Goal: Obtain resource: Download file/media

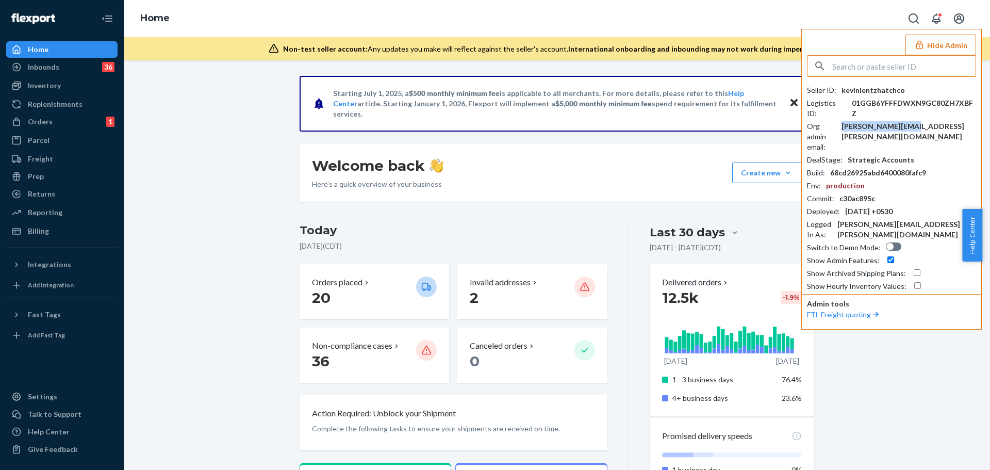
click at [856, 65] on input "text" at bounding box center [903, 66] width 143 height 21
click at [856, 66] on input "citizemry" at bounding box center [903, 66] width 143 height 21
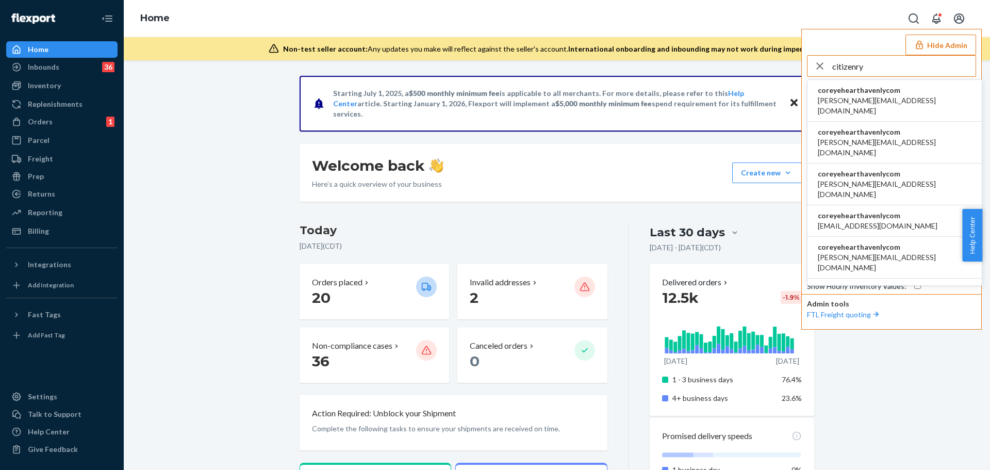
type input "citizenry"
click at [870, 100] on span "becki@the-citizenry.com" at bounding box center [895, 105] width 154 height 21
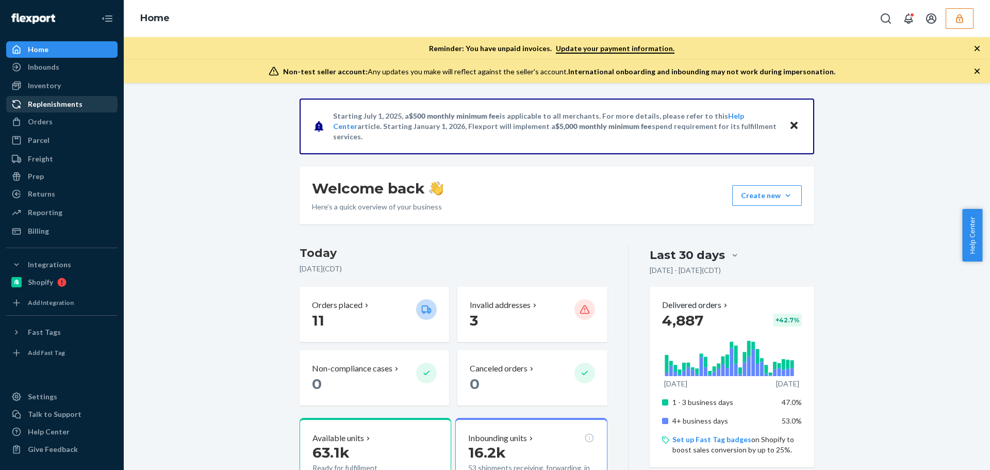
click at [60, 88] on div "Inventory" at bounding box center [61, 85] width 109 height 14
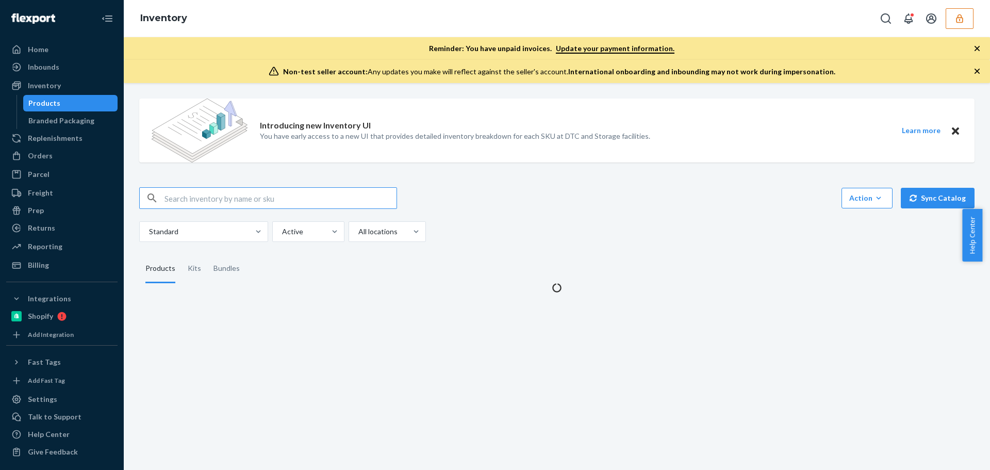
click at [243, 193] on input "text" at bounding box center [280, 198] width 232 height 21
type input "Aliso Pillow"
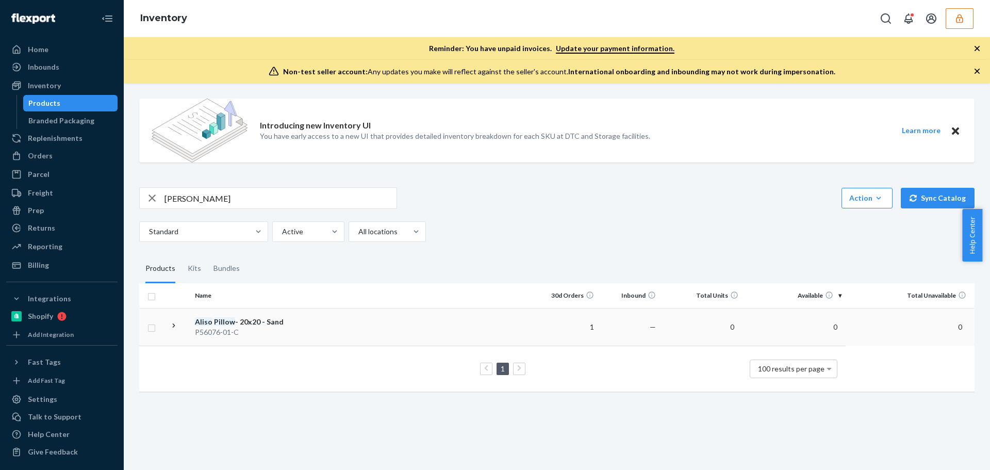
click at [268, 335] on div "P56076-01-C" at bounding box center [249, 332] width 108 height 10
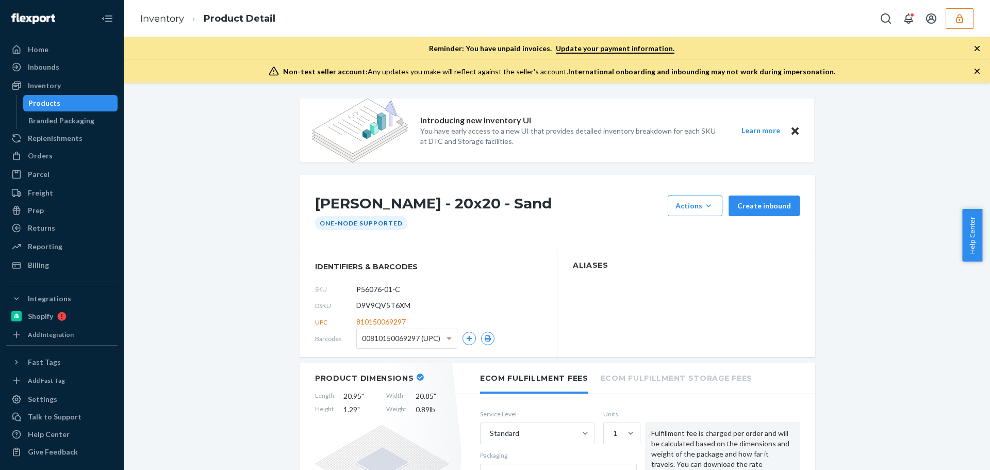
scroll to position [103, 0]
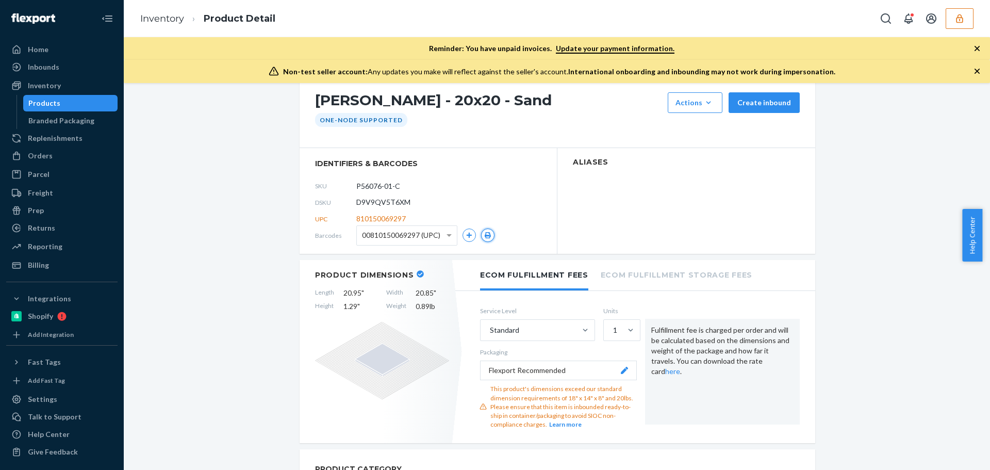
click at [487, 236] on icon "button" at bounding box center [487, 235] width 7 height 6
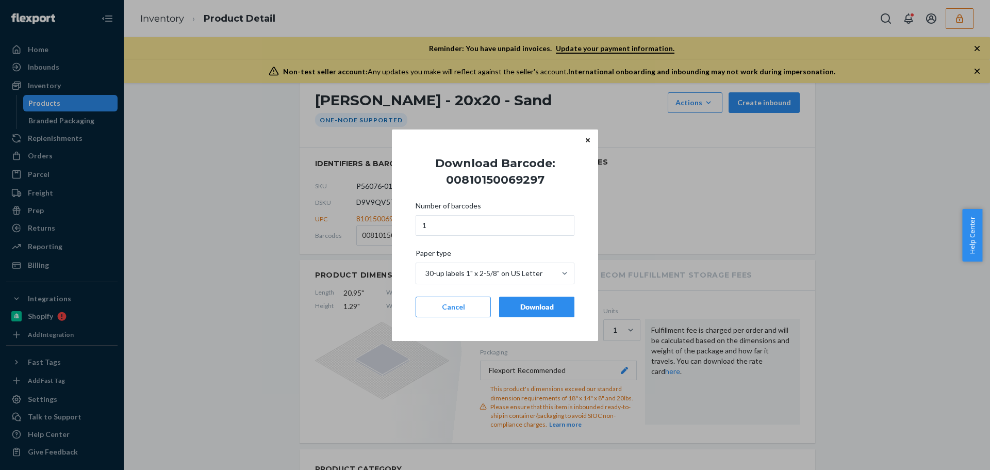
click at [541, 308] on div "Download" at bounding box center [537, 307] width 58 height 10
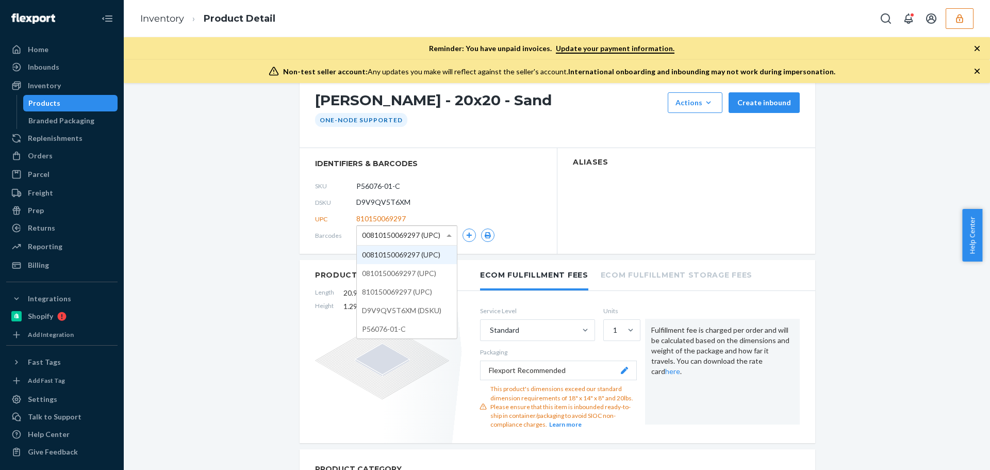
click at [405, 234] on span "00810150069297 (UPC)" at bounding box center [401, 235] width 78 height 18
click at [495, 230] on div "Barcodes 0810150069297 (UPC)" at bounding box center [428, 235] width 226 height 16
click at [485, 236] on icon "button" at bounding box center [488, 235] width 6 height 6
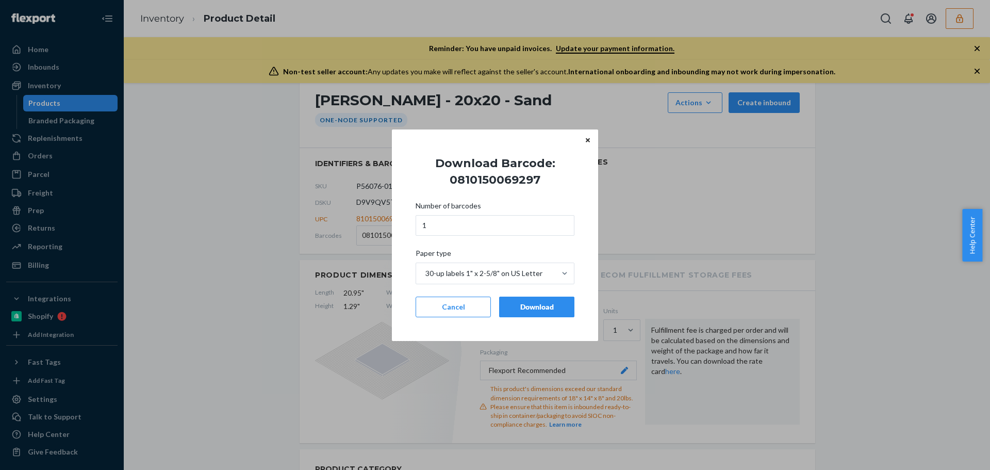
drag, startPoint x: 525, startPoint y: 301, endPoint x: 515, endPoint y: 292, distance: 13.1
click at [525, 300] on button "Download" at bounding box center [536, 306] width 75 height 21
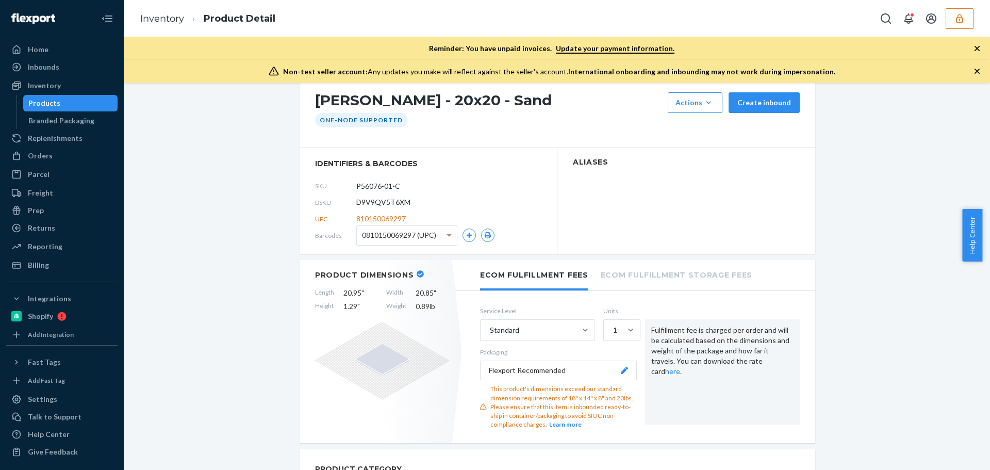
click at [418, 238] on span "0810150069297 (UPC)" at bounding box center [399, 235] width 74 height 18
click at [481, 240] on button "button" at bounding box center [487, 234] width 13 height 13
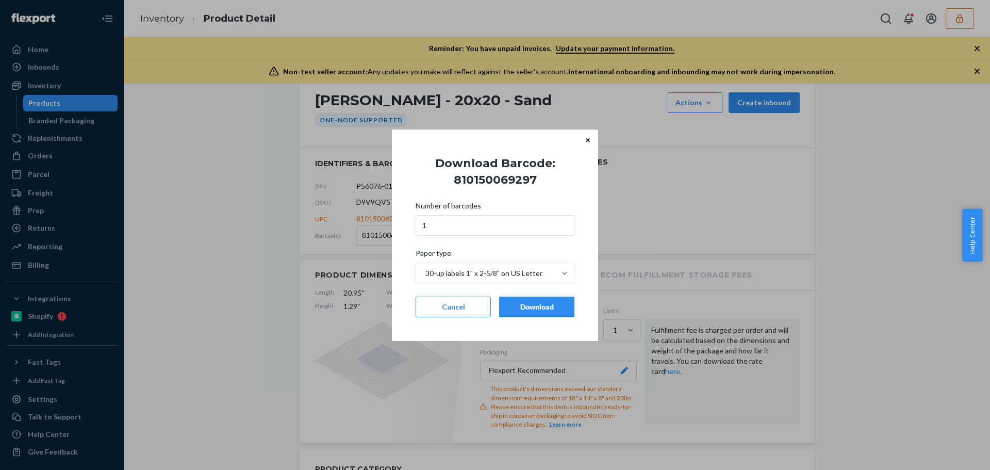
click at [520, 314] on button "Download" at bounding box center [536, 306] width 75 height 21
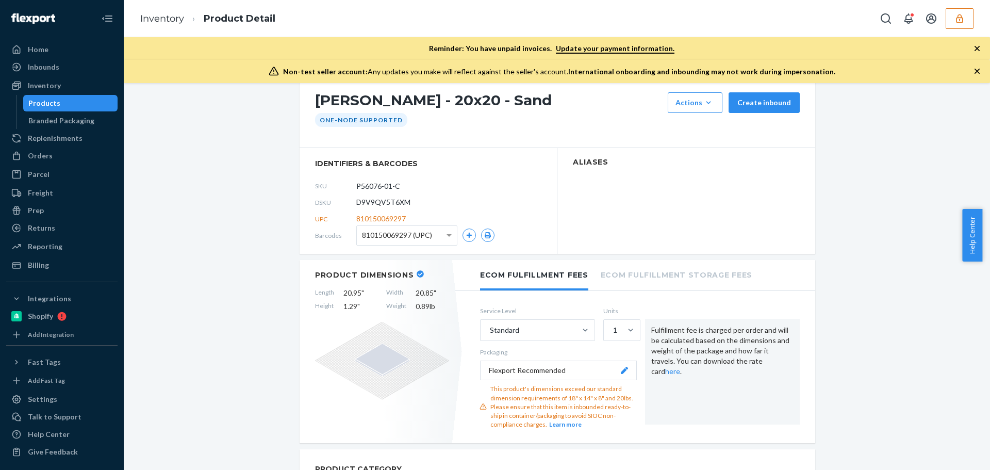
click at [422, 239] on span "810150069297 (UPC)" at bounding box center [397, 235] width 70 height 18
click at [484, 237] on icon "button" at bounding box center [487, 235] width 7 height 6
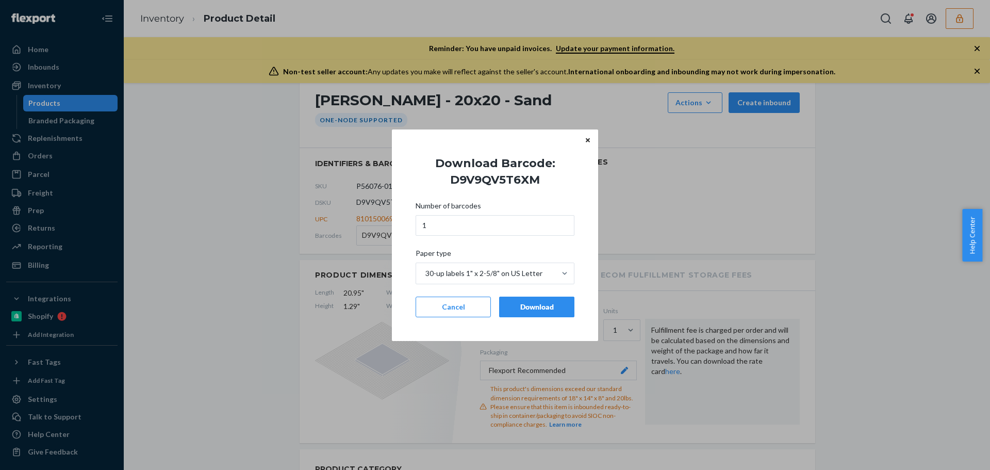
click at [528, 306] on div "Download" at bounding box center [537, 307] width 58 height 10
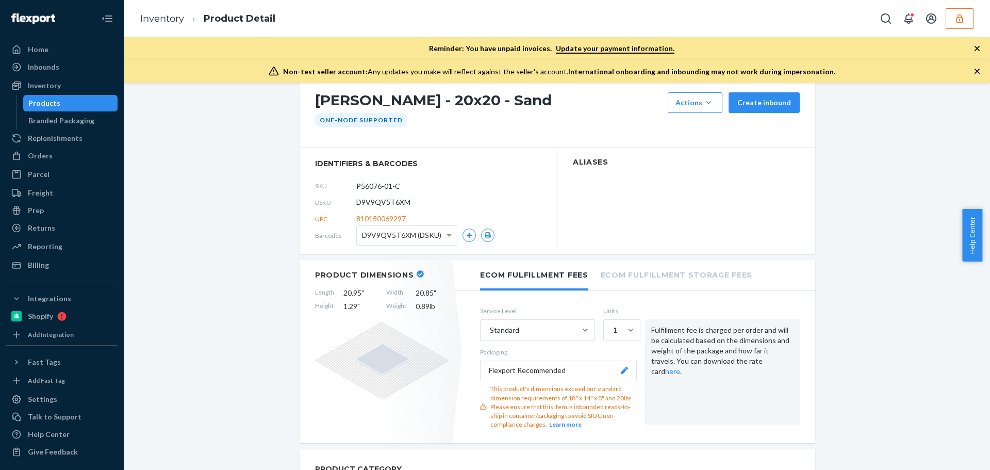
click at [406, 238] on span "D9V9QV5T6XM (DSKU)" at bounding box center [401, 235] width 79 height 18
click at [483, 231] on button "button" at bounding box center [487, 234] width 13 height 13
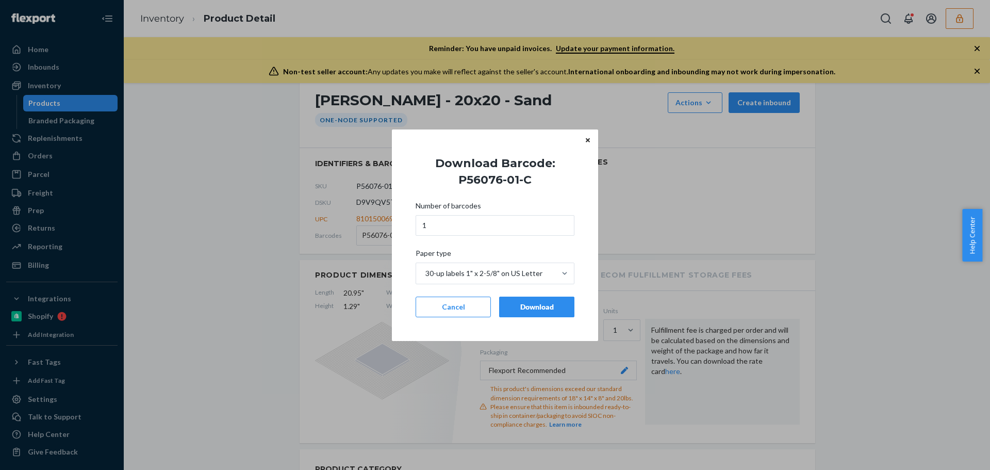
click at [530, 302] on div "Download" at bounding box center [537, 307] width 58 height 10
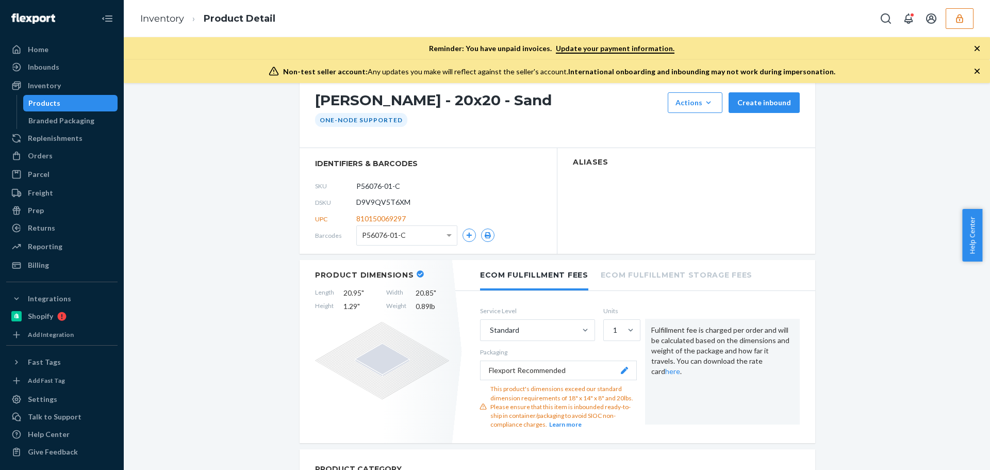
click at [65, 103] on div "Products" at bounding box center [70, 103] width 93 height 14
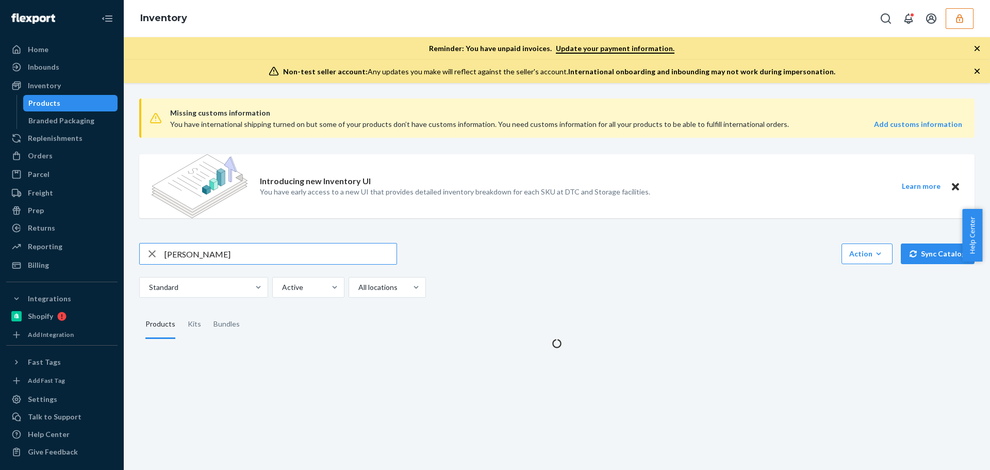
click at [208, 261] on input "Aliso Pillow" at bounding box center [280, 253] width 232 height 21
click at [208, 244] on input "Aliso Pillow" at bounding box center [280, 253] width 232 height 21
click at [209, 244] on input "Aliso Pillow" at bounding box center [280, 253] width 232 height 21
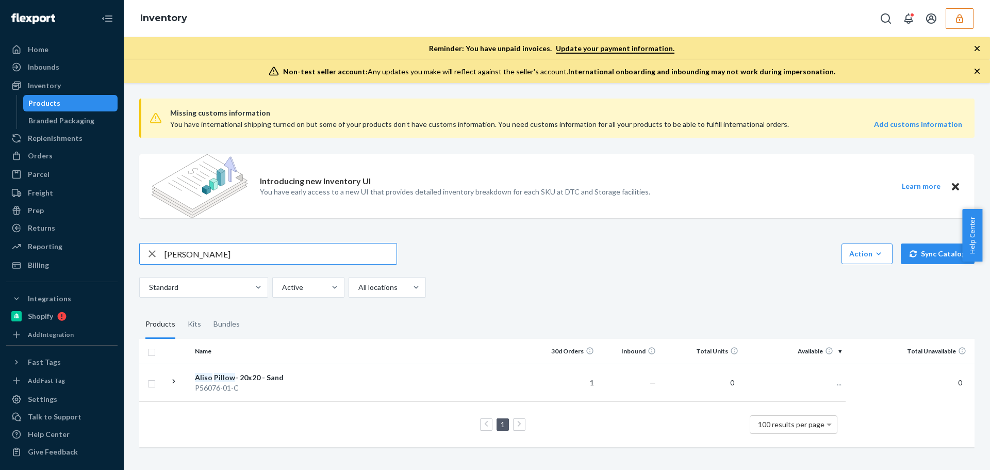
drag, startPoint x: 209, startPoint y: 244, endPoint x: 213, endPoint y: 252, distance: 8.8
click at [209, 245] on input "Aliso Pillow" at bounding box center [280, 253] width 232 height 21
click at [213, 253] on input "Aliso Pillow" at bounding box center [280, 253] width 232 height 21
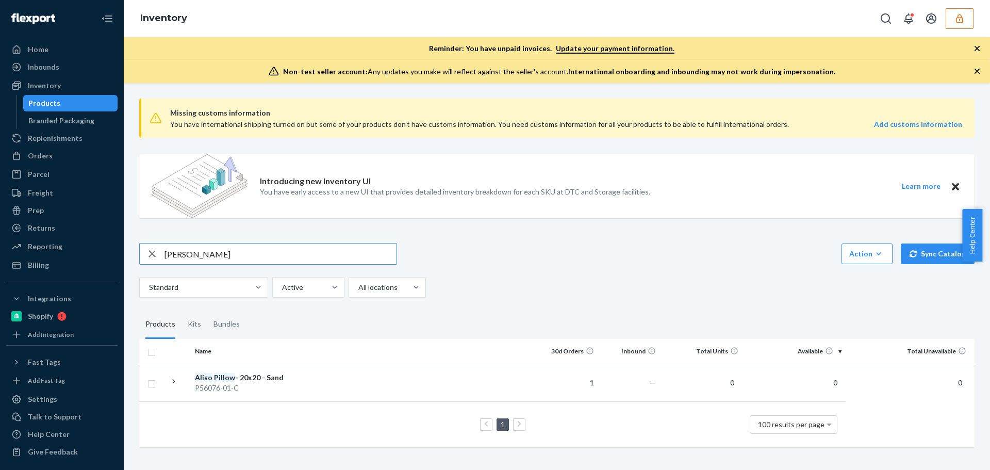
click at [213, 253] on input "Aliso Pillow" at bounding box center [280, 253] width 232 height 21
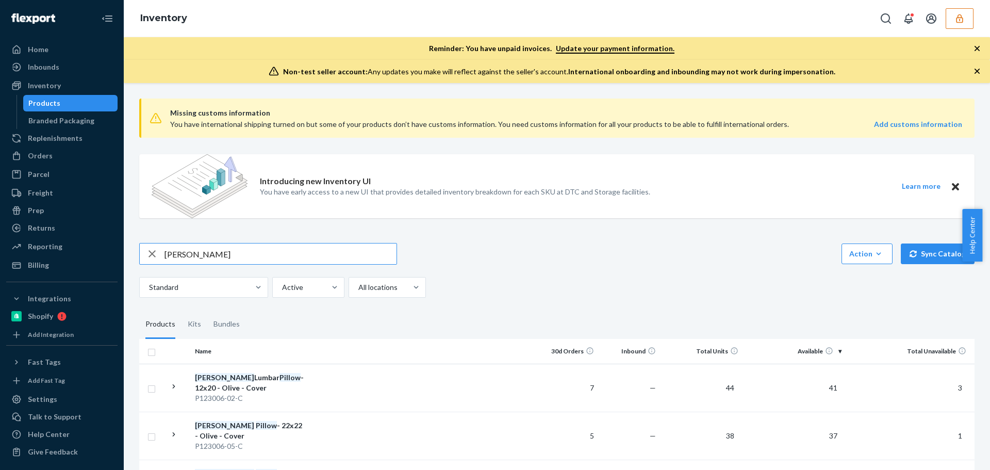
click at [236, 249] on input "Isidora Pillow" at bounding box center [280, 253] width 232 height 21
type input "Isidora Pillow - 18x18 - Tan"
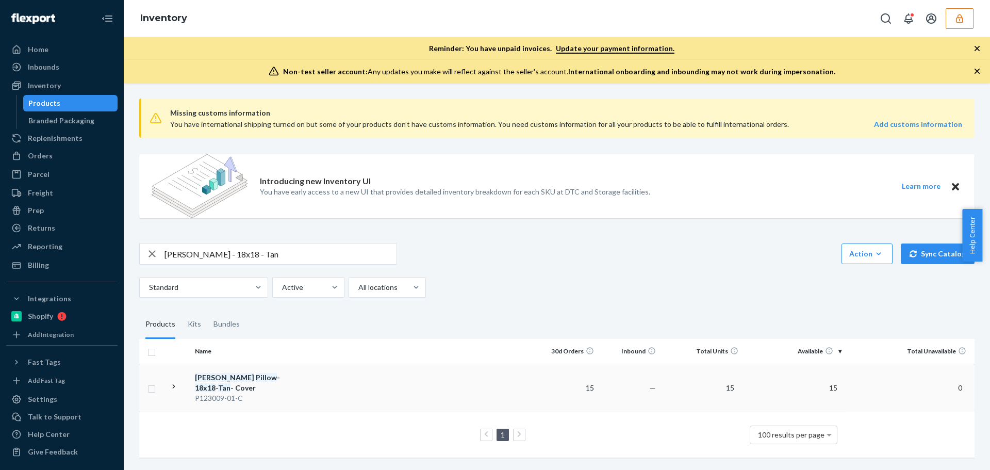
click at [230, 383] on em "Tan" at bounding box center [224, 387] width 12 height 9
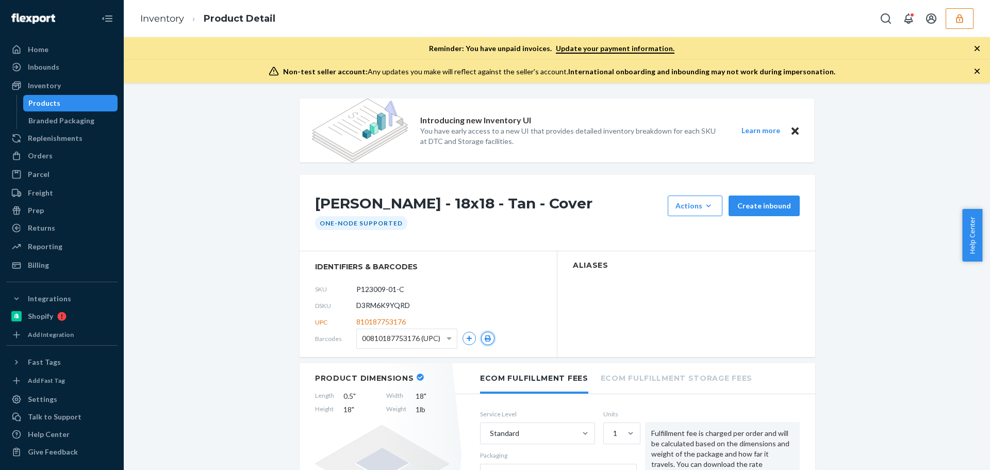
click at [484, 340] on icon "button" at bounding box center [487, 338] width 7 height 6
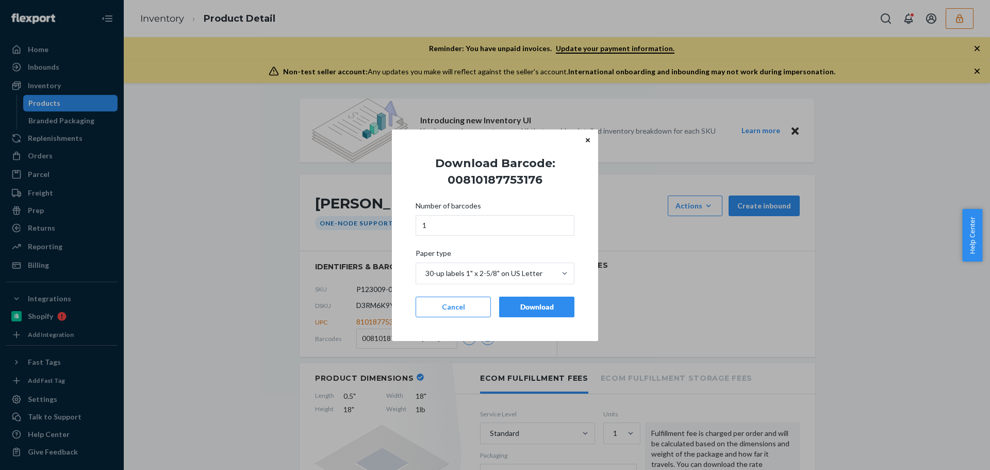
click at [546, 305] on div "Download" at bounding box center [537, 307] width 58 height 10
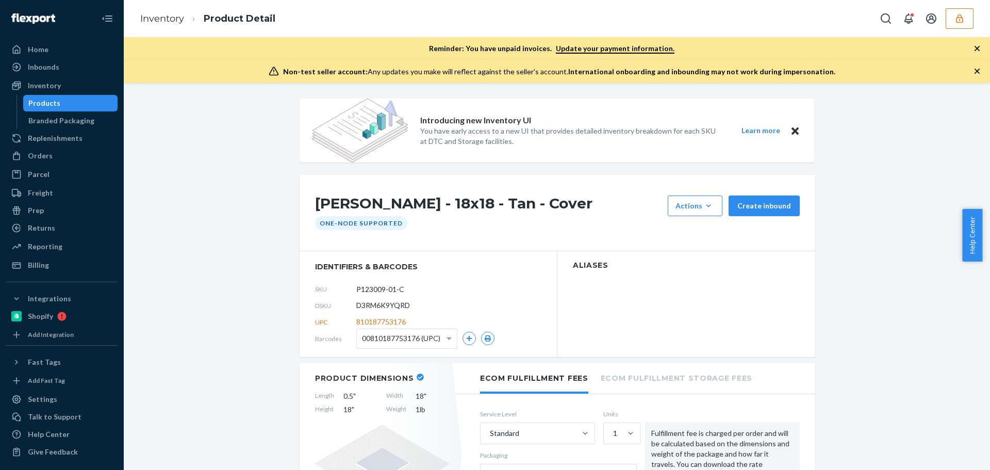
click at [395, 341] on span "00810187753176 (UPC)" at bounding box center [401, 338] width 78 height 18
click at [484, 338] on icon "button" at bounding box center [487, 338] width 7 height 6
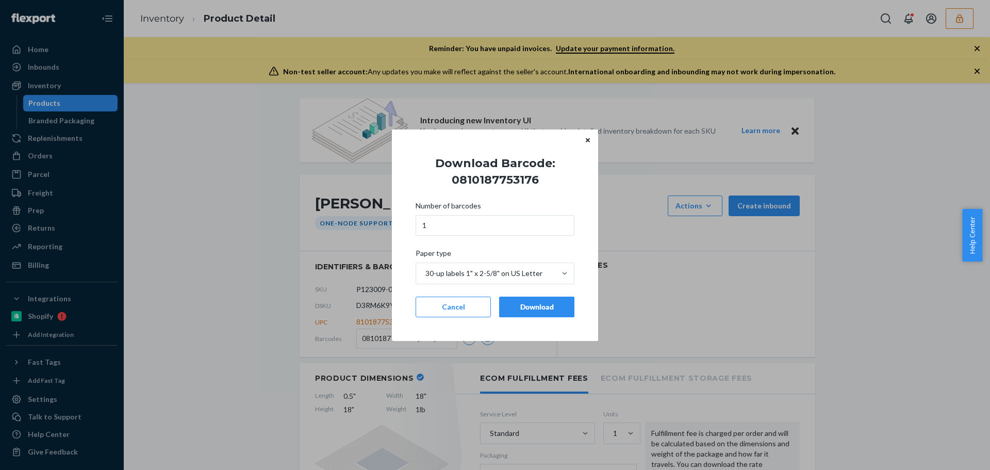
click at [522, 306] on div "Download" at bounding box center [537, 307] width 58 height 10
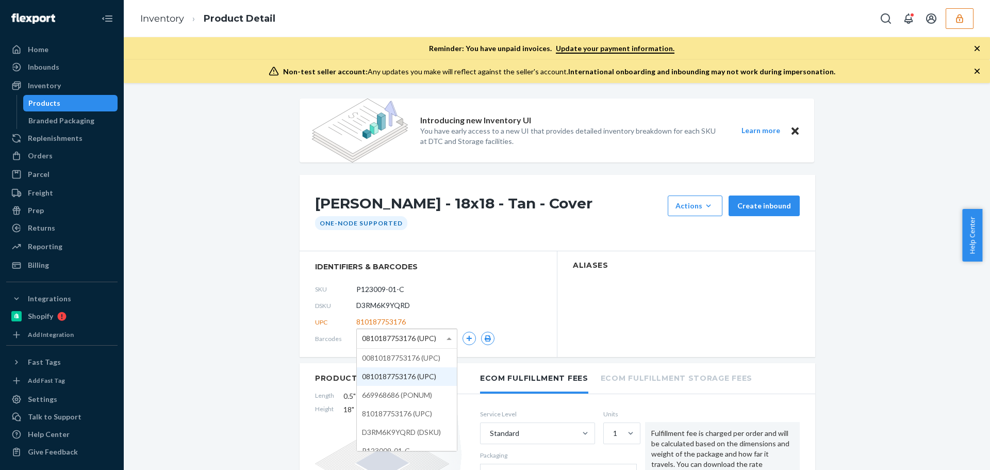
click at [408, 340] on span "0810187753176 (UPC)" at bounding box center [399, 338] width 74 height 18
click at [485, 341] on icon "button" at bounding box center [488, 338] width 6 height 6
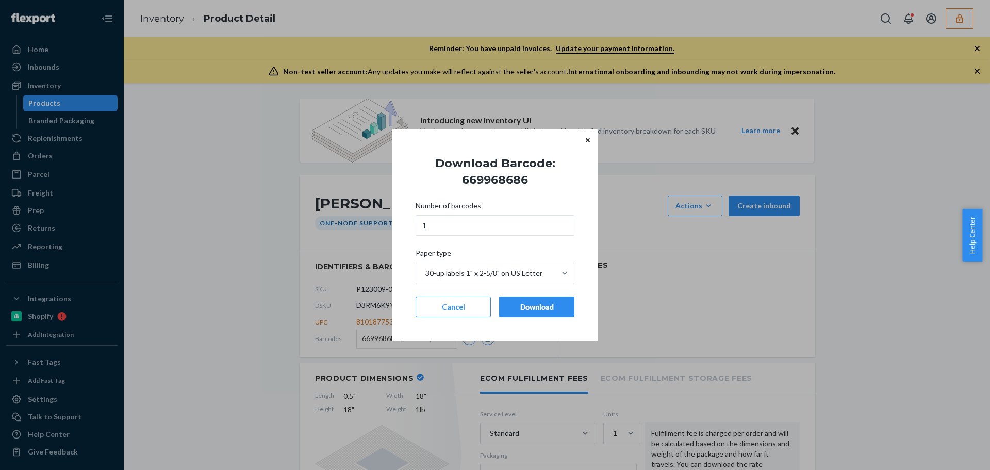
click at [512, 310] on div "Download" at bounding box center [537, 307] width 58 height 10
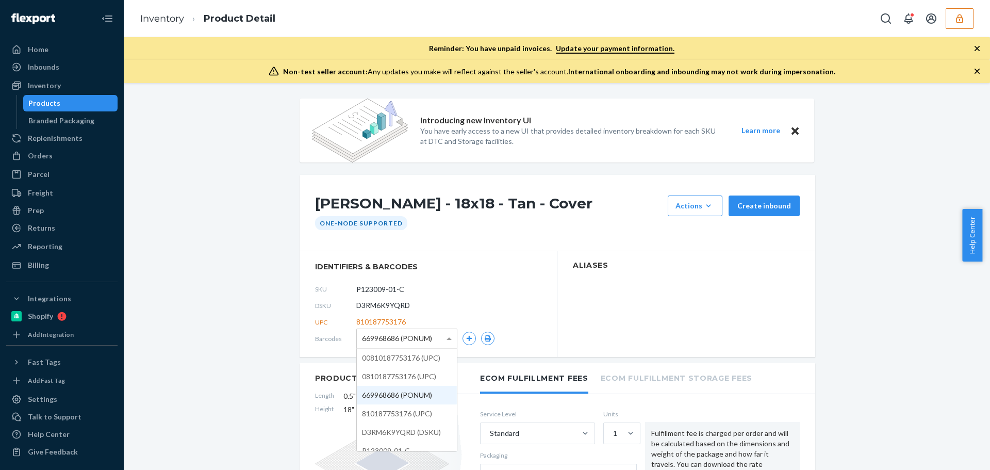
click at [403, 343] on span "669968686 (PONUM)" at bounding box center [397, 338] width 70 height 18
click at [484, 340] on icon "button" at bounding box center [487, 338] width 7 height 6
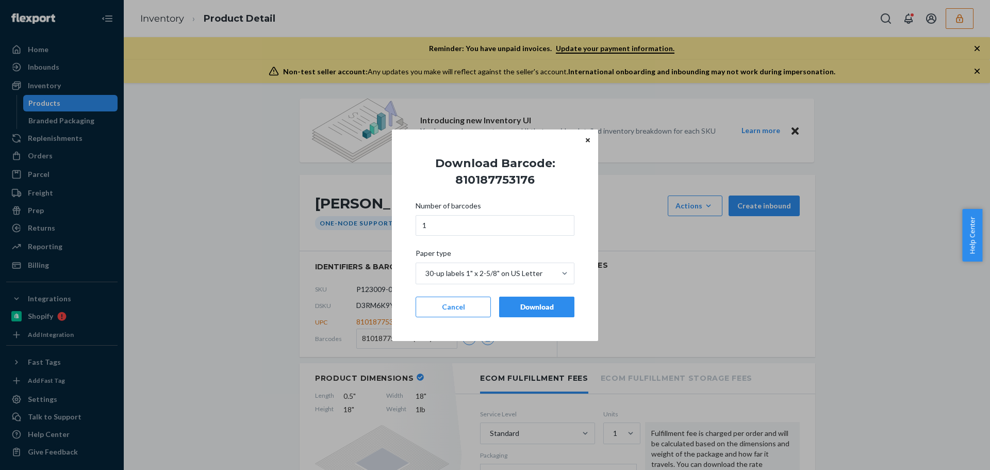
click at [536, 311] on div "Download" at bounding box center [537, 307] width 58 height 10
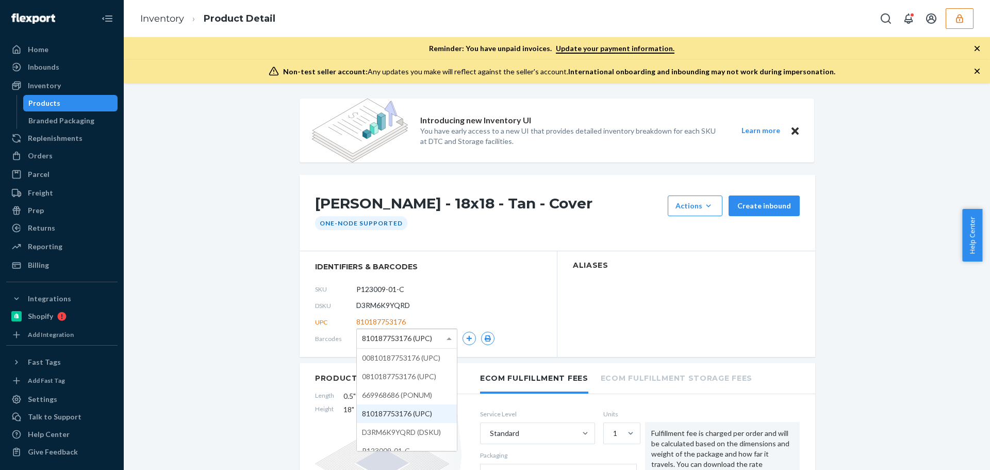
click at [406, 341] on span "810187753176 (UPC)" at bounding box center [397, 338] width 70 height 18
click at [481, 342] on button "button" at bounding box center [487, 337] width 13 height 13
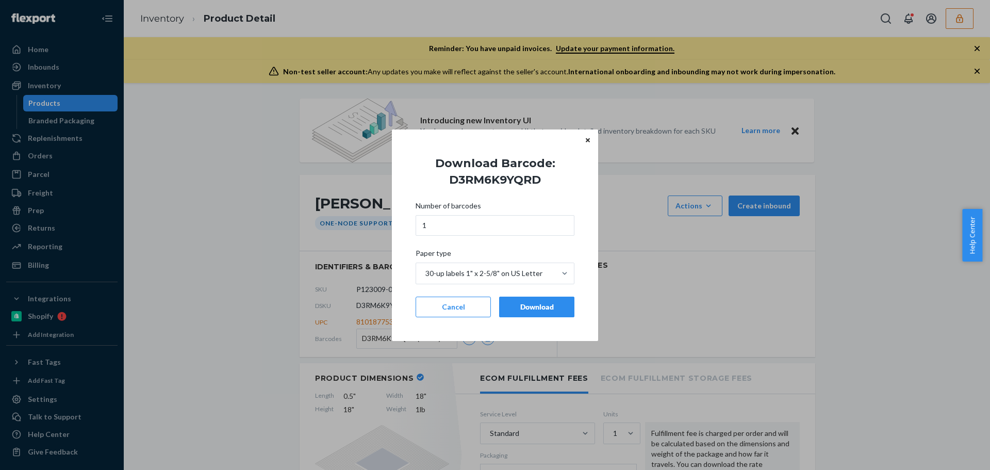
click at [525, 310] on div "Download" at bounding box center [537, 307] width 58 height 10
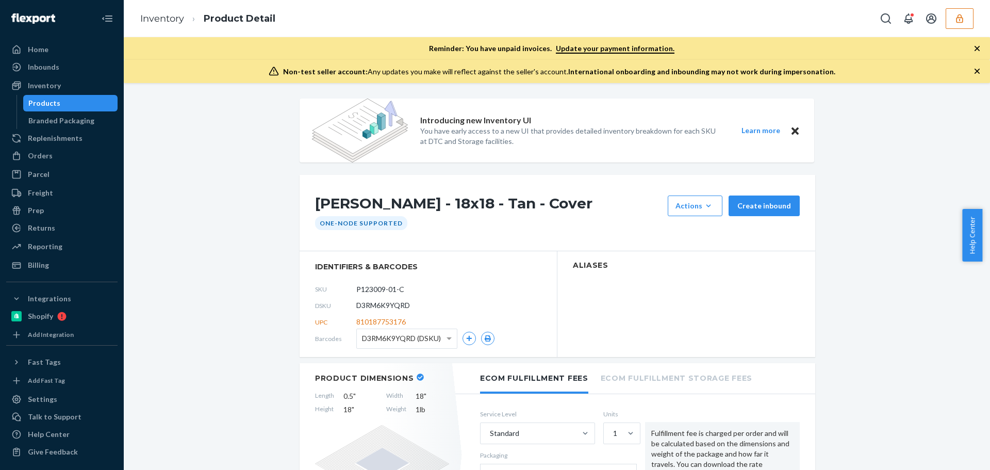
click at [438, 336] on div "D3RM6K9YQRD (DSKU)" at bounding box center [407, 338] width 100 height 19
click at [487, 333] on button "button" at bounding box center [487, 337] width 13 height 13
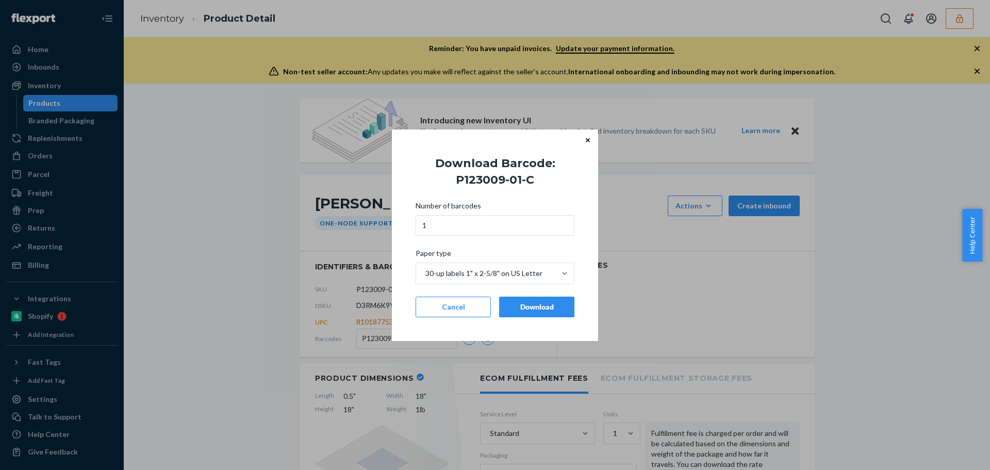
click at [529, 301] on button "Download" at bounding box center [536, 306] width 75 height 21
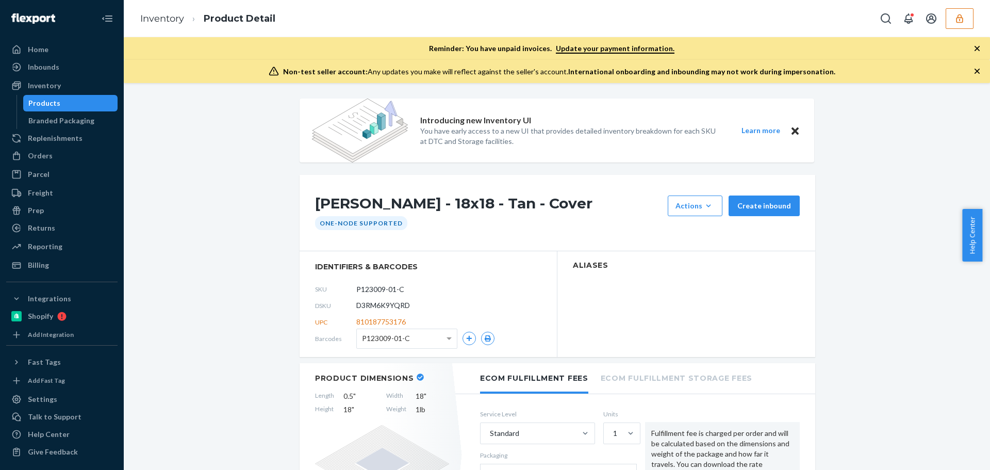
click at [953, 18] on button "button" at bounding box center [959, 18] width 28 height 21
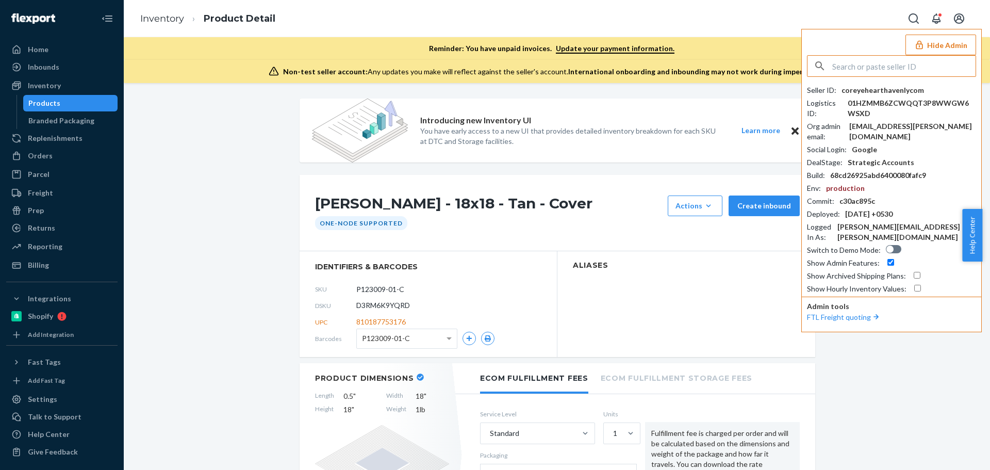
click at [920, 62] on input "text" at bounding box center [903, 66] width 143 height 21
type input "davelmichaeldinccom"
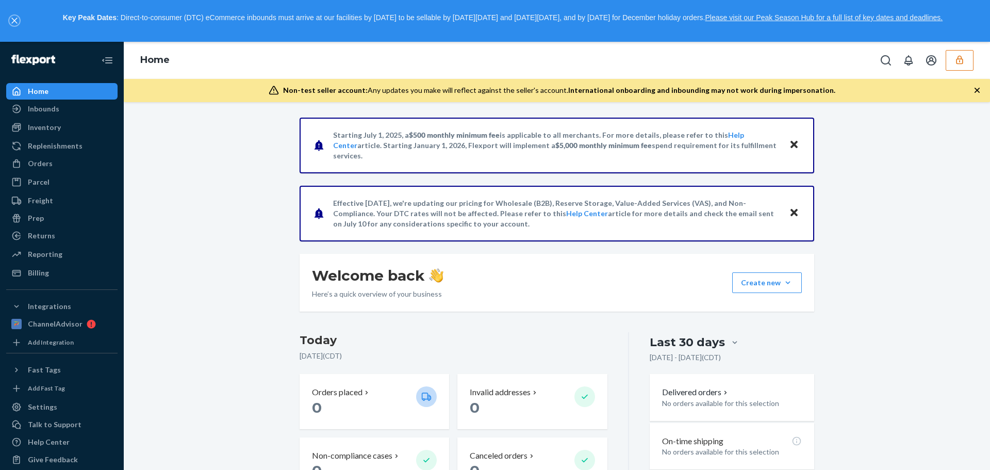
click at [11, 20] on button "close," at bounding box center [14, 20] width 10 height 10
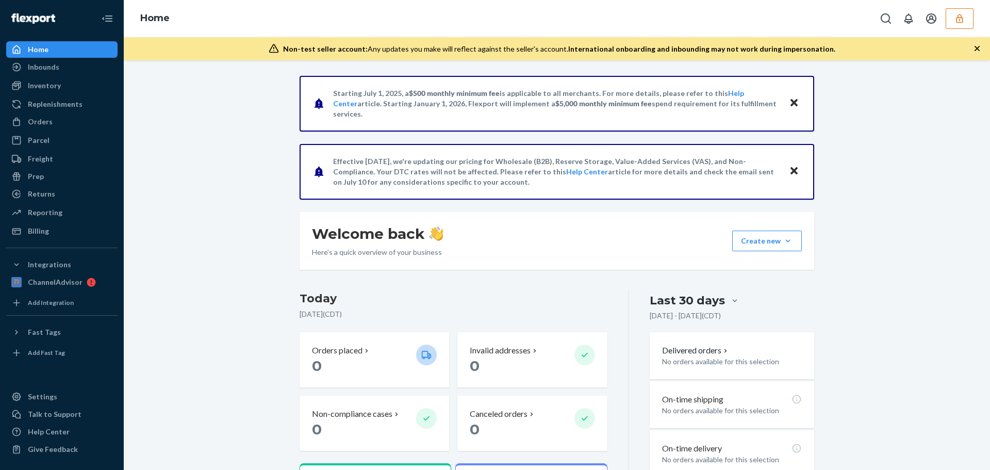
click at [185, 116] on div "Starting [DATE], a $500 monthly minimum fee is applicable to all merchants. For…" at bounding box center [556, 351] width 851 height 551
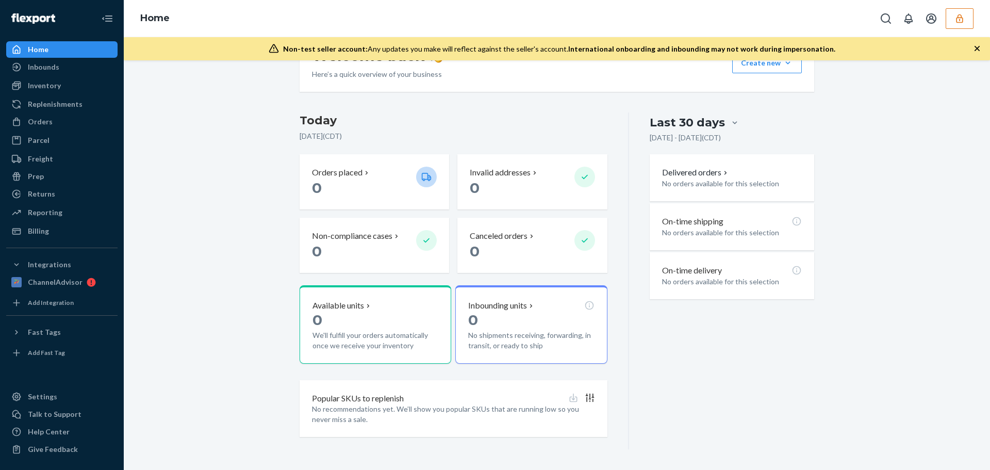
scroll to position [178, 0]
click at [960, 21] on icon "button" at bounding box center [959, 18] width 10 height 10
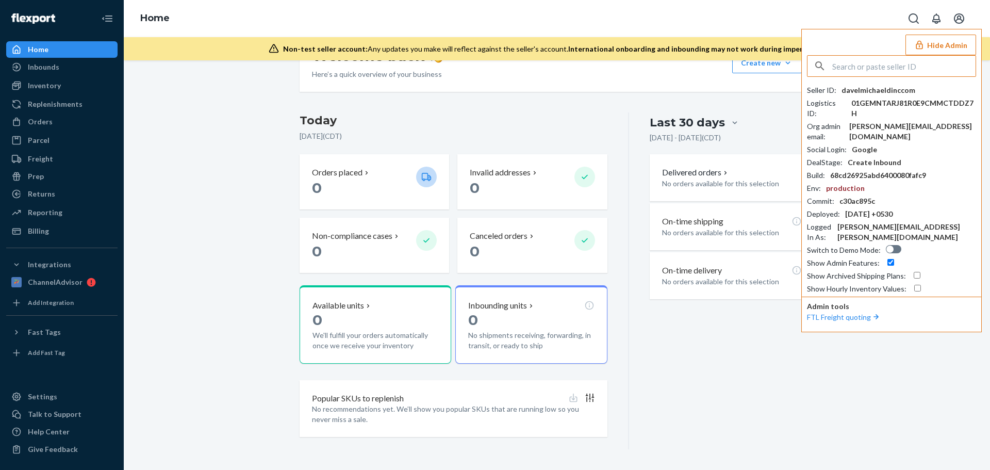
click at [910, 65] on input "text" at bounding box center [903, 66] width 143 height 21
type input "soohwanmoonmusinsacom"
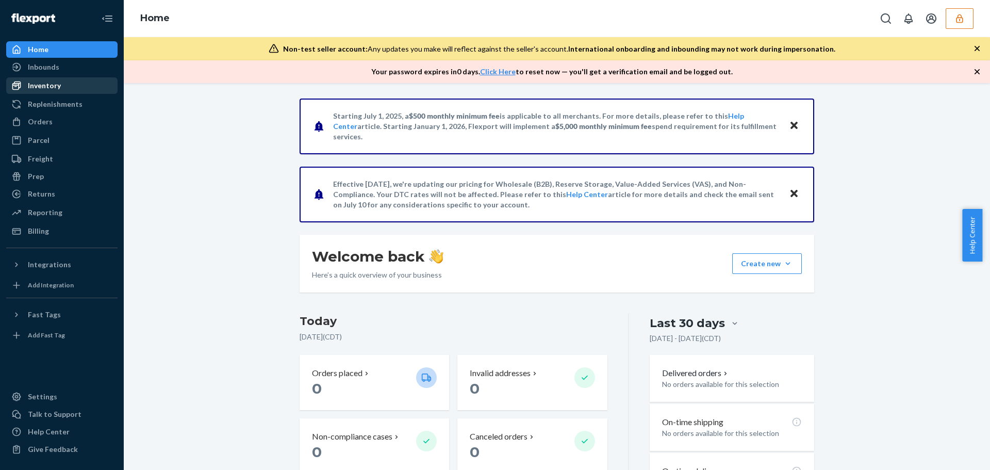
click at [42, 88] on div "Inventory" at bounding box center [44, 85] width 33 height 10
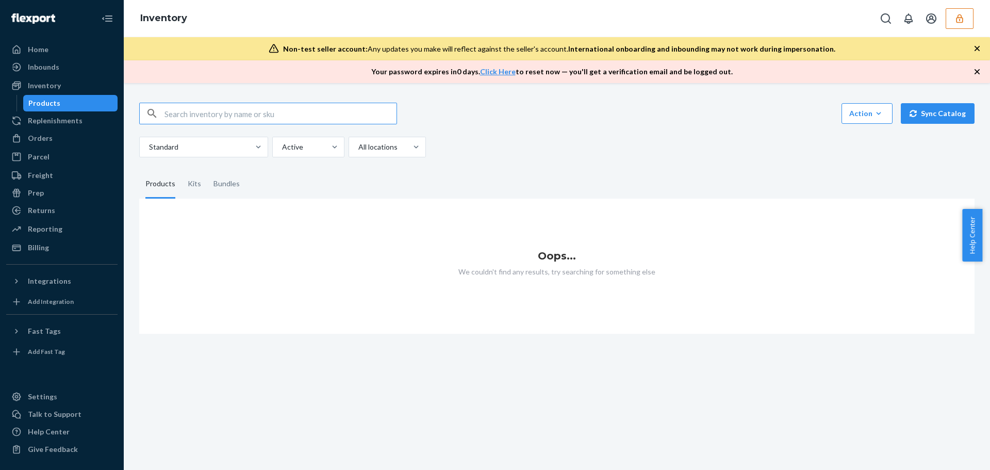
click at [223, 116] on input "text" at bounding box center [280, 113] width 232 height 21
click at [71, 88] on div "Inventory" at bounding box center [61, 85] width 109 height 14
click at [957, 13] on icon "button" at bounding box center [959, 18] width 10 height 10
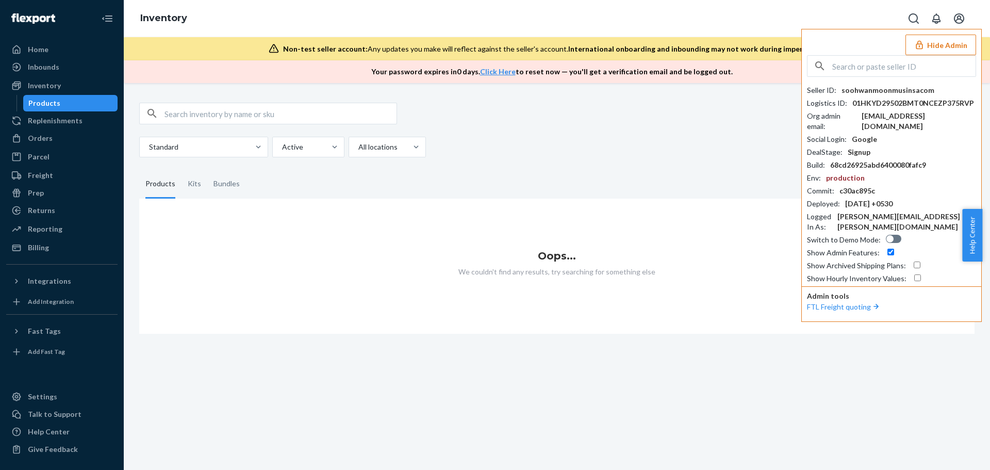
click at [658, 16] on div "Inventory Hide Admin Seller ID : soohwanmoonmusinsacom Logistics ID : 01HKYD295…" at bounding box center [557, 18] width 866 height 37
click at [871, 67] on input "text" at bounding box center [903, 66] width 143 height 21
click at [838, 69] on input "nmoriahelizabeth" at bounding box center [903, 66] width 143 height 21
click at [895, 67] on input "moriahelizabeth" at bounding box center [903, 66] width 143 height 21
click at [916, 58] on input "moriahelizabeth" at bounding box center [903, 66] width 143 height 21
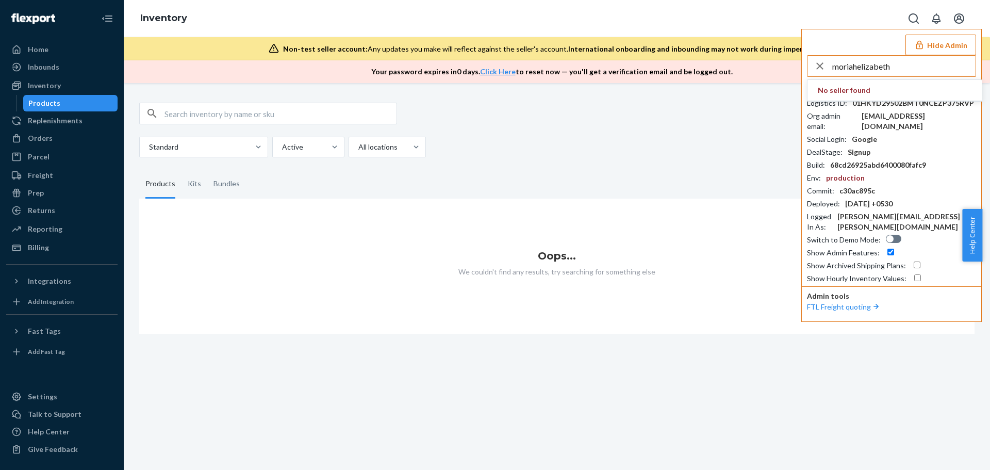
click at [913, 60] on input "moriahelizabeth" at bounding box center [903, 66] width 143 height 21
click at [912, 60] on input "moriahelizabeth" at bounding box center [903, 66] width 143 height 21
paste input "jayhellojunipercom"
type input "jayhellojunipercom"
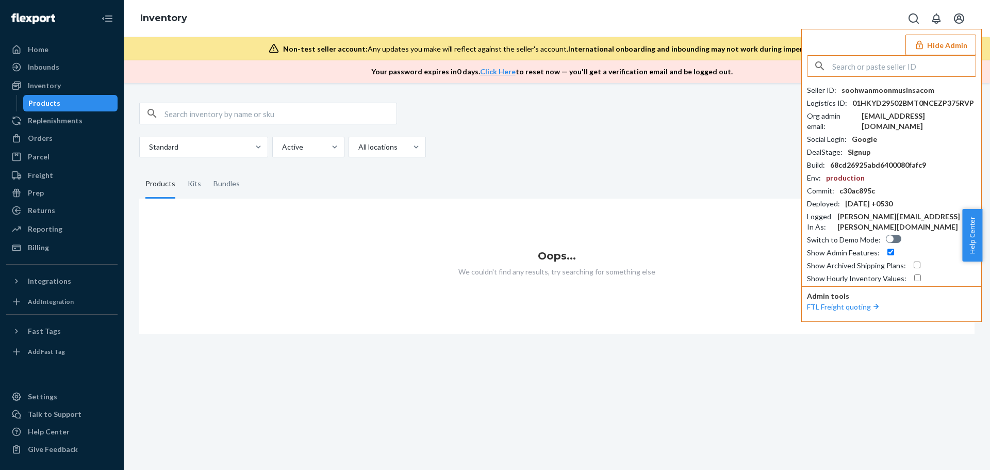
type input "jayhellojunipercom"
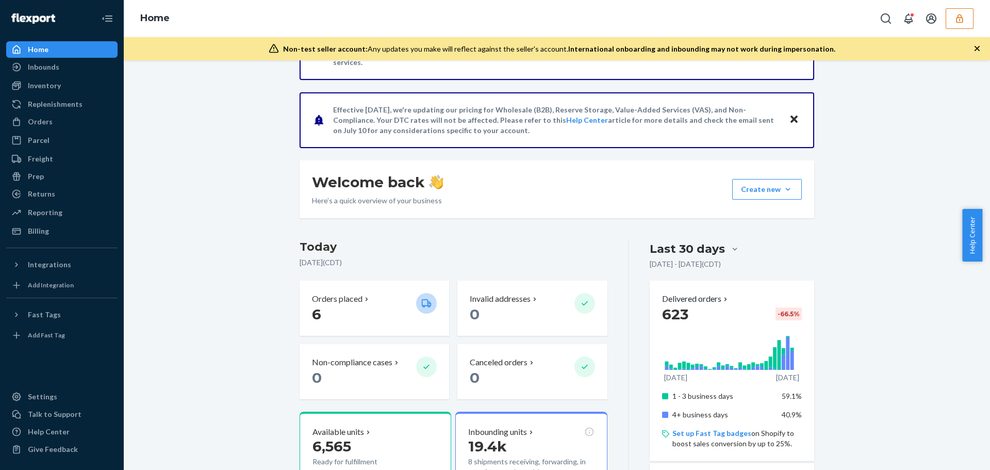
scroll to position [309, 0]
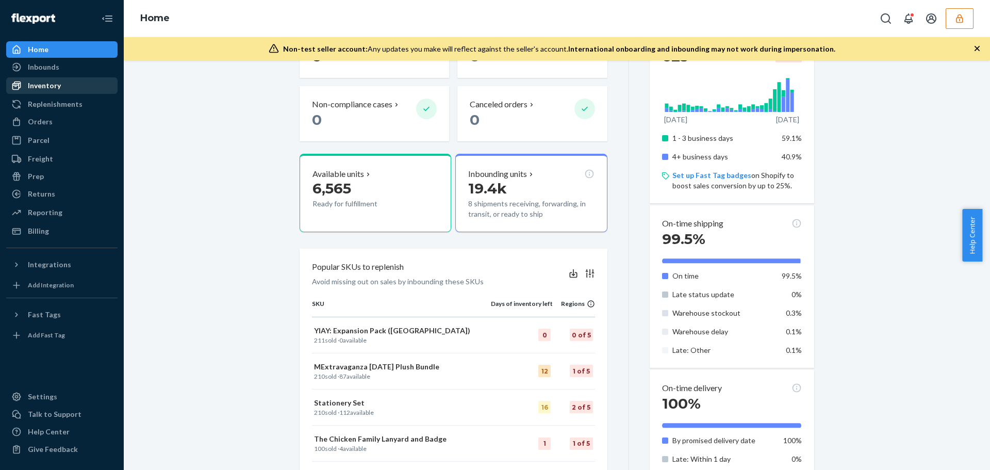
click at [61, 81] on div "Inventory" at bounding box center [61, 85] width 109 height 14
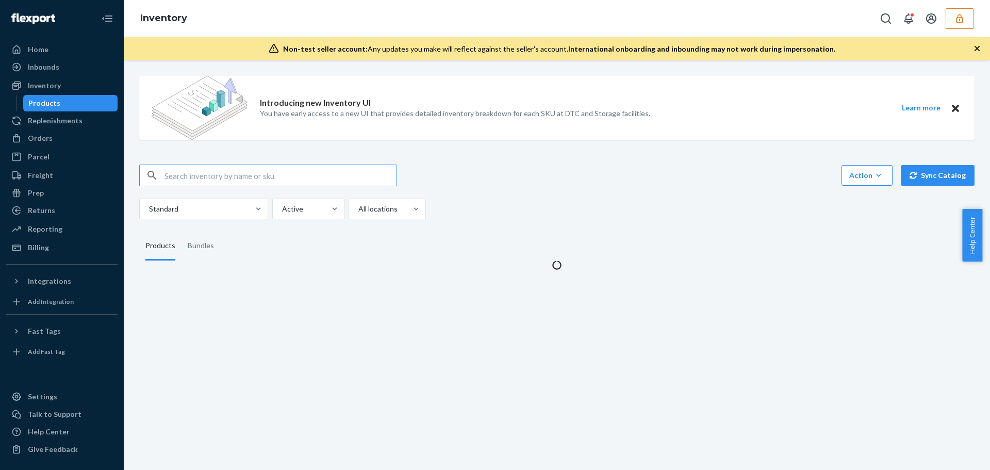
click at [262, 181] on input "text" at bounding box center [280, 175] width 232 height 21
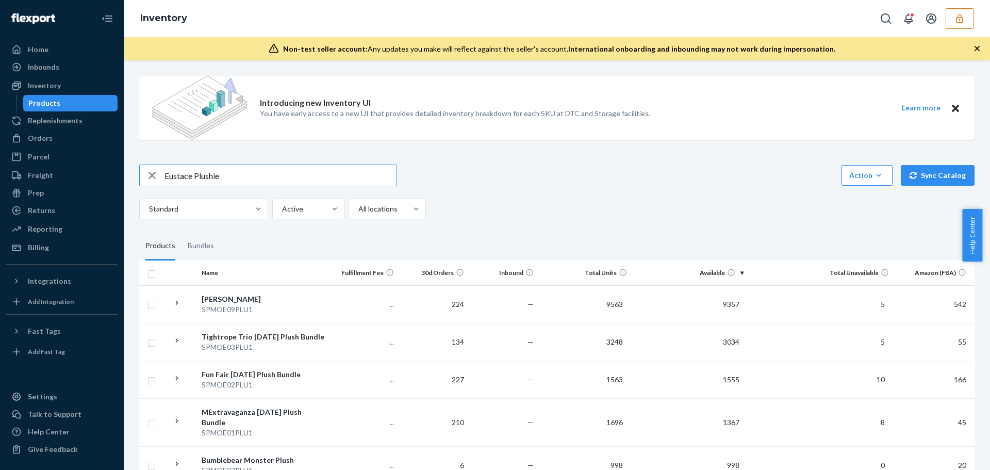
type input "Eustace Plushie"
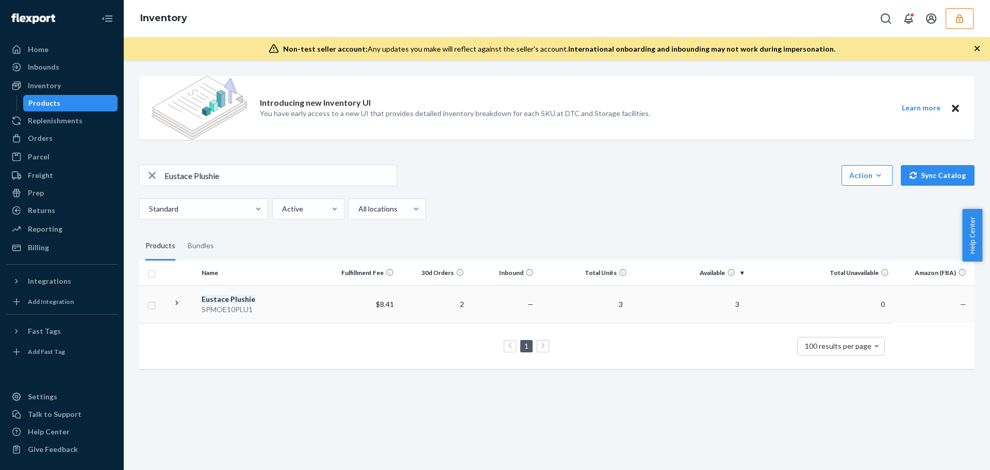
click at [236, 302] on em "Plushie" at bounding box center [242, 298] width 25 height 9
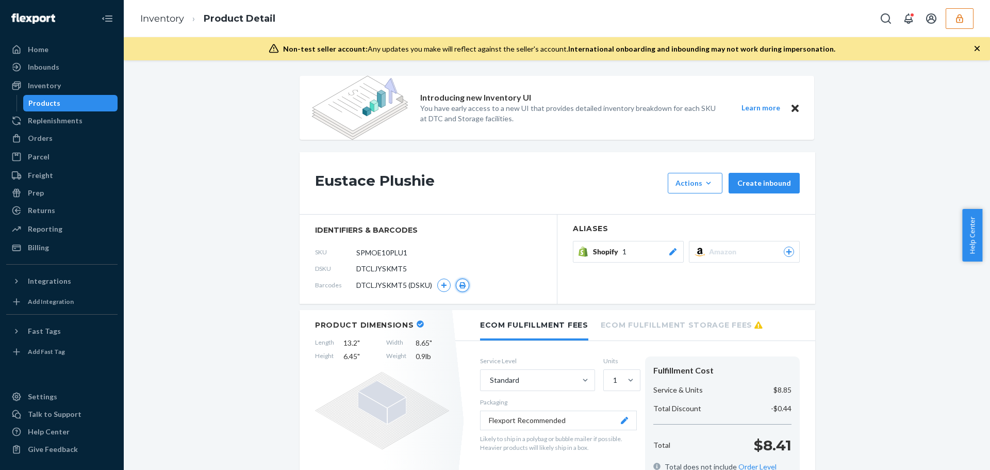
click at [459, 285] on icon "button" at bounding box center [462, 285] width 7 height 6
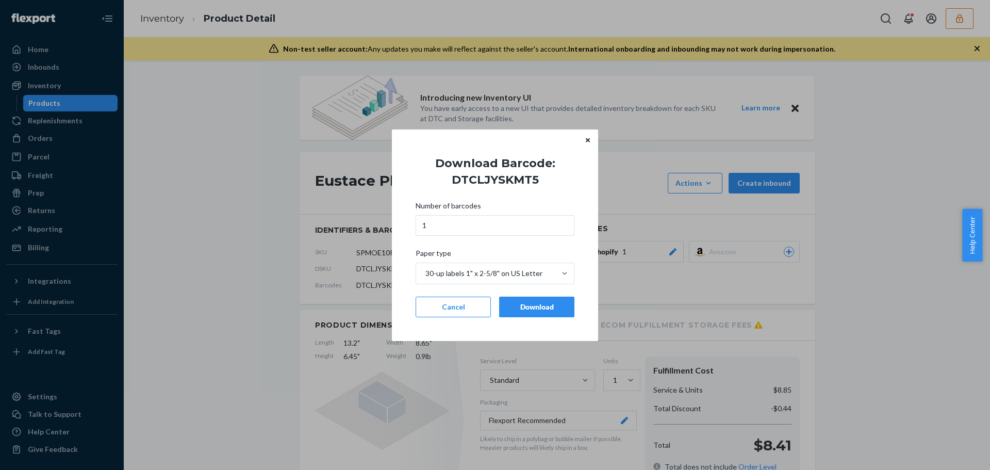
drag, startPoint x: 528, startPoint y: 304, endPoint x: 537, endPoint y: 305, distance: 8.3
click at [528, 303] on div "Download" at bounding box center [537, 307] width 58 height 10
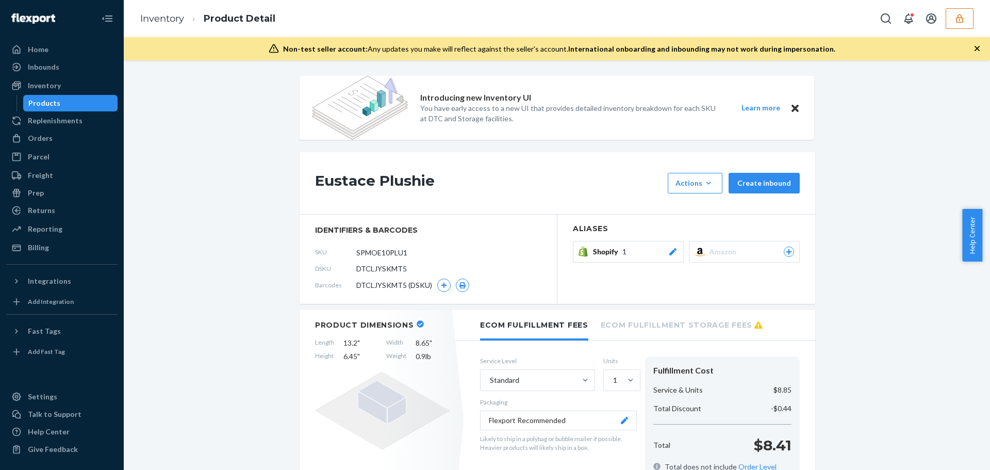
click at [949, 23] on button "button" at bounding box center [959, 18] width 28 height 21
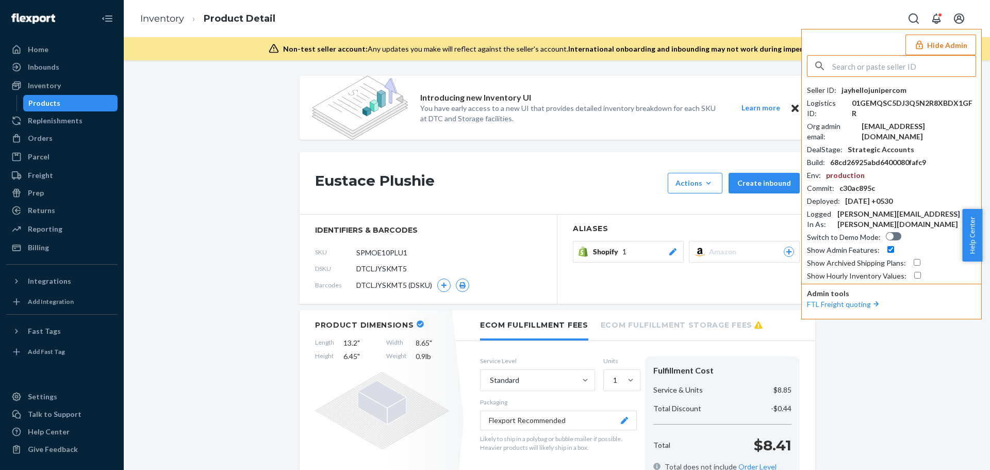
click at [920, 62] on input "text" at bounding box center [903, 66] width 143 height 21
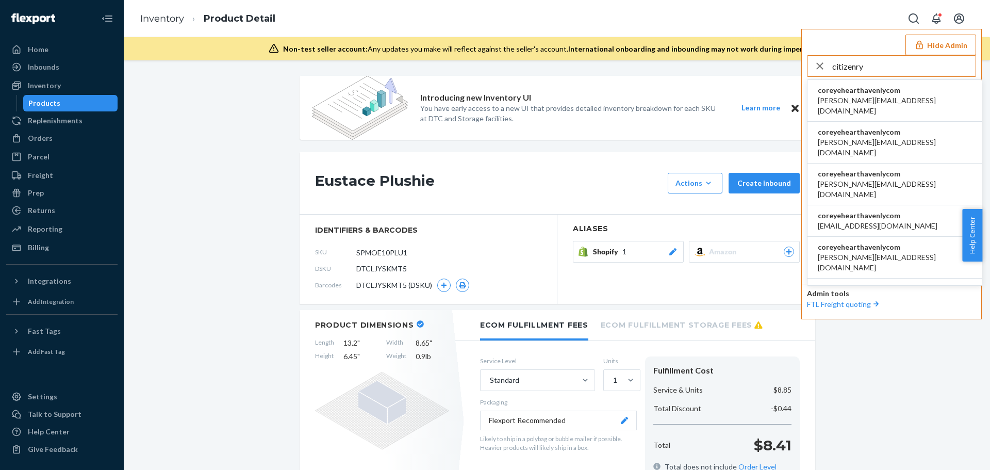
type input "citizenry"
click at [870, 93] on span "coreyehearthavenlycom" at bounding box center [895, 90] width 154 height 10
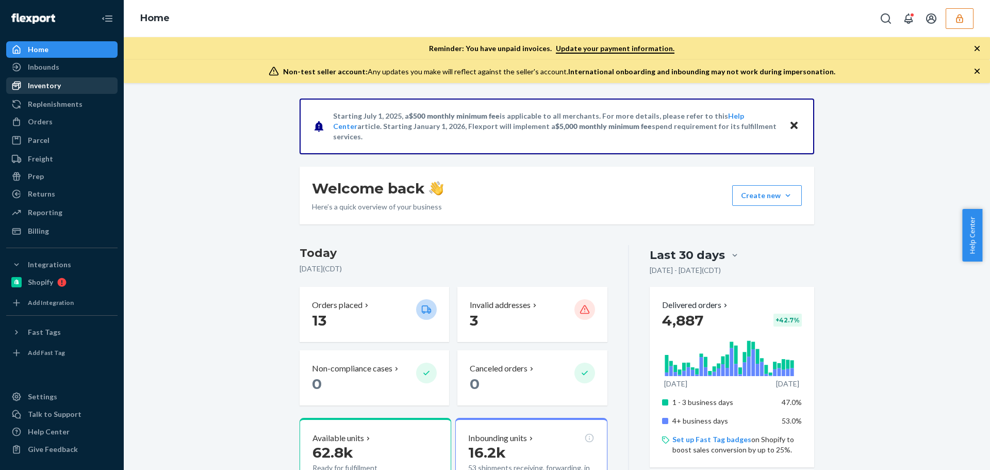
click at [58, 88] on div "Inventory" at bounding box center [44, 85] width 33 height 10
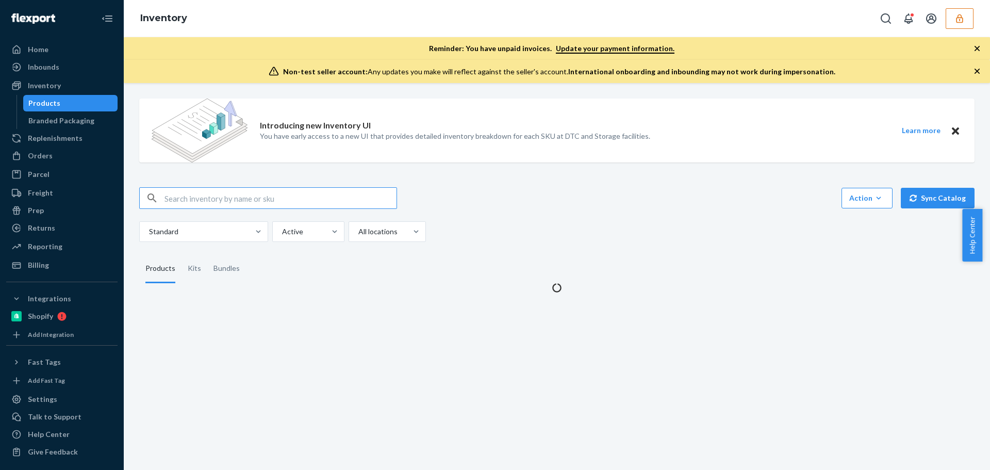
click at [262, 197] on input "text" at bounding box center [280, 198] width 232 height 21
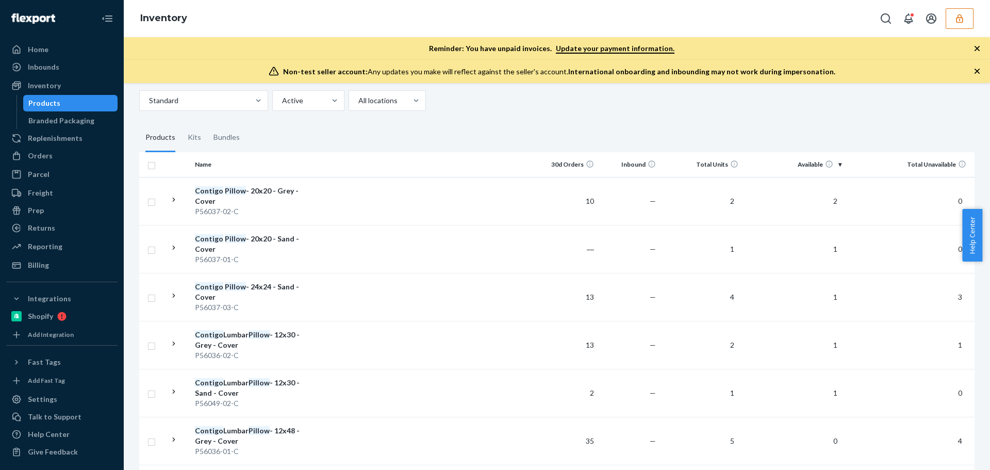
scroll to position [84, 0]
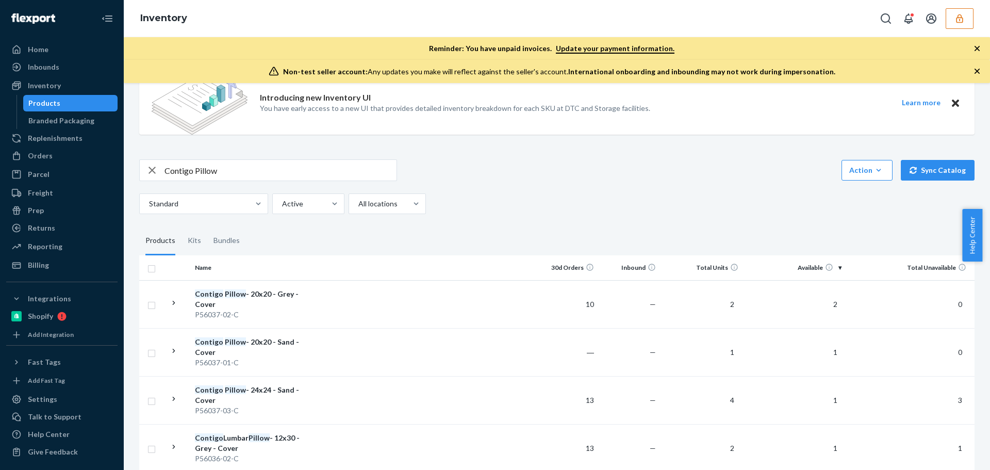
click at [243, 174] on input "Contigo Pillow" at bounding box center [280, 170] width 232 height 21
type input "Contigo Pillow - Sand"
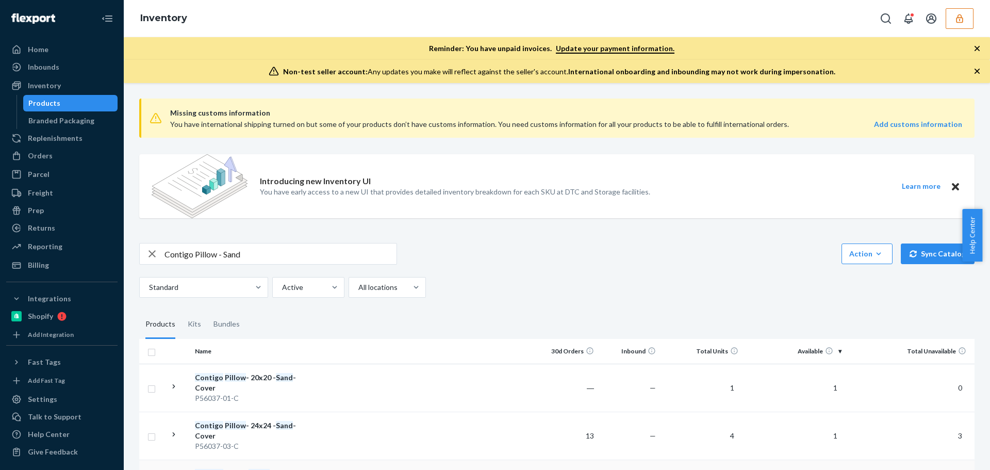
scroll to position [149, 0]
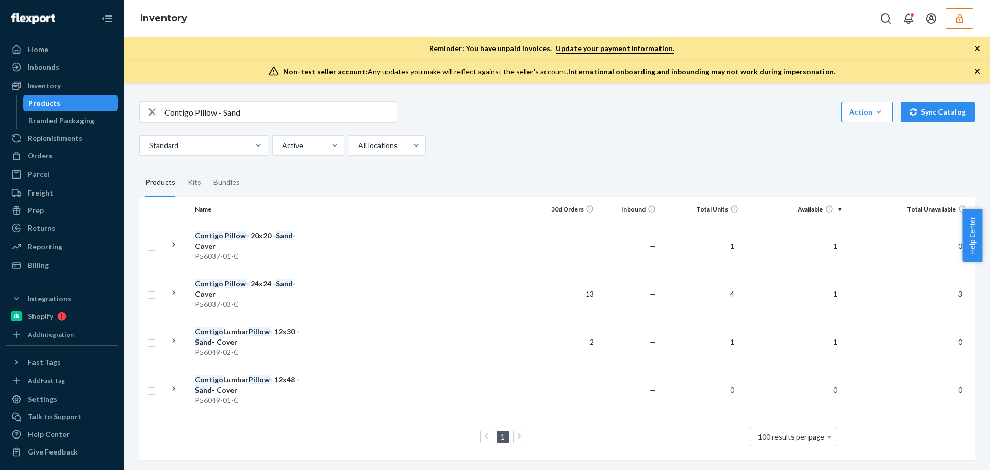
click at [794, 26] on div "Inventory" at bounding box center [557, 18] width 866 height 37
click at [965, 13] on button "button" at bounding box center [959, 18] width 28 height 21
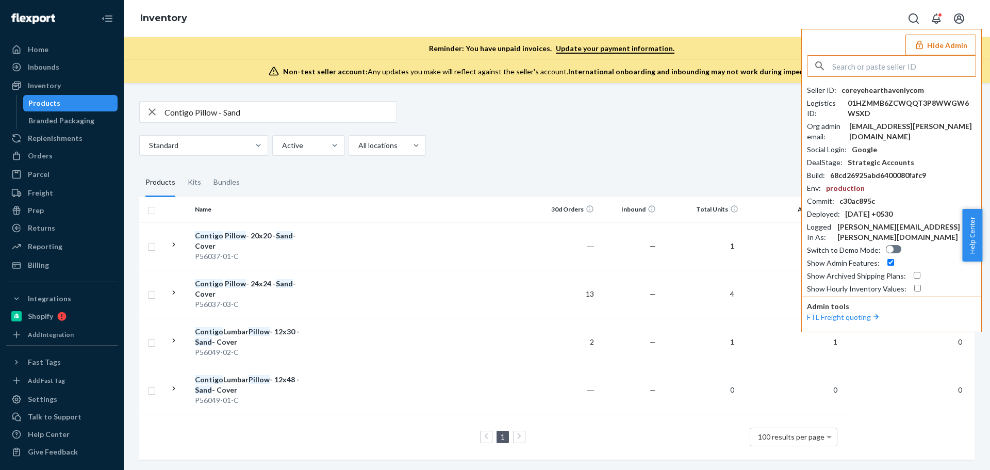
click at [930, 72] on input "text" at bounding box center [903, 66] width 143 height 21
type input "soohwanmoonmusinsacom"
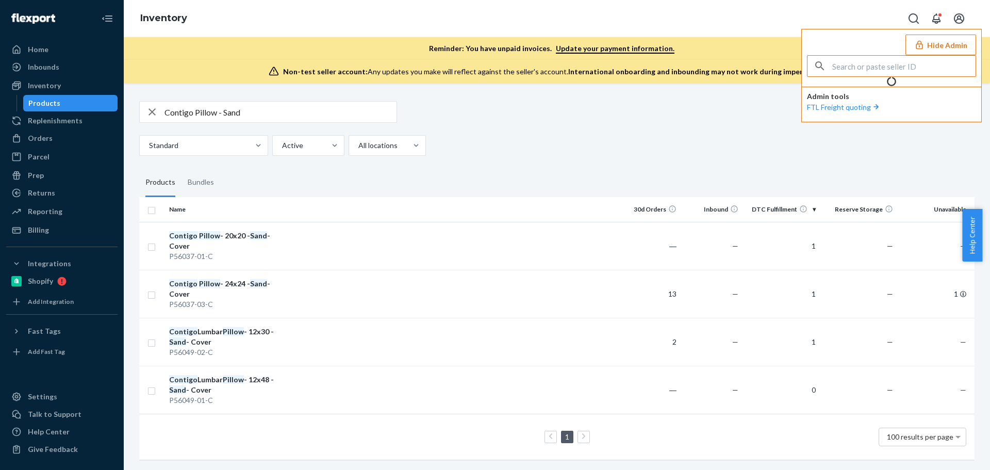
scroll to position [0, 0]
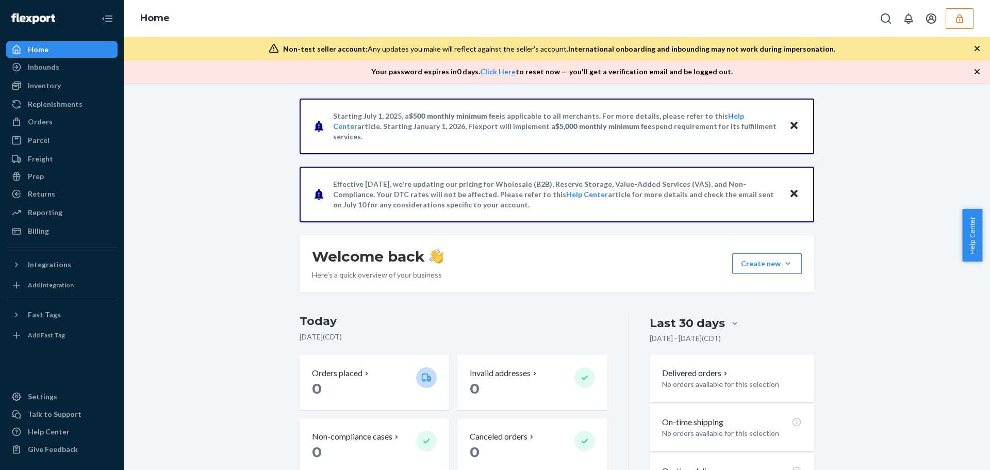
scroll to position [258, 0]
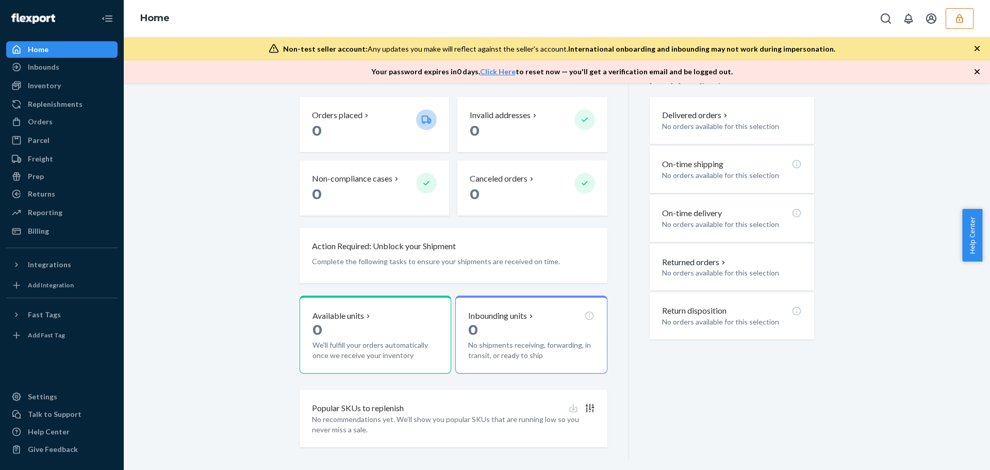
drag, startPoint x: 68, startPoint y: 65, endPoint x: 118, endPoint y: 92, distance: 56.7
click at [68, 65] on div "Inbounds" at bounding box center [61, 67] width 109 height 14
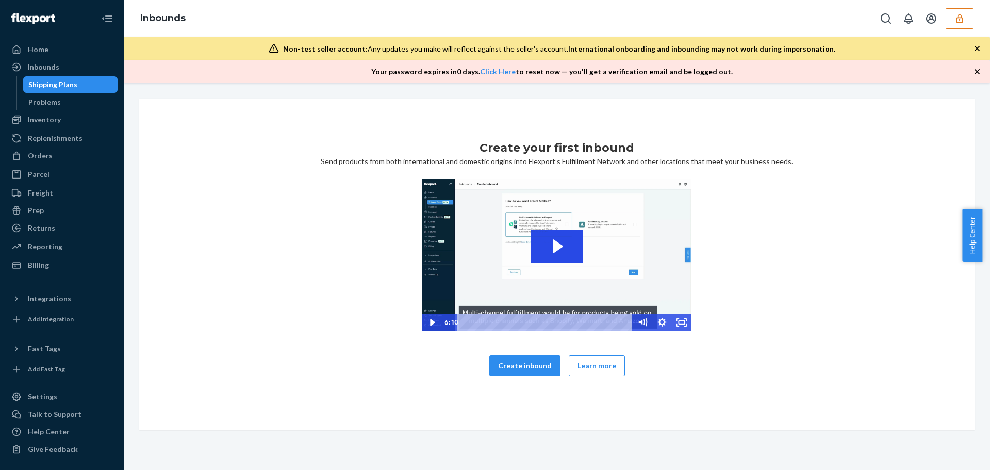
click at [964, 18] on icon "button" at bounding box center [959, 18] width 10 height 10
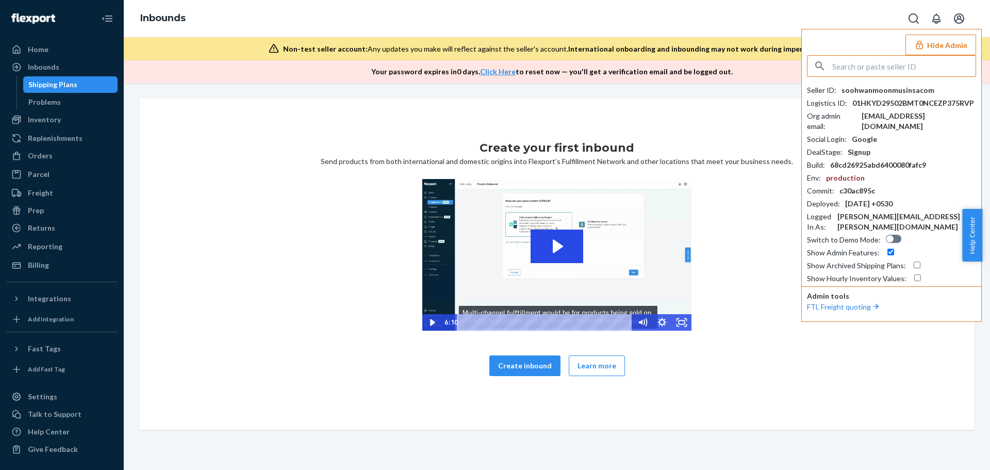
click at [903, 61] on input "text" at bounding box center [903, 66] width 143 height 21
type input "[EMAIL_ADDRESS][DOMAIN_NAME]"
click at [897, 94] on span "soohwanmoonmusinsacom" at bounding box center [878, 90] width 120 height 10
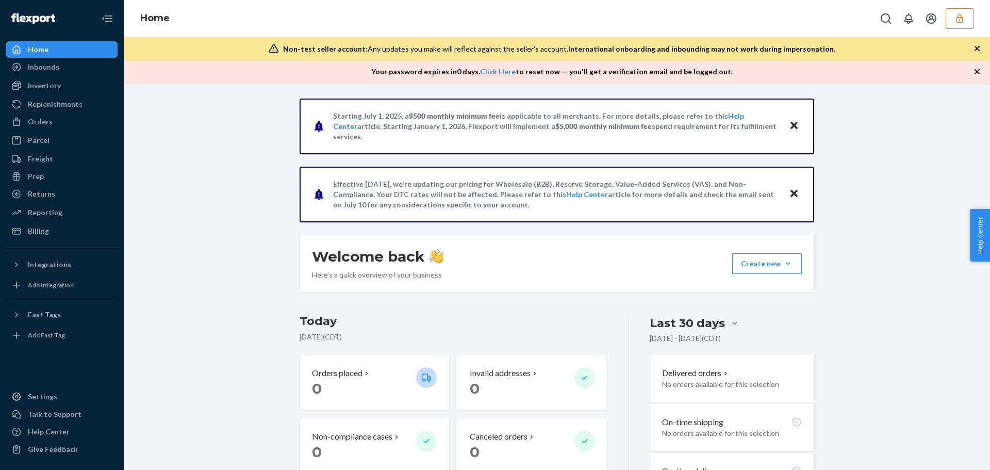
drag, startPoint x: 267, startPoint y: 411, endPoint x: 183, endPoint y: 371, distance: 93.1
click at [255, 403] on div "Starting [DATE], a $500 monthly minimum fee is applicable to all merchants. For…" at bounding box center [556, 407] width 851 height 619
click at [218, 395] on div "Starting [DATE], a $500 monthly minimum fee is applicable to all merchants. For…" at bounding box center [556, 407] width 851 height 619
drag, startPoint x: 880, startPoint y: 138, endPoint x: 844, endPoint y: 99, distance: 52.9
click at [880, 138] on div "Starting [DATE], a $500 monthly minimum fee is applicable to all merchants. For…" at bounding box center [556, 407] width 851 height 619
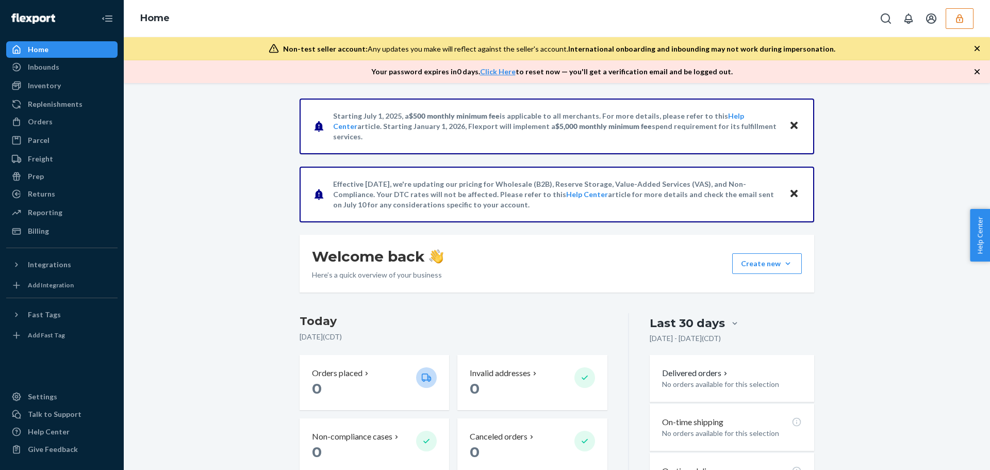
click at [963, 20] on icon "button" at bounding box center [959, 18] width 10 height 10
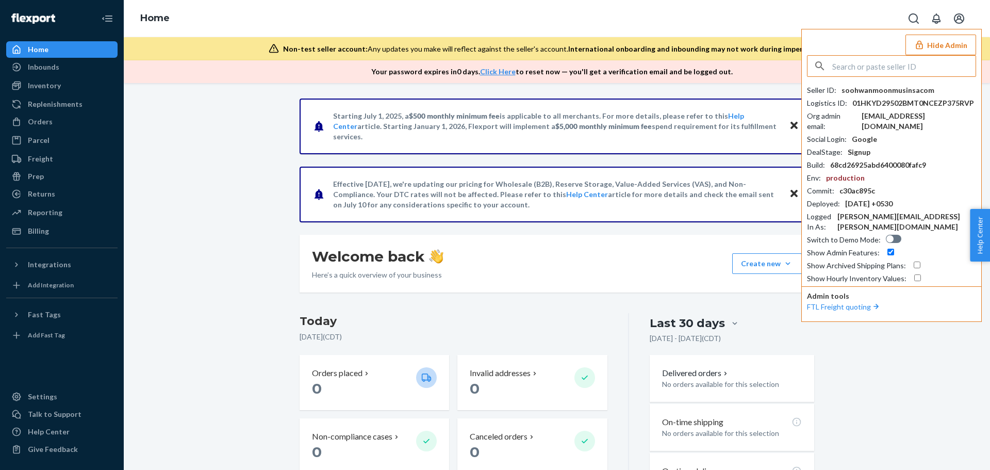
click at [880, 65] on input "text" at bounding box center [903, 66] width 143 height 21
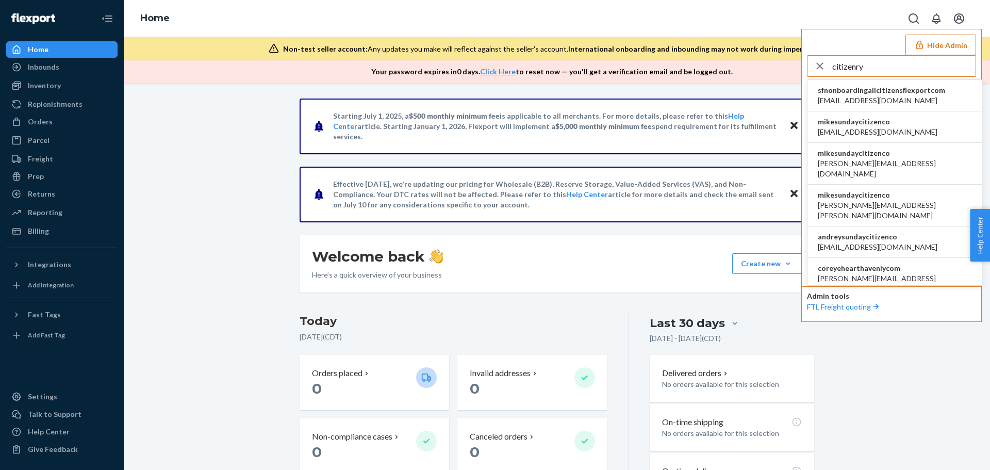
type input "citizenry"
click at [869, 129] on span "[EMAIL_ADDRESS][DOMAIN_NAME]" at bounding box center [878, 132] width 120 height 10
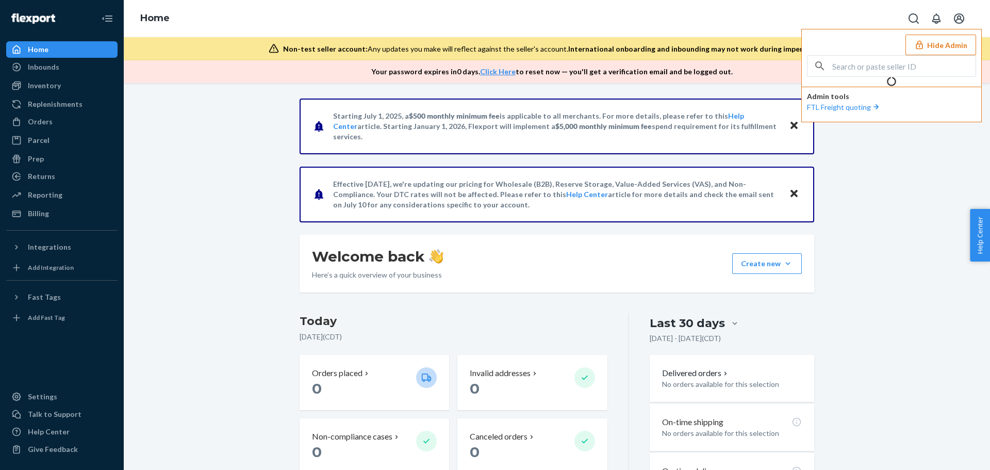
click at [858, 63] on input "text" at bounding box center [903, 66] width 143 height 21
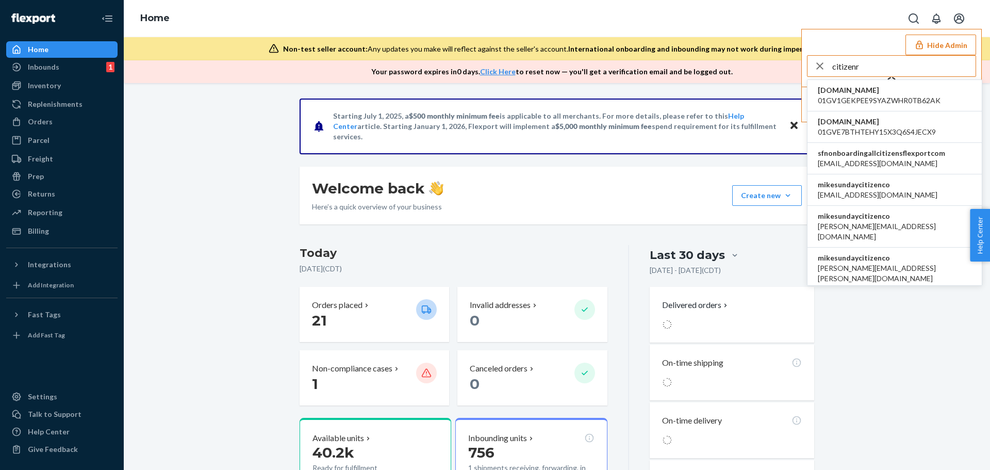
type input "citizenry"
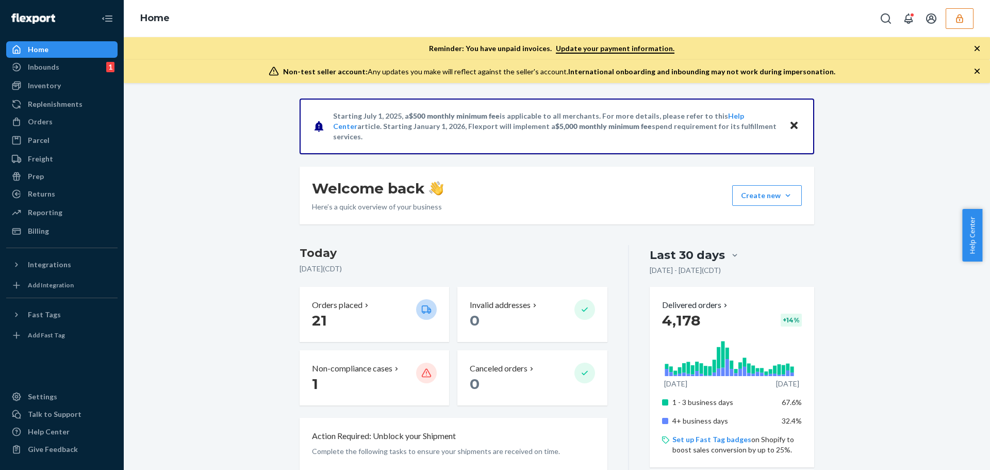
click at [958, 20] on icon "button" at bounding box center [959, 18] width 10 height 10
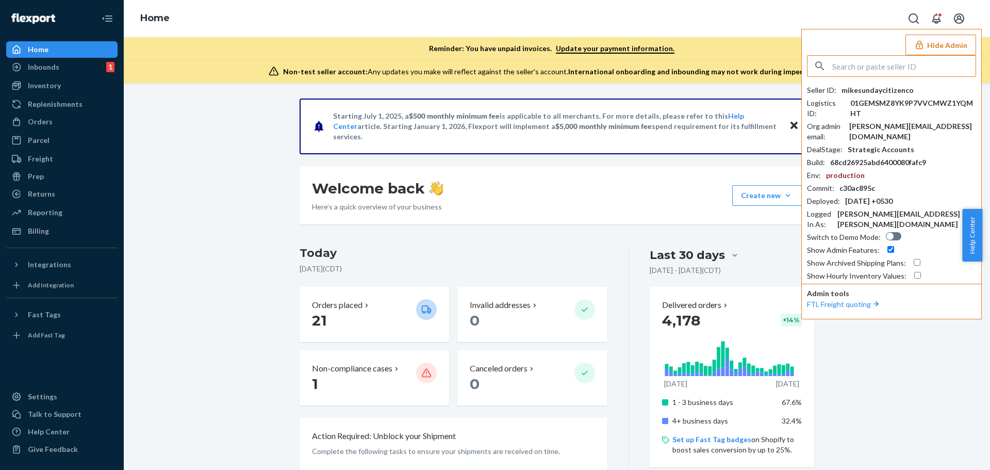
click at [879, 67] on input "text" at bounding box center [903, 66] width 143 height 21
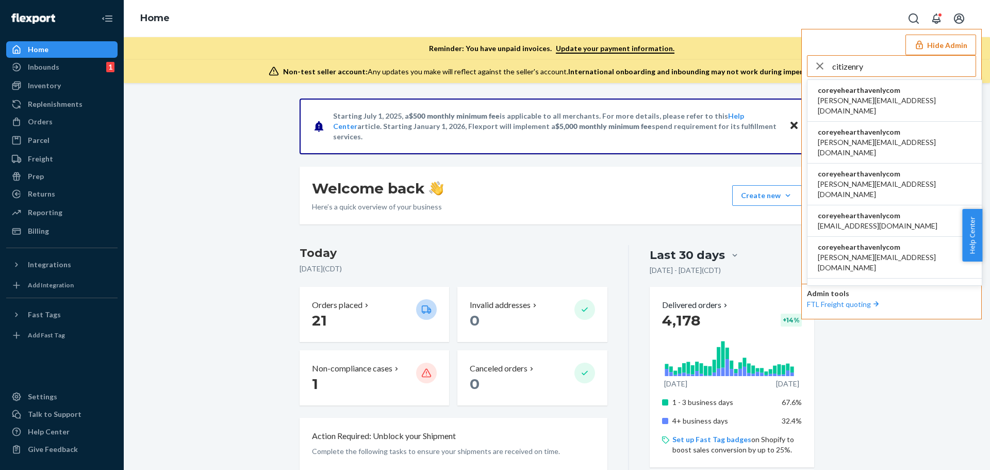
type input "citizenry"
click at [878, 96] on span "[PERSON_NAME][EMAIL_ADDRESS][DOMAIN_NAME]" at bounding box center [895, 105] width 154 height 21
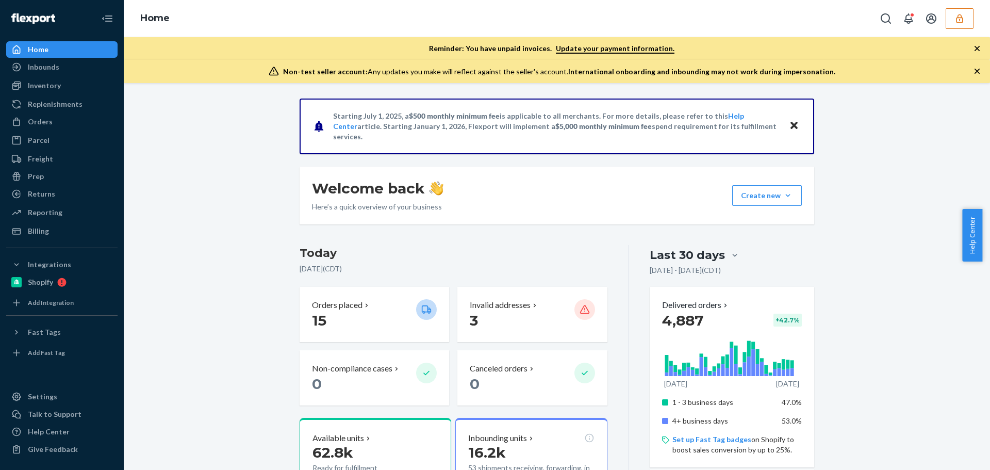
click at [966, 16] on button "button" at bounding box center [959, 18] width 28 height 21
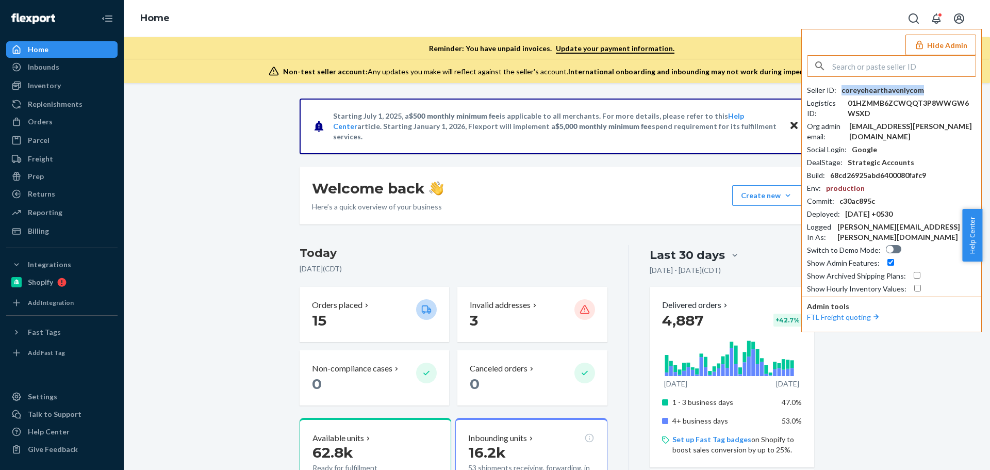
click at [877, 90] on div "coreyehearthavenlycom" at bounding box center [882, 90] width 82 height 10
click at [851, 69] on input "text" at bounding box center [903, 66] width 143 height 21
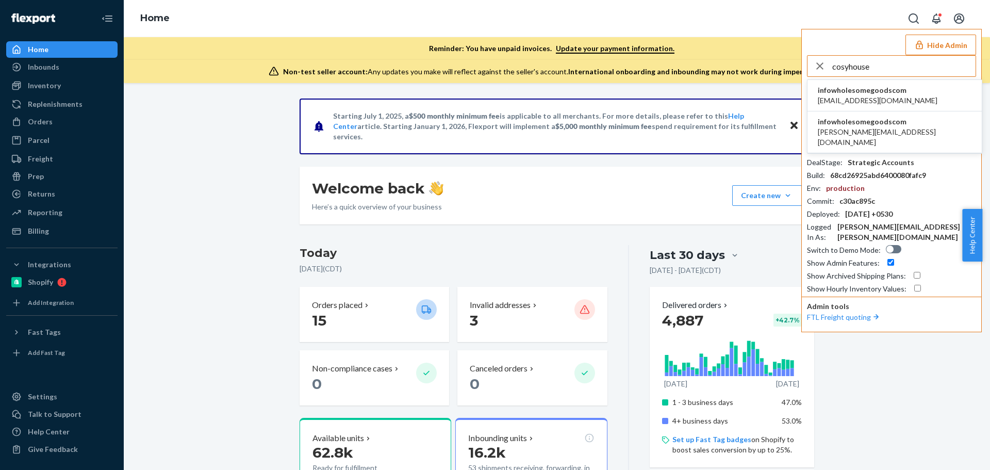
type input "cosyhouse"
click at [870, 90] on span "infowholesomegoodscom" at bounding box center [878, 90] width 120 height 10
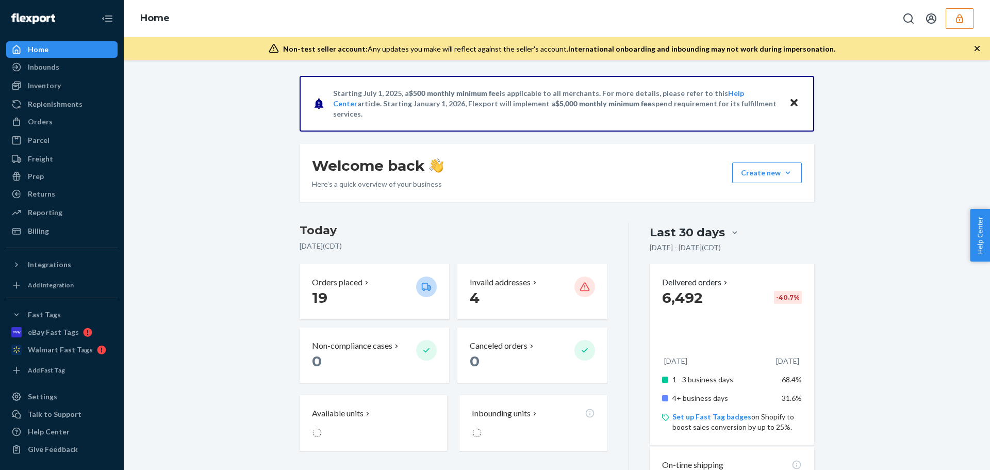
click at [954, 11] on button "button" at bounding box center [959, 18] width 28 height 21
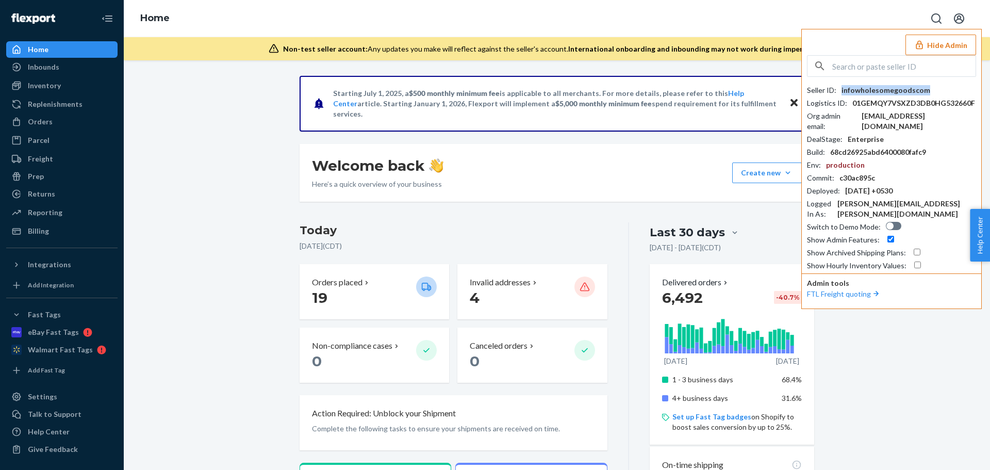
click at [898, 89] on div "infowholesomegoodscom" at bounding box center [885, 90] width 89 height 10
click at [845, 71] on input "text" at bounding box center [903, 66] width 143 height 21
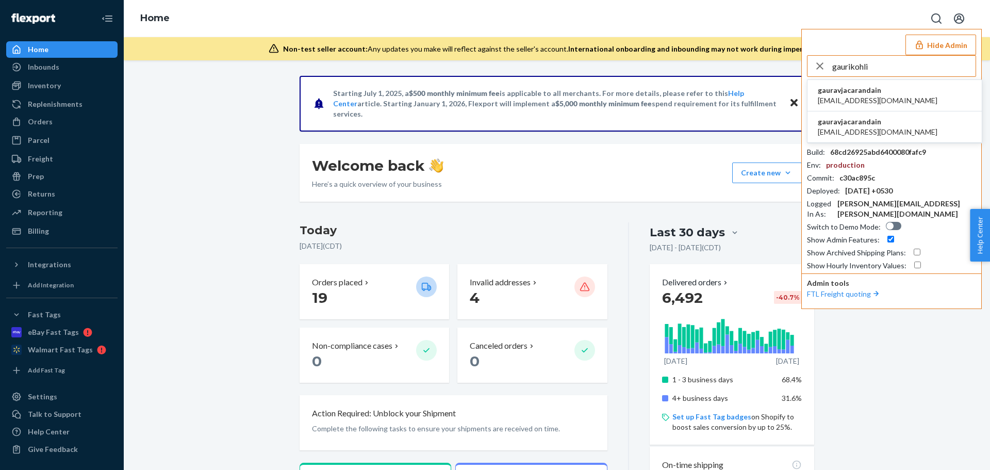
type input "gaurikohli"
click at [848, 87] on span "gauravjacarandain" at bounding box center [878, 90] width 120 height 10
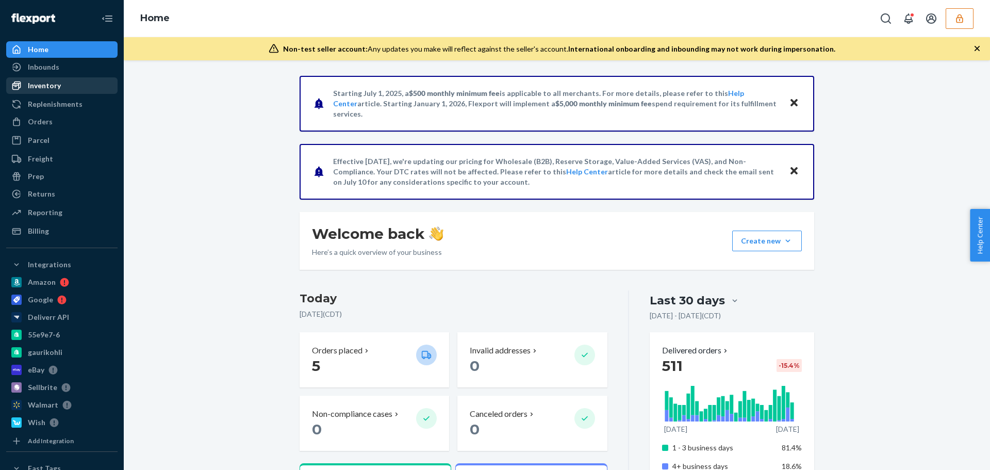
click at [48, 87] on div "Inventory" at bounding box center [44, 85] width 33 height 10
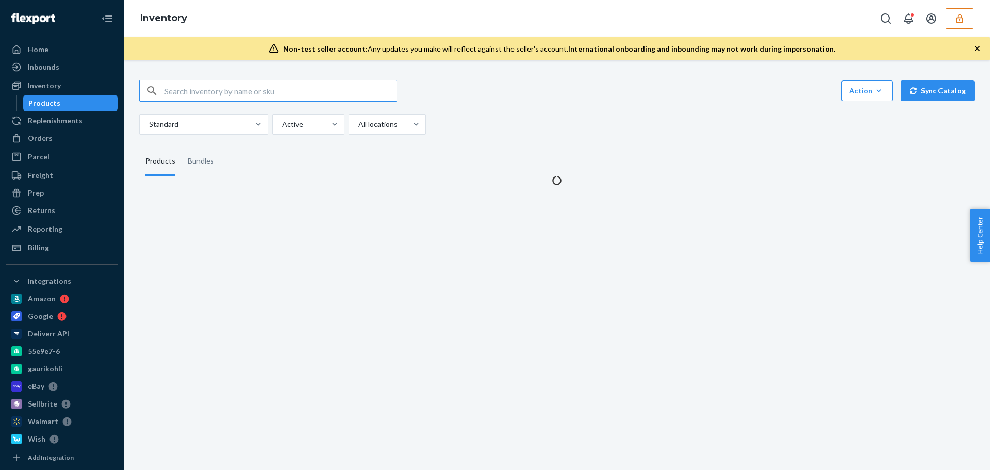
click at [219, 86] on input "text" at bounding box center [280, 90] width 232 height 21
type input "Ikoy Tray"
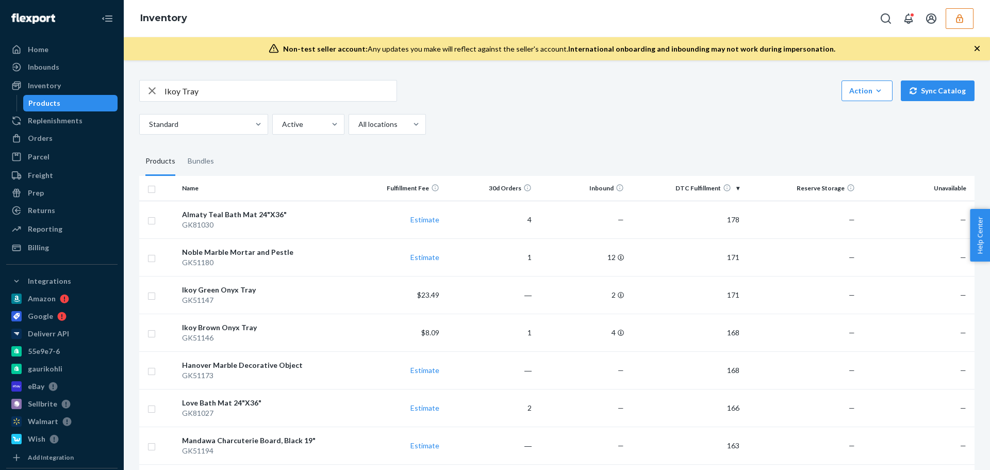
click at [223, 87] on input "Ikoy Tray" at bounding box center [280, 90] width 232 height 21
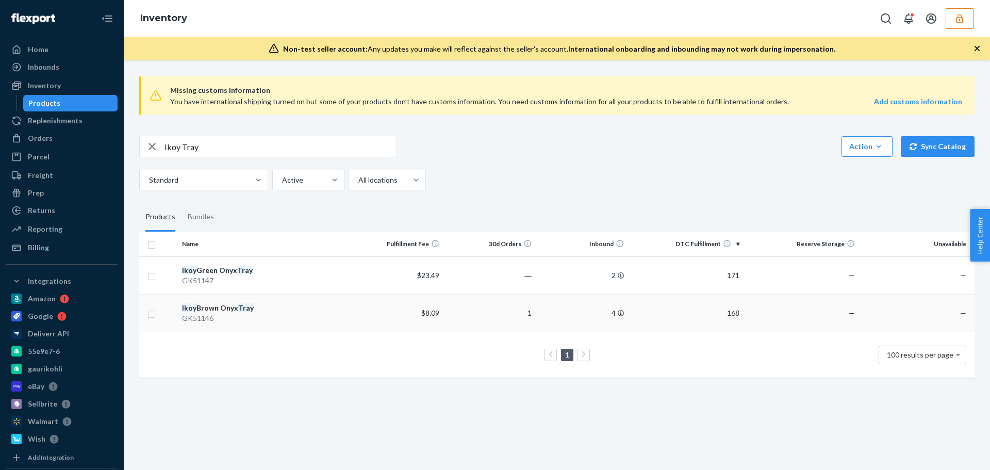
click at [229, 312] on div "Ikoy Brown Onyx Tray" at bounding box center [264, 308] width 165 height 10
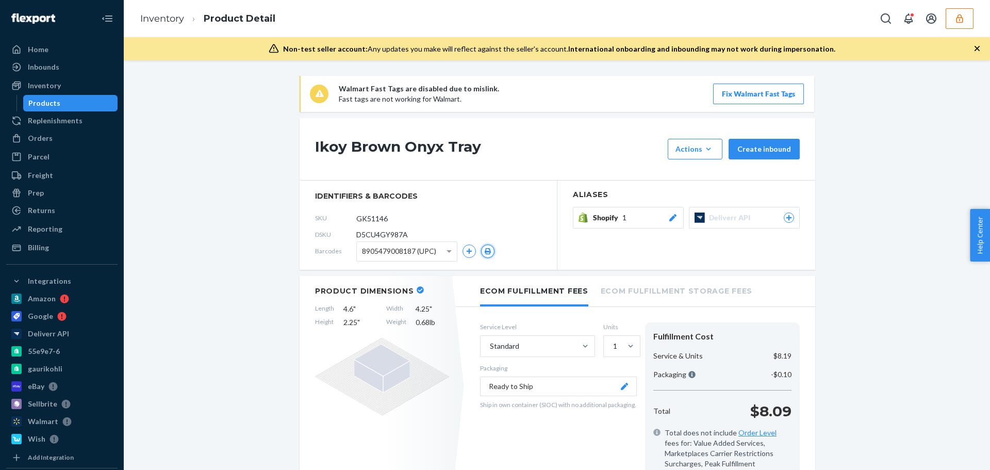
click at [485, 253] on icon "button" at bounding box center [488, 251] width 6 height 6
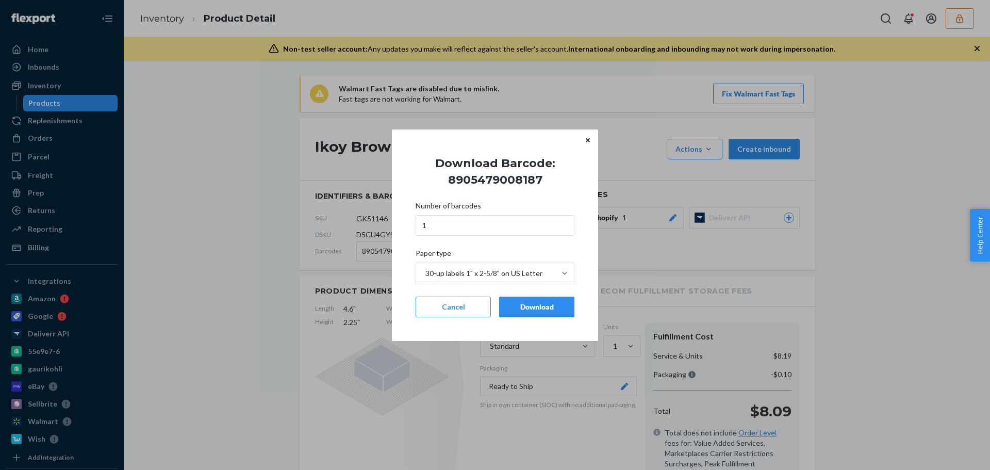
click at [533, 302] on div "Download" at bounding box center [537, 307] width 58 height 10
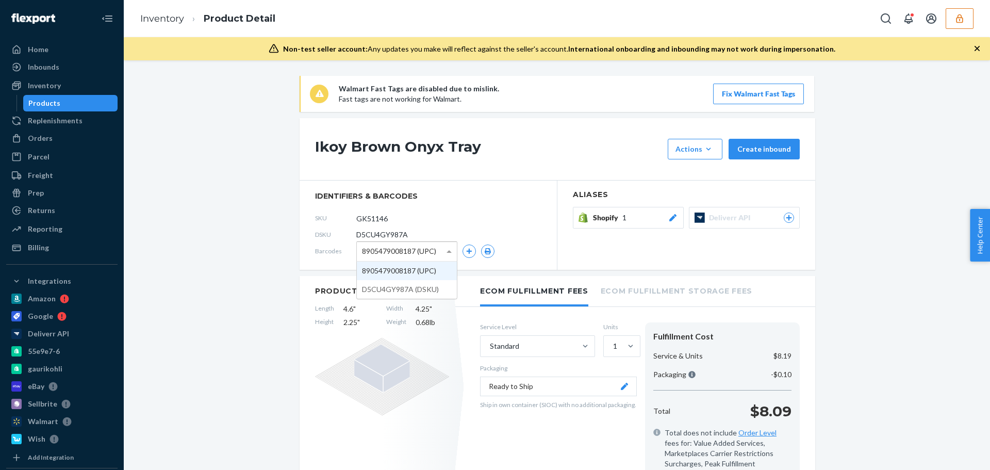
click at [412, 256] on span "8905479008187 (UPC)" at bounding box center [399, 251] width 74 height 18
click at [485, 252] on icon "button" at bounding box center [488, 251] width 6 height 6
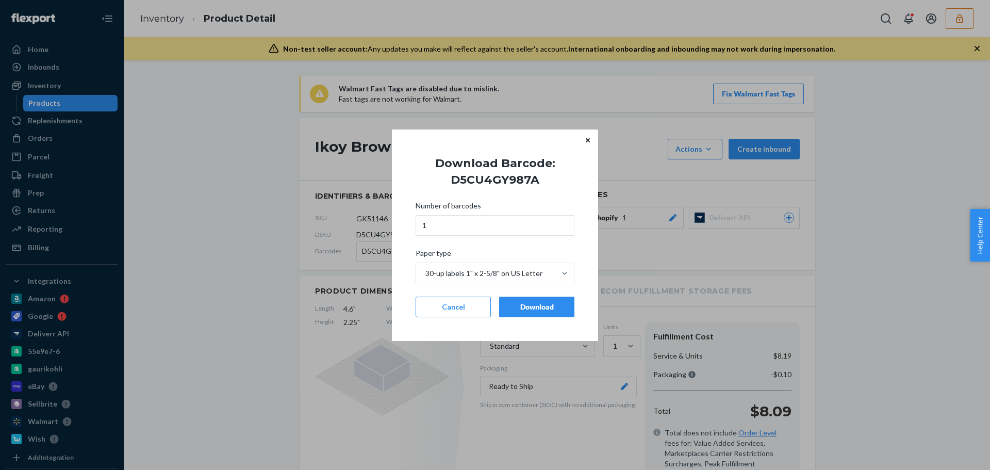
click at [526, 302] on div "Download" at bounding box center [537, 307] width 58 height 10
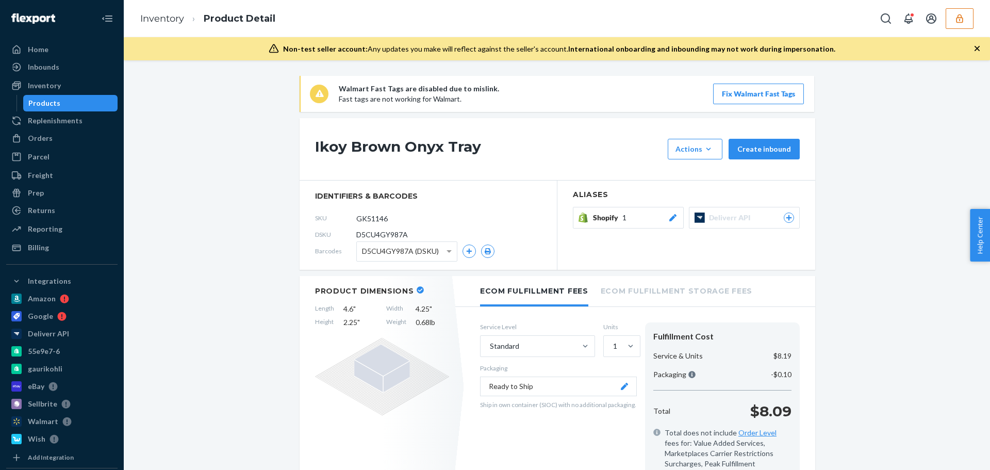
click at [960, 28] on button "button" at bounding box center [959, 18] width 28 height 21
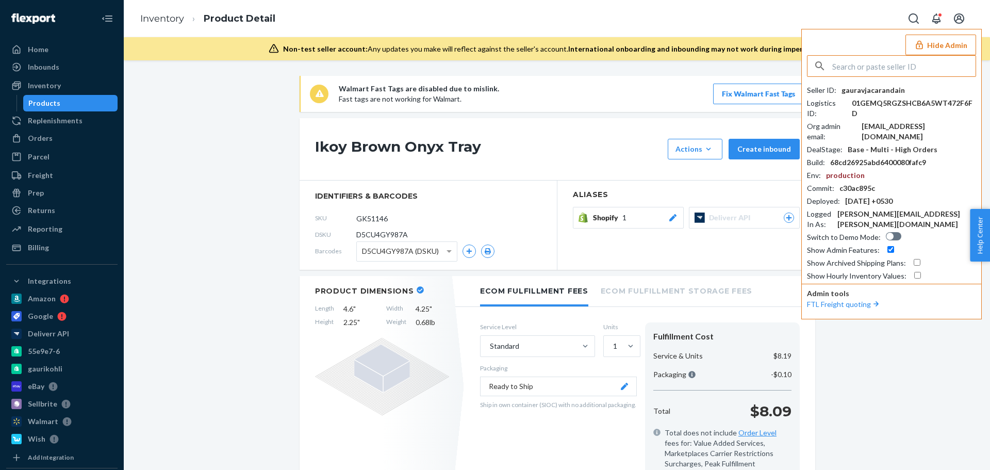
click at [886, 63] on input "text" at bounding box center [903, 66] width 143 height 21
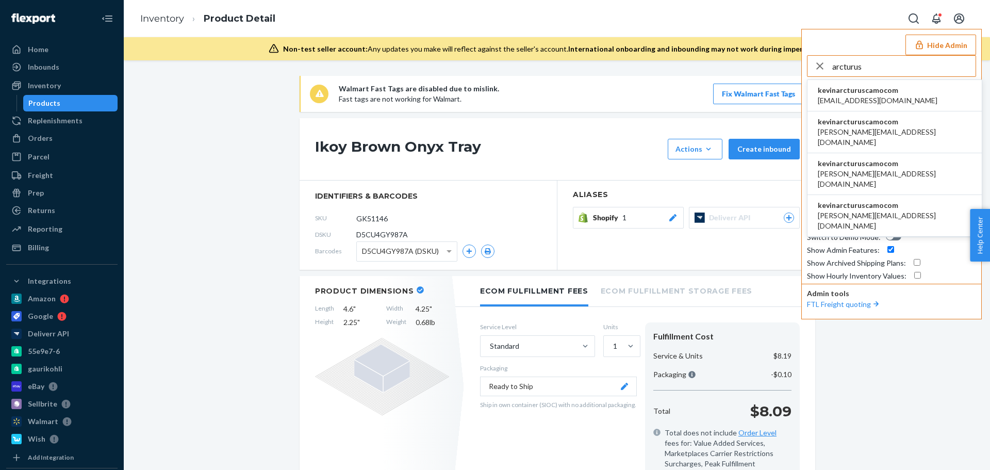
type input "arcturus"
click at [856, 91] on span "kevinarcturuscamocom" at bounding box center [878, 90] width 120 height 10
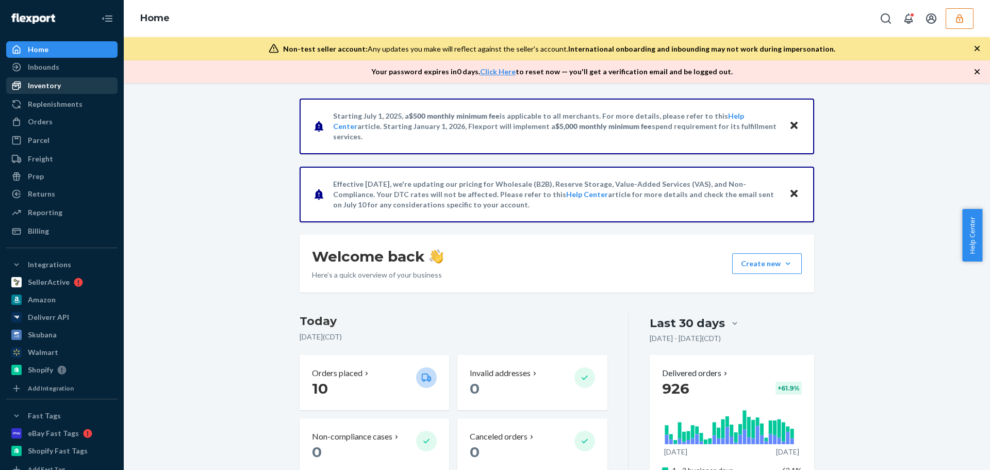
click at [57, 86] on div "Inventory" at bounding box center [44, 85] width 33 height 10
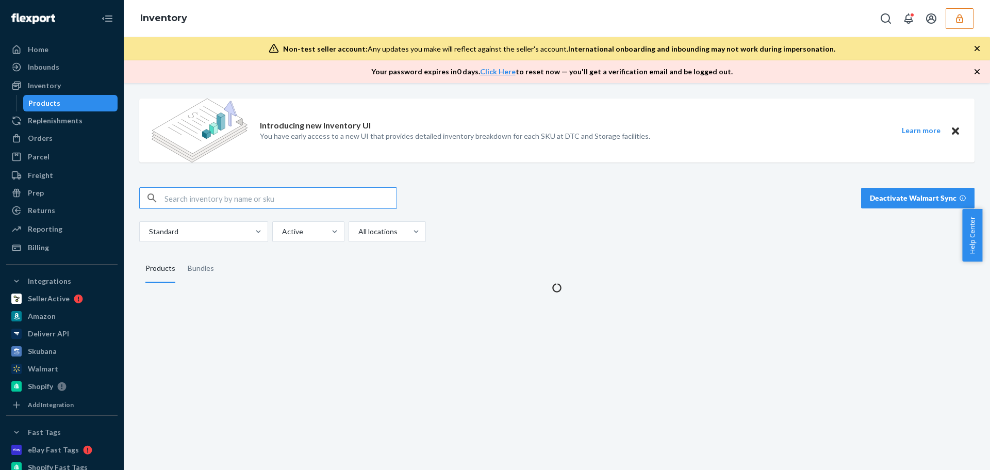
click at [260, 197] on input "text" at bounding box center [280, 198] width 232 height 21
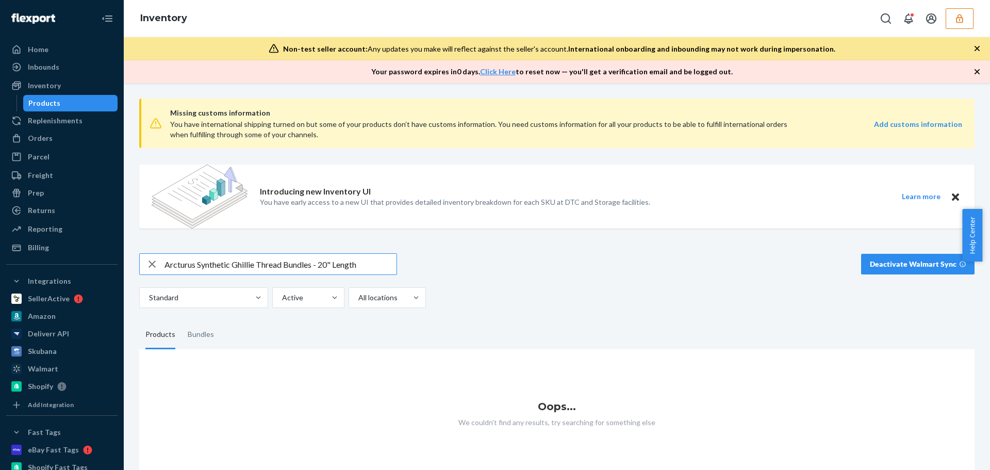
drag, startPoint x: 368, startPoint y: 266, endPoint x: 317, endPoint y: 269, distance: 50.6
click at [317, 269] on input "Arcturus Synthetic Ghillie Thread Bundles - 20" Length" at bounding box center [280, 264] width 232 height 21
type input "Arcturus Synthetic Ghillie Thread Bundles"
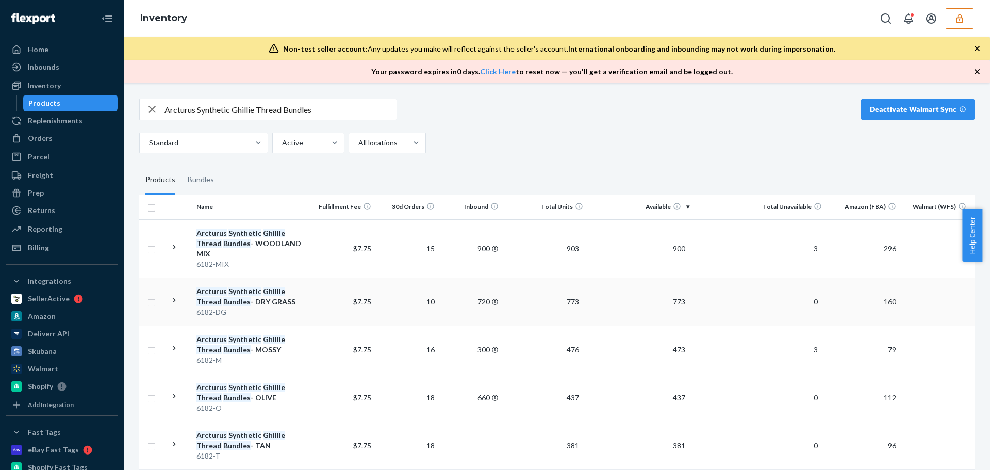
scroll to position [206, 0]
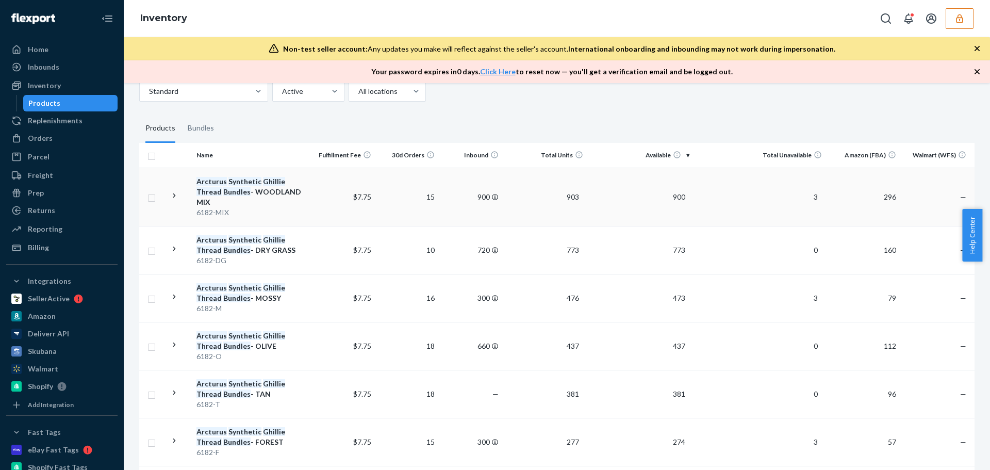
click at [245, 188] on div "Arcturus Synthetic Ghillie Thread Bundles - WOODLAND MIX" at bounding box center [251, 191] width 111 height 31
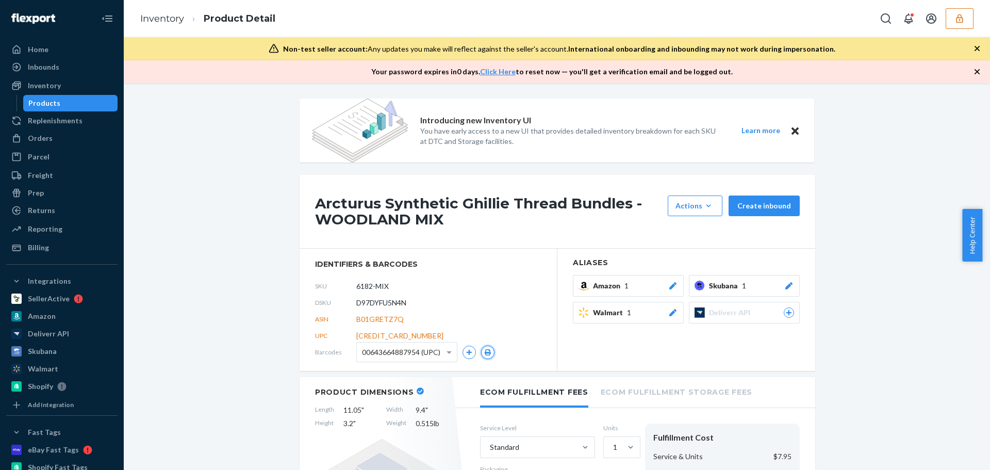
click at [485, 346] on button "button" at bounding box center [487, 351] width 13 height 13
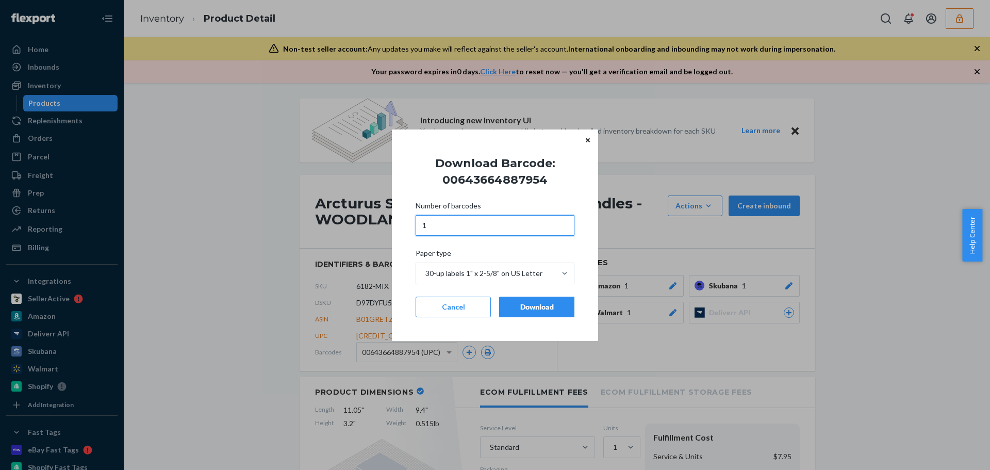
click at [446, 228] on input "1" at bounding box center [494, 225] width 159 height 21
type input "2"
click at [522, 307] on div "Download" at bounding box center [537, 307] width 58 height 10
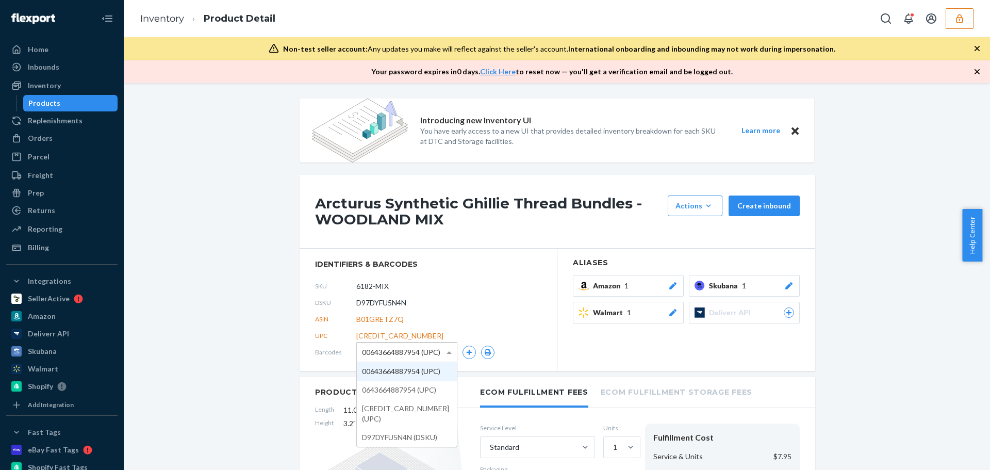
click at [422, 354] on span "00643664887954 (UPC)" at bounding box center [401, 352] width 78 height 18
drag, startPoint x: 413, startPoint y: 386, endPoint x: 436, endPoint y: 369, distance: 27.6
click at [485, 352] on icon "button" at bounding box center [488, 352] width 6 height 6
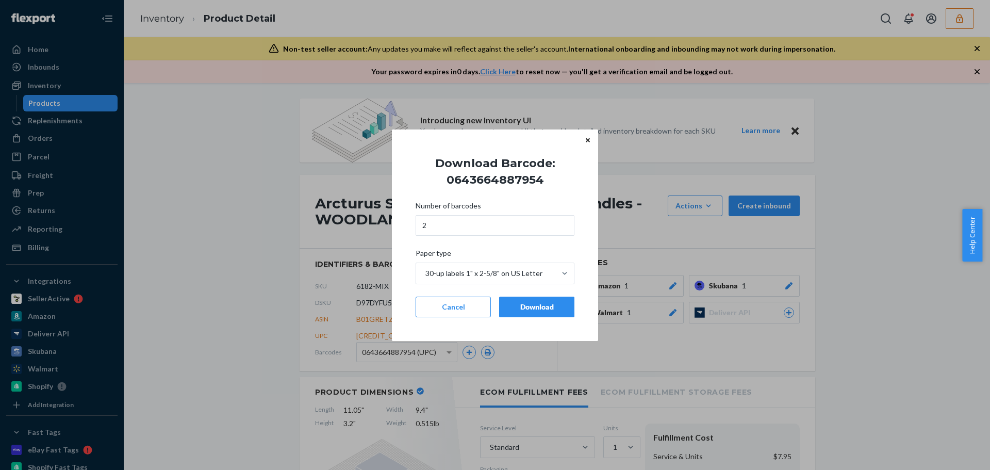
click at [514, 305] on div "Download" at bounding box center [537, 307] width 58 height 10
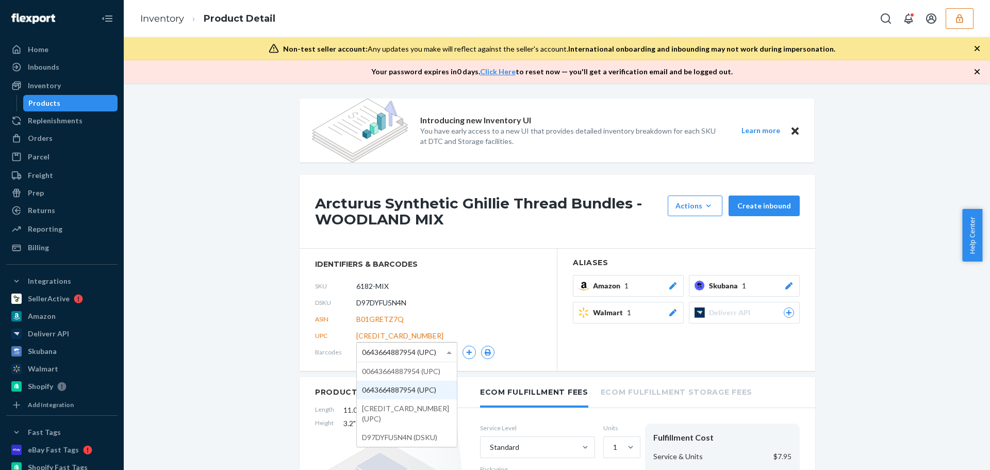
click at [434, 346] on div "0643664887954 (UPC)" at bounding box center [407, 351] width 100 height 19
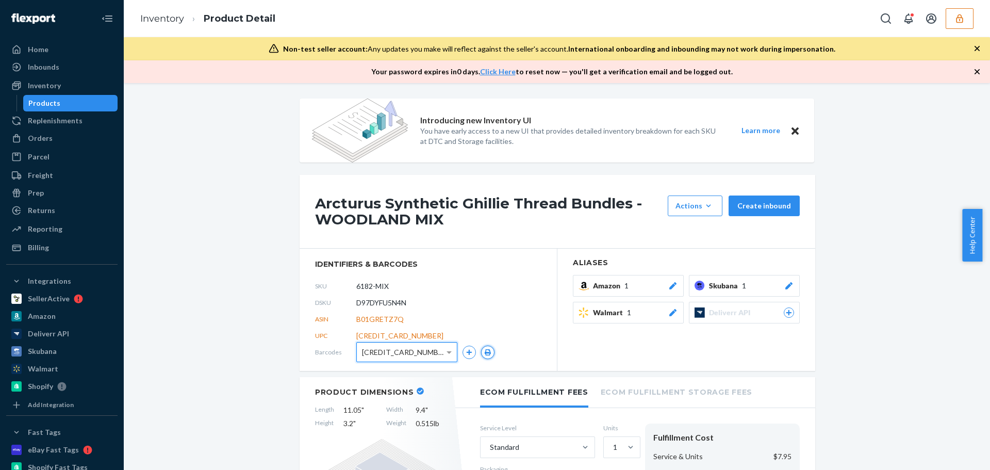
click at [485, 353] on icon "button" at bounding box center [488, 352] width 6 height 6
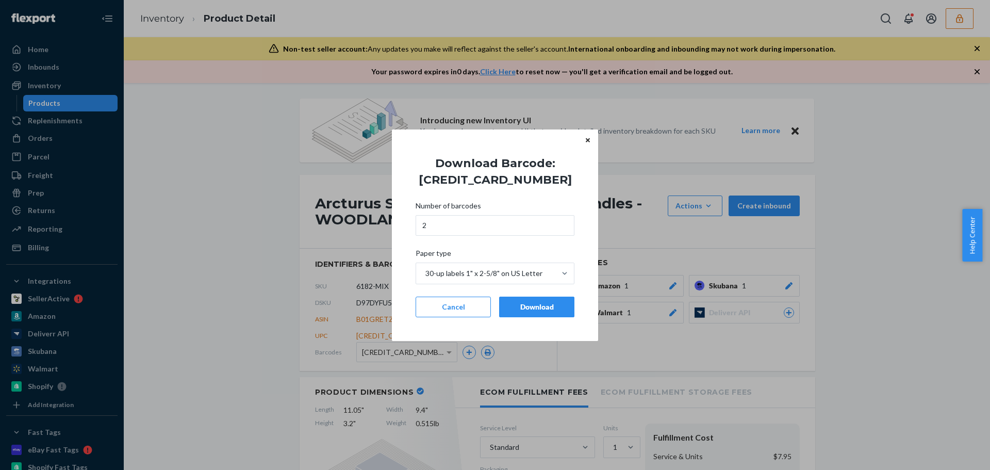
drag, startPoint x: 522, startPoint y: 303, endPoint x: 531, endPoint y: 322, distance: 21.7
click at [523, 303] on div "Download" at bounding box center [537, 307] width 58 height 10
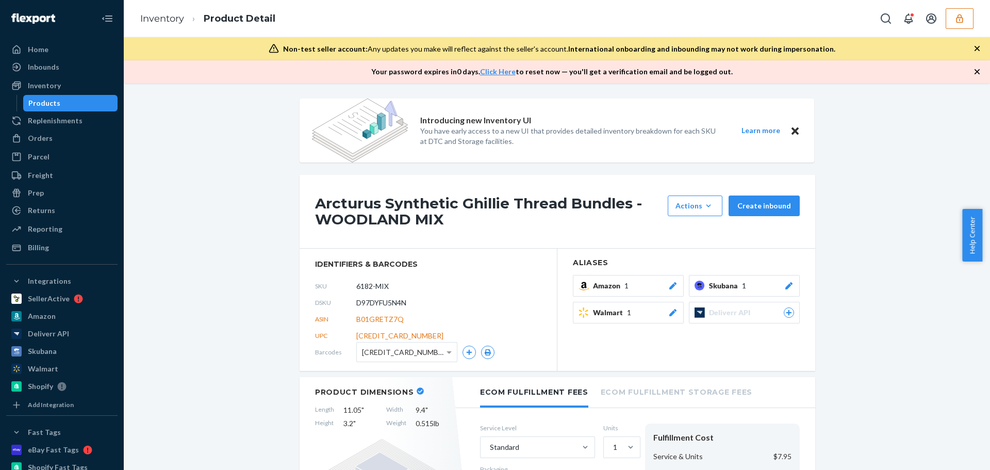
click at [421, 341] on div "UPC 643664887954" at bounding box center [428, 335] width 226 height 16
click at [423, 345] on span "643664887954 (UPC)" at bounding box center [404, 352] width 85 height 18
click at [484, 350] on icon "button" at bounding box center [487, 352] width 7 height 6
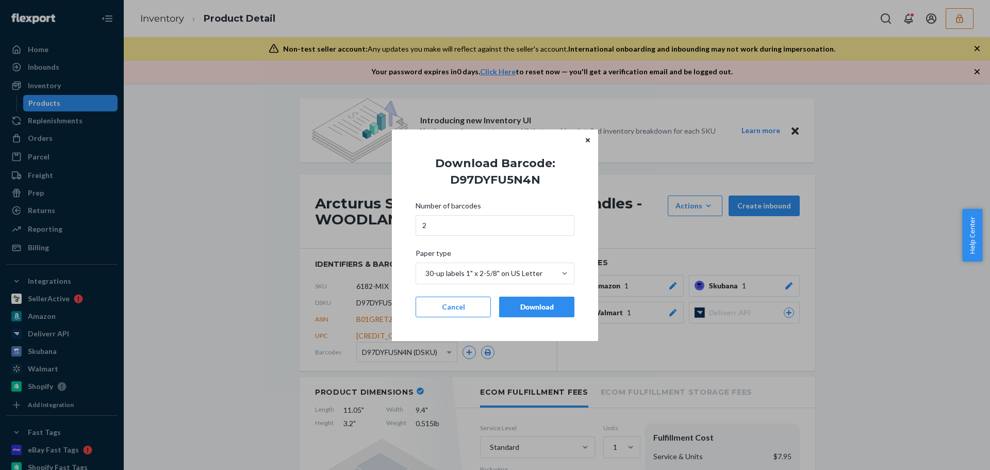
click at [532, 305] on div "Download" at bounding box center [537, 307] width 58 height 10
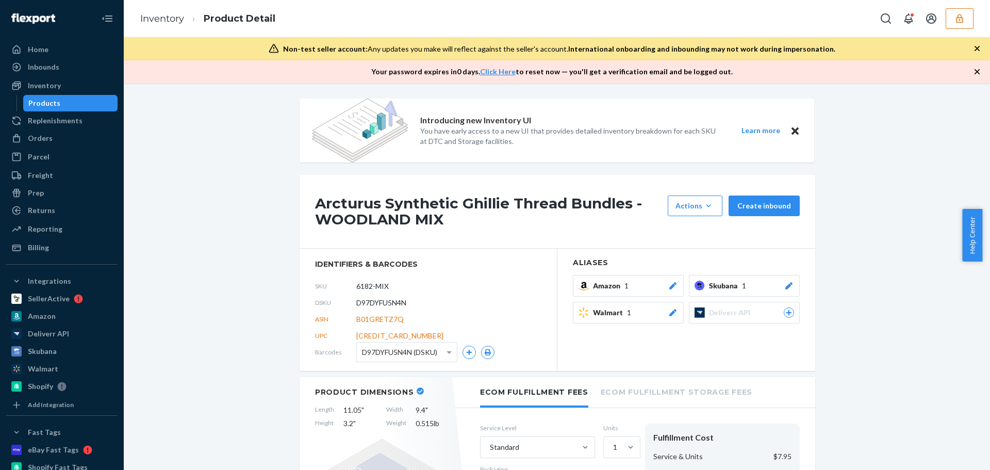
click at [958, 22] on icon "button" at bounding box center [959, 18] width 7 height 9
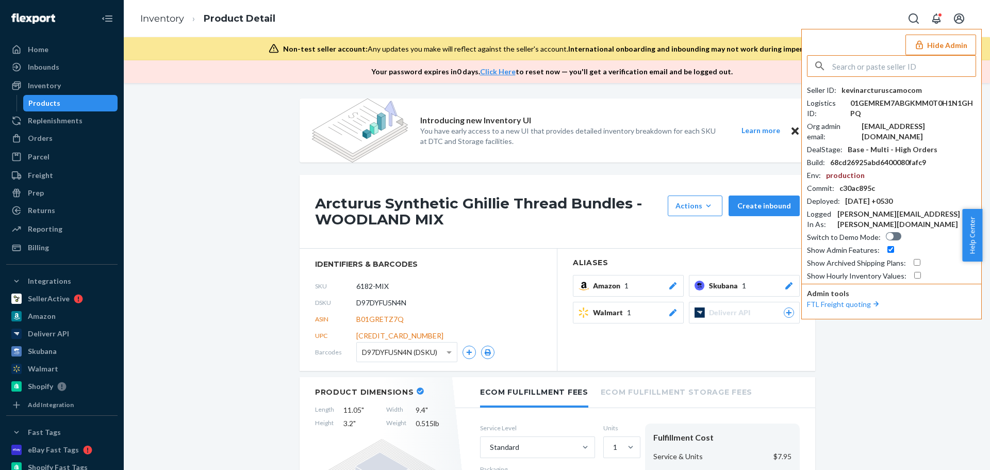
click at [865, 66] on input "text" at bounding box center [903, 66] width 143 height 21
drag, startPoint x: 880, startPoint y: 64, endPoint x: 830, endPoint y: 68, distance: 50.6
click at [830, 68] on div "ianunlimited" at bounding box center [891, 66] width 168 height 21
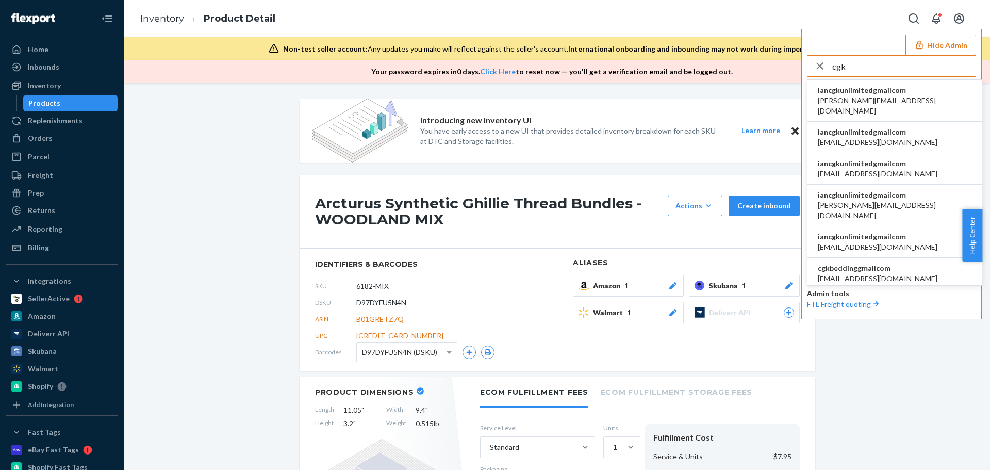
type input "cgk"
click at [877, 101] on span "abigail@cgklinens.com" at bounding box center [895, 105] width 154 height 21
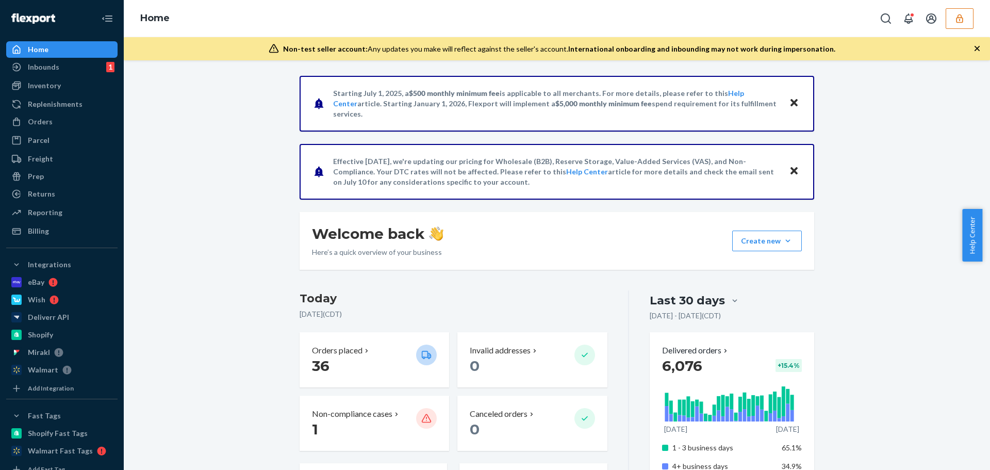
click at [946, 17] on button "button" at bounding box center [959, 18] width 28 height 21
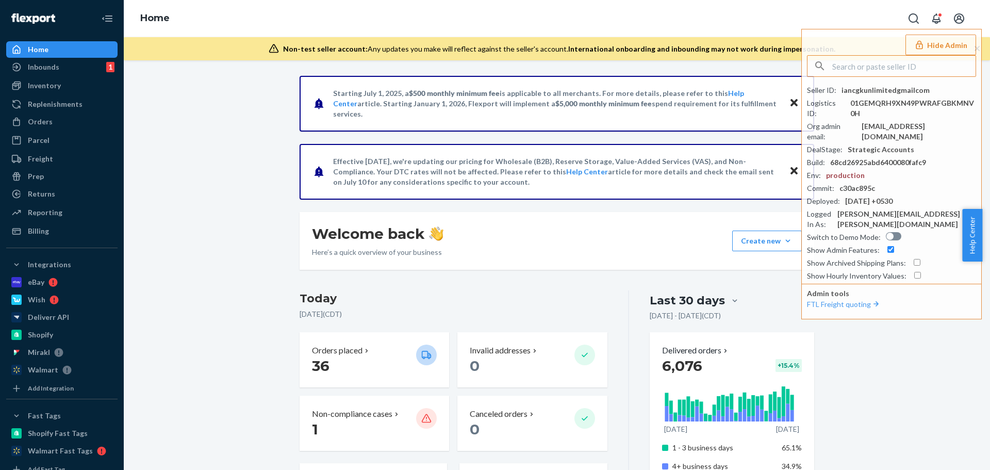
click at [736, 26] on div "Home Hide Admin Seller ID : iancgkunlimitedgmailcom Logistics ID : 01GEMQRH9XN4…" at bounding box center [557, 18] width 866 height 37
click at [57, 88] on div "Inventory" at bounding box center [44, 85] width 33 height 10
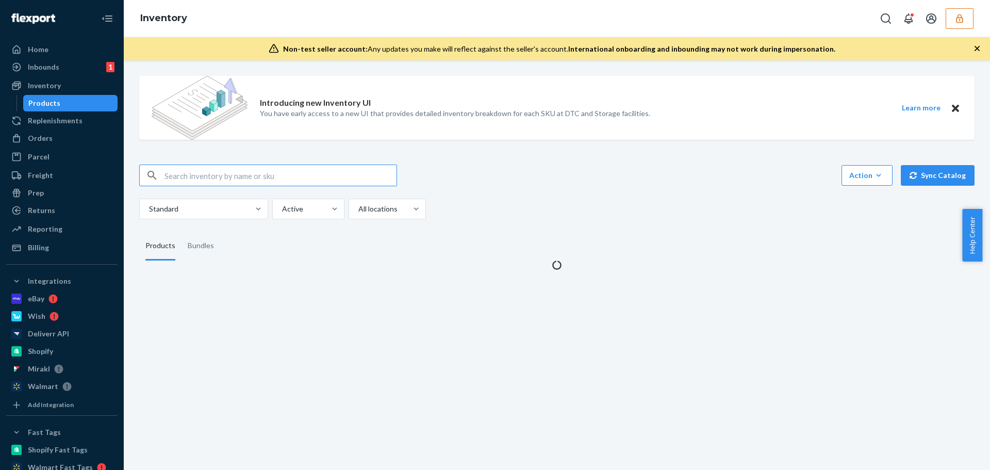
click at [238, 176] on input "text" at bounding box center [280, 175] width 232 height 21
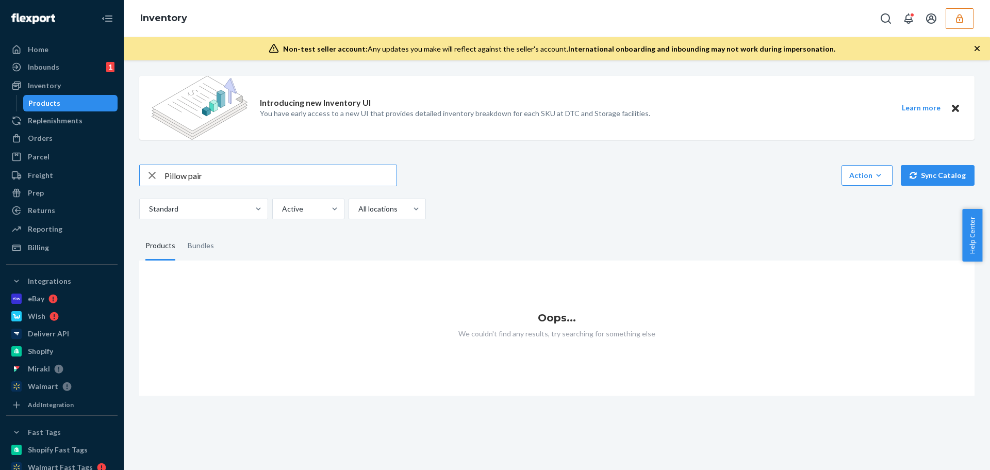
drag, startPoint x: 209, startPoint y: 171, endPoint x: 188, endPoint y: 174, distance: 21.3
click at [188, 174] on input "Pillow pair" at bounding box center [280, 175] width 232 height 21
type input "Pillow case"
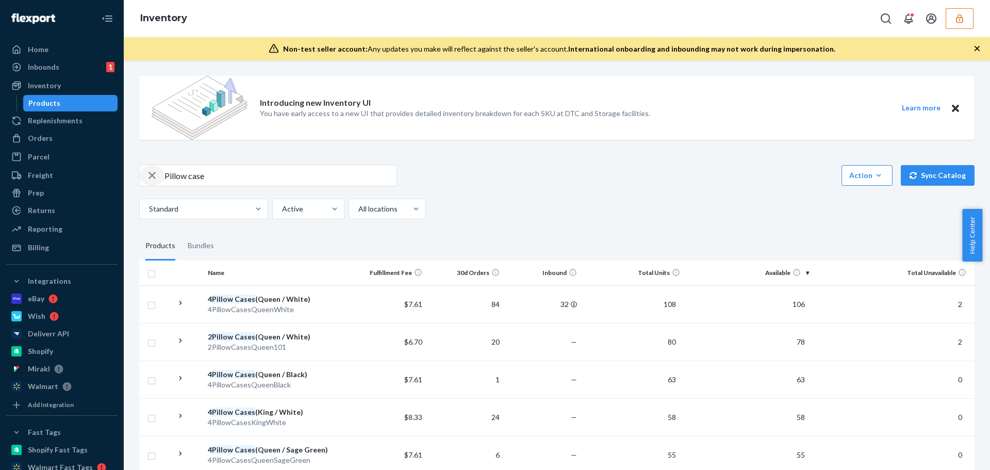
click at [164, 176] on div "button" at bounding box center [152, 175] width 25 height 21
click at [173, 175] on input "text" at bounding box center [280, 175] width 232 height 21
type input "2 pillow cases (king/White"
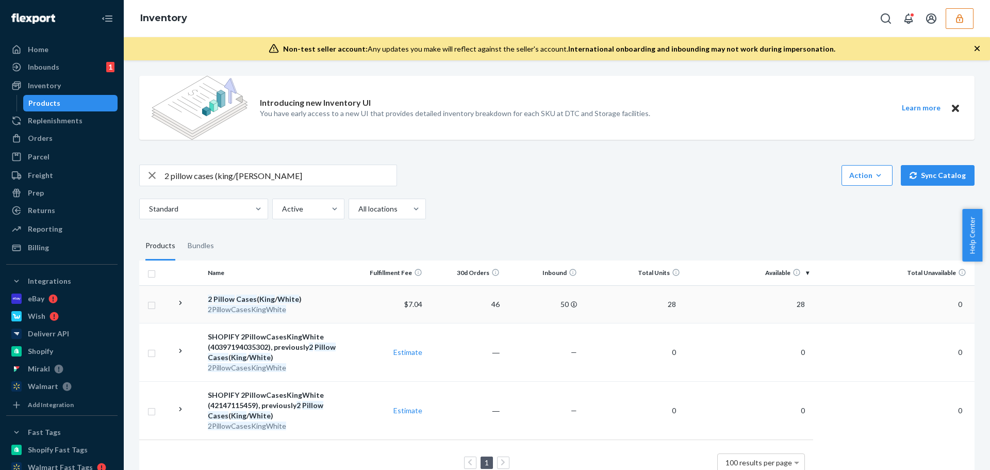
click at [284, 300] on em "White" at bounding box center [288, 298] width 22 height 9
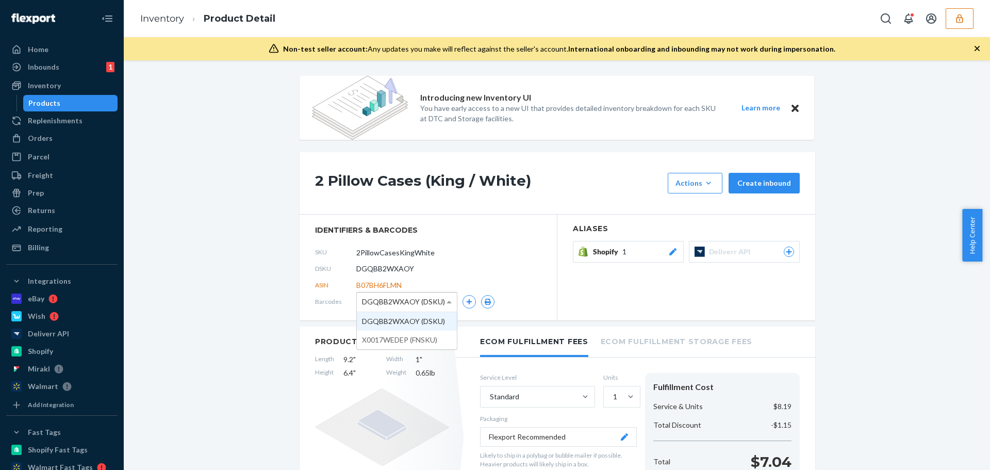
click at [437, 304] on span "DGQBB2WXAOY (DSKU)" at bounding box center [403, 302] width 83 height 18
click at [484, 299] on icon "button" at bounding box center [487, 301] width 7 height 6
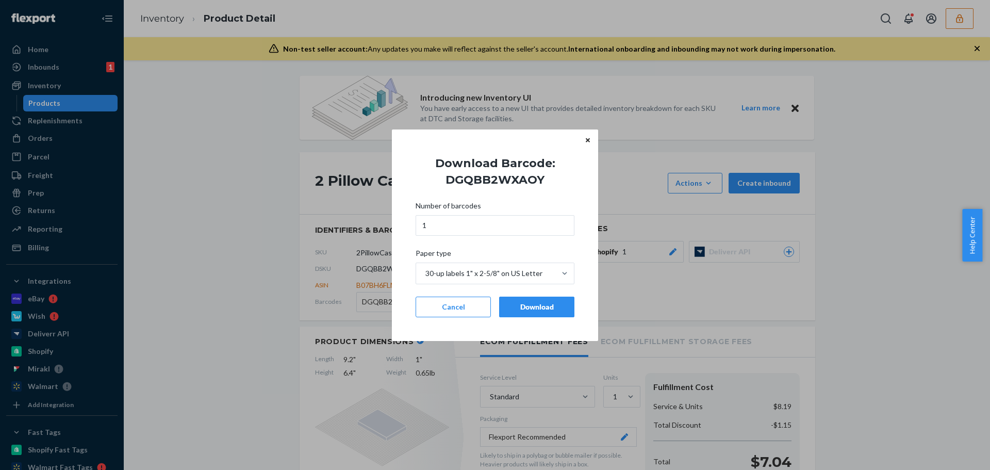
click at [521, 309] on div "Download" at bounding box center [537, 307] width 58 height 10
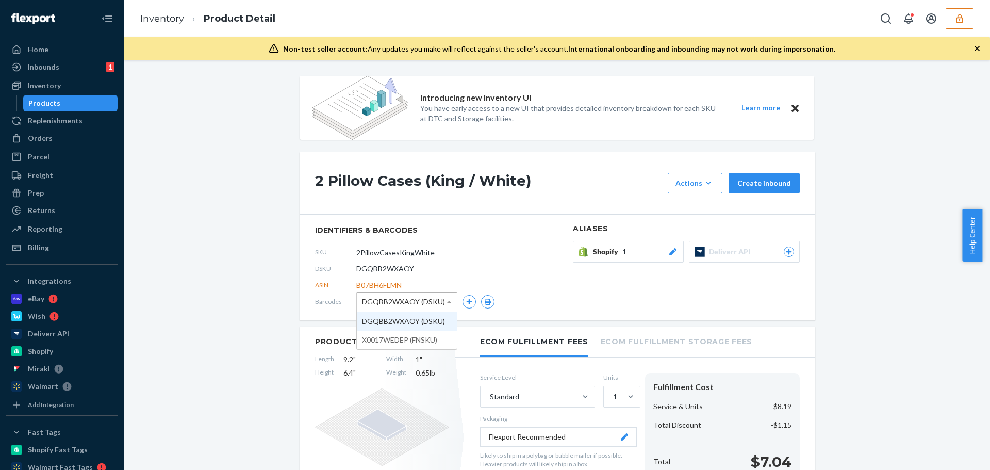
click at [430, 301] on span "DGQBB2WXAOY (DSKU)" at bounding box center [403, 302] width 83 height 18
click at [481, 305] on button "button" at bounding box center [487, 301] width 13 height 13
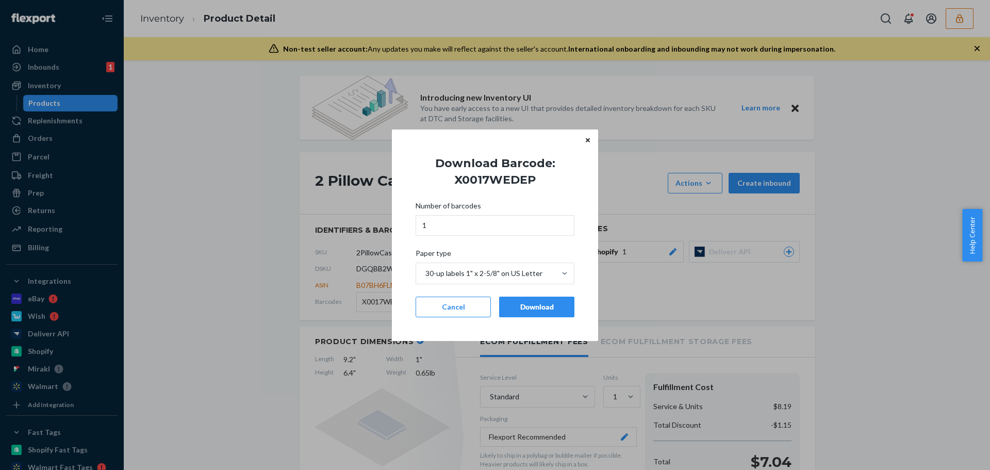
drag, startPoint x: 525, startPoint y: 299, endPoint x: 512, endPoint y: 292, distance: 14.8
click at [521, 297] on button "Download" at bounding box center [536, 306] width 75 height 21
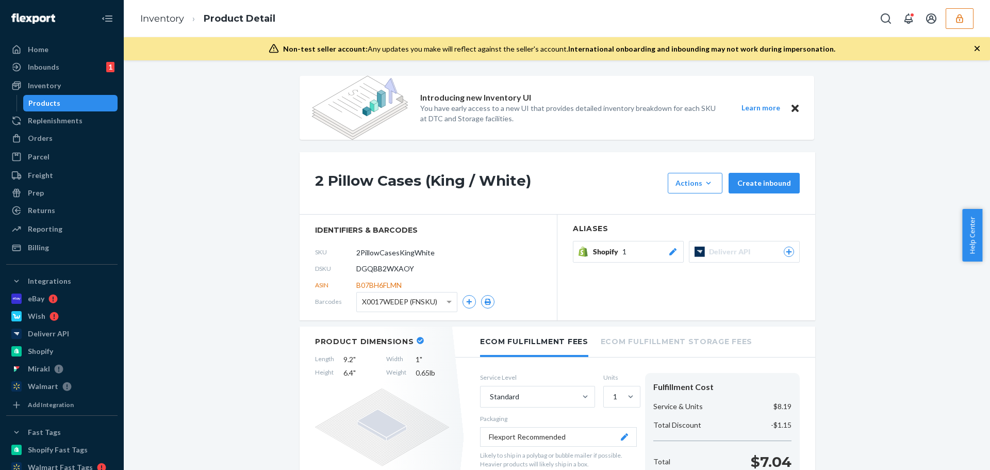
click at [961, 20] on icon "button" at bounding box center [959, 18] width 10 height 10
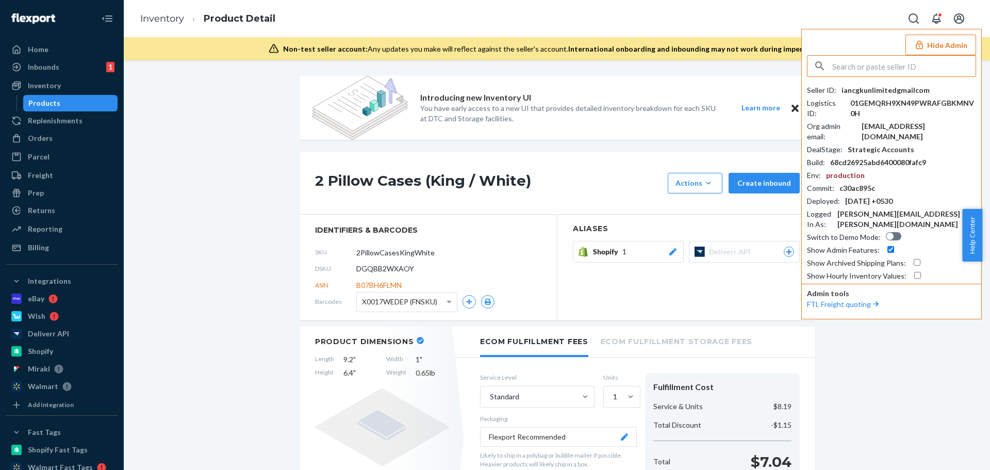
click at [882, 56] on input "text" at bounding box center [903, 66] width 143 height 21
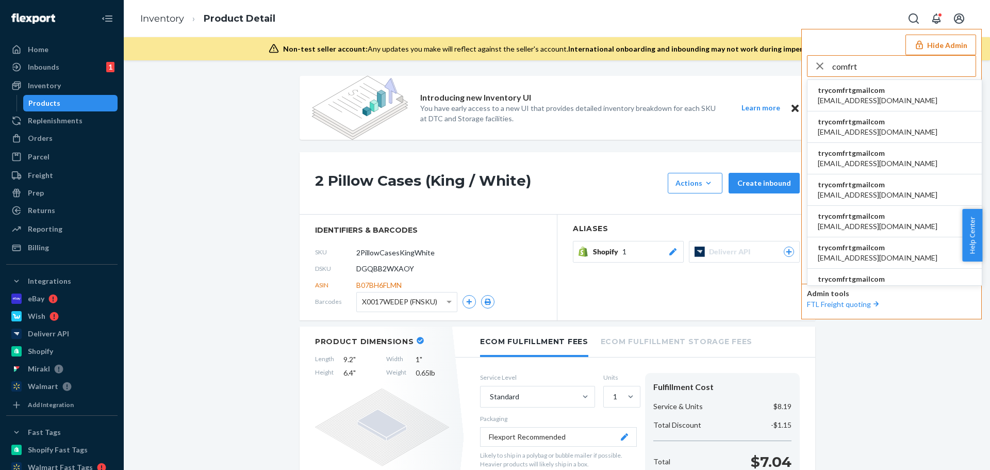
type input "comfrt"
click at [869, 92] on span "trycomfrtgmailcom" at bounding box center [878, 90] width 120 height 10
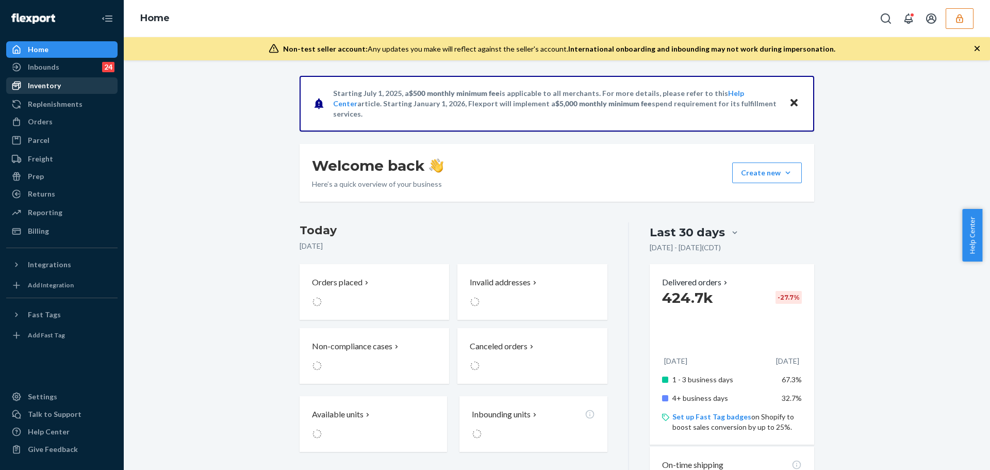
click at [56, 84] on div "Inventory" at bounding box center [44, 85] width 33 height 10
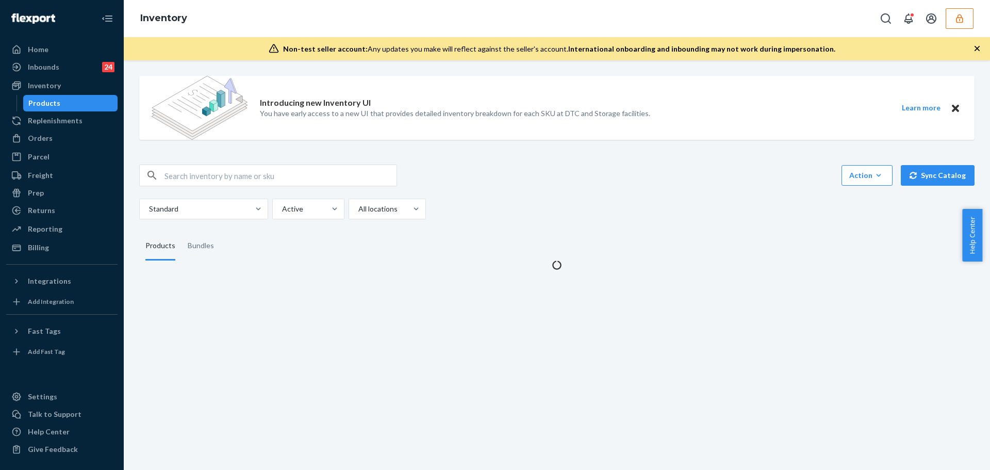
click at [219, 174] on input "text" at bounding box center [280, 175] width 232 height 21
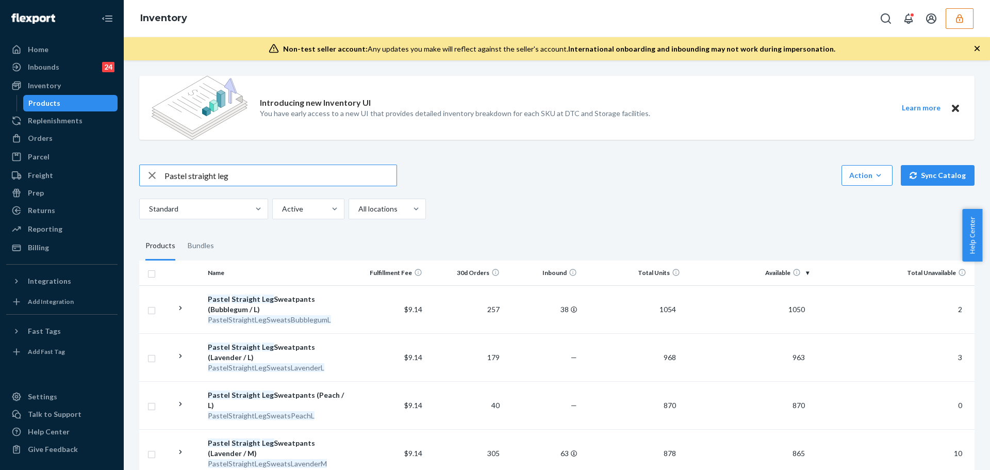
click at [271, 180] on input "Pastel straight leg" at bounding box center [280, 175] width 232 height 21
type input "Pastel straight leg sweatpants (baby blue /M)"
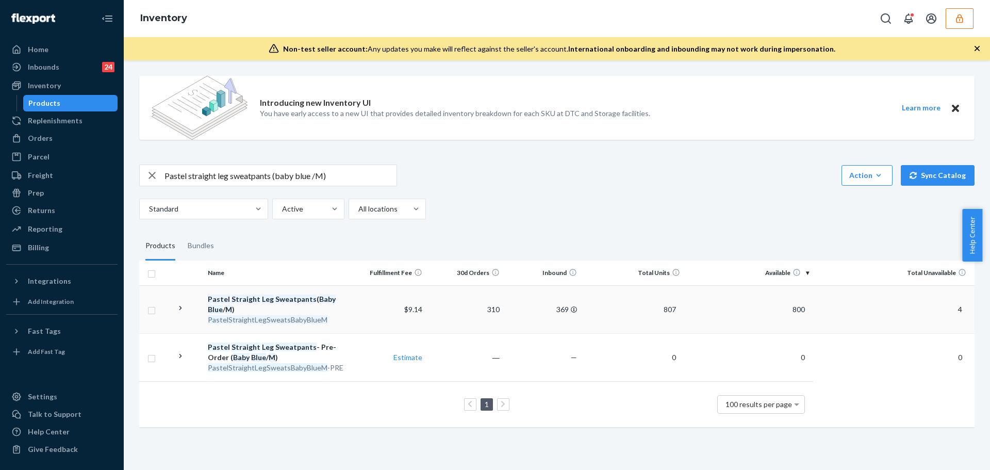
click at [342, 306] on div "Pastel Straight Leg Sweatpants ( Baby Blue / M )" at bounding box center [276, 304] width 137 height 21
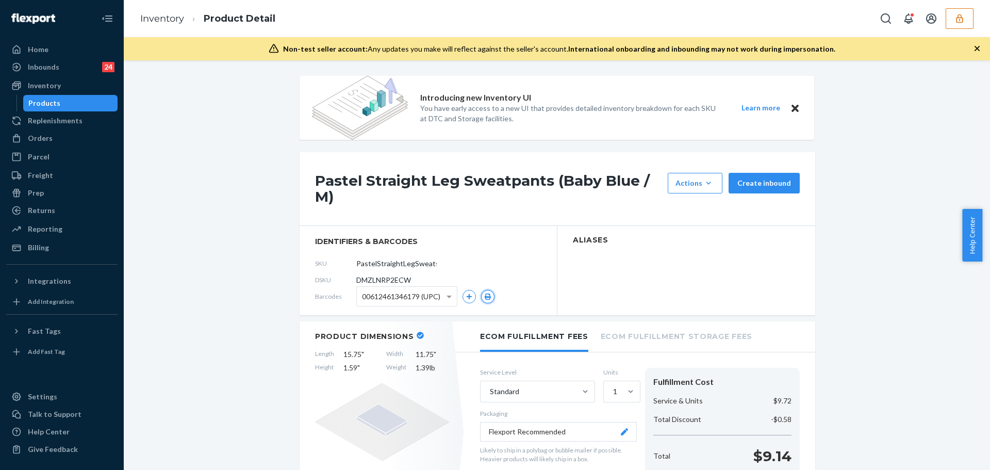
click at [485, 293] on icon "button" at bounding box center [487, 296] width 7 height 6
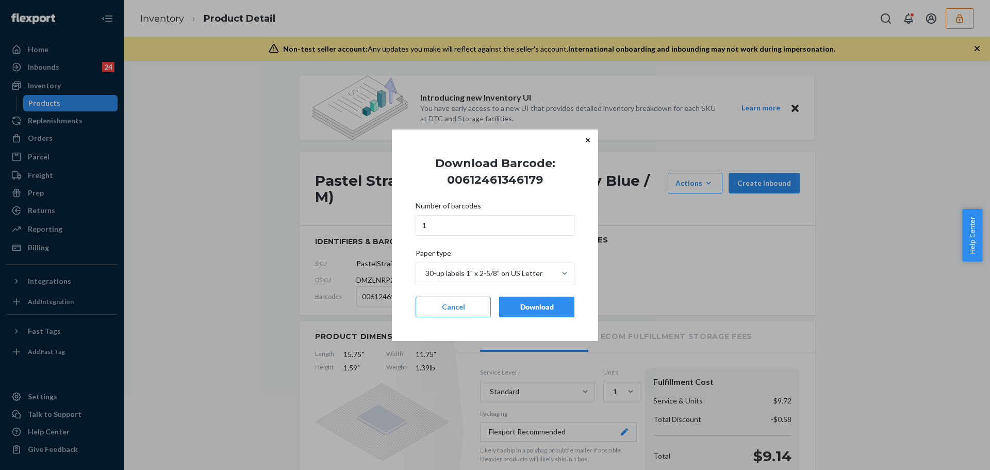
click at [558, 312] on button "Download" at bounding box center [536, 306] width 75 height 21
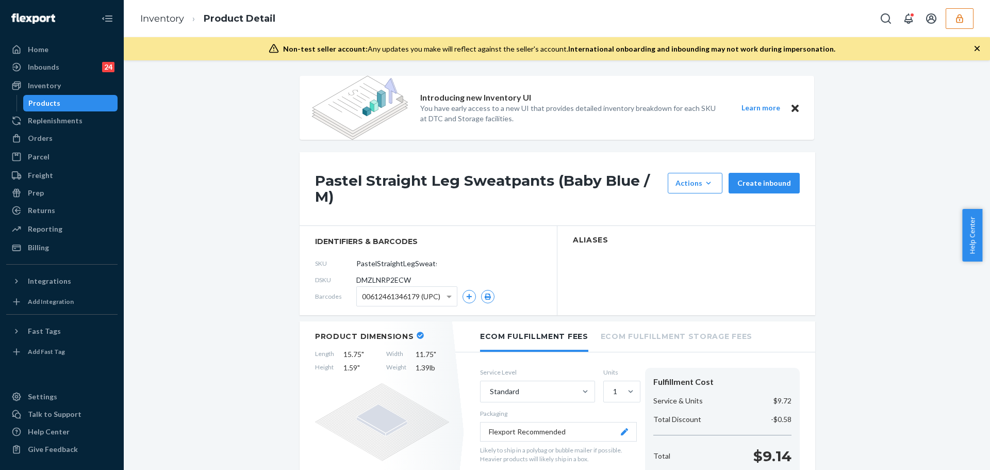
click at [428, 297] on span "00612461346179 (UPC)" at bounding box center [401, 297] width 78 height 18
click at [482, 300] on button "button" at bounding box center [487, 296] width 13 height 13
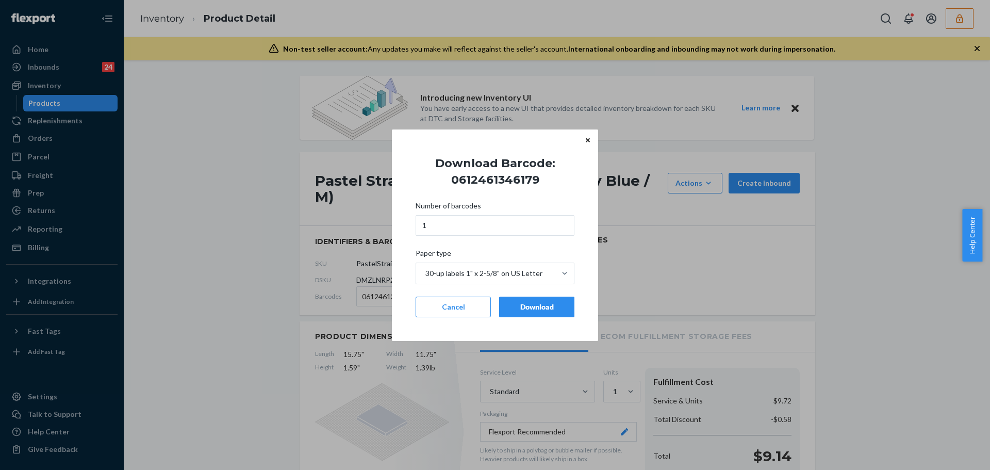
click at [550, 312] on button "Download" at bounding box center [536, 306] width 75 height 21
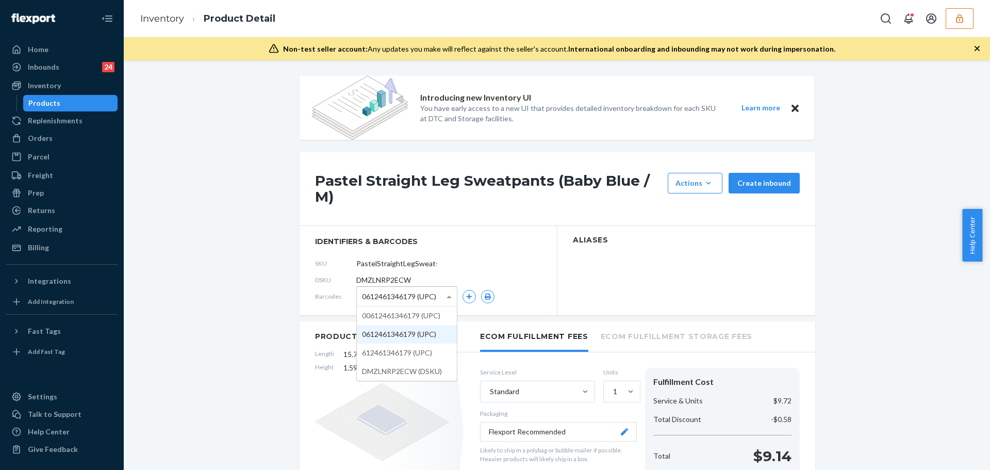
click at [396, 299] on span "0612461346179 (UPC)" at bounding box center [399, 297] width 74 height 18
click at [484, 295] on icon "button" at bounding box center [487, 296] width 7 height 6
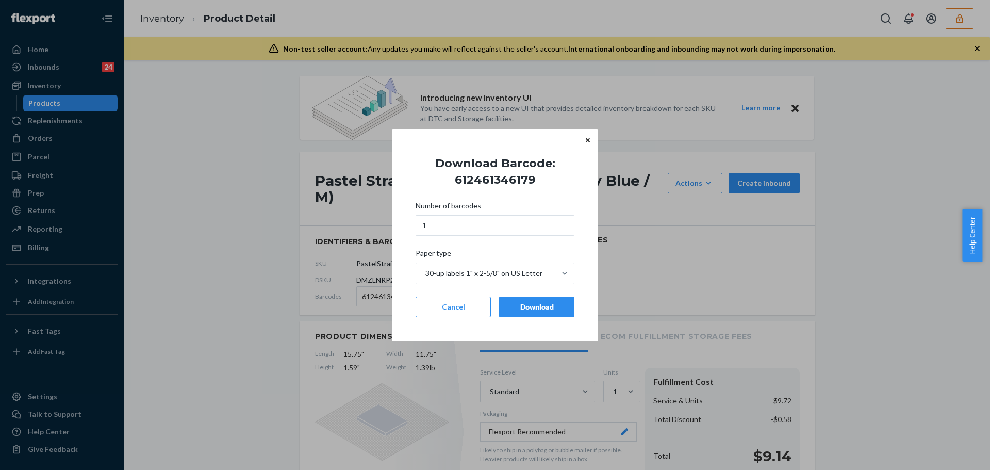
click at [512, 310] on div "Download" at bounding box center [537, 307] width 58 height 10
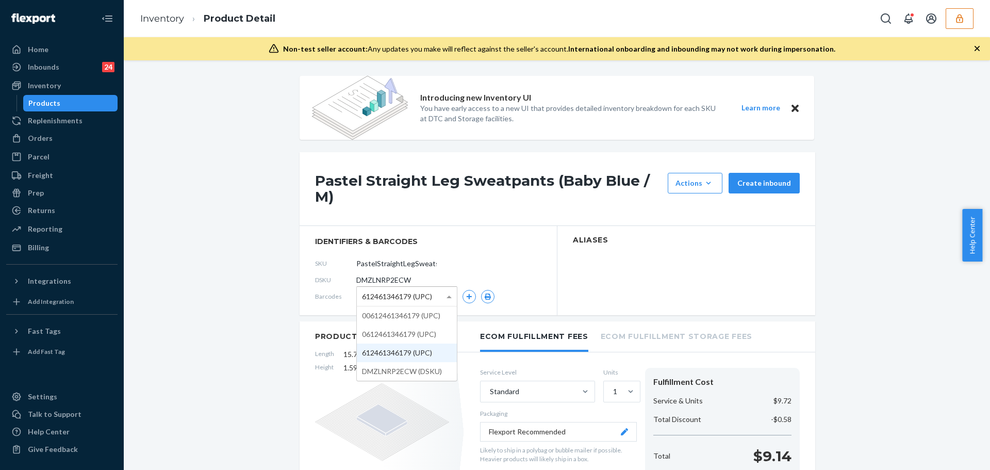
click at [433, 296] on div "612461346179 (UPC)" at bounding box center [407, 296] width 100 height 19
click at [484, 294] on icon "button" at bounding box center [487, 296] width 7 height 6
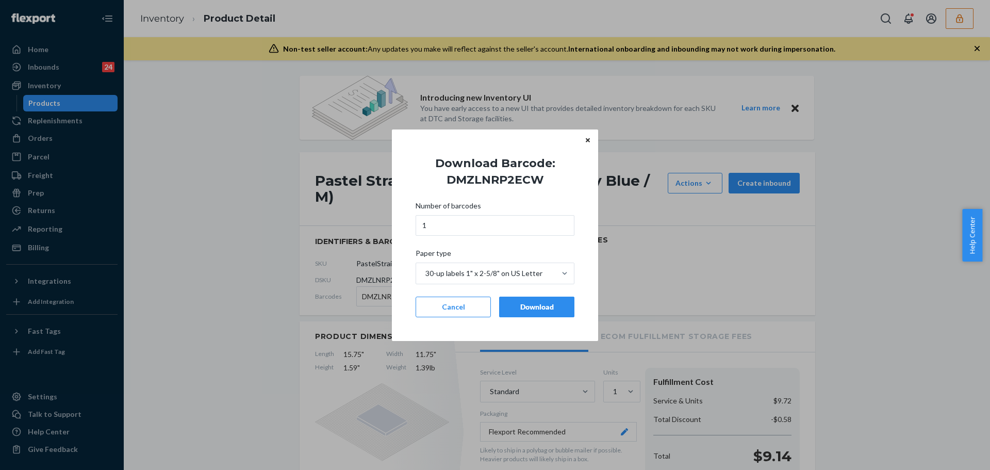
click at [521, 305] on div "Download" at bounding box center [537, 307] width 58 height 10
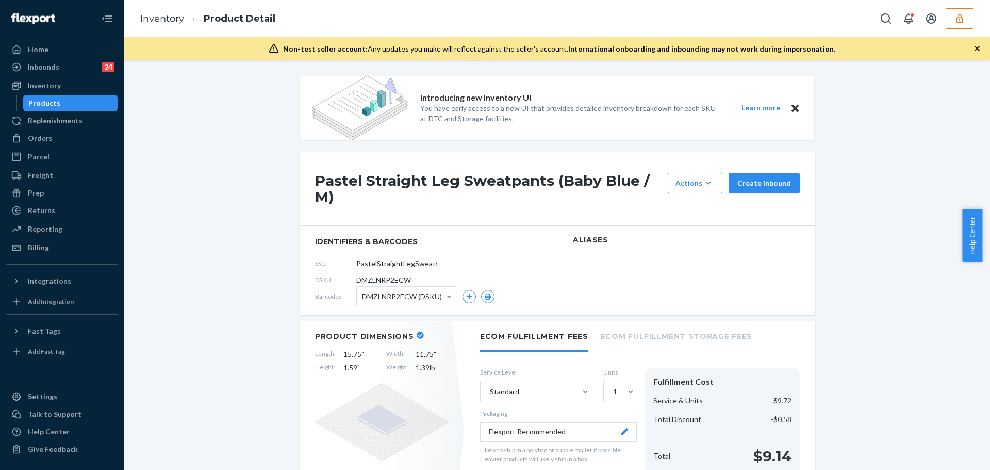
click at [73, 110] on div "Products" at bounding box center [70, 103] width 93 height 14
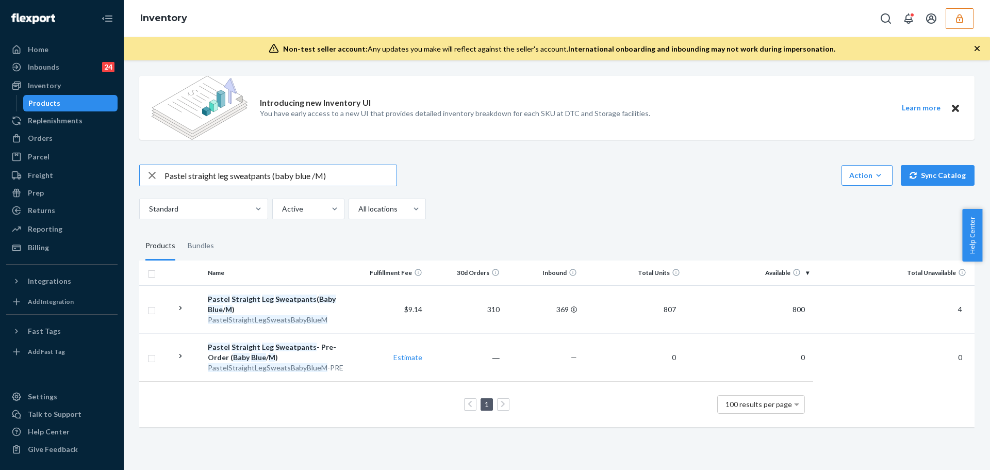
click at [310, 170] on input "Pastel straight leg sweatpants (baby blue /M)" at bounding box center [280, 175] width 232 height 21
click at [308, 171] on input "Pastel straight leg sweatpants (baby blue /M)" at bounding box center [280, 175] width 232 height 21
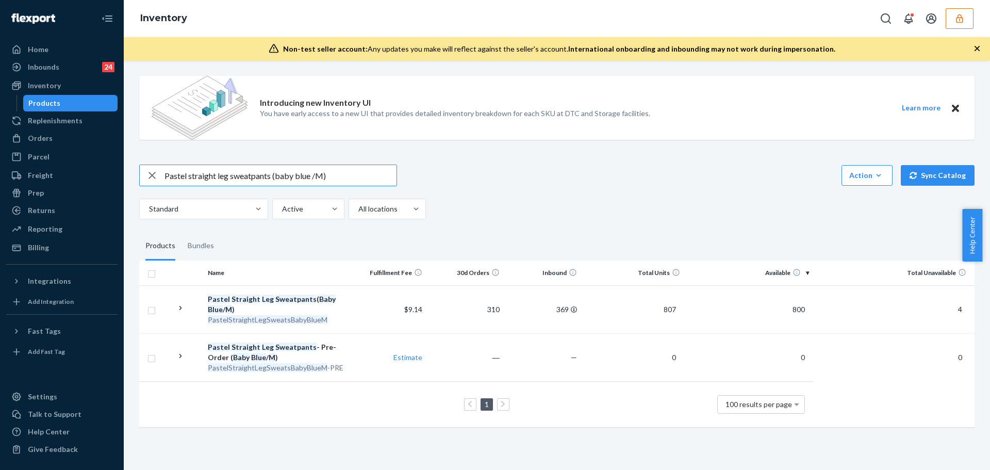
paste input "Minimalist Hoodie"
type input "Minimalist Hoodie"
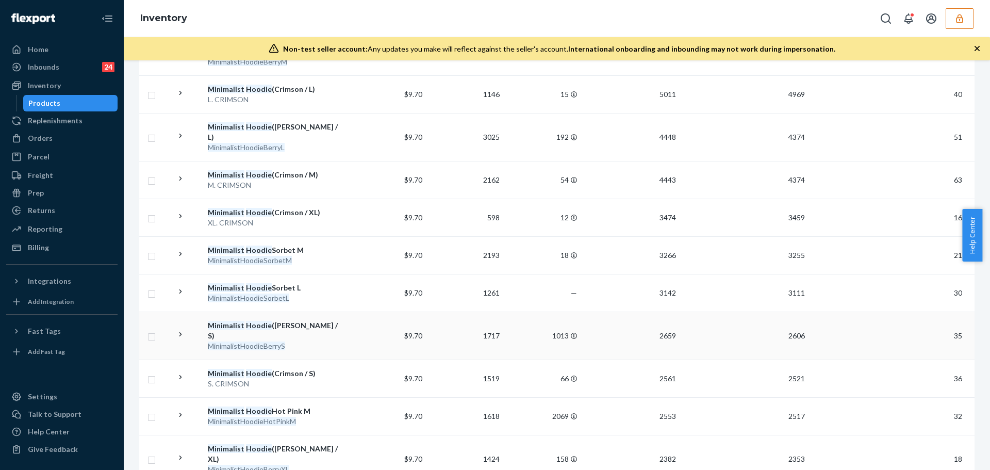
scroll to position [309, 0]
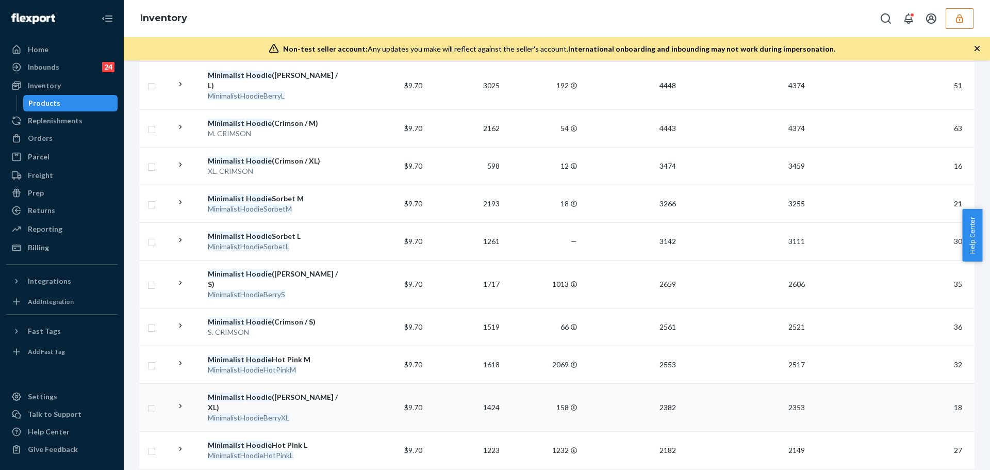
click at [305, 412] on div "MinimalistHoodieBerryXL" at bounding box center [276, 417] width 137 height 10
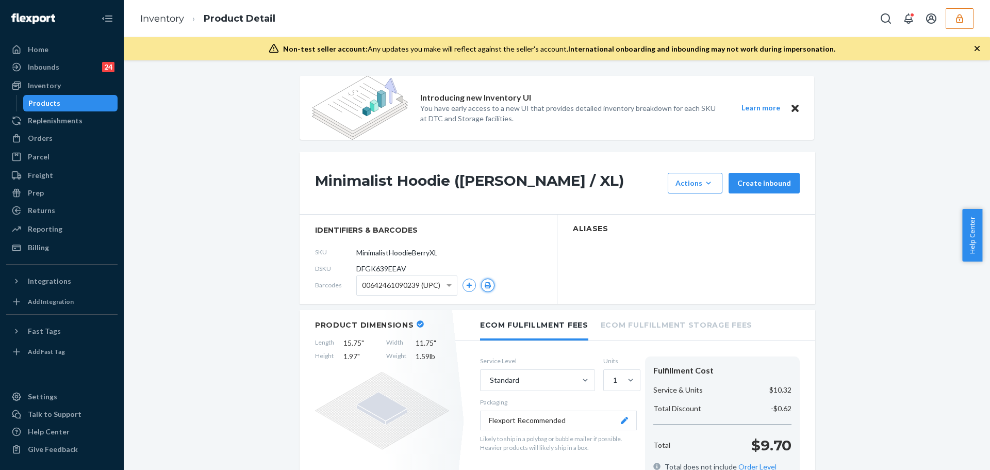
click at [481, 281] on button "button" at bounding box center [487, 284] width 13 height 13
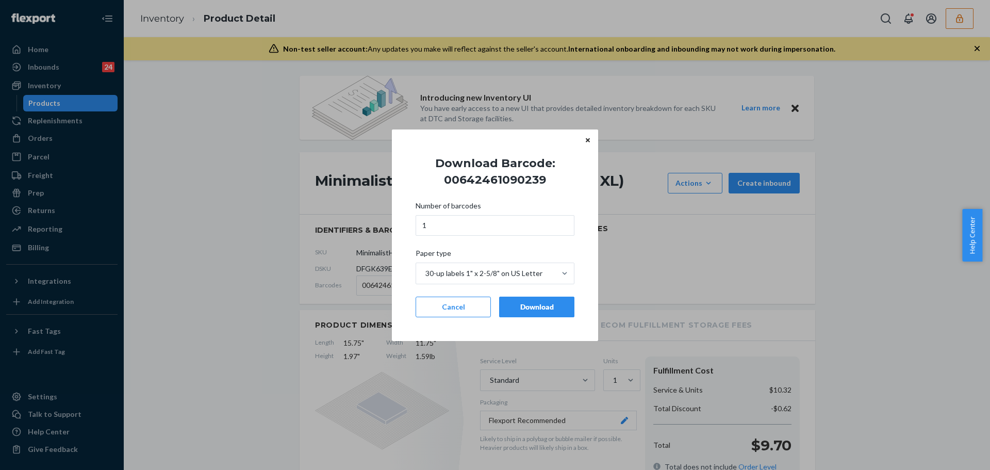
click at [560, 301] on button "Download" at bounding box center [536, 306] width 75 height 21
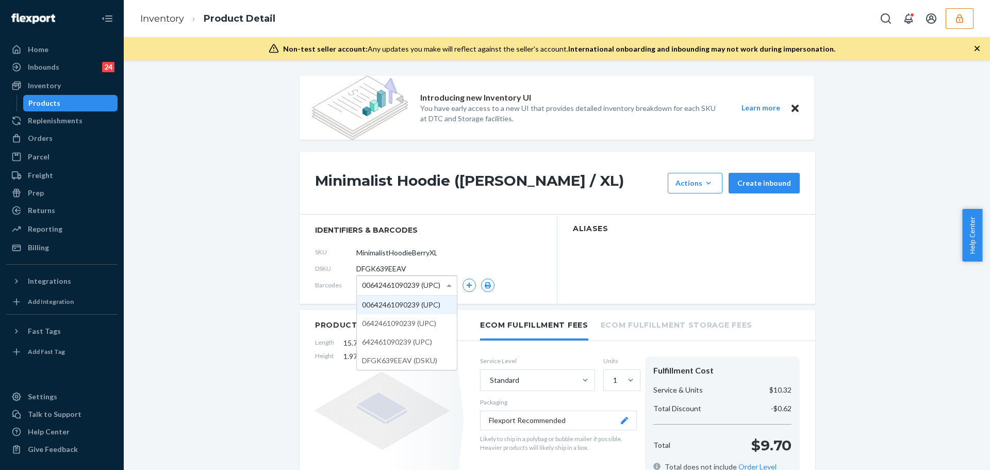
click at [395, 281] on span "00642461090239 (UPC)" at bounding box center [401, 285] width 78 height 18
click icon "button"
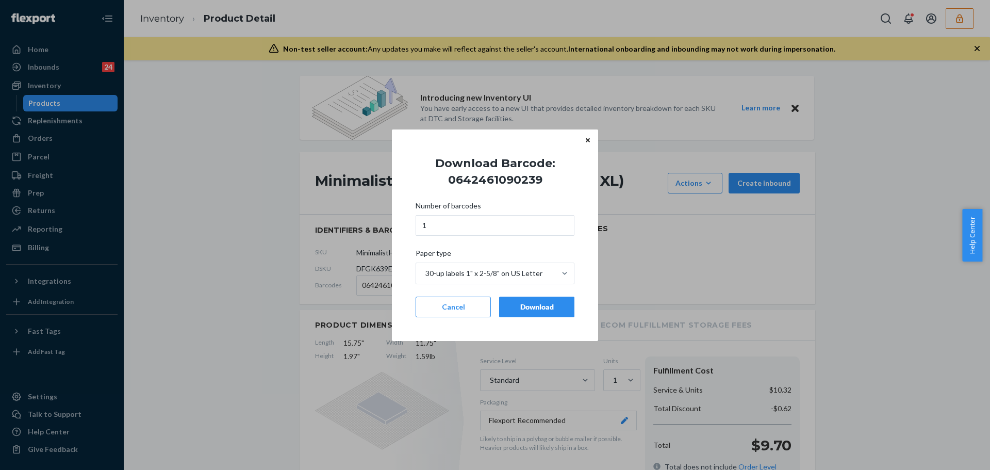
click div "Download"
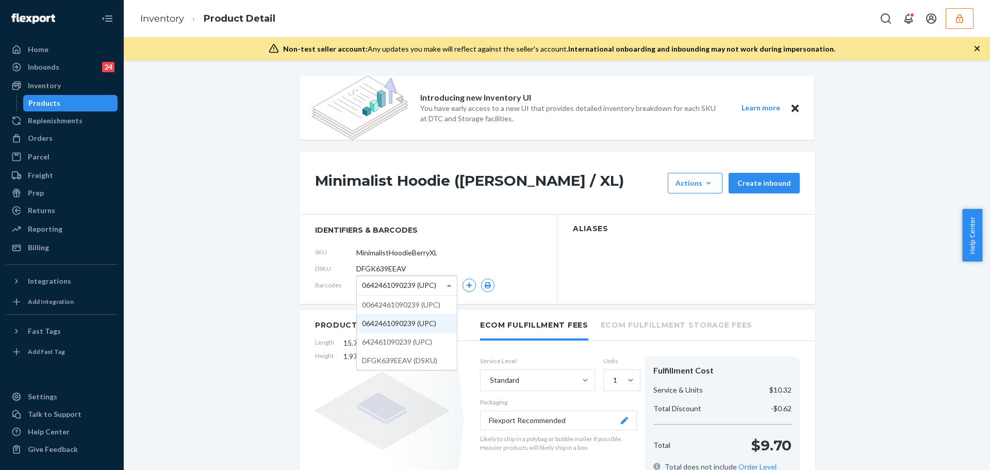
click span "0642461090239 (UPC)"
click icon "button"
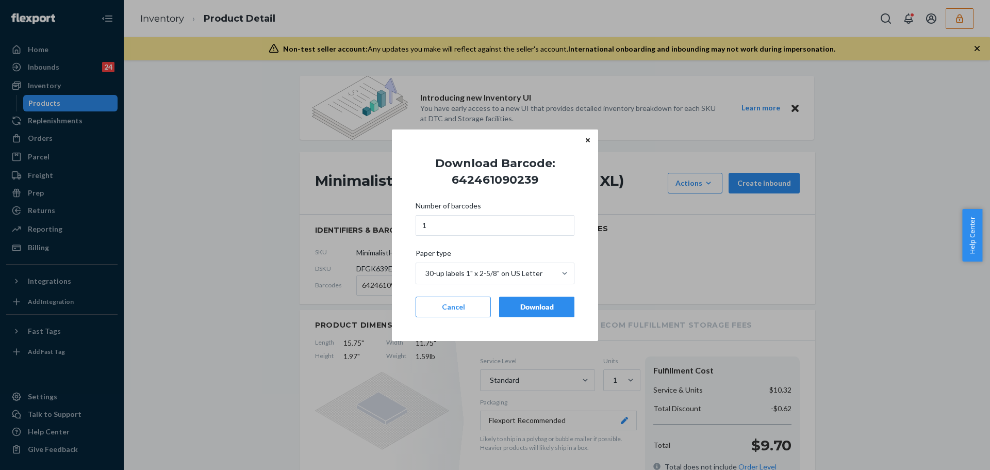
click div "Download"
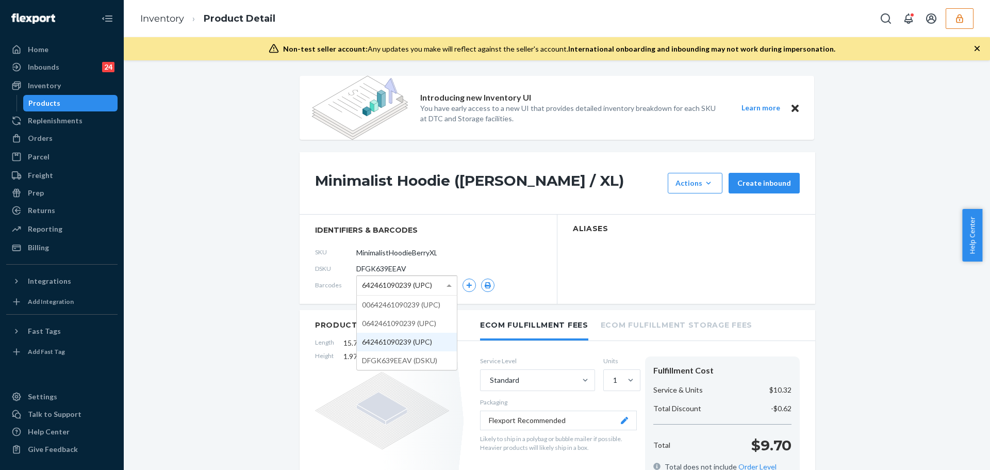
click span "642461090239 (UPC)"
click icon "button"
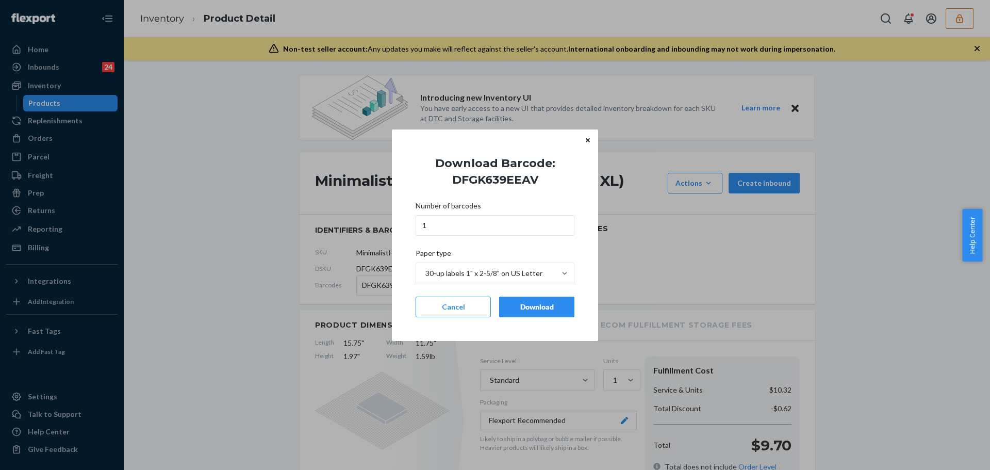
click div "Download"
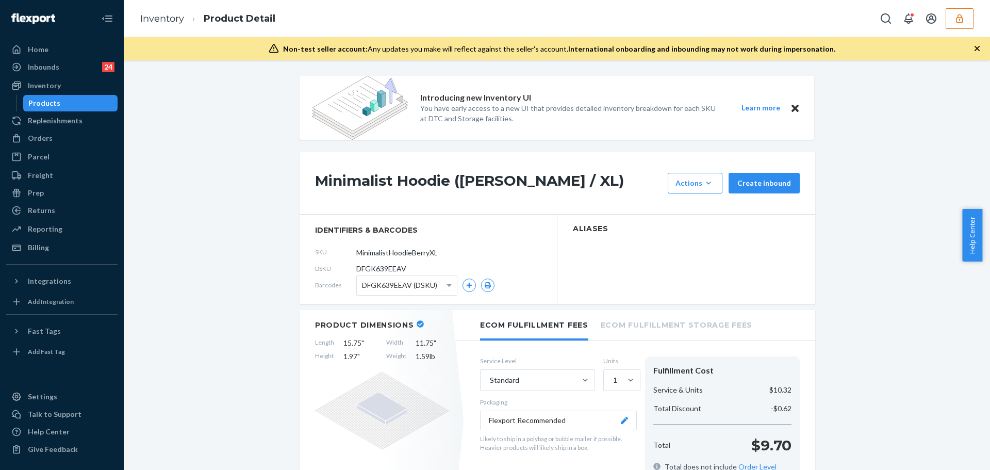
click icon "button"
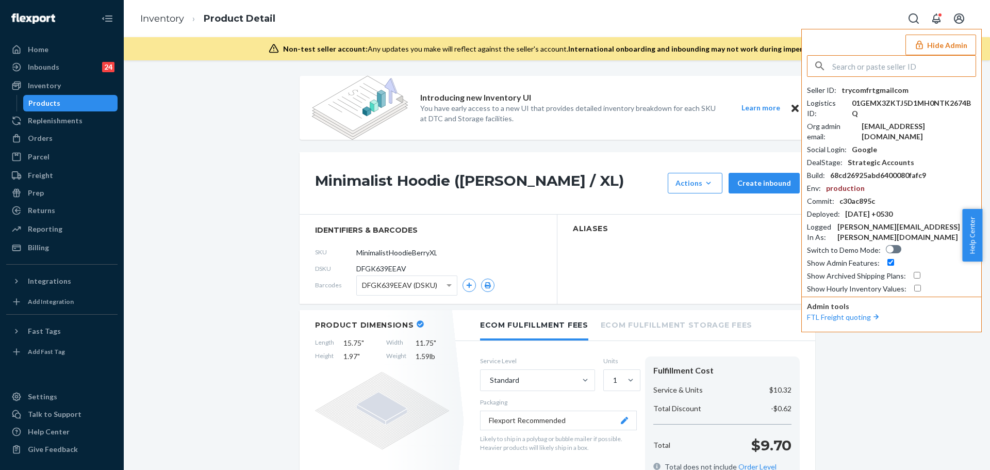
click input "text"
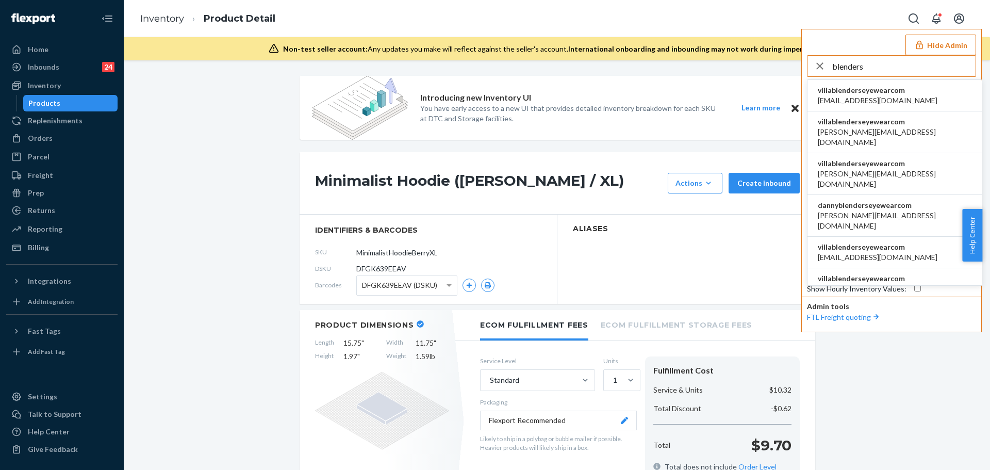
type input "blenders"
click span "villablenderseyewearcom"
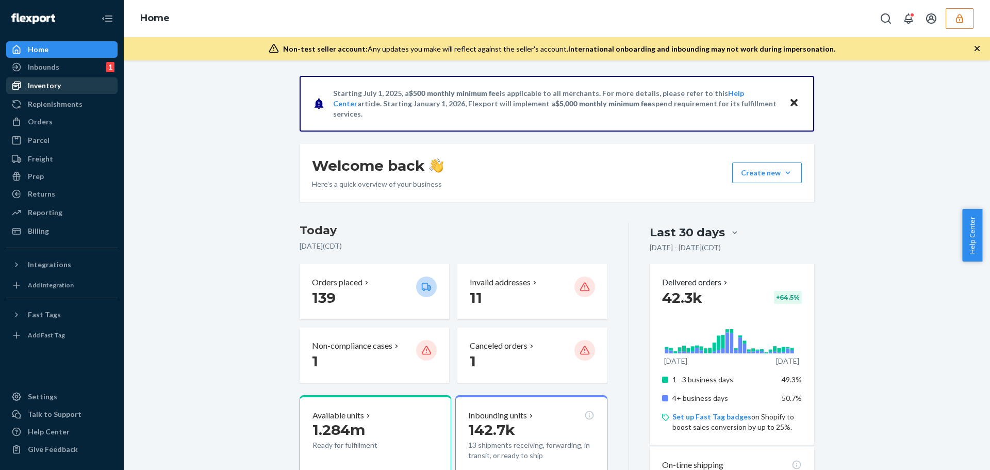
click at [65, 85] on div "Inventory" at bounding box center [61, 85] width 109 height 14
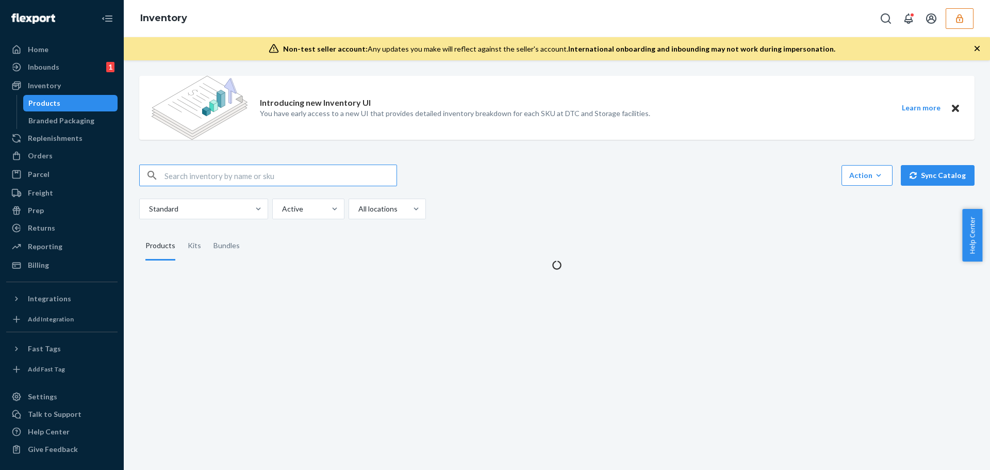
click at [213, 174] on input "text" at bounding box center [280, 175] width 232 height 21
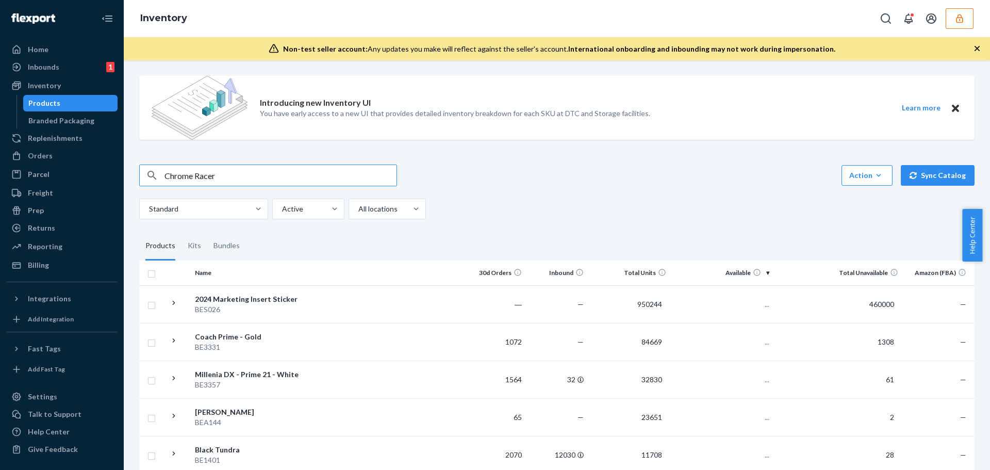
type input "Chrome Racer"
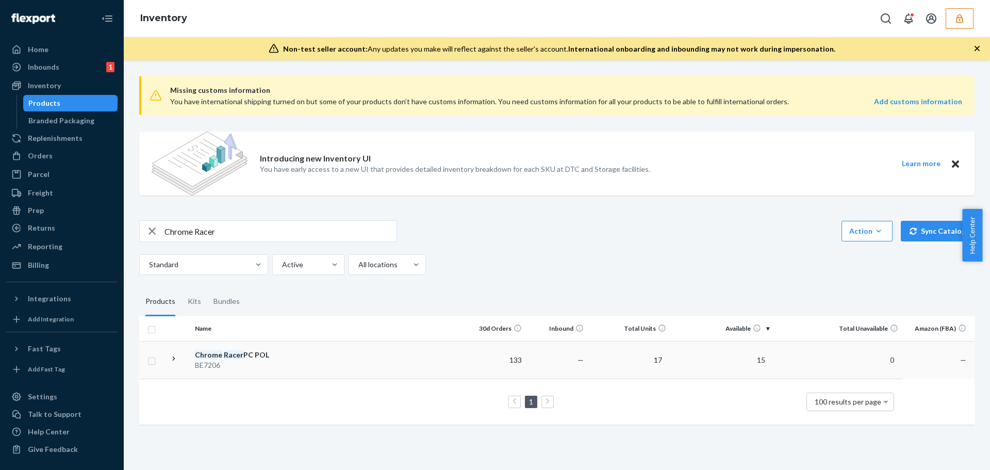
click at [238, 355] on em "Racer" at bounding box center [234, 354] width 20 height 9
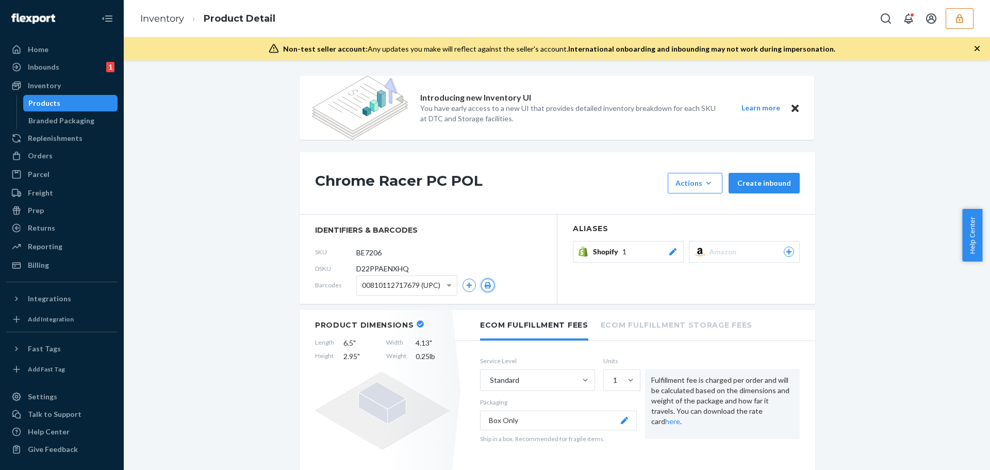
click at [490, 285] on button "button" at bounding box center [487, 284] width 13 height 13
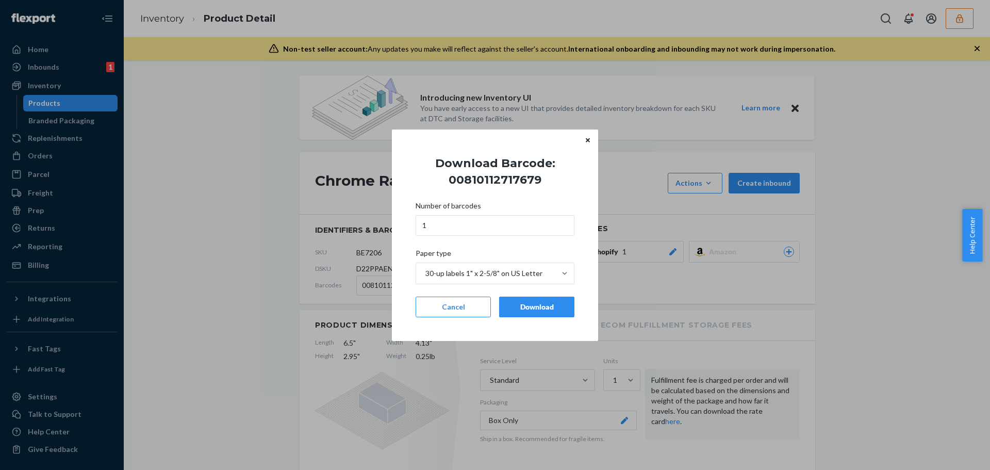
click at [511, 311] on div "Download" at bounding box center [537, 307] width 58 height 10
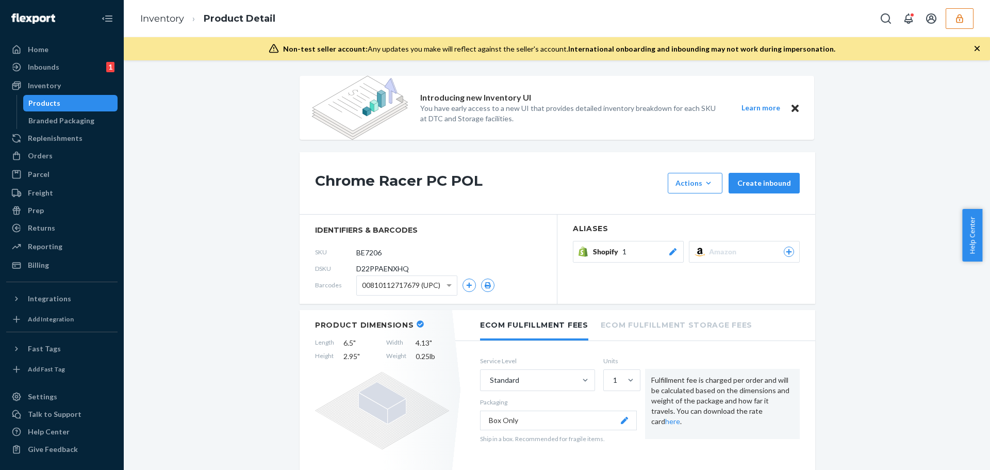
click at [438, 288] on div "00810112717679 (UPC)" at bounding box center [407, 285] width 100 height 19
drag, startPoint x: 409, startPoint y: 322, endPoint x: 419, endPoint y: 319, distance: 10.3
click at [486, 284] on icon "button" at bounding box center [488, 285] width 6 height 6
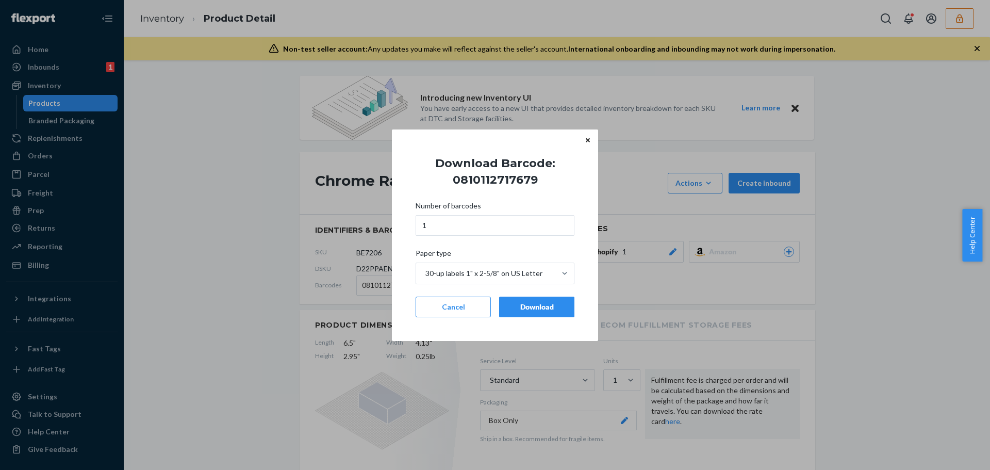
click at [519, 314] on button "Download" at bounding box center [536, 306] width 75 height 21
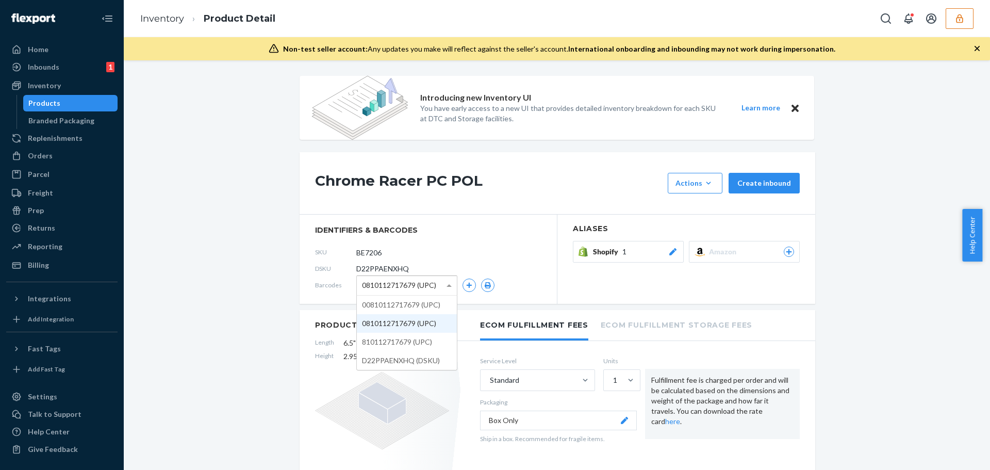
click at [392, 281] on span "0810112717679 (UPC)" at bounding box center [399, 285] width 74 height 18
click at [486, 285] on icon "button" at bounding box center [487, 285] width 7 height 6
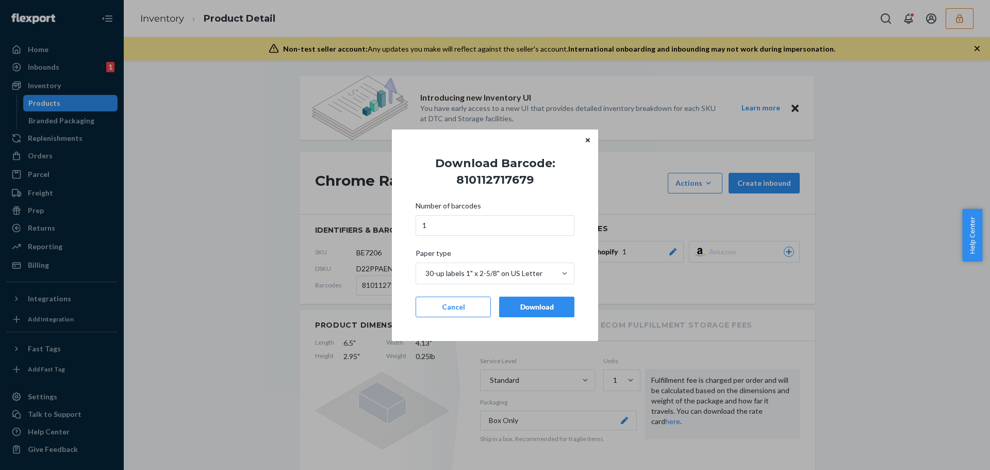
click at [504, 301] on button "Download" at bounding box center [536, 306] width 75 height 21
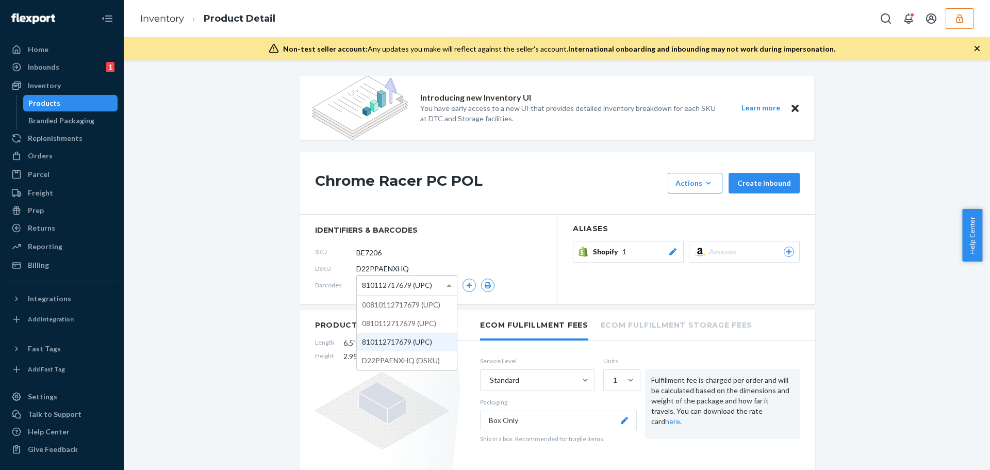
click at [408, 284] on span "810112717679 (UPC)" at bounding box center [397, 285] width 70 height 18
click at [481, 284] on button "button" at bounding box center [487, 284] width 13 height 13
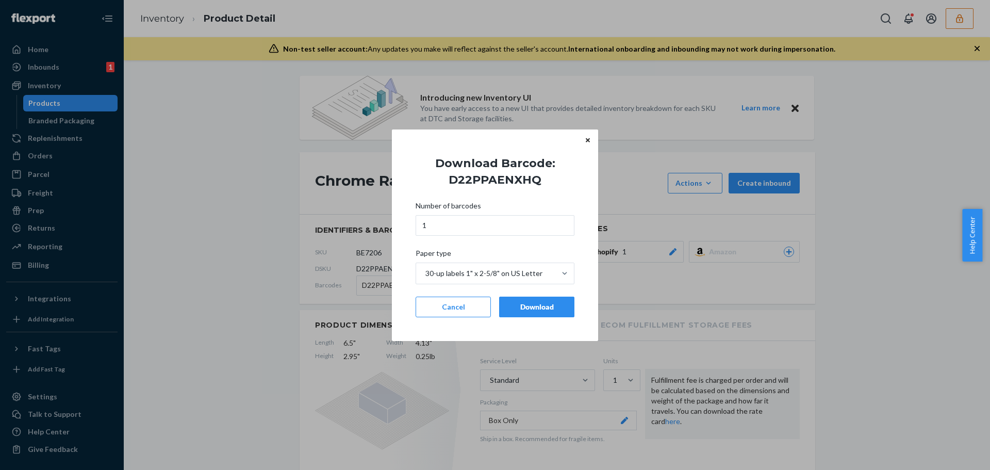
click at [508, 298] on button "Download" at bounding box center [536, 306] width 75 height 21
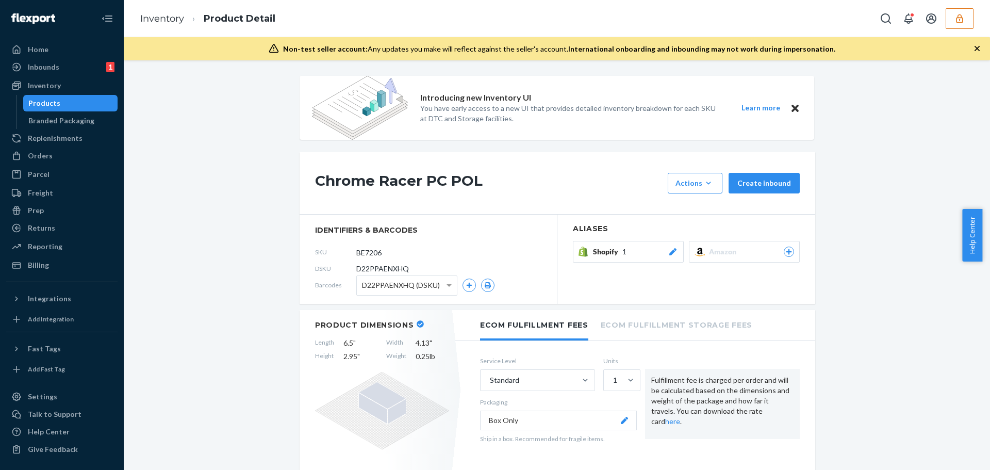
drag, startPoint x: 937, startPoint y: 21, endPoint x: 911, endPoint y: 63, distance: 49.5
click at [981, 88] on div "Inventory Product Detail Non-test seller account: Any updates you make will ref…" at bounding box center [557, 235] width 866 height 470
click at [955, 31] on div "Inventory Product Detail" at bounding box center [557, 18] width 866 height 37
click at [962, 26] on button "button" at bounding box center [959, 18] width 28 height 21
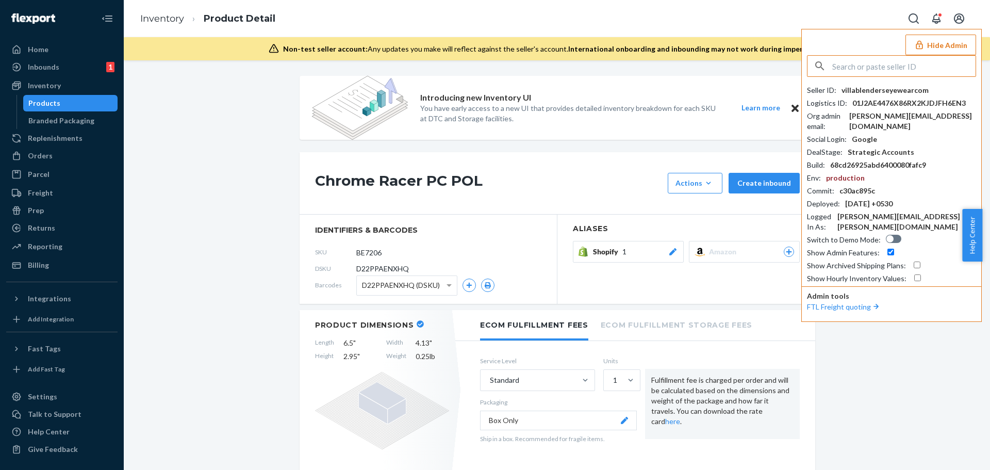
drag, startPoint x: 917, startPoint y: 68, endPoint x: 912, endPoint y: 71, distance: 5.6
click at [916, 68] on input "text" at bounding box center [903, 66] width 143 height 21
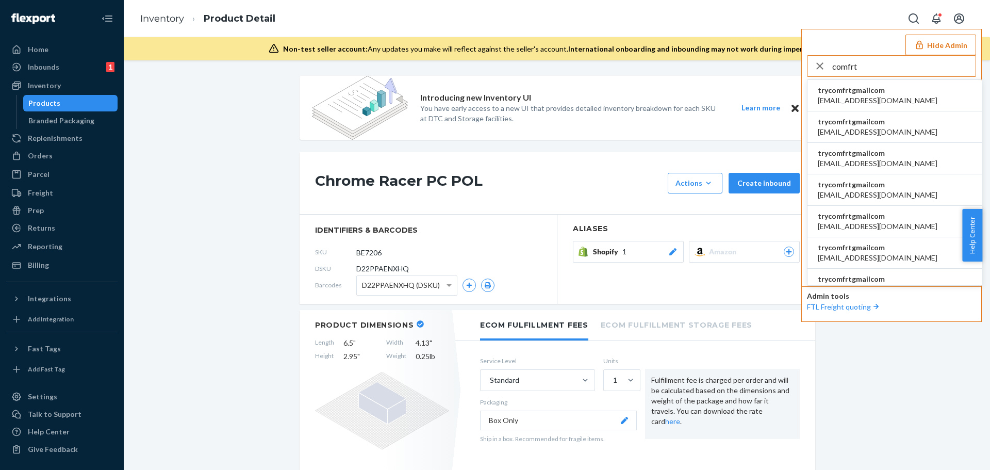
type input "comfrt"
click at [886, 105] on li "trycomfrtgmailcom [EMAIL_ADDRESS][DOMAIN_NAME]" at bounding box center [894, 95] width 174 height 31
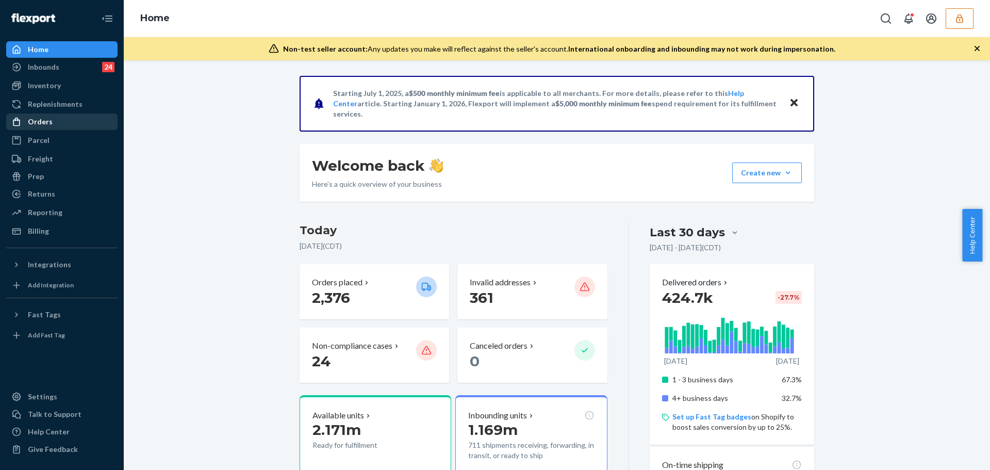
drag, startPoint x: 74, startPoint y: 88, endPoint x: 101, endPoint y: 116, distance: 39.0
click at [75, 88] on div "Inventory" at bounding box center [61, 85] width 109 height 14
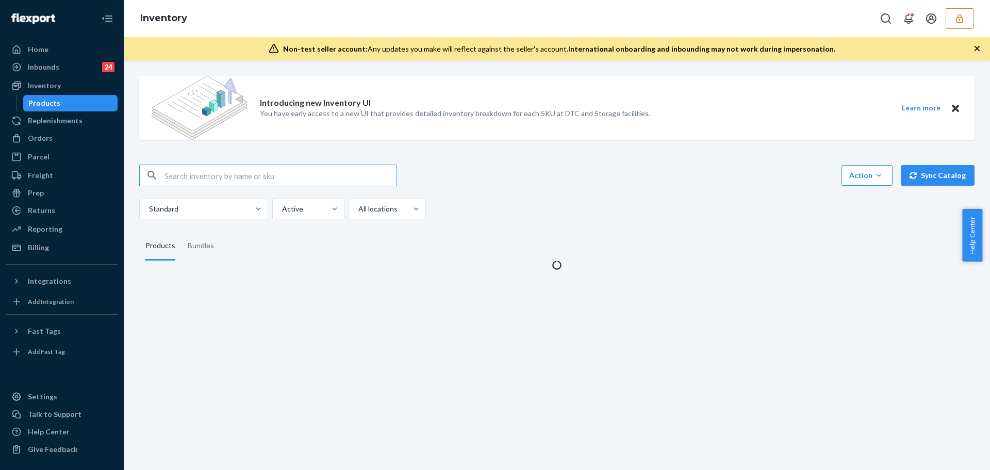
click at [183, 178] on input "text" at bounding box center [280, 175] width 232 height 21
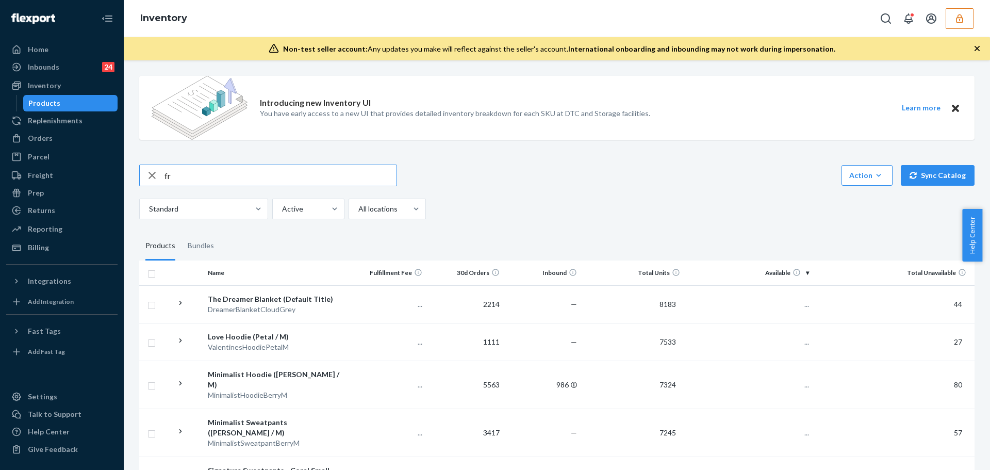
type input "f"
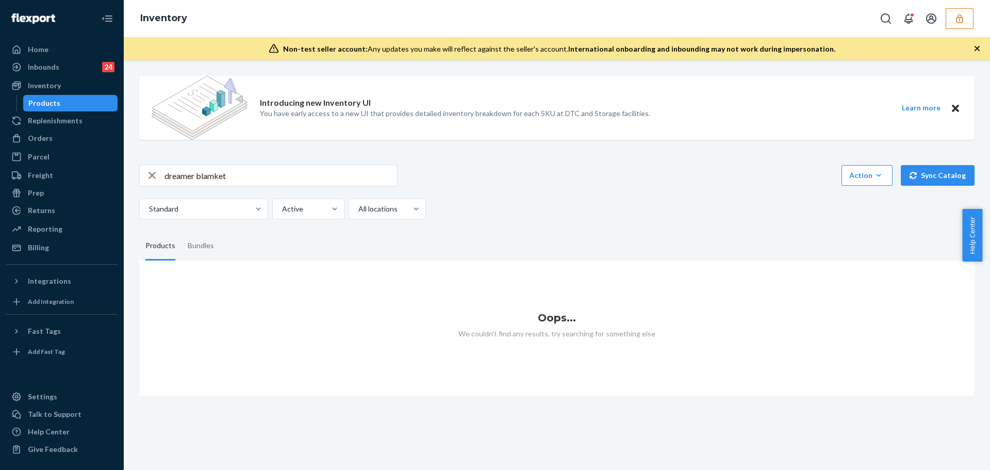
click at [215, 177] on input "dreamer blamket" at bounding box center [280, 175] width 232 height 21
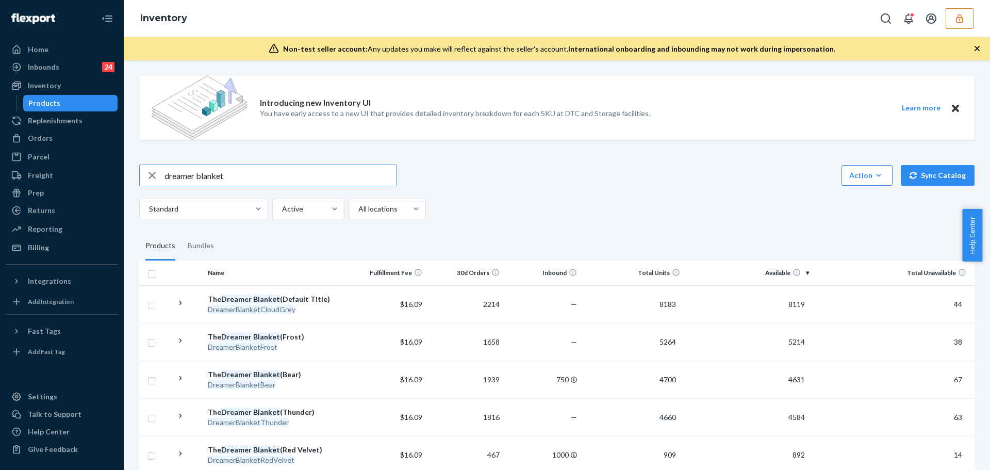
click at [256, 181] on input "dreamer blanket" at bounding box center [280, 175] width 232 height 21
type input "dreamer blanket frost"
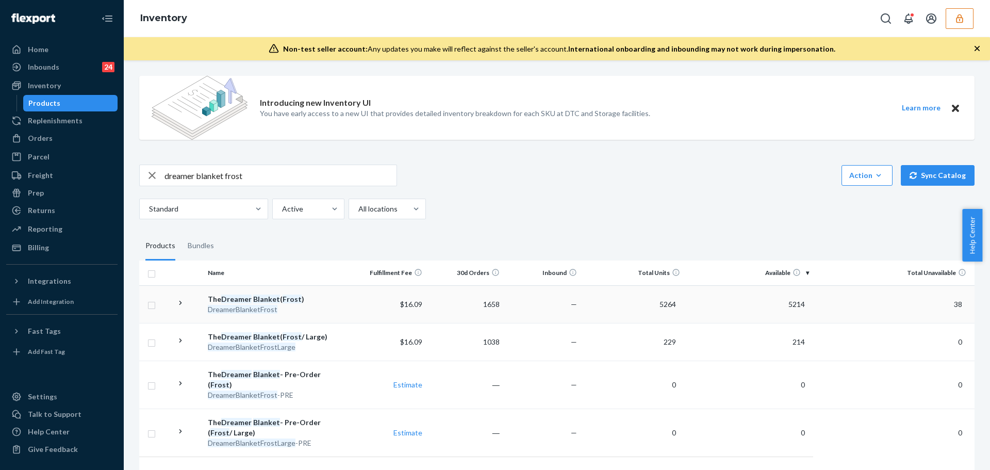
click at [335, 311] on div "DreamerBlanketFrost" at bounding box center [276, 309] width 137 height 10
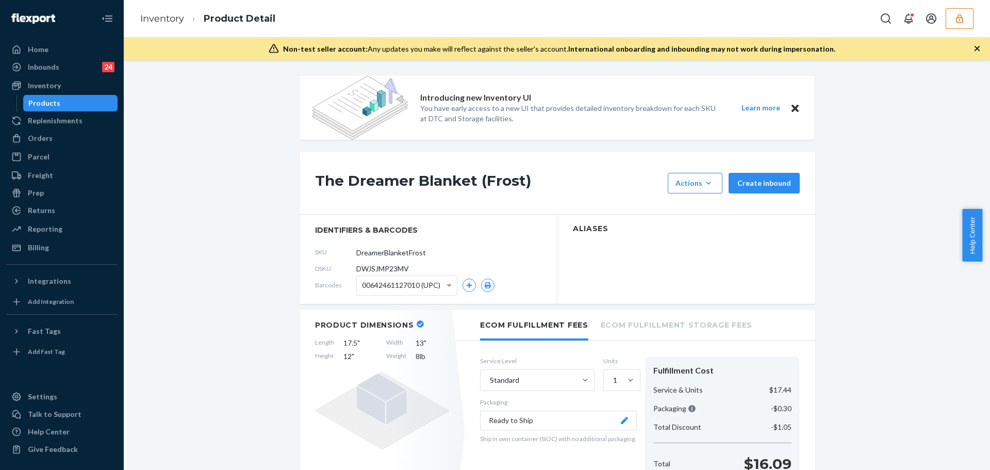
click at [485, 288] on icon "button" at bounding box center [488, 285] width 6 height 6
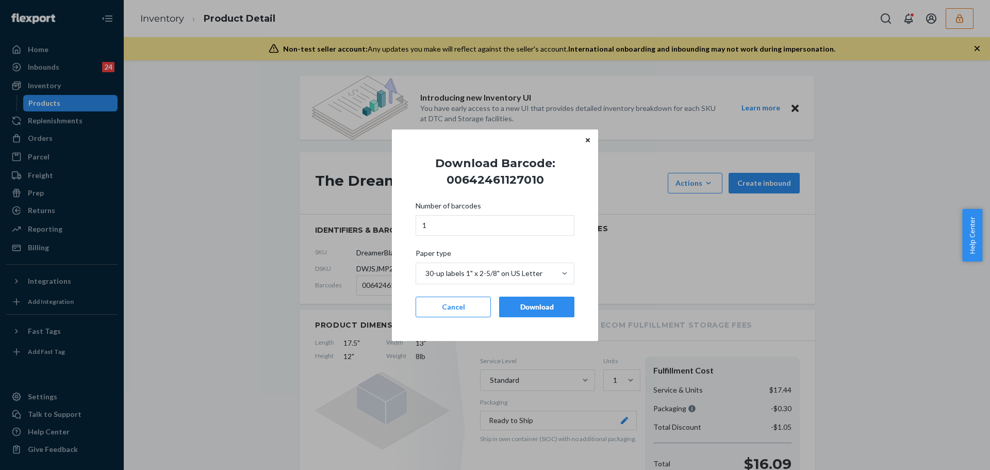
click at [512, 305] on div "Download" at bounding box center [537, 307] width 58 height 10
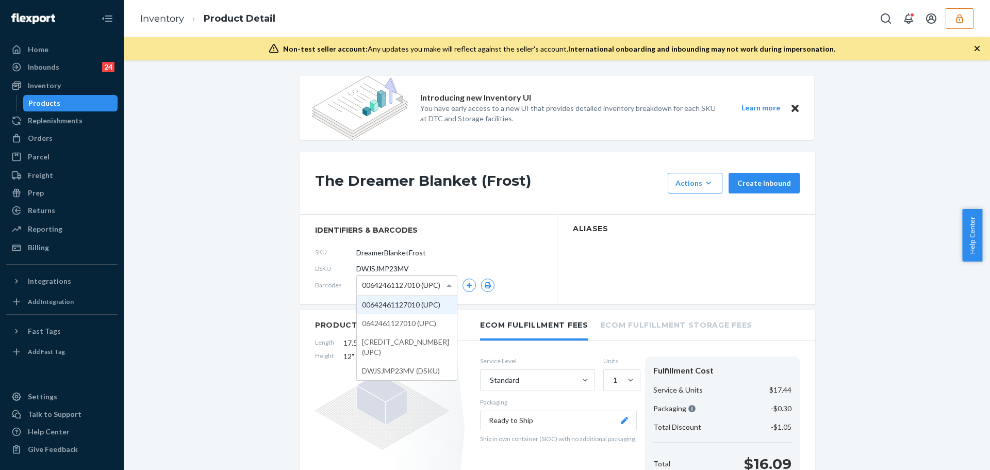
click at [439, 286] on div "00642461127010 (UPC)" at bounding box center [407, 285] width 100 height 19
click at [485, 282] on icon "button" at bounding box center [488, 285] width 6 height 6
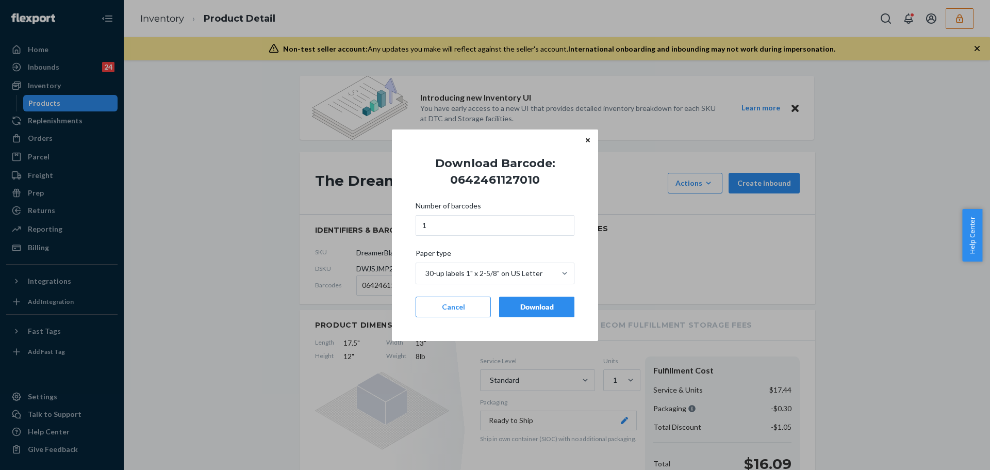
click at [520, 310] on div "Download" at bounding box center [537, 307] width 58 height 10
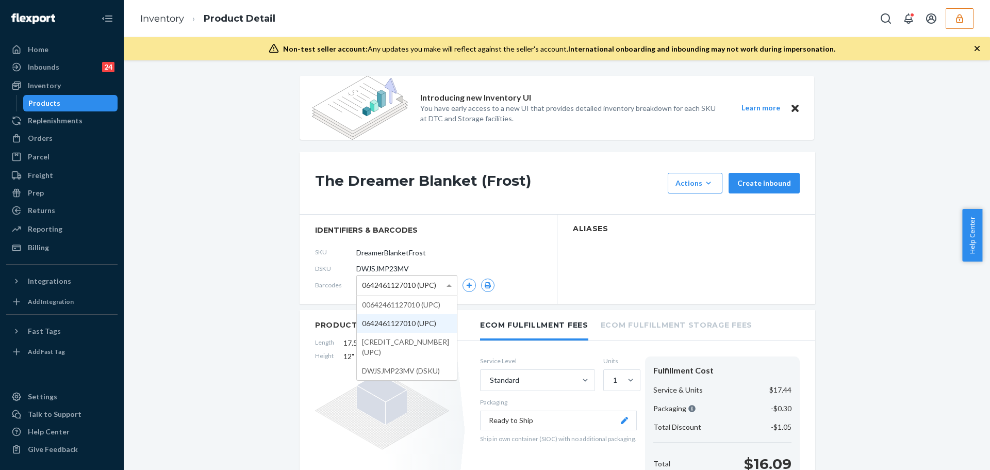
click at [429, 287] on span "0642461127010 (UPC)" at bounding box center [399, 285] width 74 height 18
click at [485, 285] on icon "button" at bounding box center [488, 285] width 6 height 6
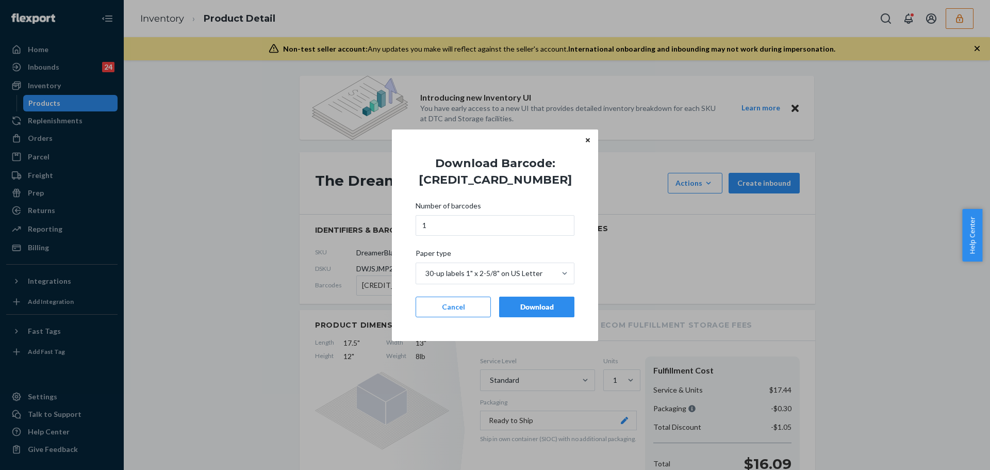
click at [542, 310] on div "Download" at bounding box center [537, 307] width 58 height 10
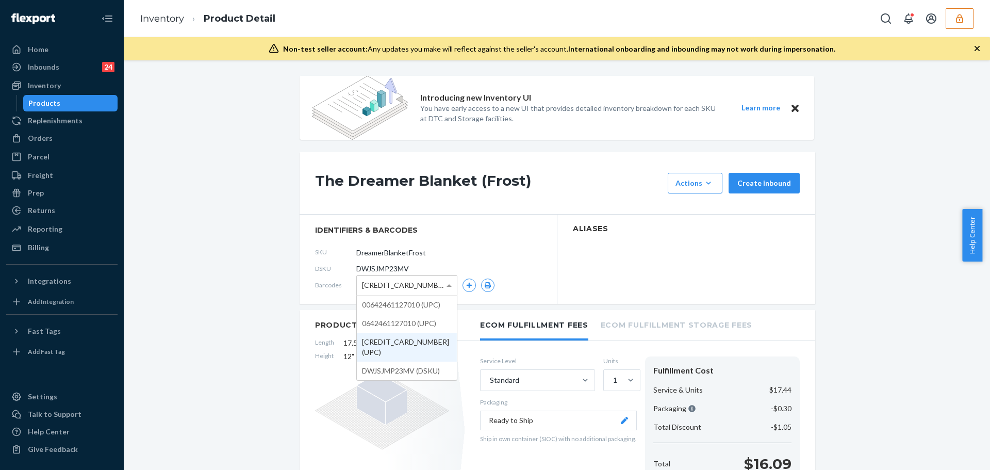
click at [448, 282] on span at bounding box center [450, 285] width 13 height 19
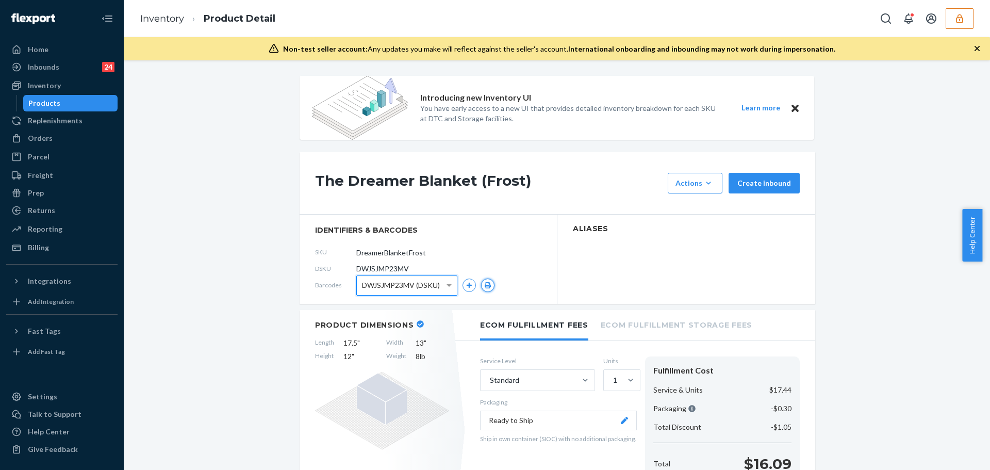
click at [485, 286] on icon "button" at bounding box center [488, 285] width 6 height 6
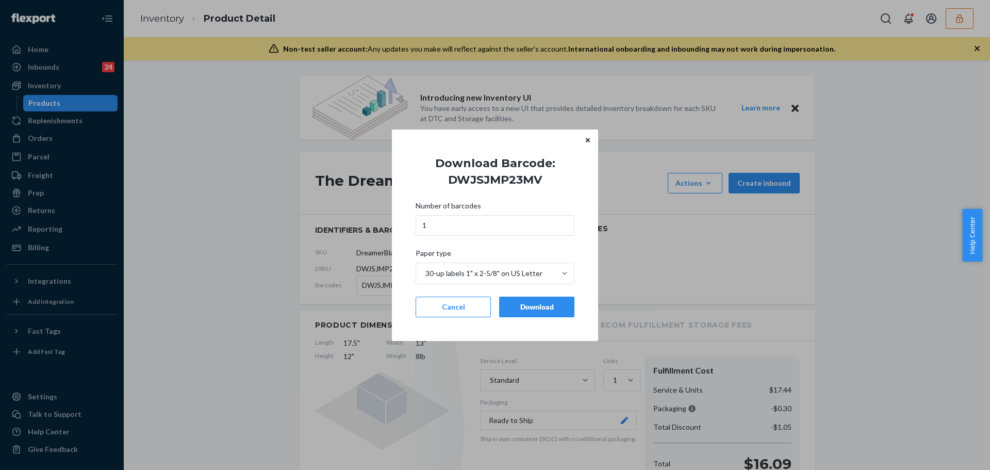
click at [516, 311] on div "Download" at bounding box center [537, 307] width 58 height 10
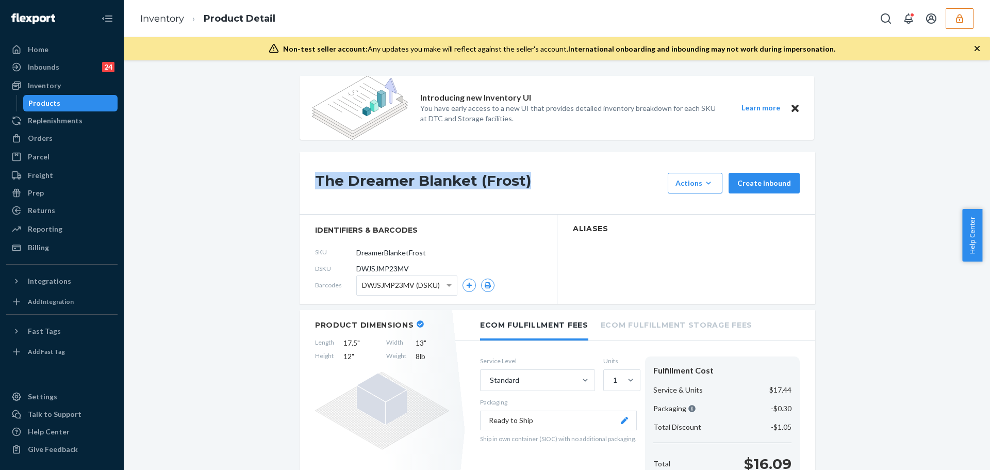
drag, startPoint x: 311, startPoint y: 174, endPoint x: 531, endPoint y: 179, distance: 220.2
click at [531, 180] on h1 "The Dreamer Blanket (Frost)" at bounding box center [488, 183] width 347 height 21
copy h1 "The Dreamer Blanket (Frost)"
click at [82, 101] on div "Products" at bounding box center [70, 103] width 93 height 14
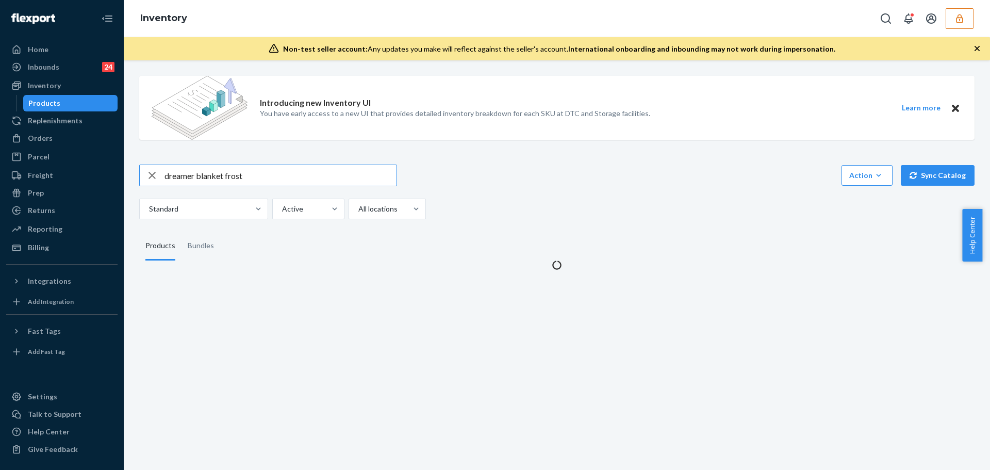
click at [268, 177] on input "dreamer blanket frost" at bounding box center [280, 175] width 232 height 21
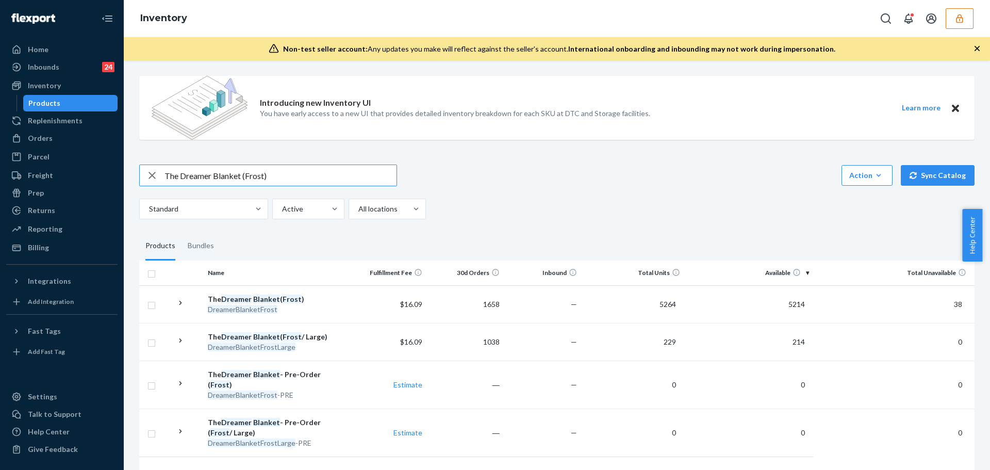
drag, startPoint x: 265, startPoint y: 177, endPoint x: 244, endPoint y: 177, distance: 20.6
click at [244, 177] on input "The Dreamer Blanket (Frost)" at bounding box center [280, 175] width 232 height 21
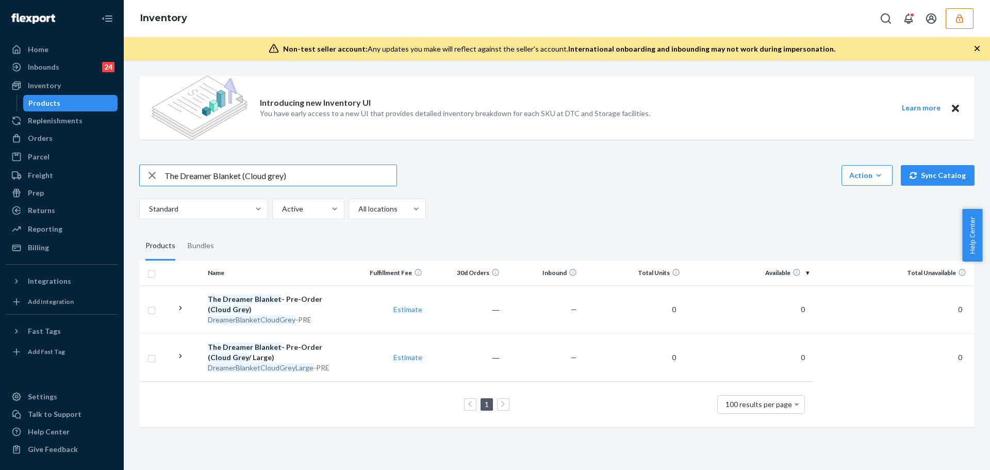
drag, startPoint x: 307, startPoint y: 172, endPoint x: 162, endPoint y: 172, distance: 144.8
click at [162, 172] on div "The Dreamer Blanket (Cloud grey)" at bounding box center [268, 175] width 257 height 21
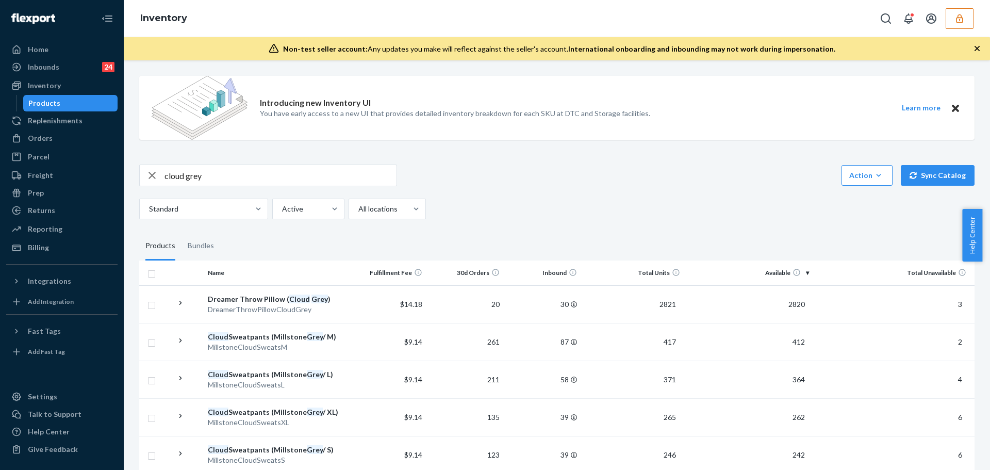
click at [204, 179] on input "cloud grey" at bounding box center [280, 175] width 232 height 21
paste input "Red Velve"
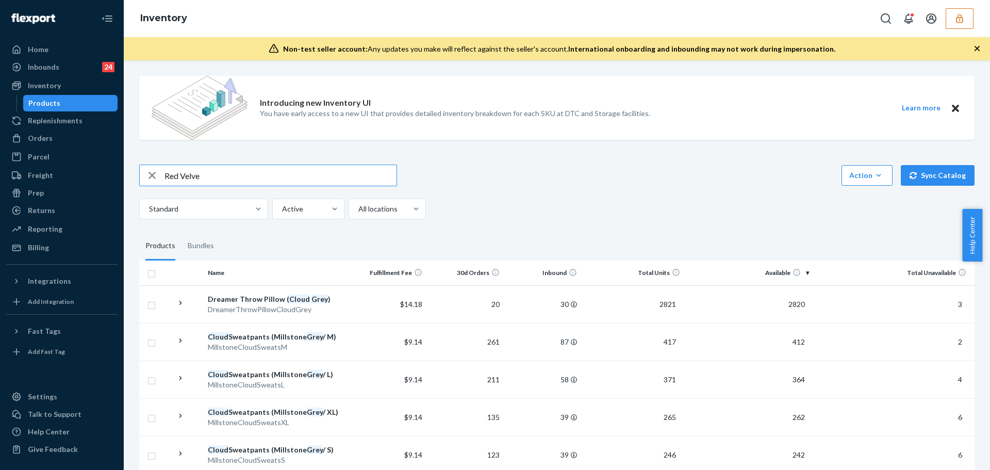
type input "Red Velve"
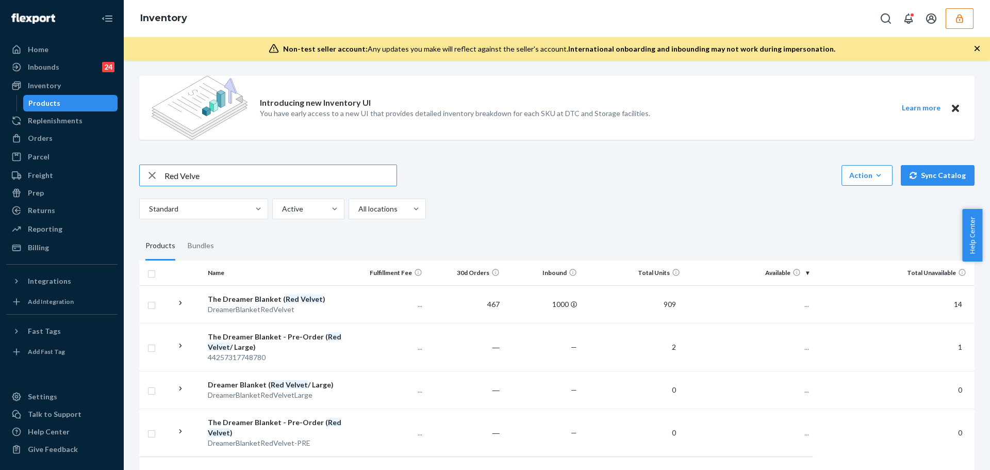
click at [211, 171] on input "Red Velve" at bounding box center [280, 175] width 232 height 21
click at [298, 308] on div "DreamerBlanketRedVelvet" at bounding box center [276, 309] width 137 height 10
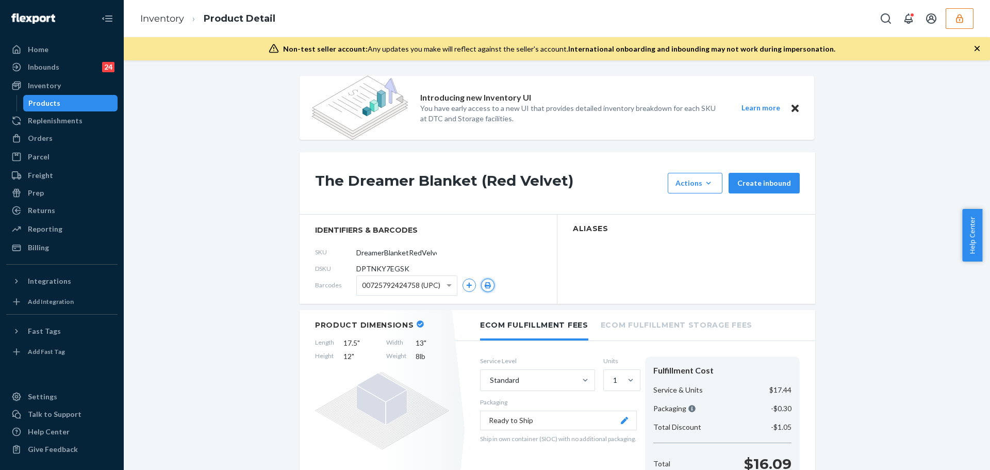
click at [486, 284] on icon "button" at bounding box center [488, 285] width 6 height 6
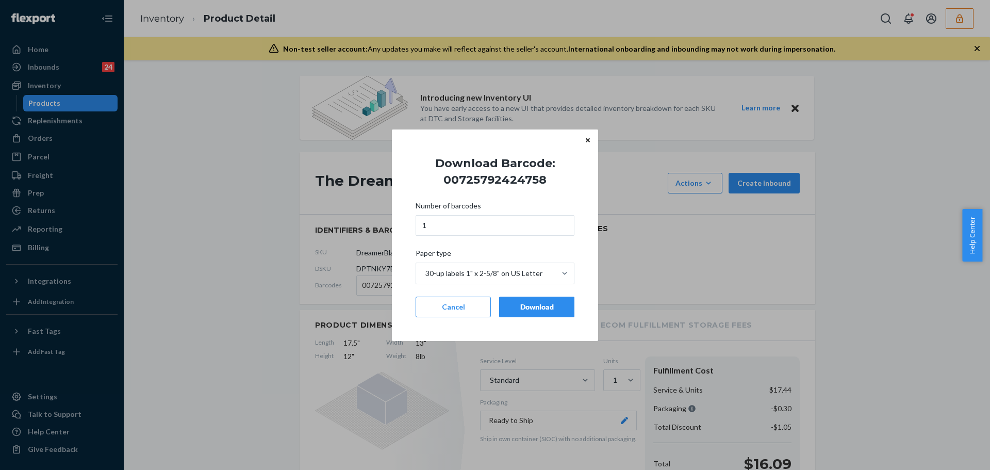
click at [514, 309] on div "Download" at bounding box center [537, 307] width 58 height 10
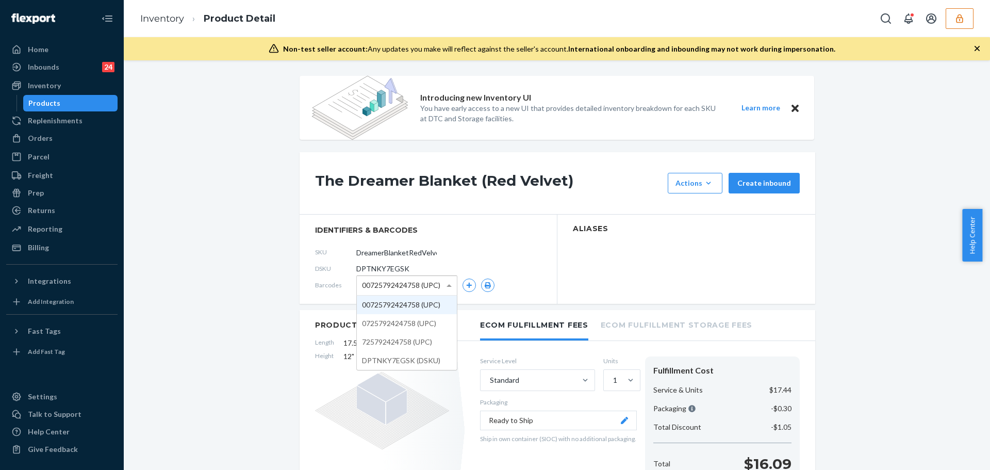
click at [386, 282] on span "00725792424758 (UPC)" at bounding box center [401, 285] width 78 height 18
click at [485, 289] on button "button" at bounding box center [487, 284] width 13 height 13
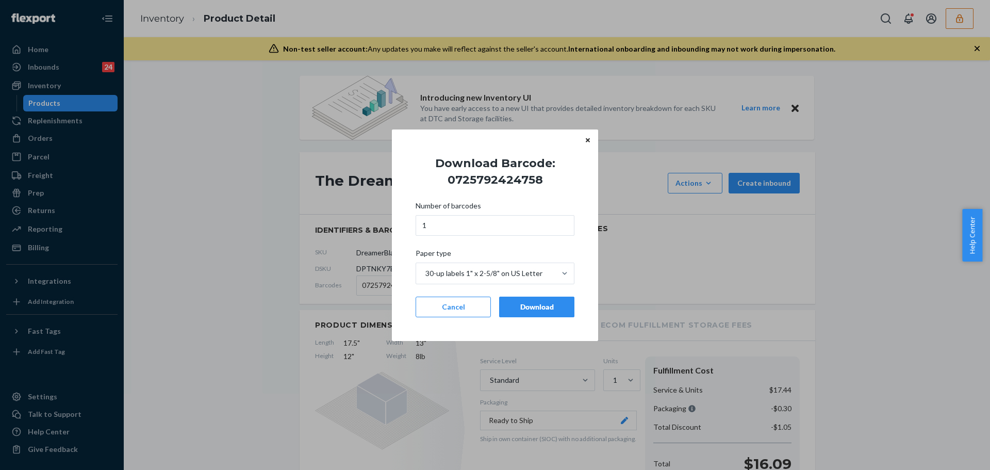
drag, startPoint x: 519, startPoint y: 304, endPoint x: 410, endPoint y: 285, distance: 110.4
click at [519, 303] on div "Download" at bounding box center [537, 307] width 58 height 10
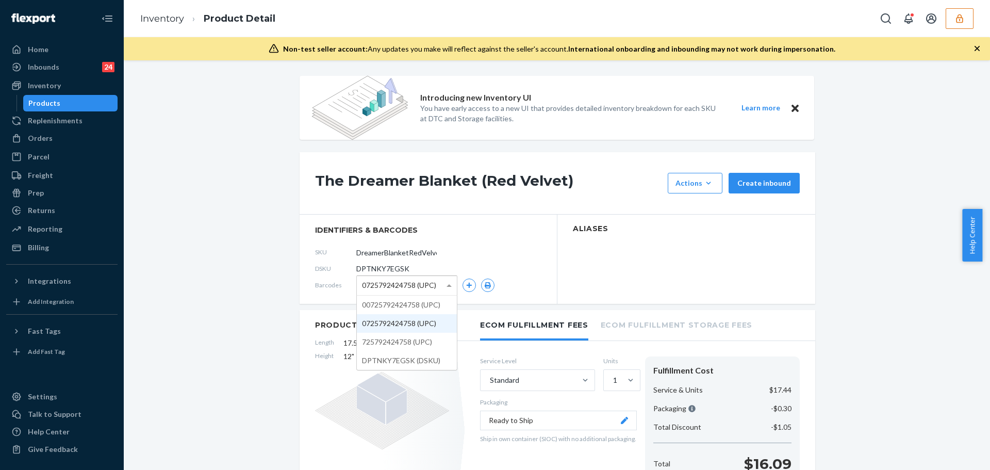
click at [369, 279] on span "0725792424758 (UPC)" at bounding box center [399, 285] width 74 height 18
click at [485, 284] on icon "button" at bounding box center [487, 285] width 7 height 6
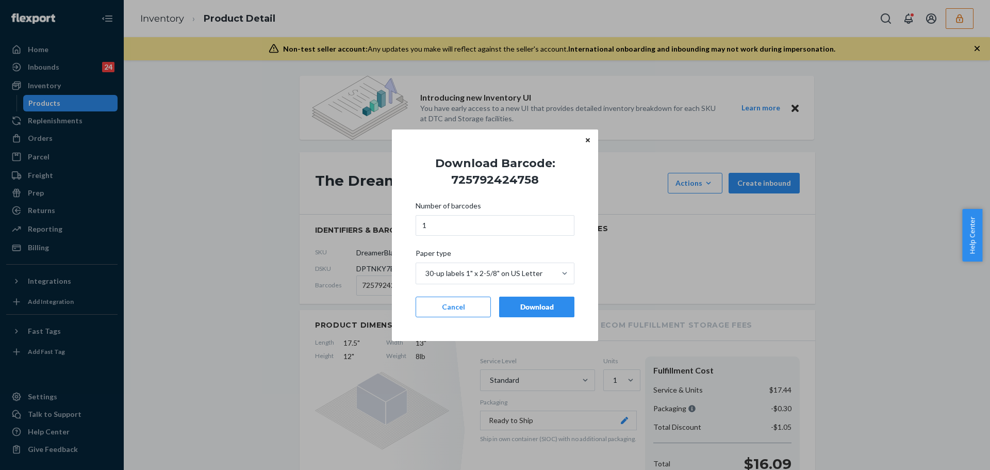
drag, startPoint x: 519, startPoint y: 309, endPoint x: 441, endPoint y: 295, distance: 79.2
click at [519, 308] on div "Download" at bounding box center [537, 307] width 58 height 10
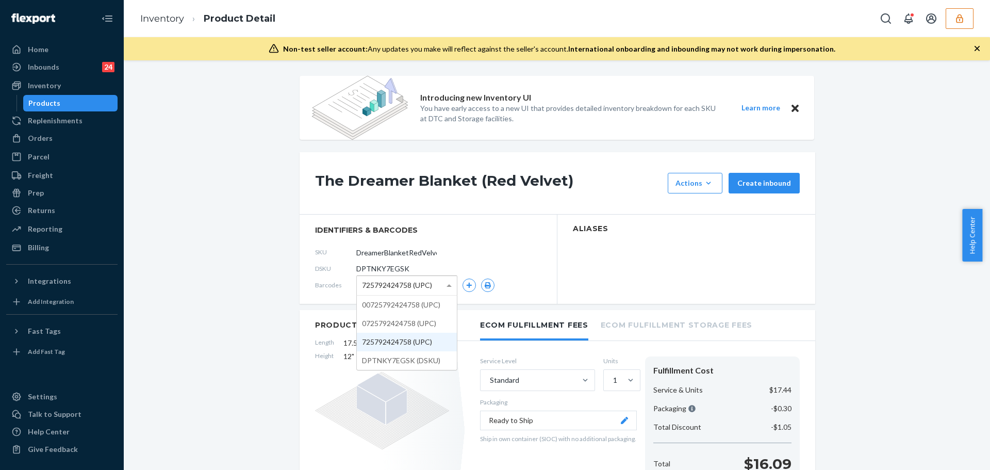
click at [403, 287] on span "725792424758 (UPC)" at bounding box center [397, 285] width 70 height 18
click at [481, 288] on button "button" at bounding box center [487, 284] width 13 height 13
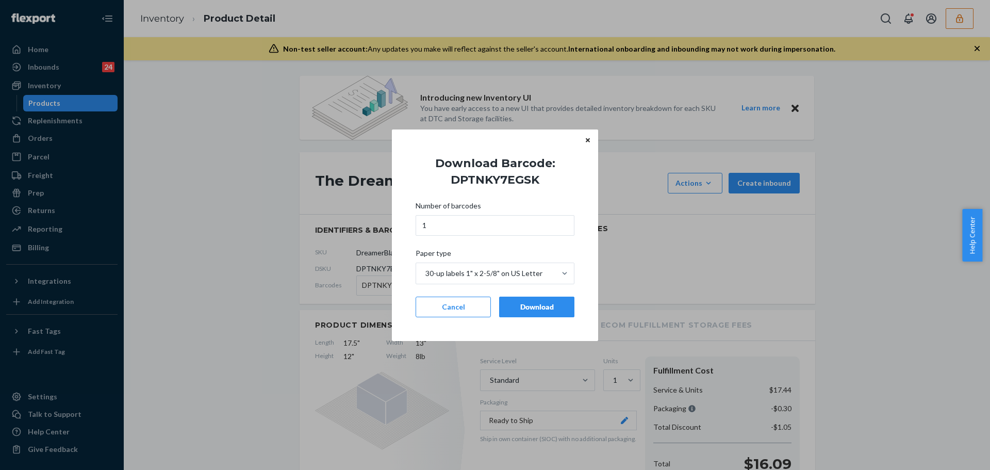
drag, startPoint x: 540, startPoint y: 301, endPoint x: 343, endPoint y: 238, distance: 206.2
click at [522, 294] on div "Number of barcodes 1 Paper type 30-up labels 1" x 2-5/8" on US Letter Cancel Do…" at bounding box center [494, 258] width 159 height 129
click at [544, 307] on div "Download" at bounding box center [537, 307] width 58 height 10
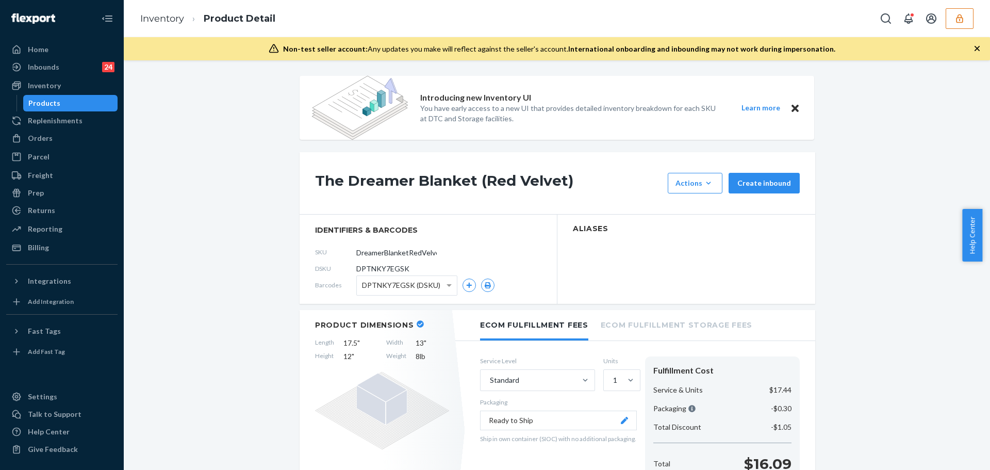
drag, startPoint x: 95, startPoint y: 105, endPoint x: 75, endPoint y: 94, distance: 23.3
click at [95, 104] on div "Products" at bounding box center [70, 103] width 93 height 14
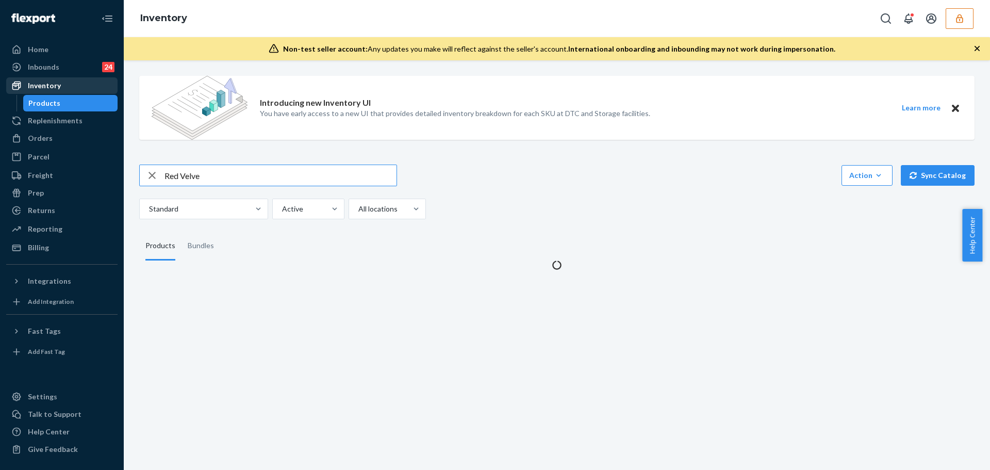
click at [65, 87] on div "Inventory" at bounding box center [61, 85] width 109 height 14
click at [219, 179] on input "Red Velve" at bounding box center [280, 175] width 232 height 21
click at [218, 179] on input "Red Velve" at bounding box center [280, 175] width 232 height 21
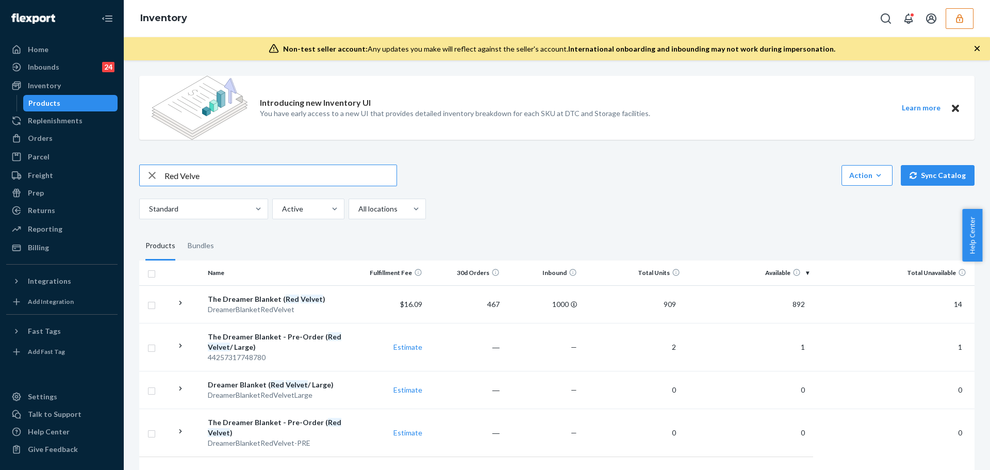
paste input "Cloud Grey"
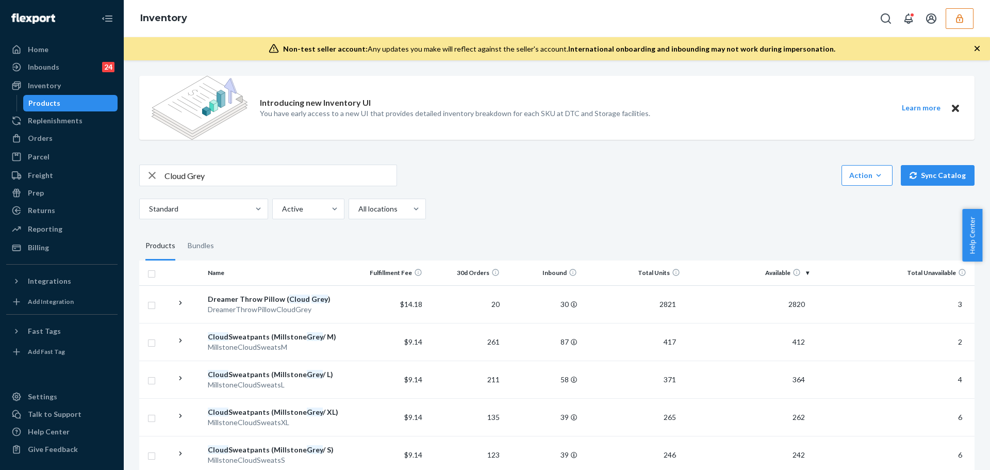
click at [219, 178] on input "Cloud Grey" at bounding box center [280, 175] width 232 height 21
paste input "Sea Glass"
type input "Sea Glass"
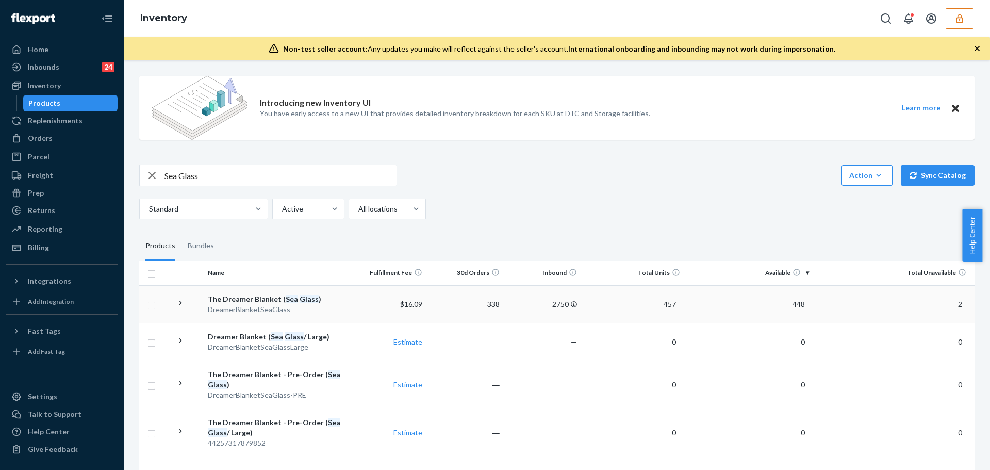
click at [315, 300] on div "The Dreamer Blanket ( Sea Glass )" at bounding box center [276, 299] width 137 height 10
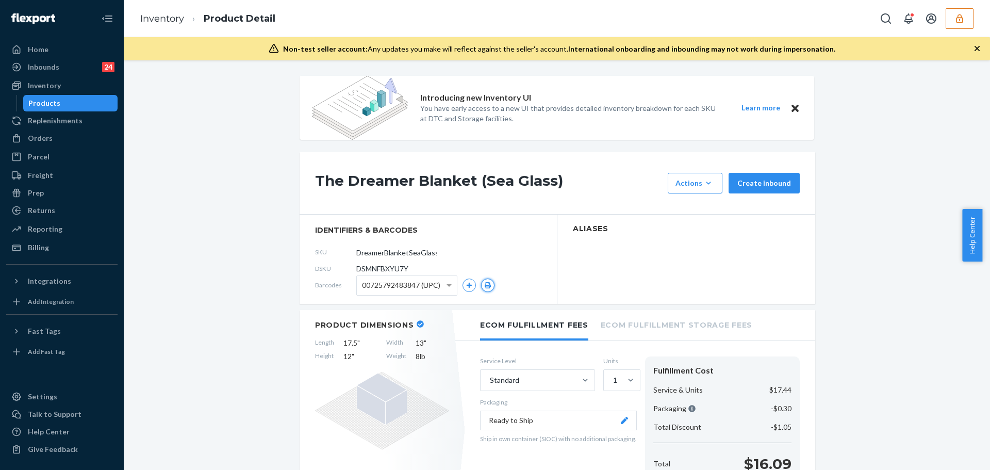
click at [485, 285] on icon "button" at bounding box center [488, 285] width 6 height 6
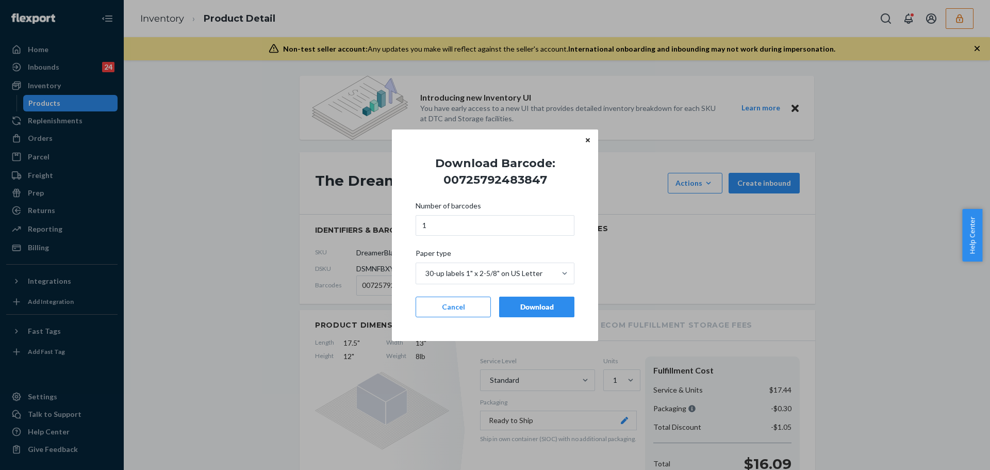
click at [531, 309] on div "Download" at bounding box center [537, 307] width 58 height 10
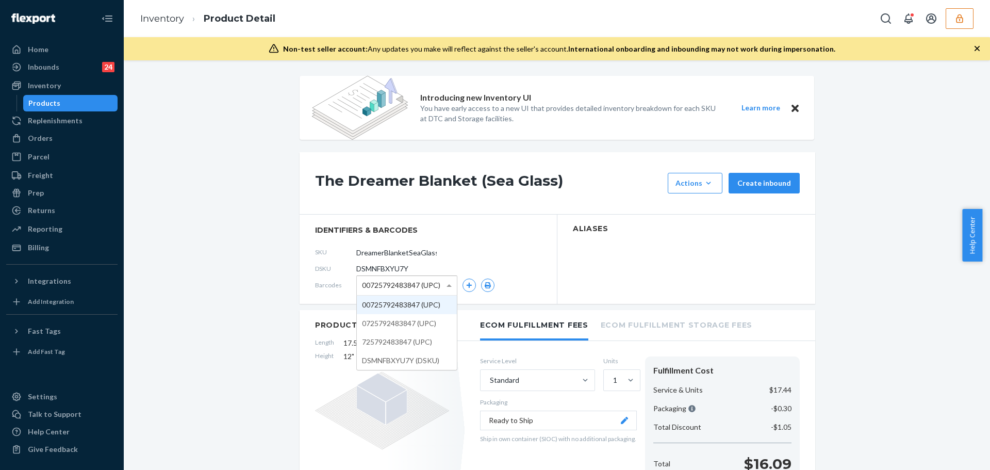
click at [401, 287] on span "00725792483847 (UPC)" at bounding box center [401, 285] width 78 height 18
click at [490, 284] on button "button" at bounding box center [487, 284] width 13 height 13
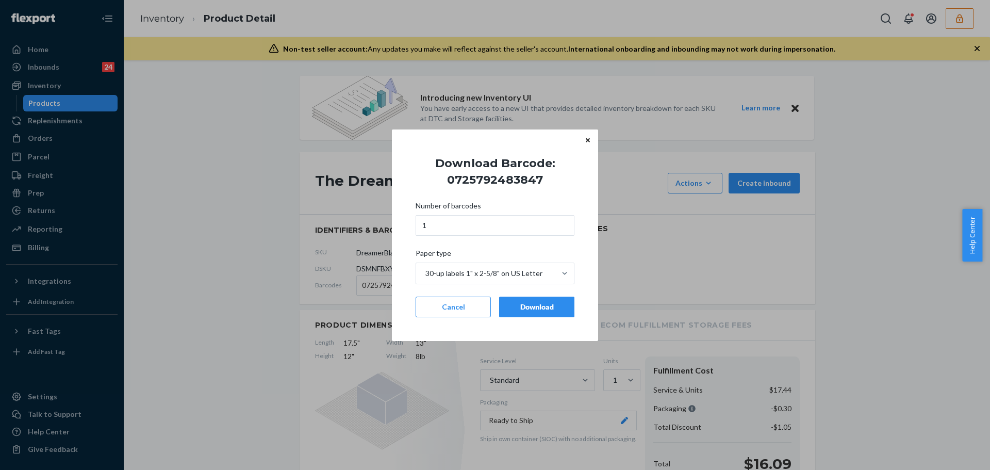
drag, startPoint x: 515, startPoint y: 309, endPoint x: 468, endPoint y: 310, distance: 47.4
click at [515, 309] on div "Download" at bounding box center [537, 307] width 58 height 10
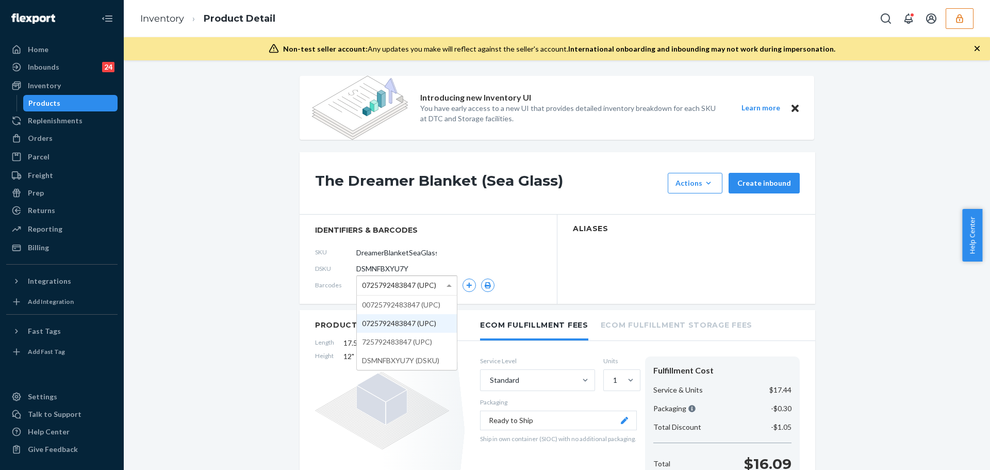
click at [411, 286] on span "0725792483847 (UPC)" at bounding box center [399, 285] width 74 height 18
click at [484, 286] on icon "button" at bounding box center [487, 285] width 7 height 6
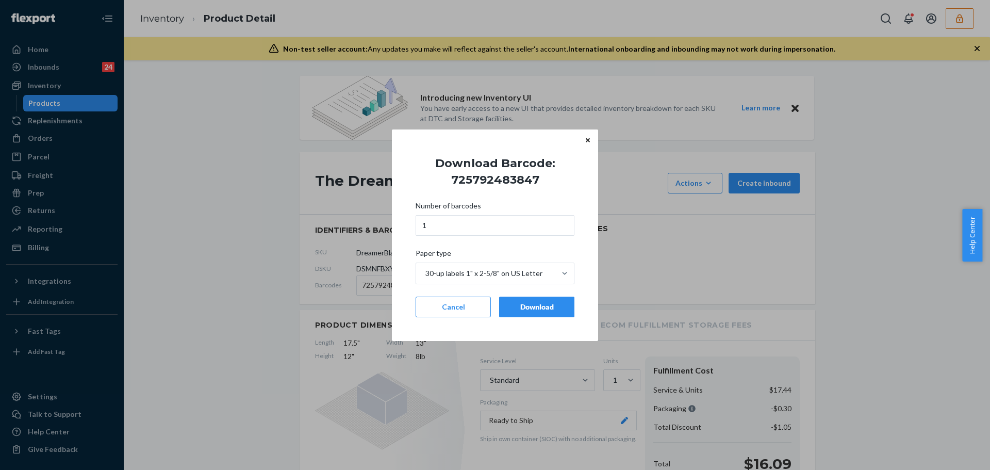
click at [512, 303] on div "Download" at bounding box center [537, 307] width 58 height 10
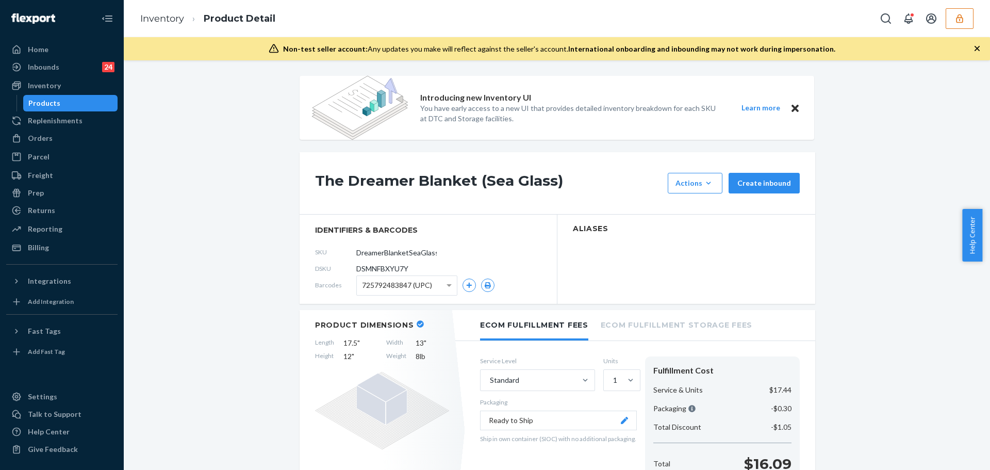
click at [377, 280] on span "725792483847 (UPC)" at bounding box center [397, 285] width 70 height 18
click at [485, 285] on icon "button" at bounding box center [488, 285] width 6 height 6
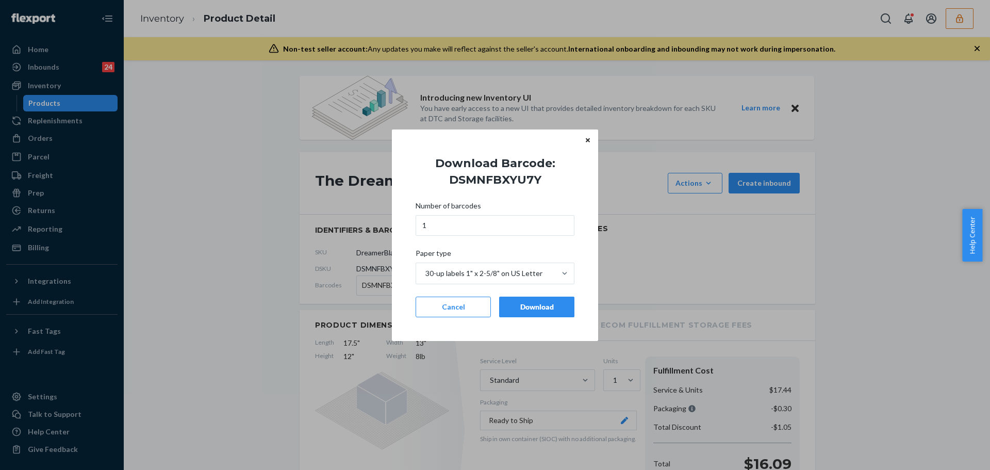
drag, startPoint x: 537, startPoint y: 306, endPoint x: 113, endPoint y: 295, distance: 423.8
click at [536, 306] on div "Download" at bounding box center [537, 307] width 58 height 10
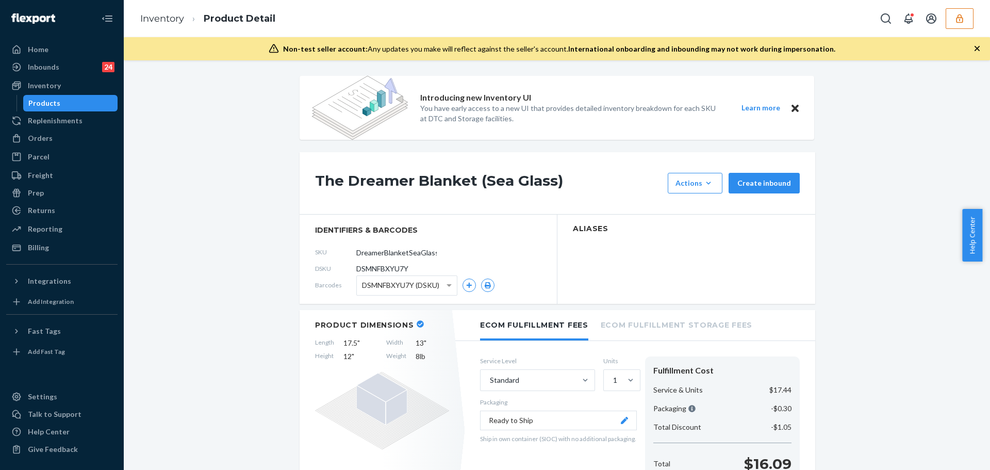
click at [964, 19] on button "button" at bounding box center [959, 18] width 28 height 21
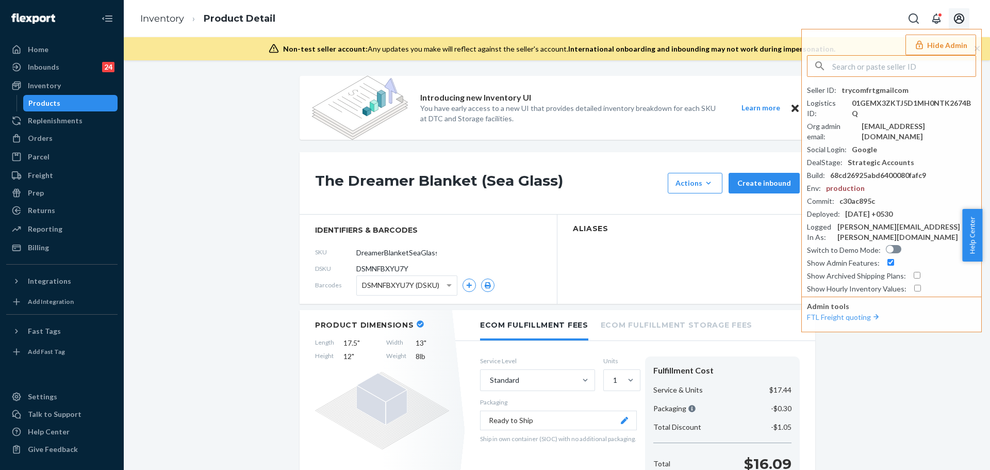
click at [963, 20] on icon "Open account menu" at bounding box center [959, 18] width 10 height 10
click at [859, 67] on input "text" at bounding box center [903, 66] width 143 height 21
click at [844, 70] on input "chanhao" at bounding box center [903, 66] width 143 height 21
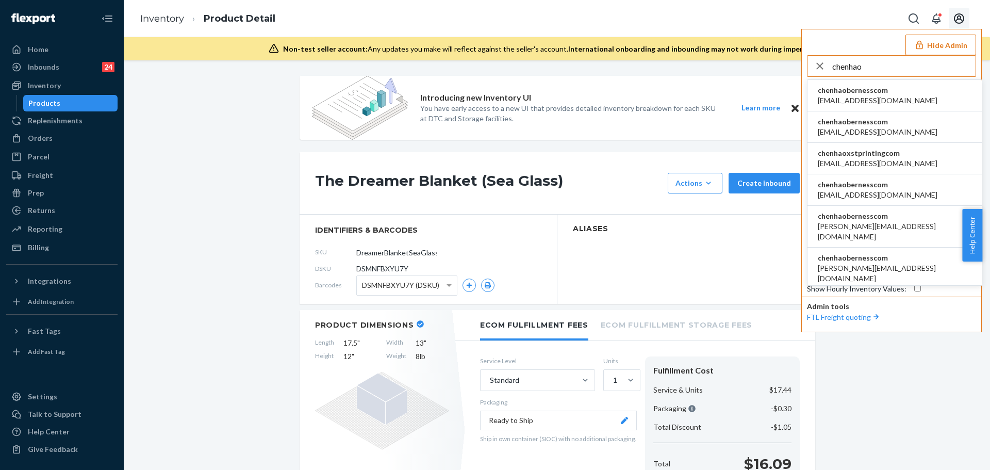
type input "chenhao"
click at [874, 95] on span "ben@berness.com" at bounding box center [878, 100] width 120 height 10
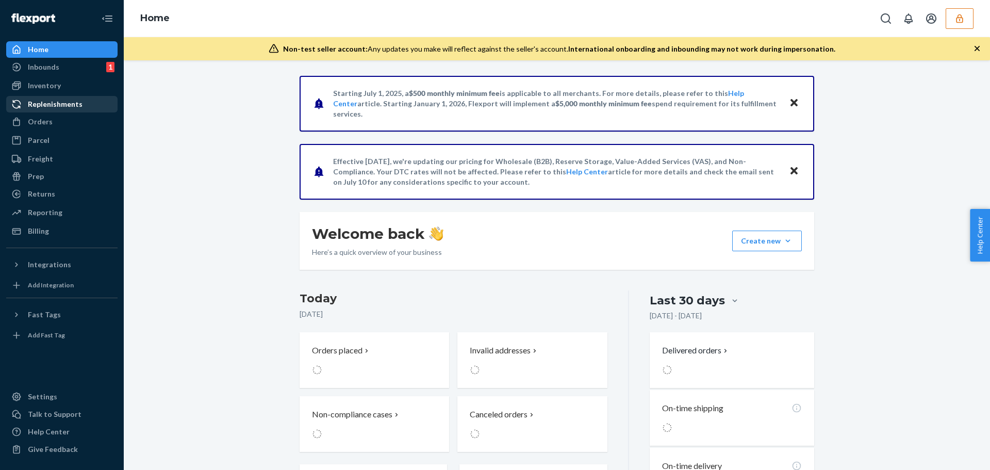
drag, startPoint x: 38, startPoint y: 87, endPoint x: 105, endPoint y: 110, distance: 70.4
click at [38, 87] on div "Inventory" at bounding box center [44, 85] width 33 height 10
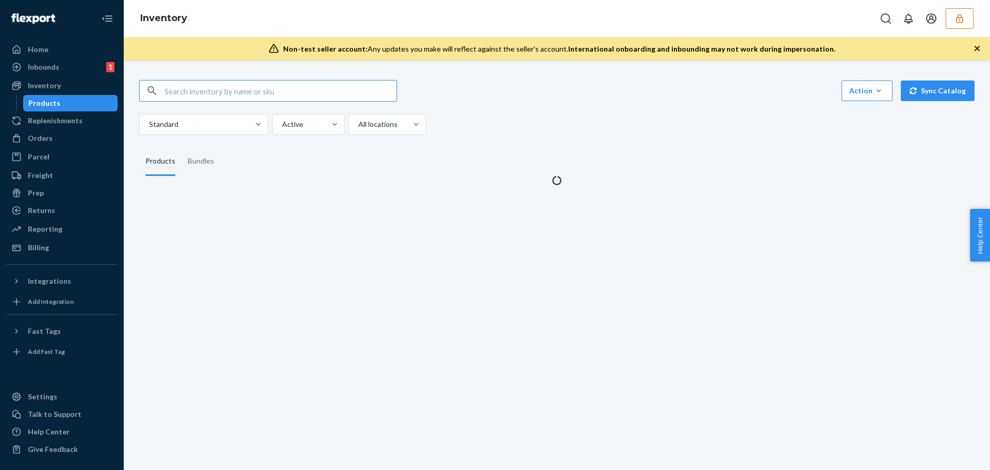
click at [254, 92] on input "text" at bounding box center [280, 90] width 232 height 21
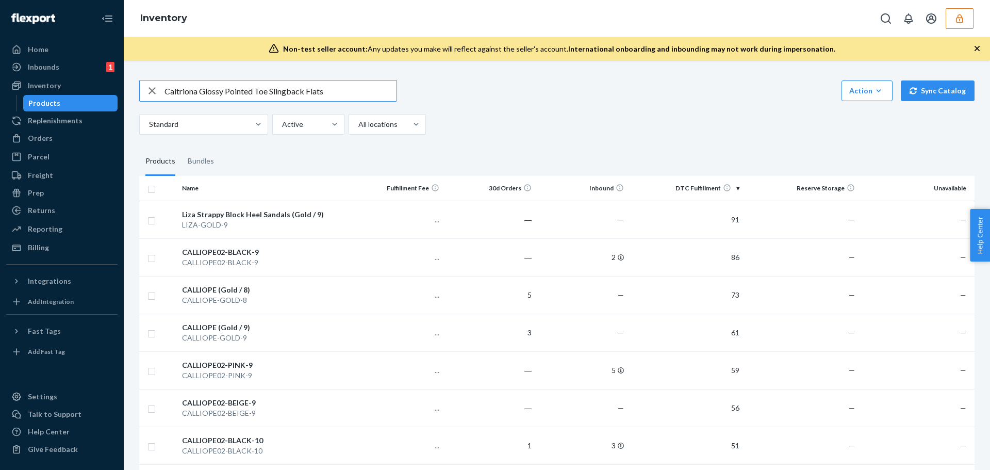
type input "Caitriona Glossy Pointed Toe Slingback Flats"
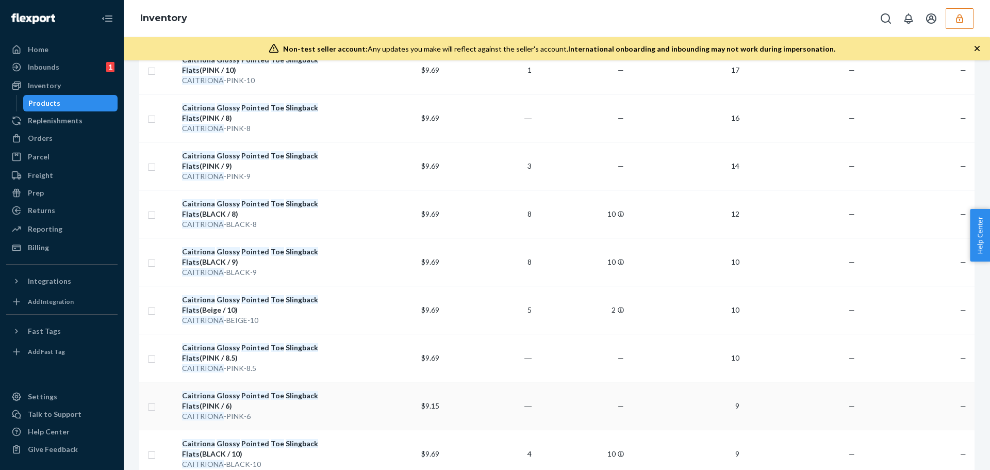
scroll to position [206, 0]
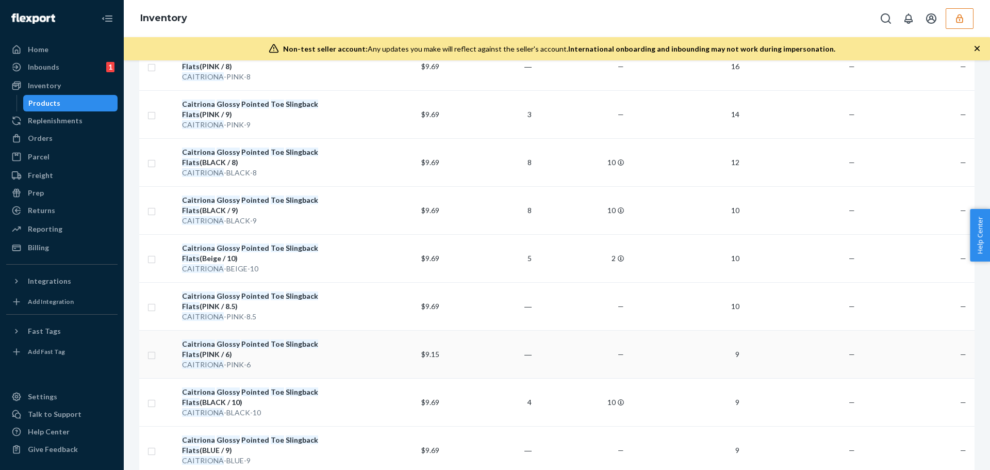
click at [260, 351] on div "Caitriona Glossy Pointed Toe Slingback Flats (PINK / 6)" at bounding box center [264, 349] width 165 height 21
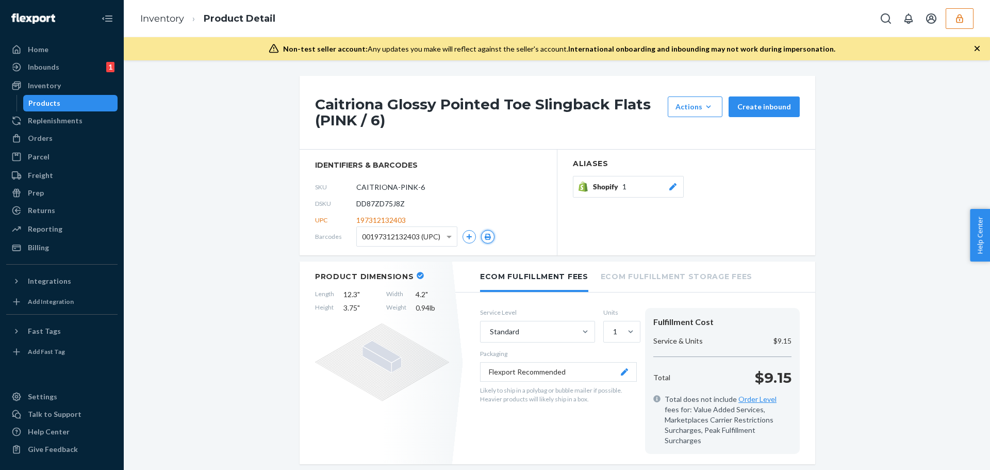
click at [487, 234] on icon "button" at bounding box center [487, 237] width 7 height 6
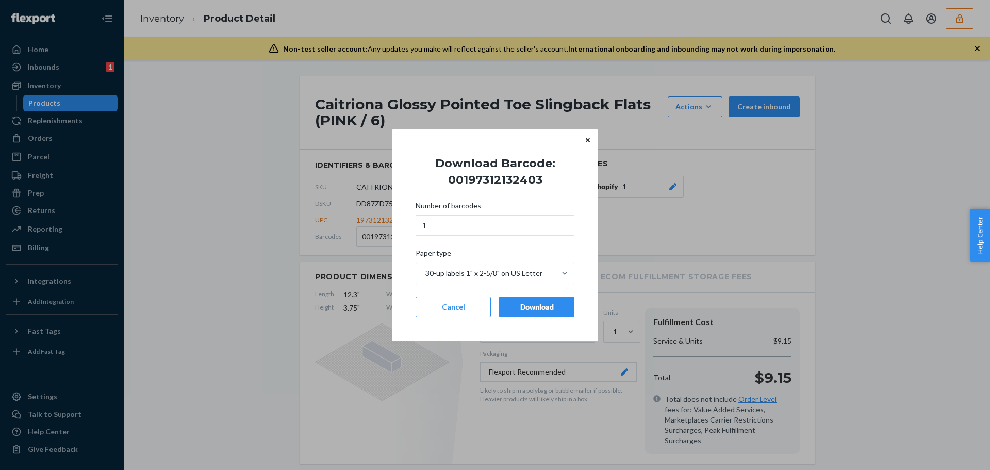
click at [537, 304] on div "Download" at bounding box center [537, 307] width 58 height 10
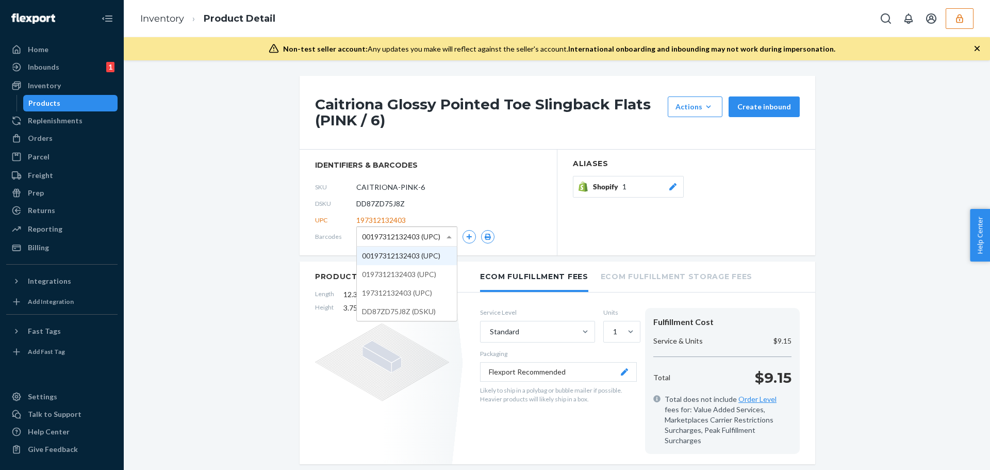
click at [399, 232] on span "00197312132403 (UPC)" at bounding box center [401, 237] width 78 height 18
click at [485, 237] on icon "button" at bounding box center [488, 237] width 6 height 6
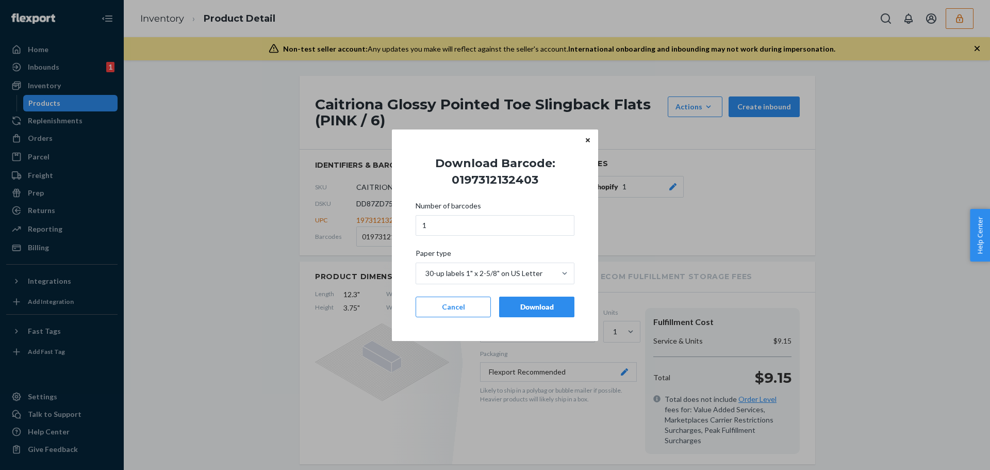
click at [539, 304] on div "Download" at bounding box center [537, 307] width 58 height 10
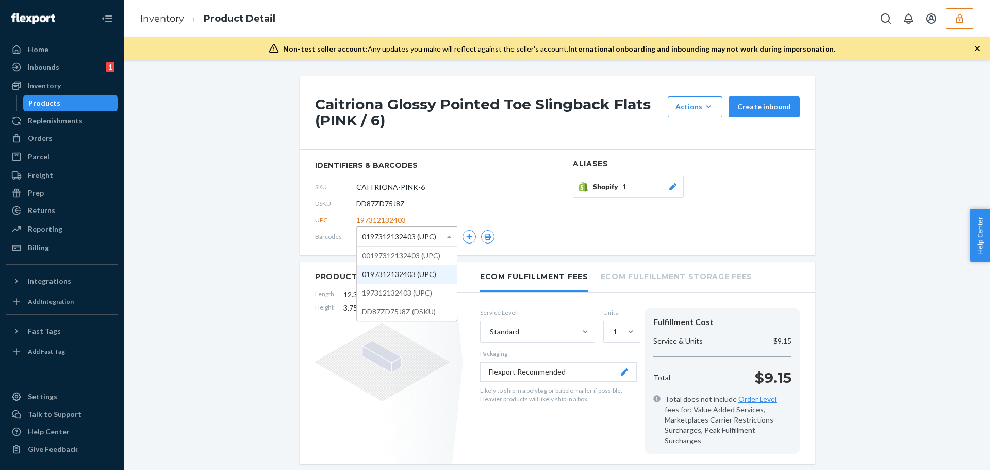
click at [387, 235] on span "0197312132403 (UPC)" at bounding box center [399, 237] width 74 height 18
click at [485, 237] on icon "button" at bounding box center [488, 237] width 6 height 6
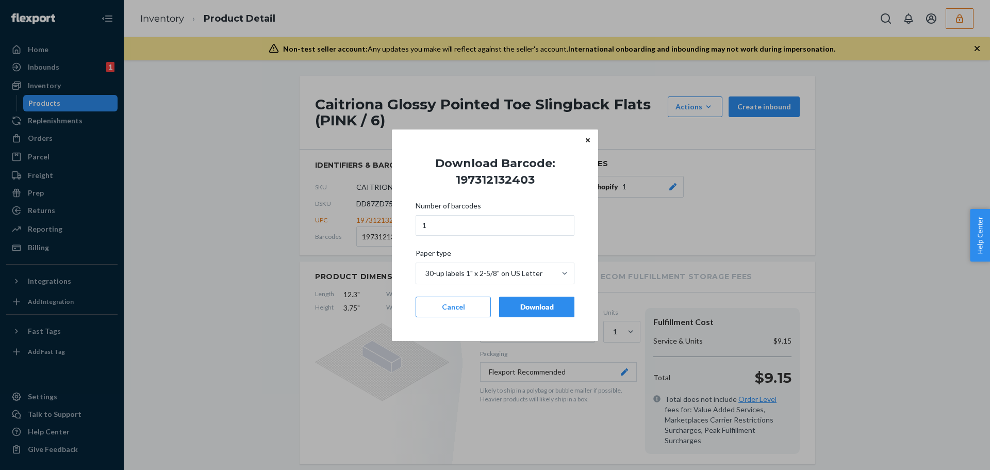
click at [541, 308] on div "Download" at bounding box center [537, 307] width 58 height 10
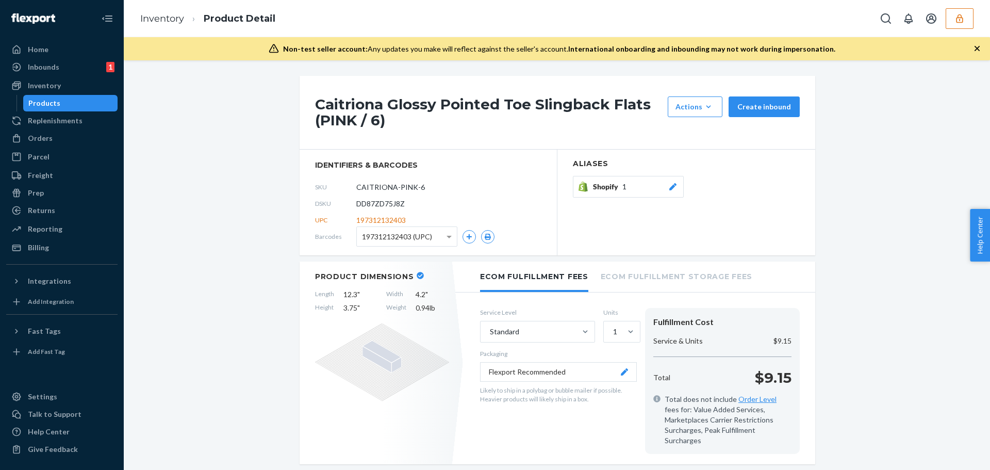
click at [392, 227] on div "197312132403 (UPC)" at bounding box center [407, 236] width 100 height 19
click at [484, 236] on icon "button" at bounding box center [487, 237] width 7 height 6
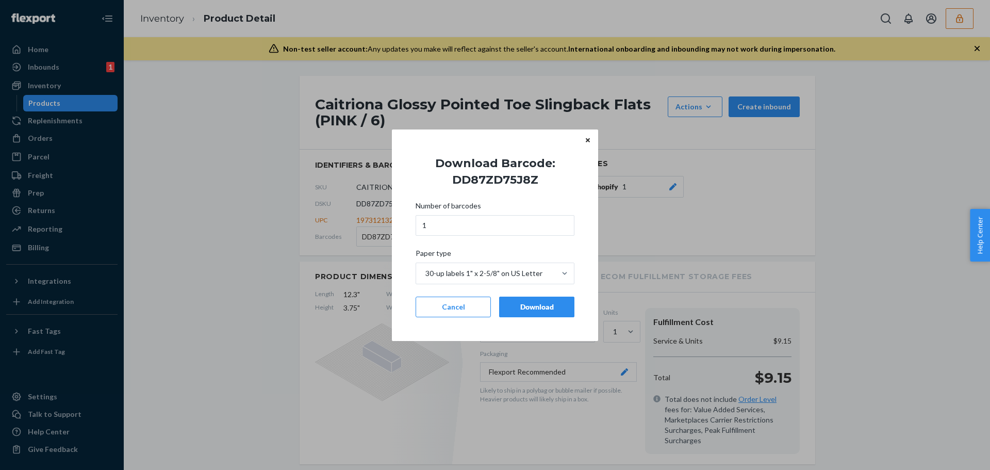
click at [544, 308] on div "Download" at bounding box center [537, 307] width 58 height 10
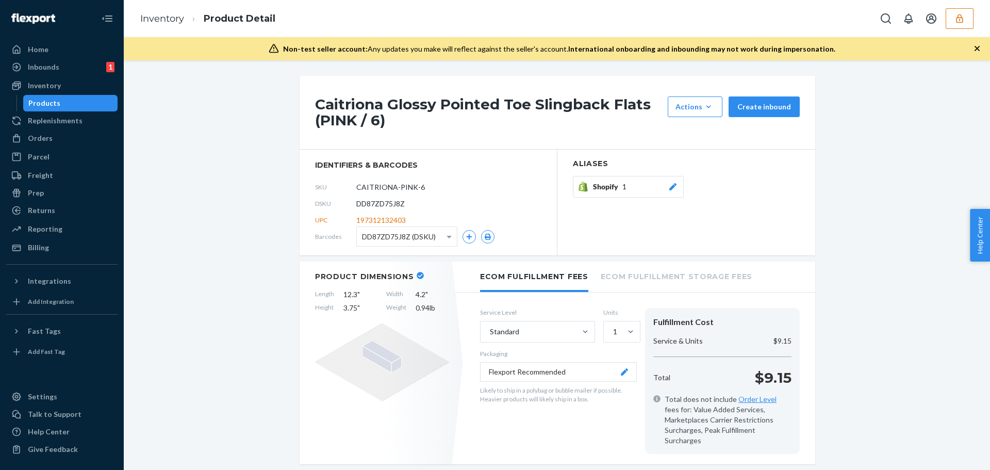
click at [956, 20] on icon "button" at bounding box center [959, 18] width 7 height 9
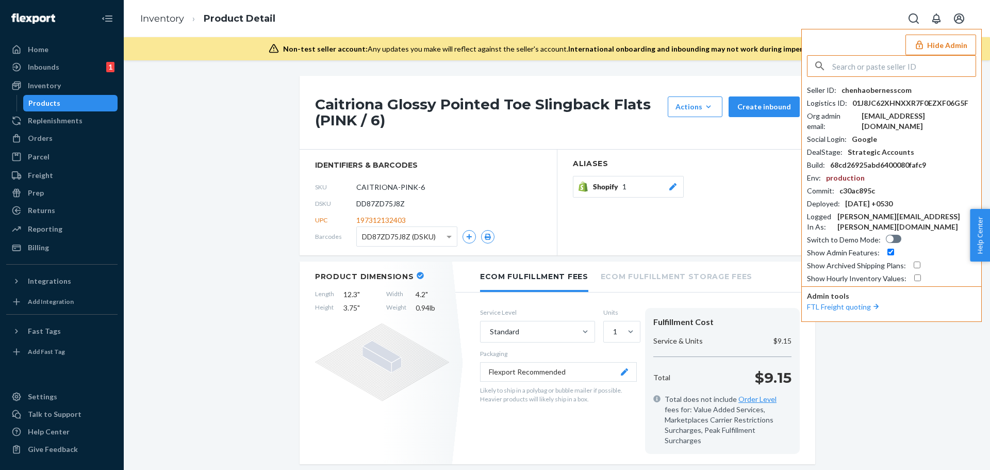
click at [909, 70] on input "text" at bounding box center [903, 66] width 143 height 21
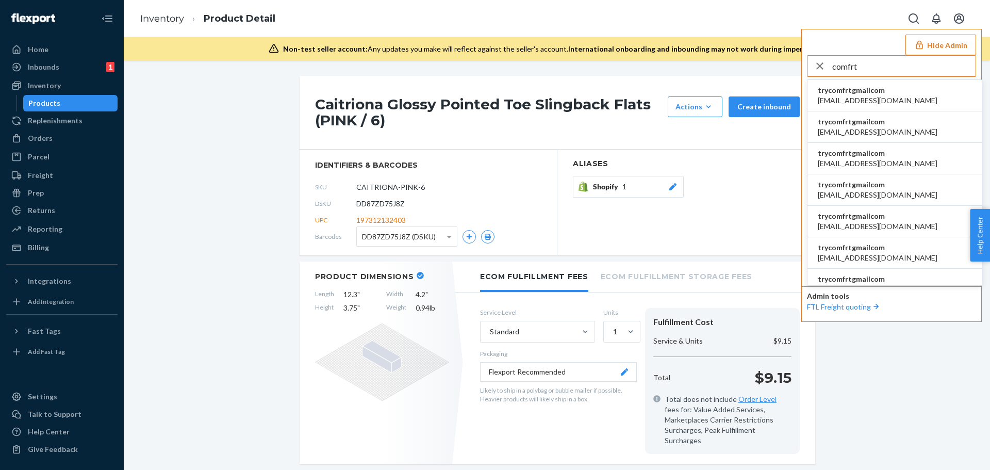
type input "comfrt"
click at [862, 91] on span "trycomfrtgmailcom" at bounding box center [878, 90] width 120 height 10
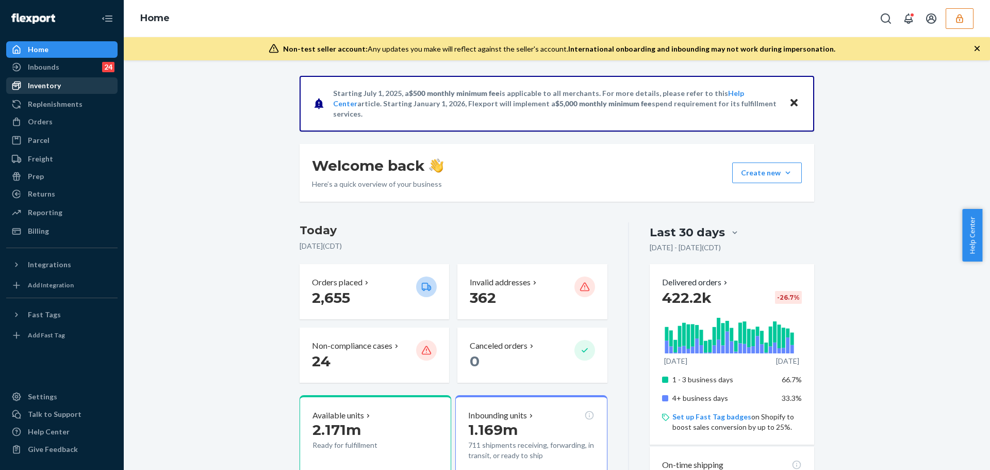
click at [65, 81] on div "Inventory" at bounding box center [61, 85] width 109 height 14
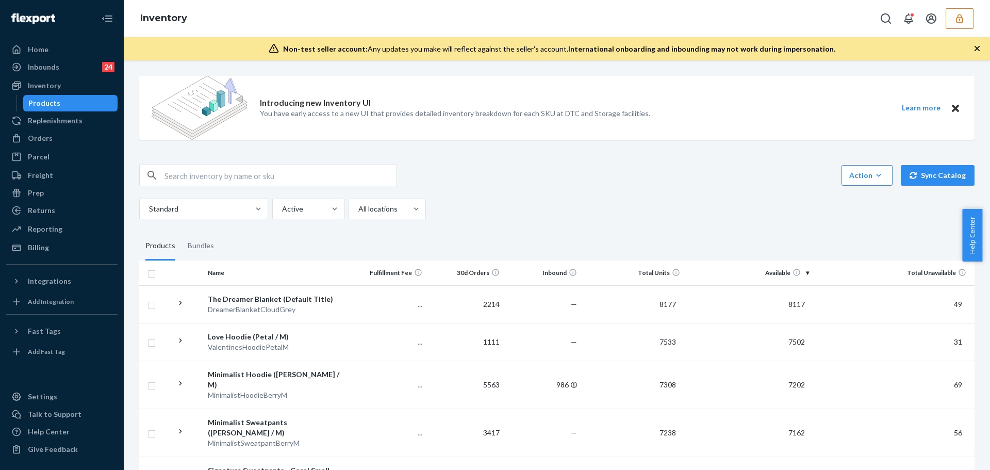
click at [208, 177] on input "text" at bounding box center [280, 175] width 232 height 21
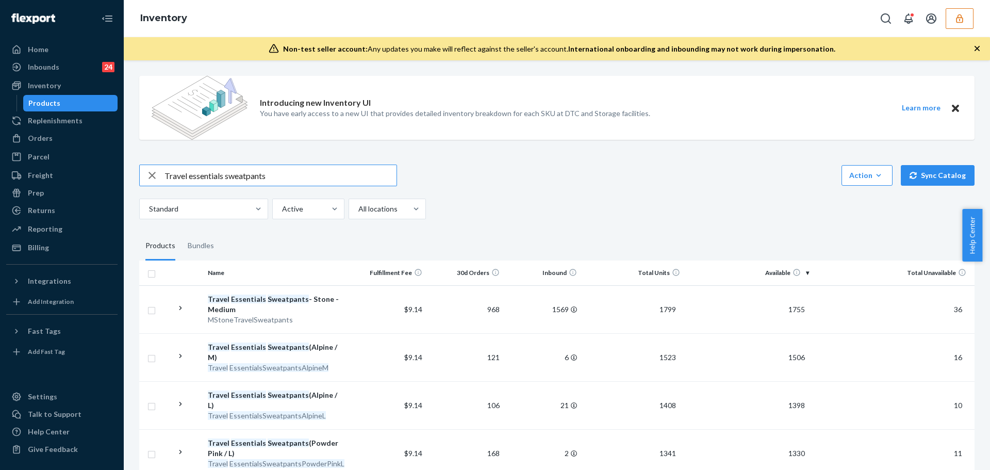
click at [297, 176] on input "Travel essentials sweatpants" at bounding box center [280, 175] width 232 height 21
type input "Travel essentials sweatpants - latte"
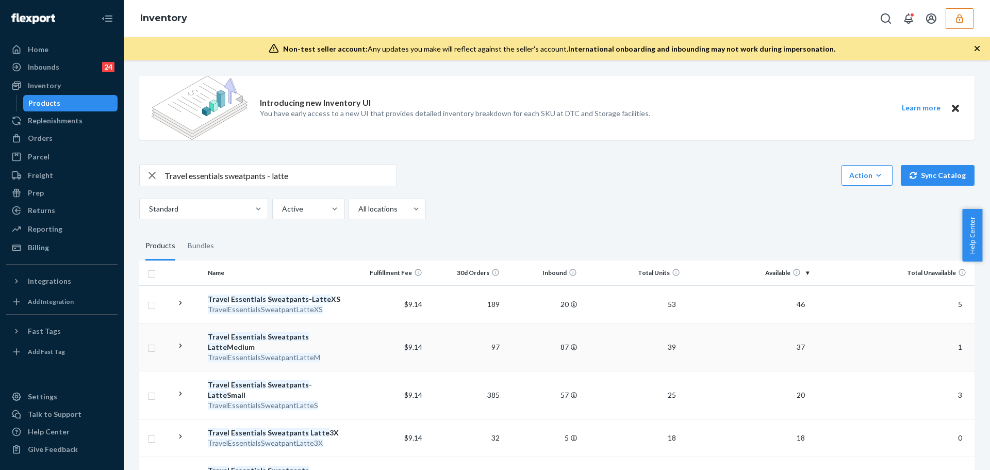
click at [325, 332] on div "Travel Essentials Sweatpants Latte Medium" at bounding box center [276, 341] width 137 height 21
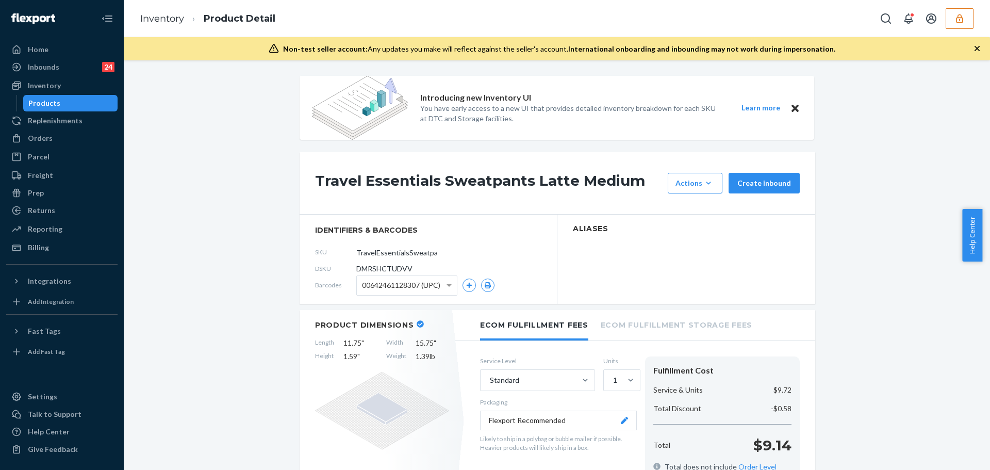
click at [385, 263] on div "DSKU DMRSHCTUDVV" at bounding box center [428, 268] width 226 height 16
copy span "DMRSHCTUDVV"
click at [485, 283] on icon "button" at bounding box center [488, 285] width 6 height 6
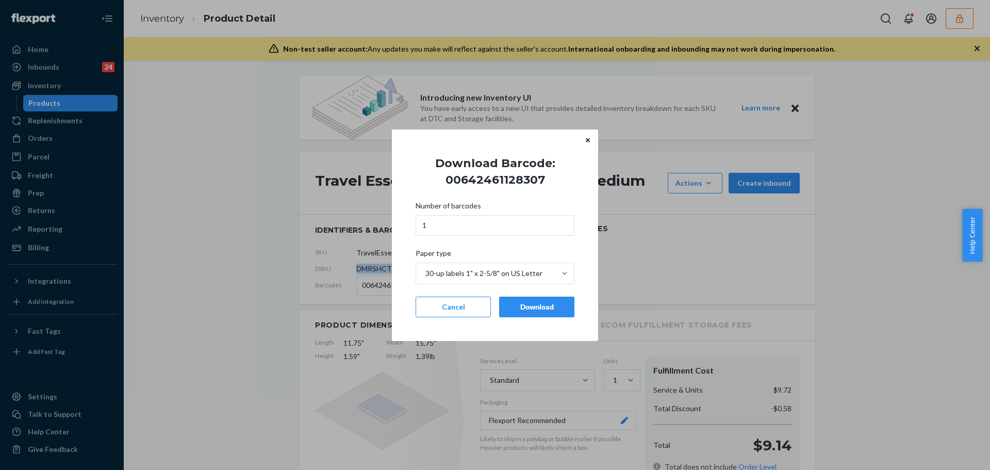
click at [525, 302] on div "Download" at bounding box center [537, 307] width 58 height 10
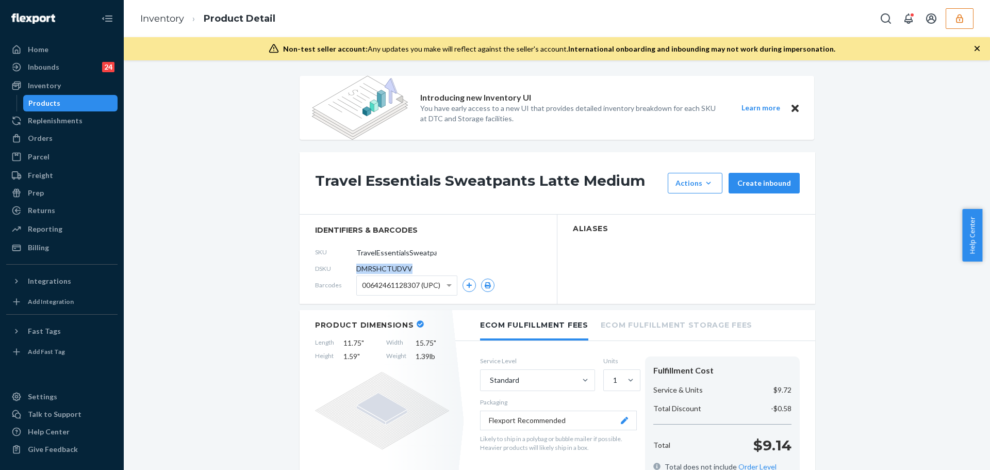
click at [424, 290] on span "00642461128307 (UPC)" at bounding box center [401, 285] width 78 height 18
drag, startPoint x: 422, startPoint y: 320, endPoint x: 432, endPoint y: 319, distance: 10.8
click at [492, 285] on div "Barcodes 0642461128307 (UPC)" at bounding box center [428, 285] width 226 height 16
click at [485, 287] on icon "button" at bounding box center [488, 285] width 6 height 6
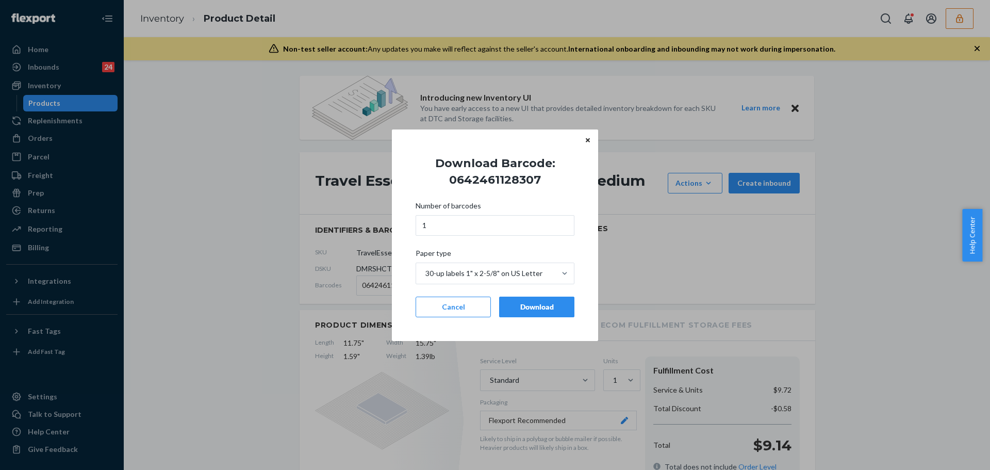
click at [532, 305] on div "Download" at bounding box center [537, 307] width 58 height 10
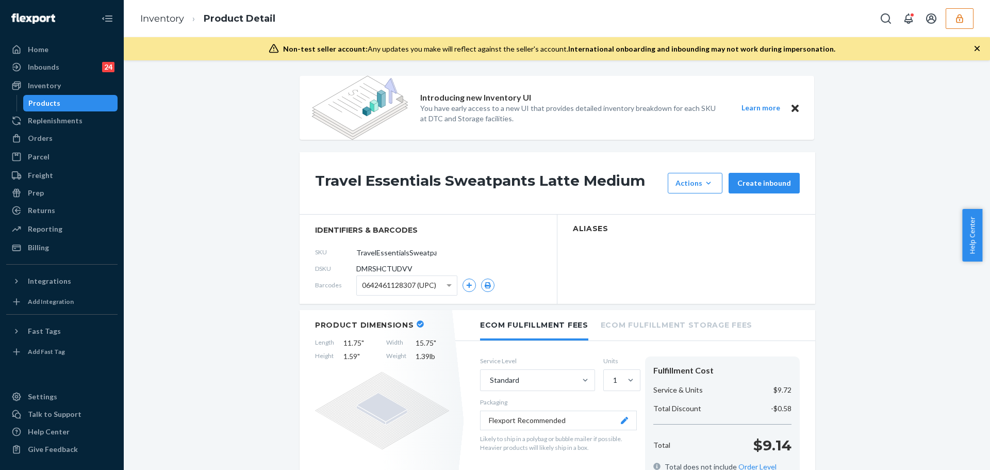
click at [423, 284] on span "0642461128307 (UPC)" at bounding box center [399, 285] width 74 height 18
click at [486, 288] on button "button" at bounding box center [487, 284] width 13 height 13
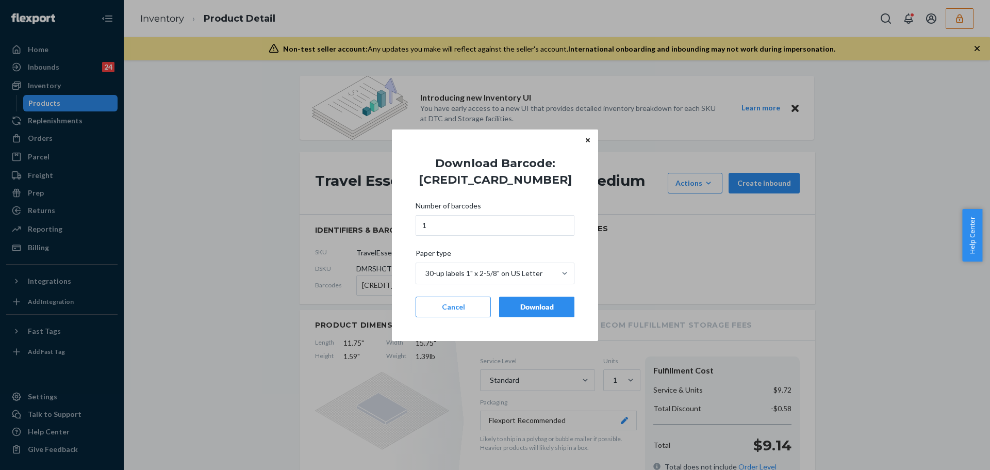
click at [531, 311] on div "Download" at bounding box center [537, 307] width 58 height 10
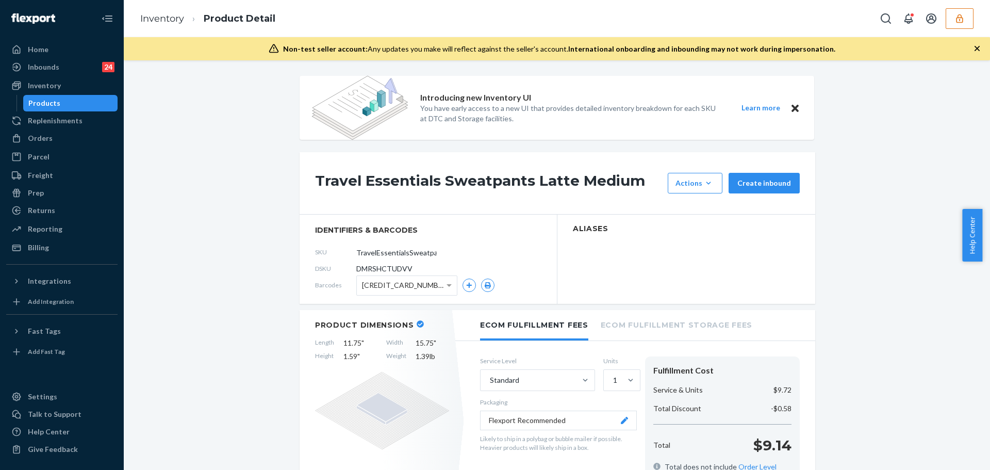
click at [428, 288] on span "[CREDIT_CARD_NUMBER] (UPC)" at bounding box center [404, 285] width 85 height 18
click at [485, 286] on icon "button" at bounding box center [488, 285] width 6 height 6
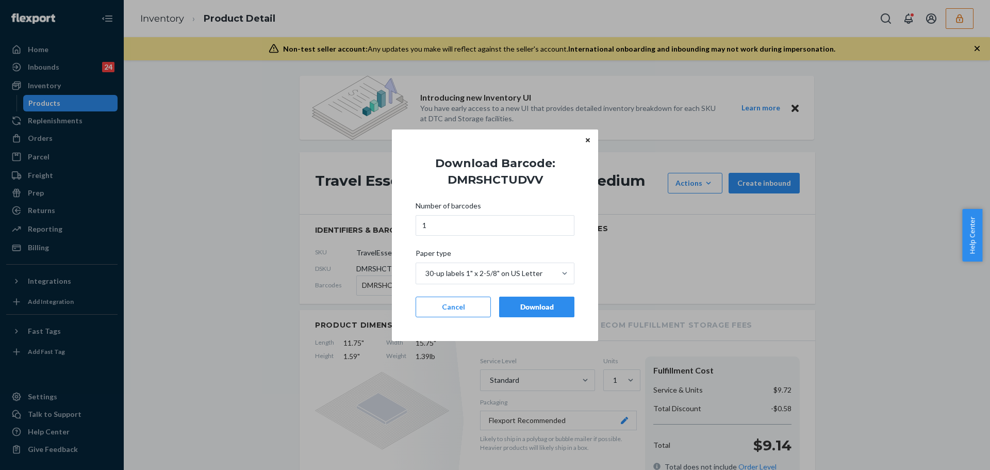
click at [519, 312] on button "Download" at bounding box center [536, 306] width 75 height 21
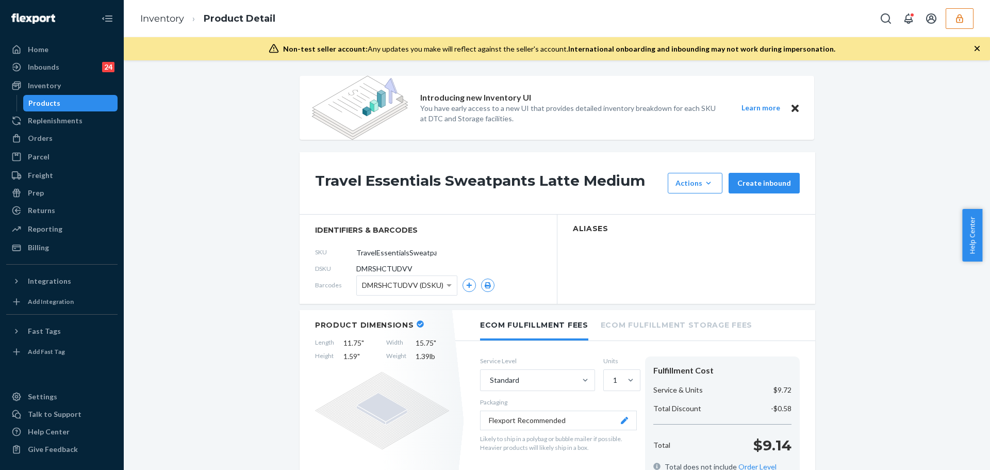
click at [959, 24] on button "button" at bounding box center [959, 18] width 28 height 21
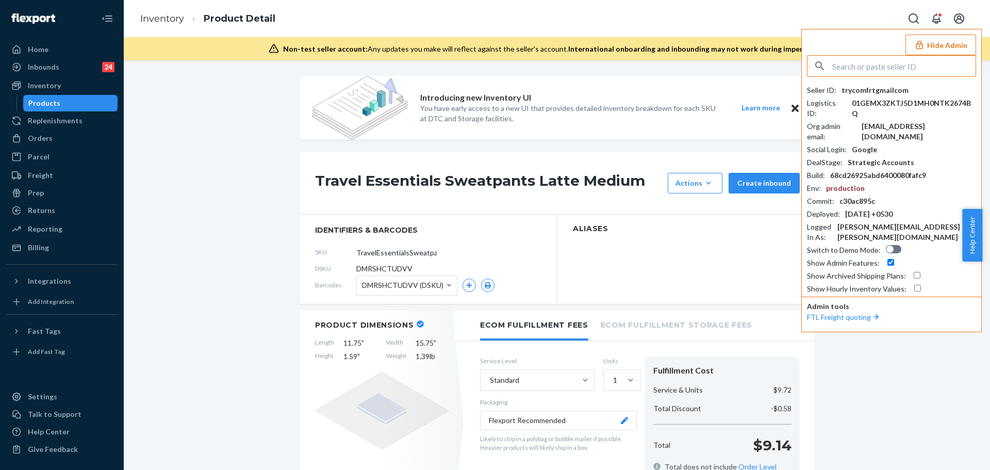
click at [928, 63] on input "text" at bounding box center [903, 66] width 143 height 21
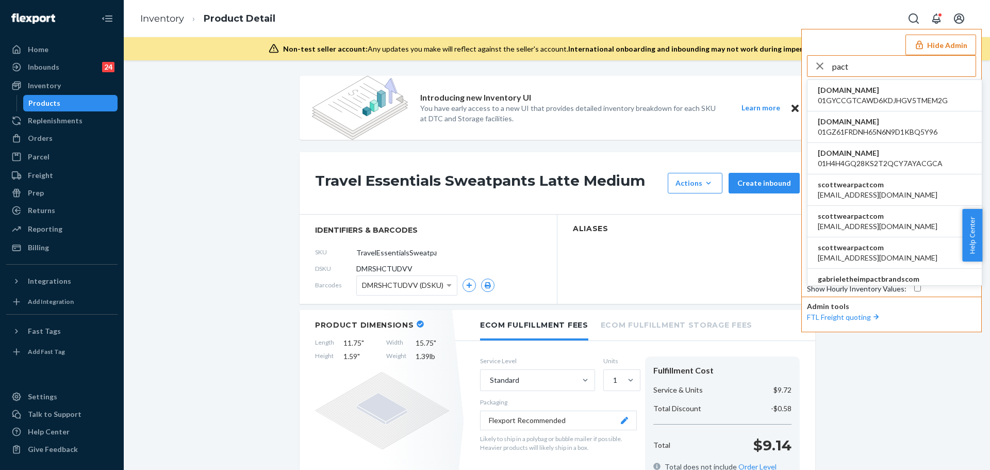
type input "pact"
click at [860, 191] on span "[EMAIL_ADDRESS][DOMAIN_NAME]" at bounding box center [878, 195] width 120 height 10
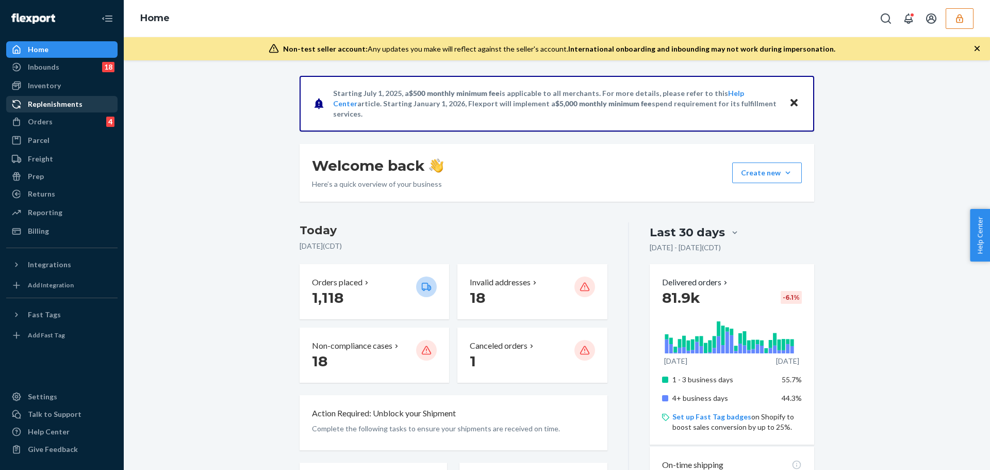
click at [83, 89] on div "Inventory" at bounding box center [61, 85] width 109 height 14
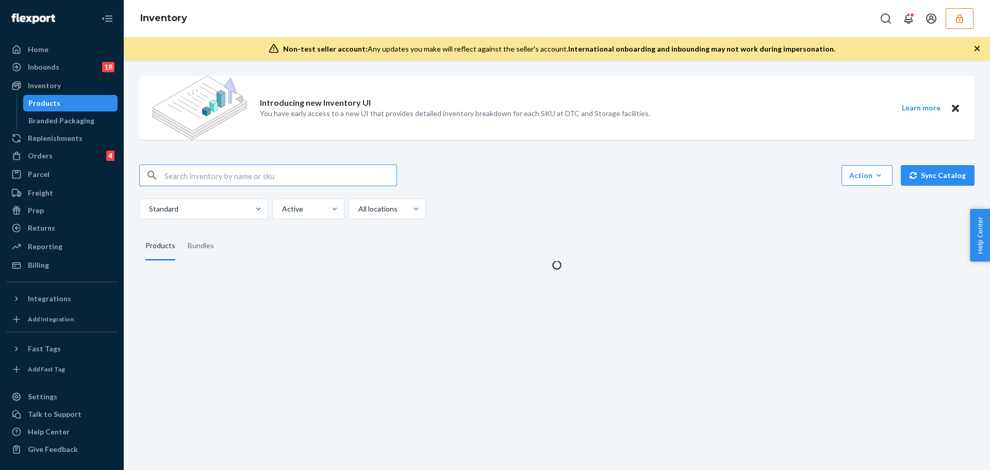
click at [211, 172] on input "text" at bounding box center [280, 175] width 232 height 21
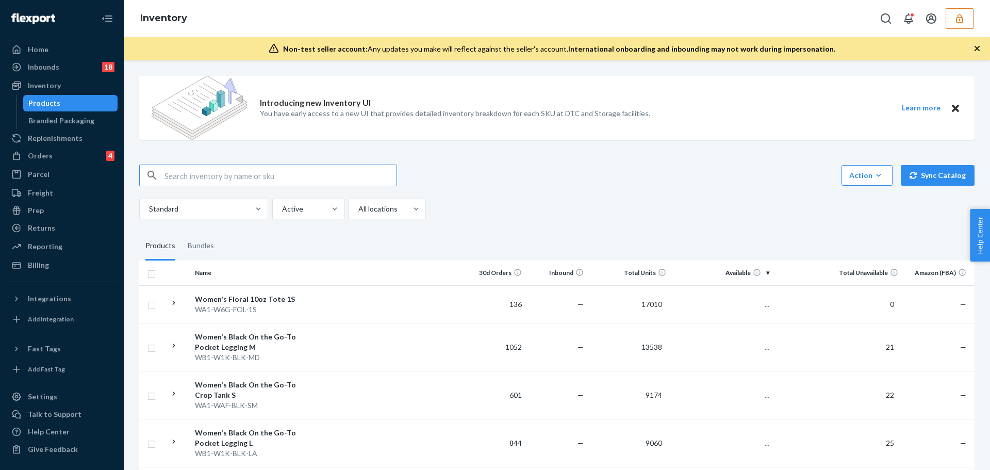
click at [212, 171] on input "text" at bounding box center [280, 175] width 232 height 21
type input "V"
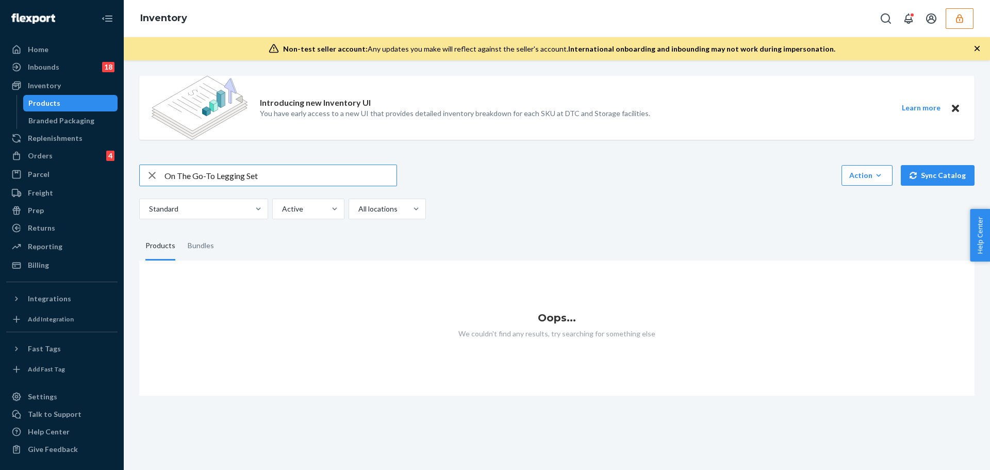
click at [262, 180] on input "On The Go-To Legging Set" at bounding box center [280, 175] width 232 height 21
click at [261, 180] on input "On The Go-To Legging Set" at bounding box center [280, 175] width 232 height 21
paste input "the Go-To Legging"
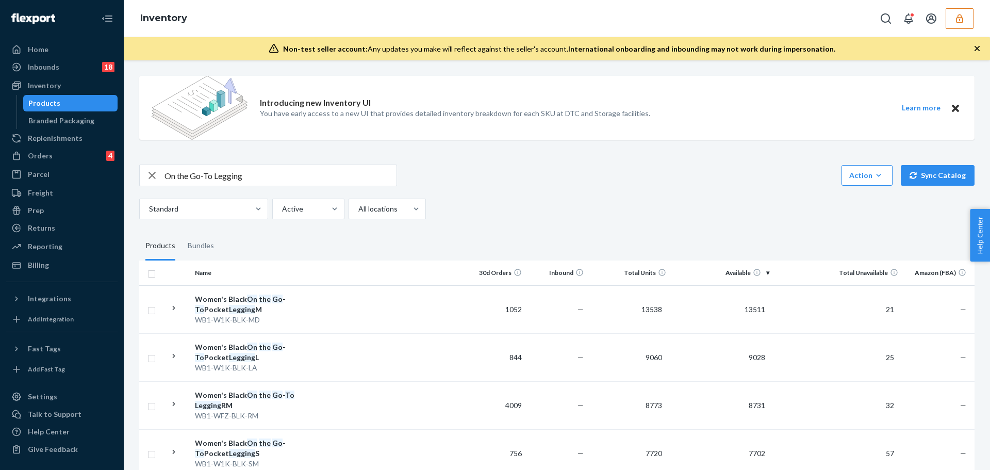
scroll to position [52, 0]
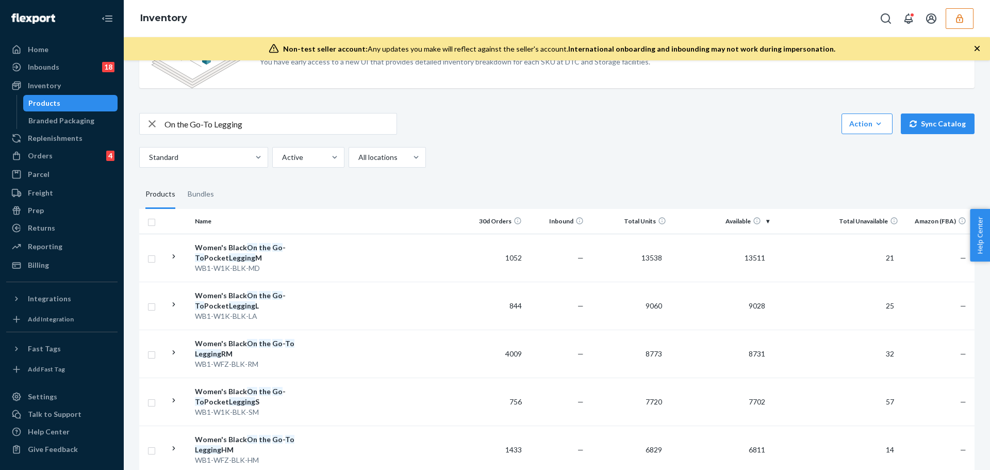
click at [174, 124] on input "On the Go-To Legging" at bounding box center [280, 123] width 232 height 21
drag, startPoint x: 297, startPoint y: 126, endPoint x: 305, endPoint y: 136, distance: 13.2
click at [296, 133] on input "Pine Green On the Go-To Legging" at bounding box center [280, 123] width 232 height 21
type input "Pine Green On the Go-To Legging XL"
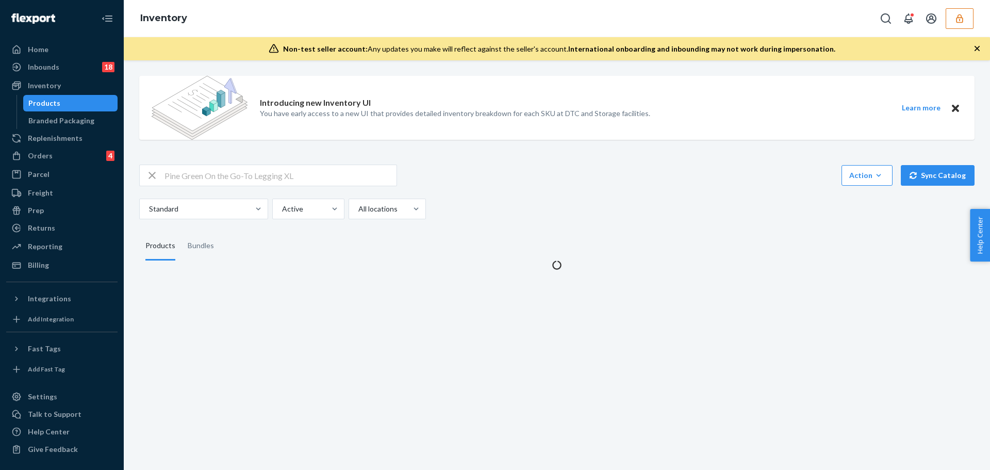
scroll to position [0, 0]
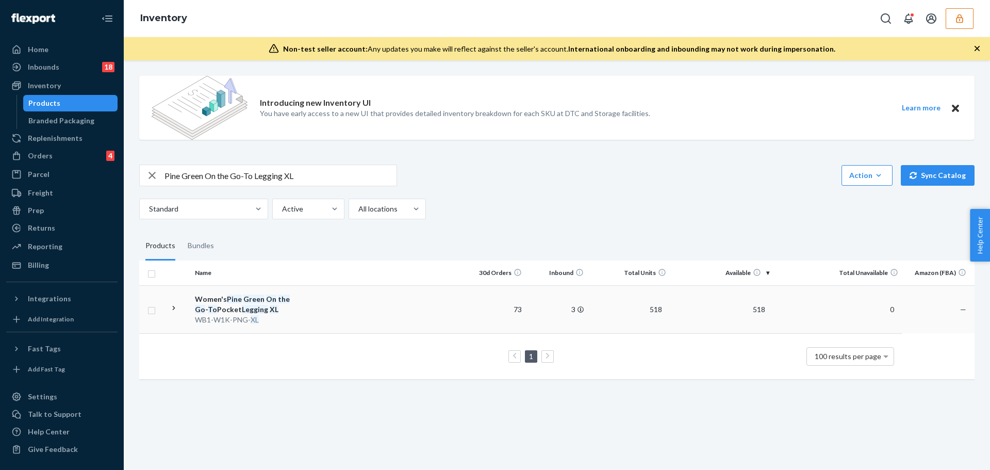
click at [295, 308] on div "Women's Pine Green On the Go - To Pocket Legging XL" at bounding box center [249, 304] width 108 height 21
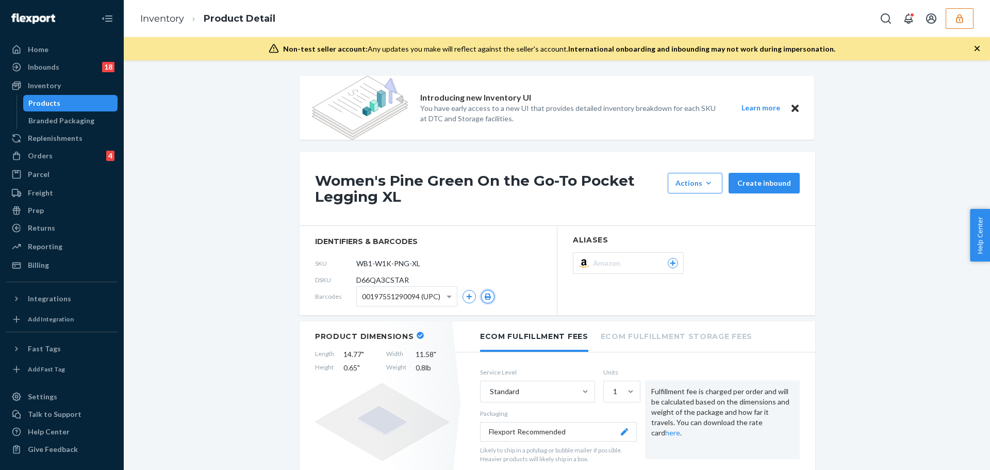
click at [485, 295] on icon "button" at bounding box center [487, 296] width 7 height 6
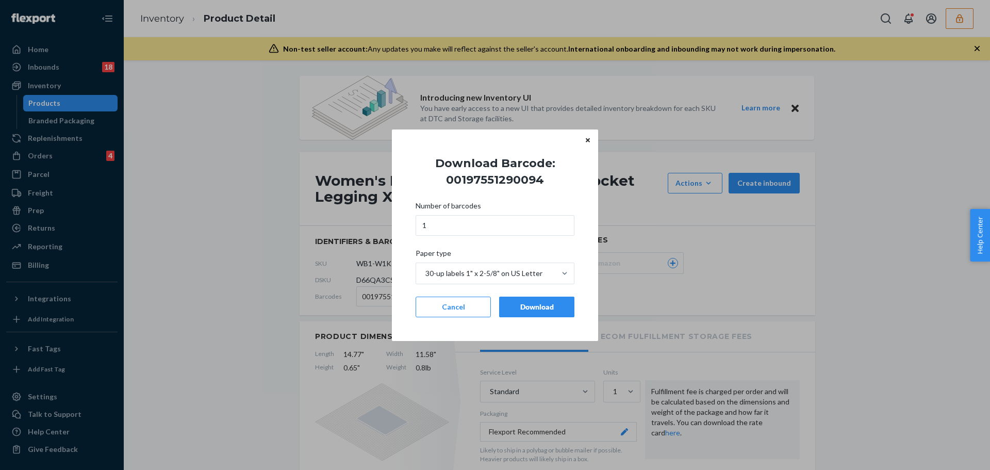
drag, startPoint x: 527, startPoint y: 306, endPoint x: 521, endPoint y: 302, distance: 7.4
click at [527, 307] on div "Download" at bounding box center [537, 307] width 58 height 10
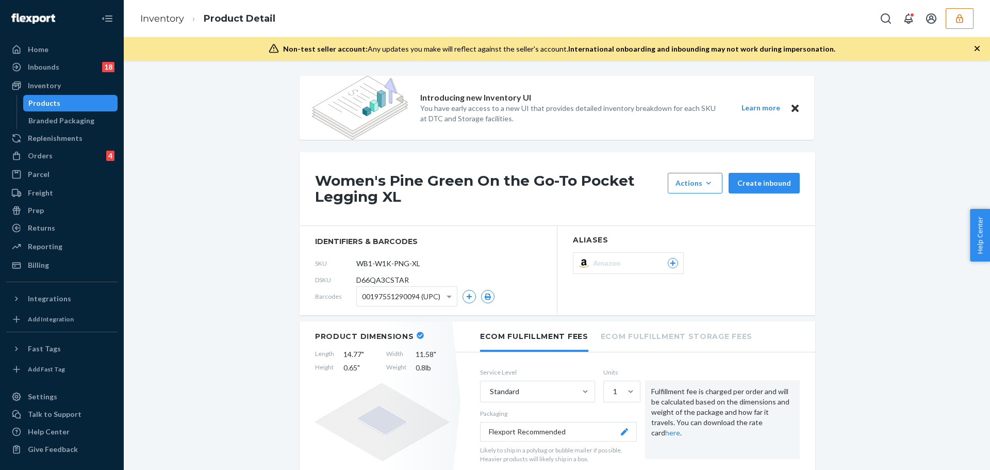
click at [415, 302] on span "00197551290094 (UPC)" at bounding box center [401, 297] width 78 height 18
drag, startPoint x: 410, startPoint y: 338, endPoint x: 415, endPoint y: 337, distance: 5.8
click at [484, 297] on icon "button" at bounding box center [487, 296] width 7 height 6
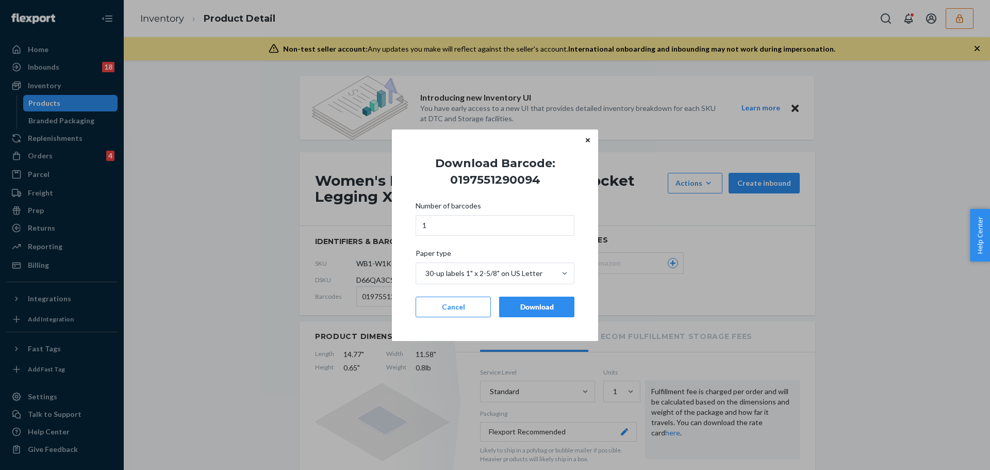
click at [516, 312] on button "Download" at bounding box center [536, 306] width 75 height 21
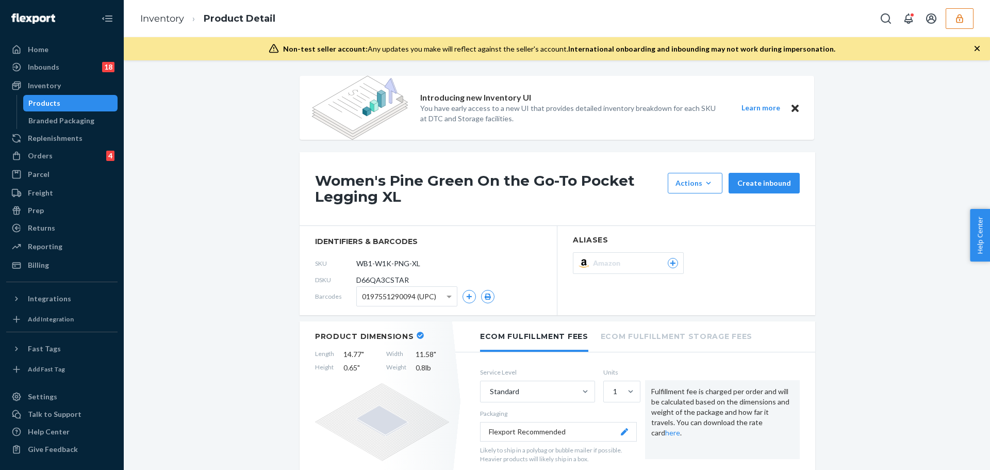
click at [415, 299] on span "0197551290094 (UPC)" at bounding box center [399, 297] width 74 height 18
click at [485, 296] on icon "button" at bounding box center [488, 296] width 6 height 6
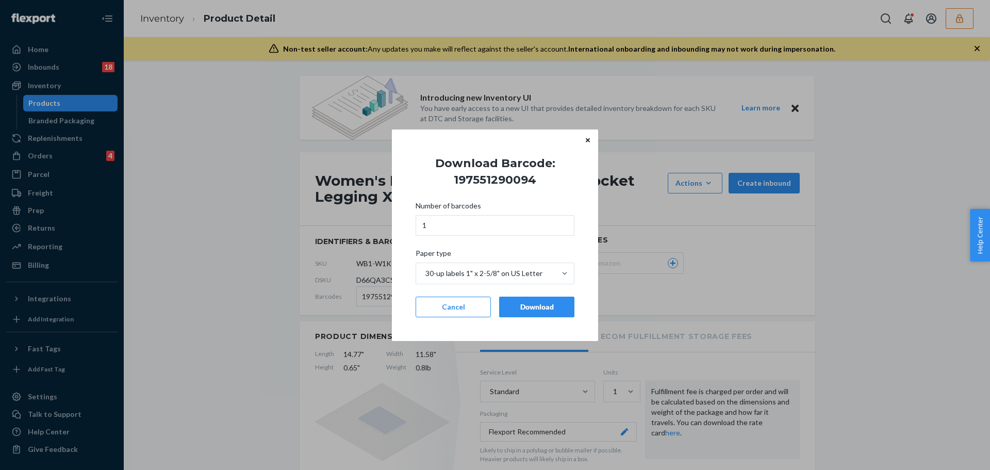
click at [522, 302] on div "Download" at bounding box center [537, 307] width 58 height 10
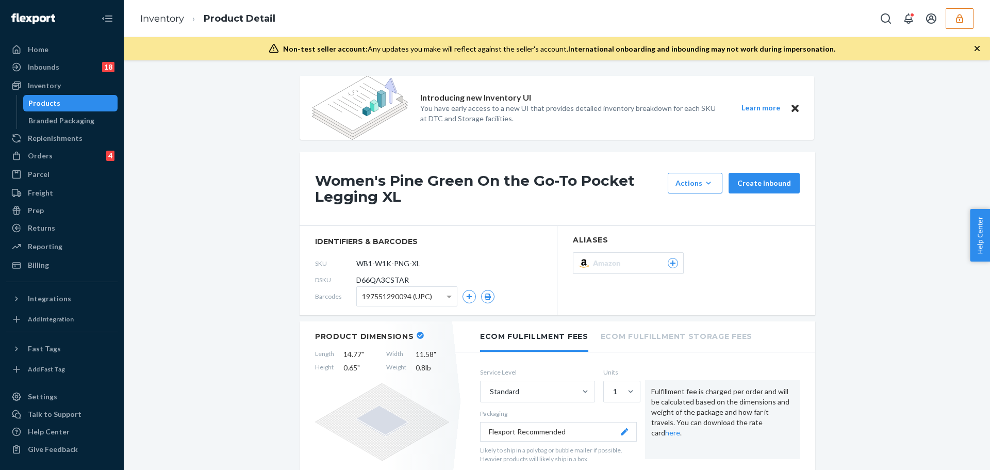
click at [420, 294] on span "197551290094 (UPC)" at bounding box center [397, 297] width 70 height 18
click at [485, 298] on icon "button" at bounding box center [487, 296] width 7 height 6
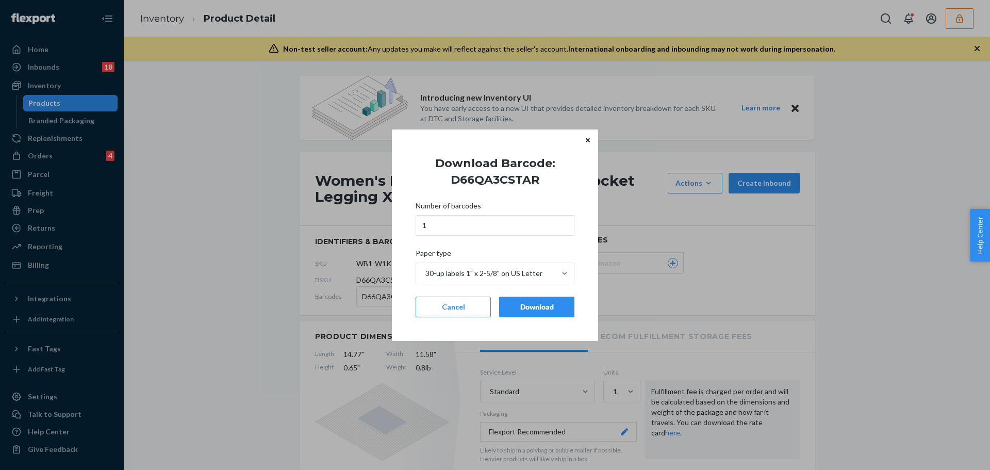
click at [527, 309] on div "Download" at bounding box center [537, 307] width 58 height 10
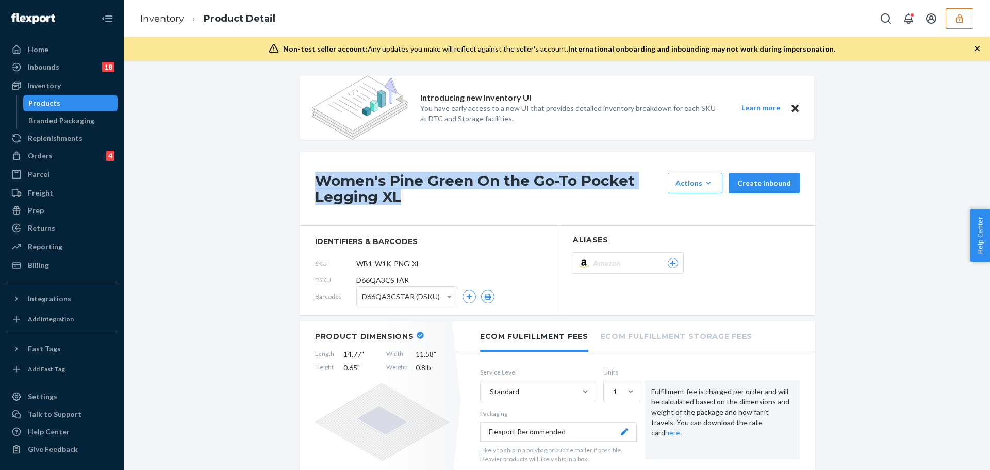
drag, startPoint x: 312, startPoint y: 176, endPoint x: 410, endPoint y: 205, distance: 101.6
click at [410, 205] on div "Women's Pine Green On the Go-To Pocket Legging XL Actions Hide Request removal …" at bounding box center [556, 189] width 515 height 74
copy h1 "Women's Pine Green On the Go-To Pocket Legging XL"
click at [67, 102] on div "Products" at bounding box center [70, 103] width 93 height 14
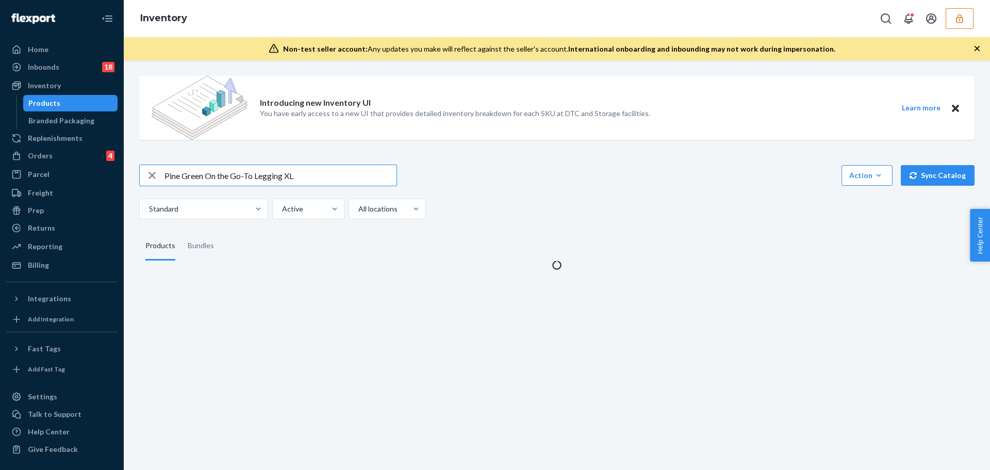
click at [306, 173] on input "Pine Green On the Go-To Legging XL" at bounding box center [280, 175] width 232 height 21
click at [305, 173] on input "Pine Green On the Go-To Legging XL" at bounding box center [280, 175] width 232 height 21
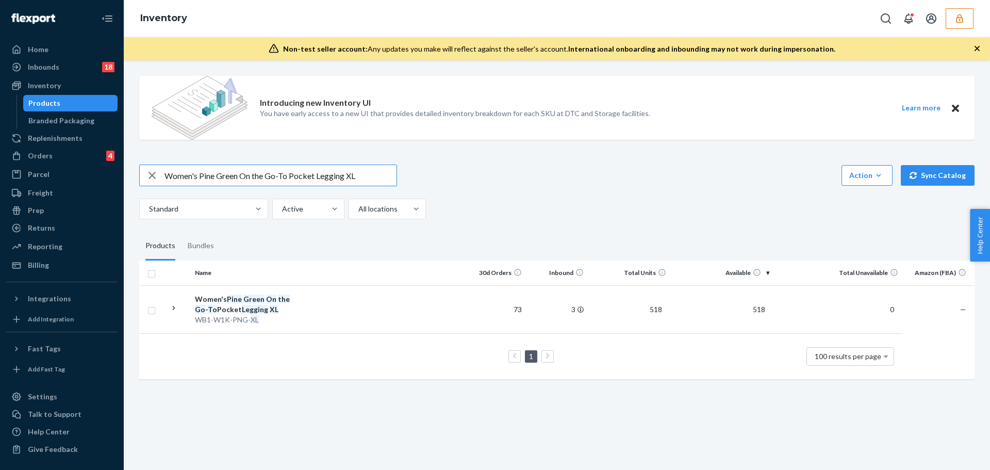
drag, startPoint x: 352, startPoint y: 174, endPoint x: 345, endPoint y: 175, distance: 7.4
click at [345, 175] on input "Women's Pine Green On the Go-To Pocket Legging XL" at bounding box center [280, 175] width 232 height 21
drag, startPoint x: 239, startPoint y: 177, endPoint x: 201, endPoint y: 173, distance: 38.9
click at [201, 173] on input "Women's Pine Green On the Go-To Pocket Legging L" at bounding box center [280, 175] width 232 height 21
type input "Women's Black On the Go-To Pocket Legging L"
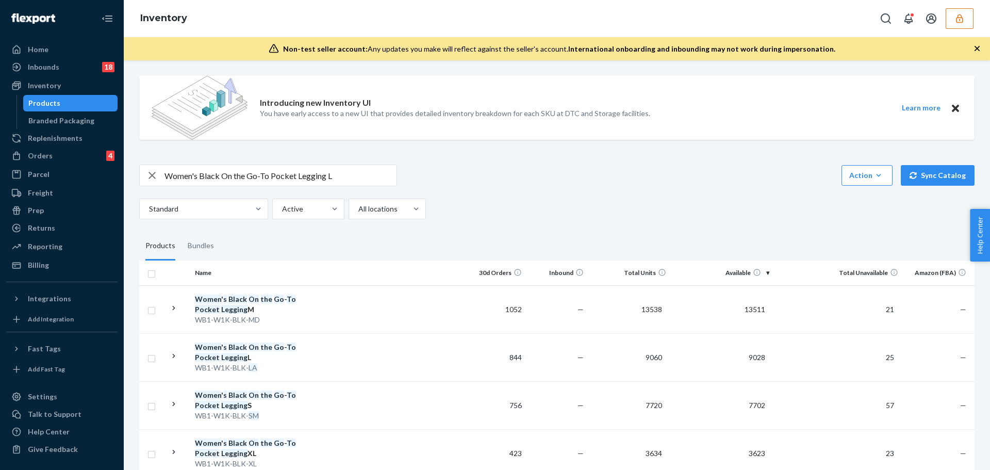
drag, startPoint x: 331, startPoint y: 365, endPoint x: 358, endPoint y: 379, distance: 29.7
click at [331, 365] on td at bounding box center [385, 357] width 157 height 48
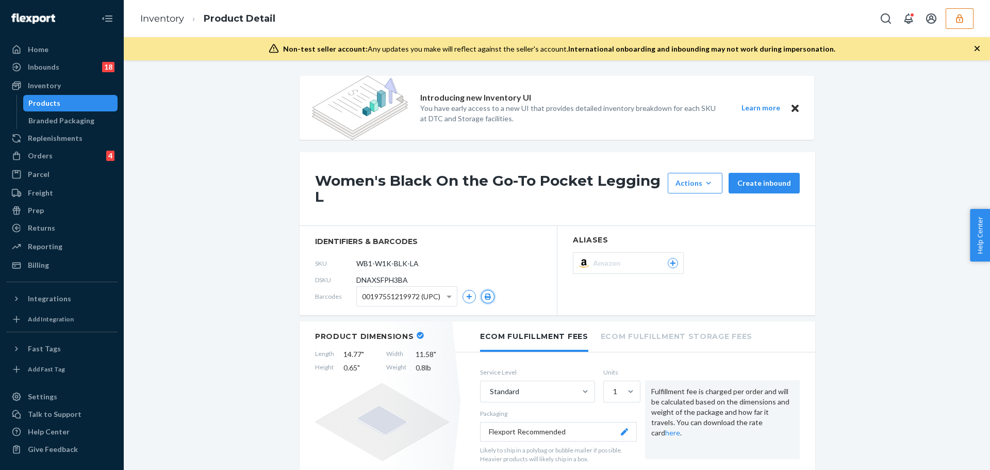
click at [485, 297] on icon "button" at bounding box center [488, 296] width 6 height 6
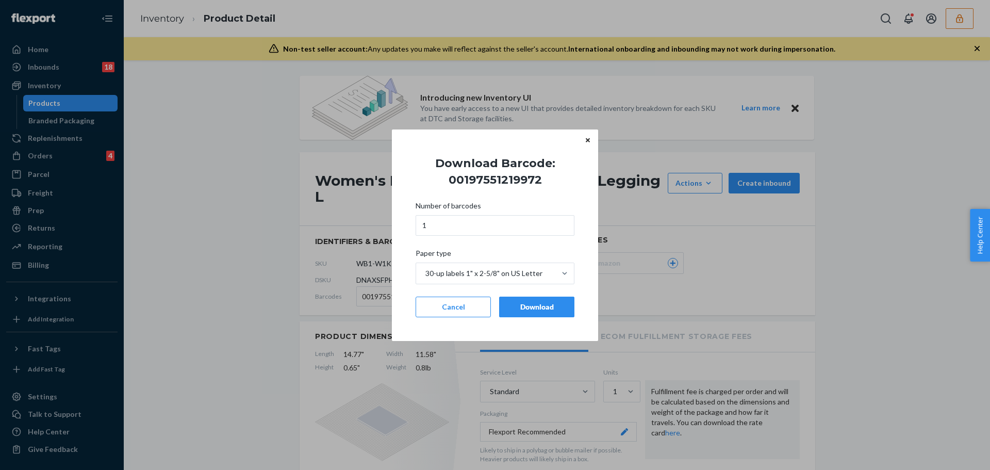
click at [541, 313] on button "Download" at bounding box center [536, 306] width 75 height 21
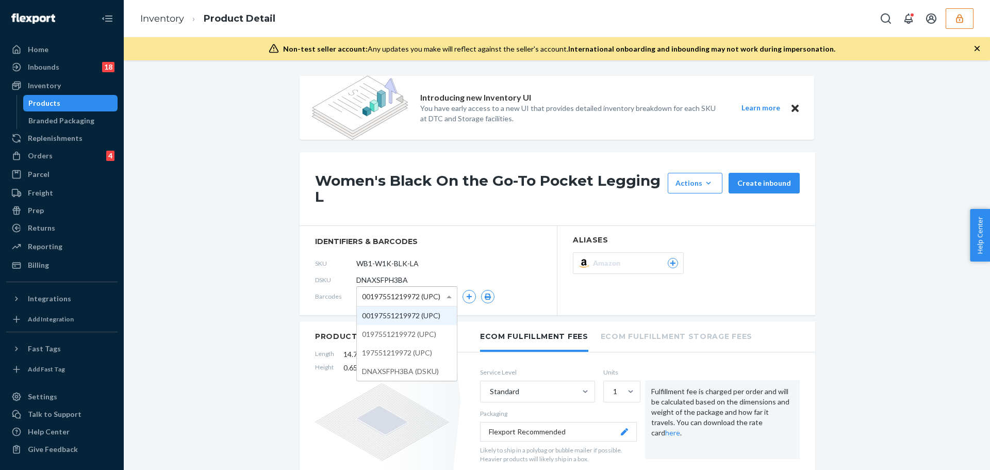
click at [418, 297] on span "00197551219972 (UPC)" at bounding box center [401, 297] width 78 height 18
click at [488, 296] on button "button" at bounding box center [487, 296] width 13 height 13
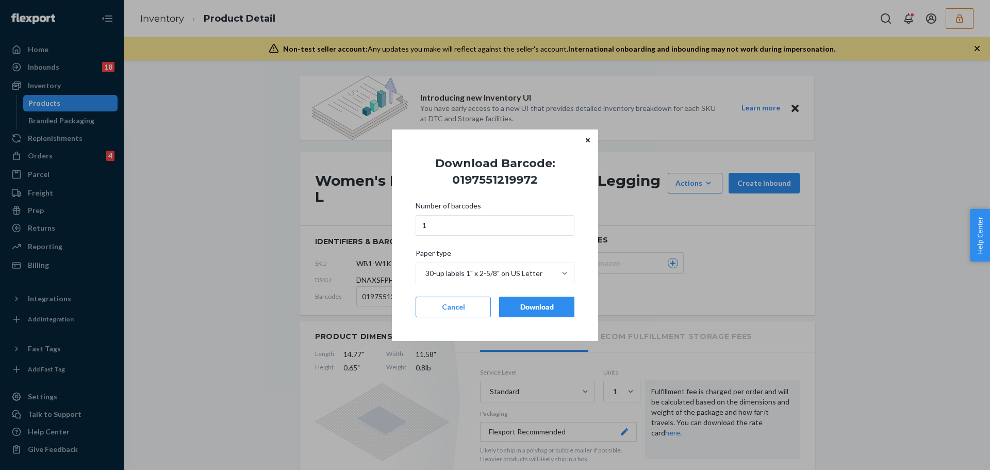
click at [515, 315] on button "Download" at bounding box center [536, 306] width 75 height 21
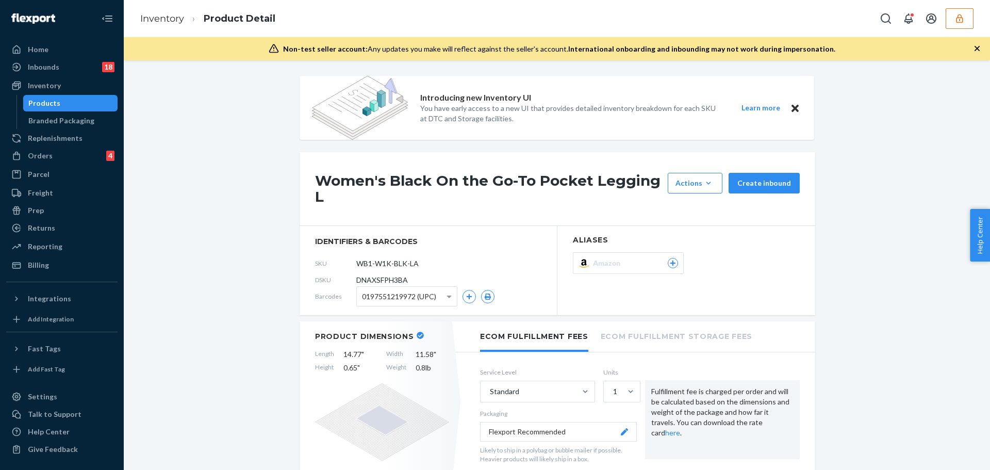
click at [410, 297] on span "0197551219972 (UPC)" at bounding box center [399, 297] width 74 height 18
click at [485, 293] on icon "button" at bounding box center [488, 296] width 6 height 6
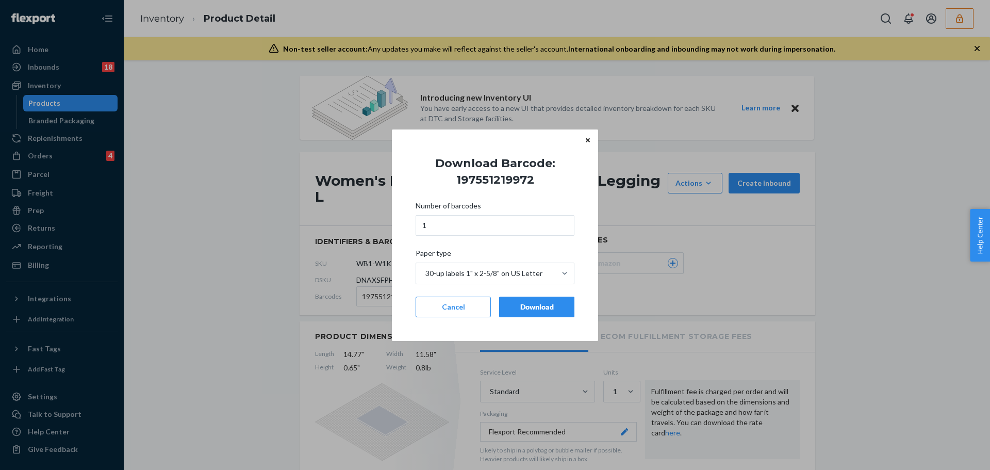
click at [515, 309] on div "Download" at bounding box center [537, 307] width 58 height 10
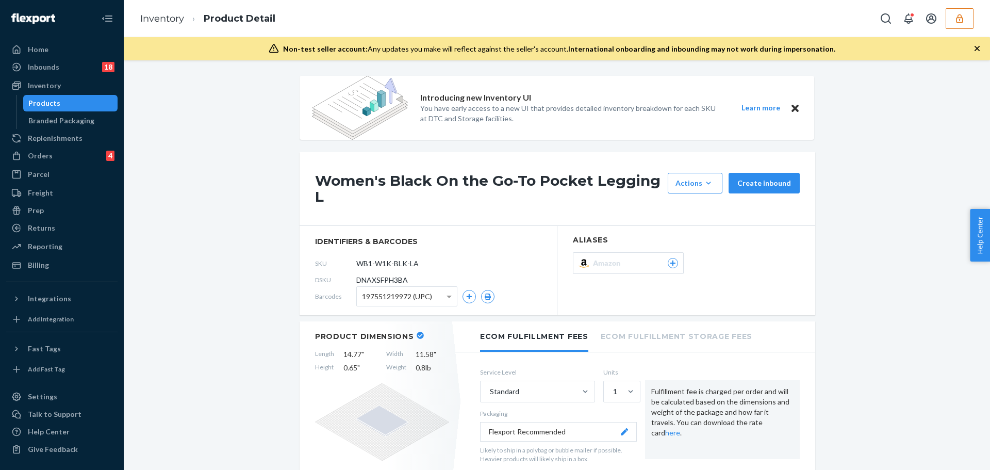
click at [411, 303] on span "197551219972 (UPC)" at bounding box center [397, 297] width 70 height 18
click at [484, 293] on icon "button" at bounding box center [487, 296] width 7 height 6
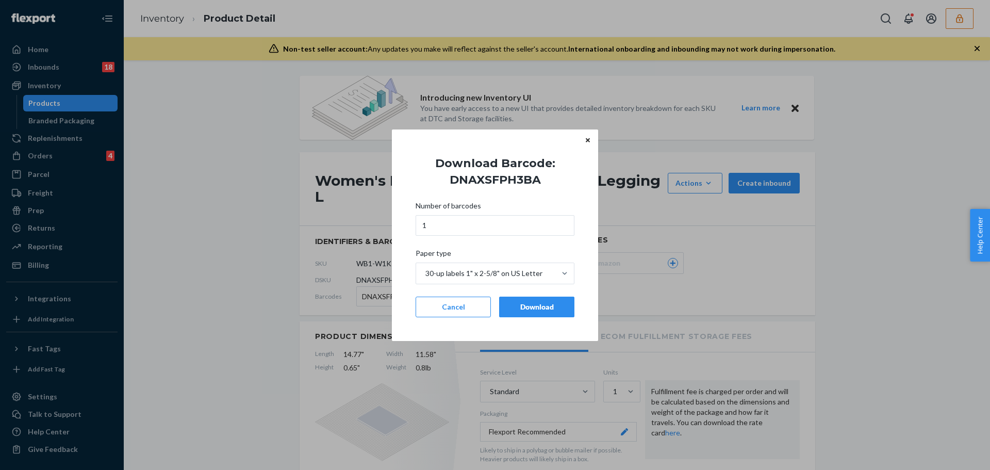
click at [514, 309] on div "Download" at bounding box center [537, 307] width 58 height 10
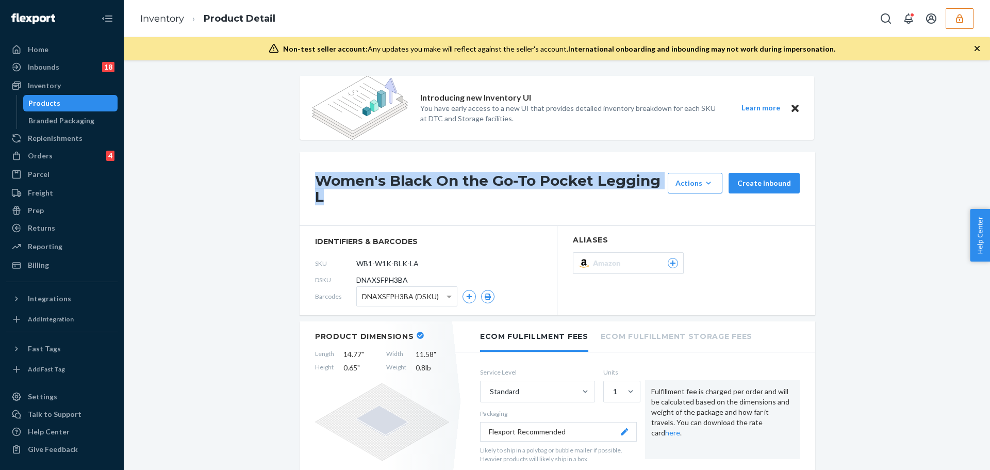
drag, startPoint x: 307, startPoint y: 176, endPoint x: 334, endPoint y: 194, distance: 33.0
click at [334, 194] on div "Women's Black On the Go-To Pocket Legging L Actions Hide Request removal Create…" at bounding box center [556, 189] width 515 height 74
copy h1 "Women's Black On the Go-To Pocket Legging L"
click at [47, 110] on div "Products" at bounding box center [70, 103] width 93 height 14
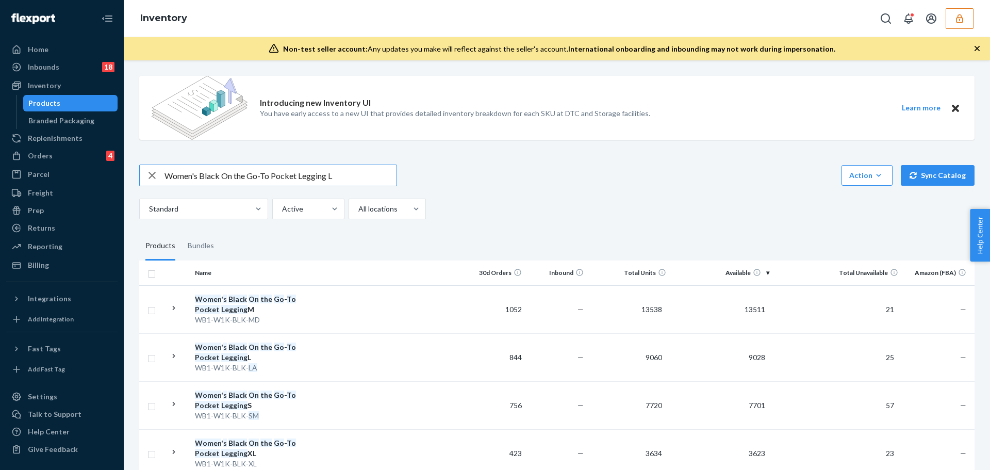
drag, startPoint x: 218, startPoint y: 175, endPoint x: 201, endPoint y: 175, distance: 17.5
click at [201, 175] on input "Women's Black On the Go-To Pocket Legging L" at bounding box center [280, 175] width 232 height 21
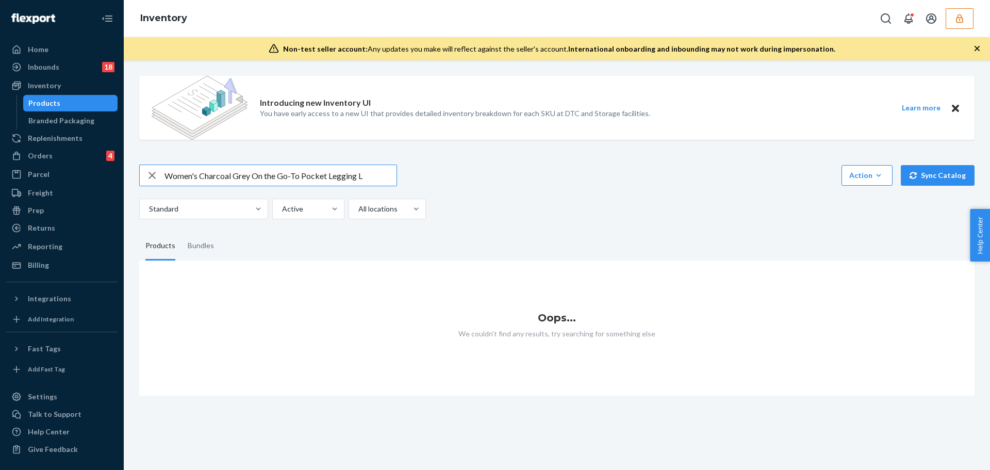
click at [248, 175] on input "Women's Charcoal Grey On the Go-To Pocket Legging L" at bounding box center [280, 175] width 232 height 21
click at [281, 180] on input "Women's Charcoal Gray On the Go-To Pocket Legging L" at bounding box center [280, 175] width 232 height 21
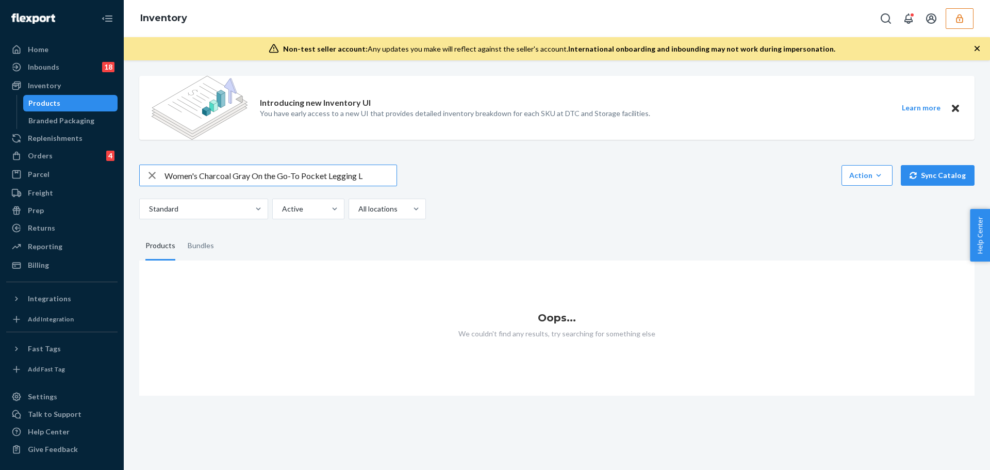
paste input "On the Go-To Legging"
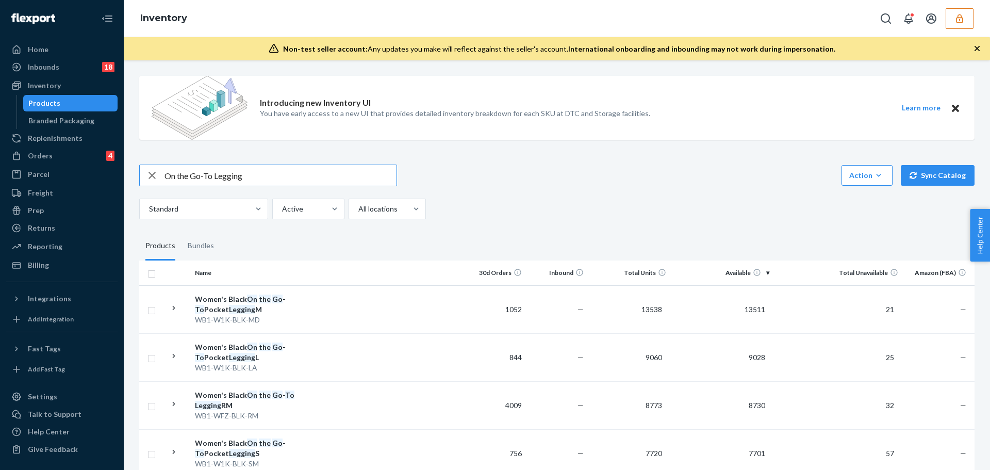
click at [251, 177] on input "On the Go-To Legging" at bounding box center [280, 175] width 232 height 21
click at [166, 176] on input "On the Go-To Legging L" at bounding box center [280, 175] width 232 height 21
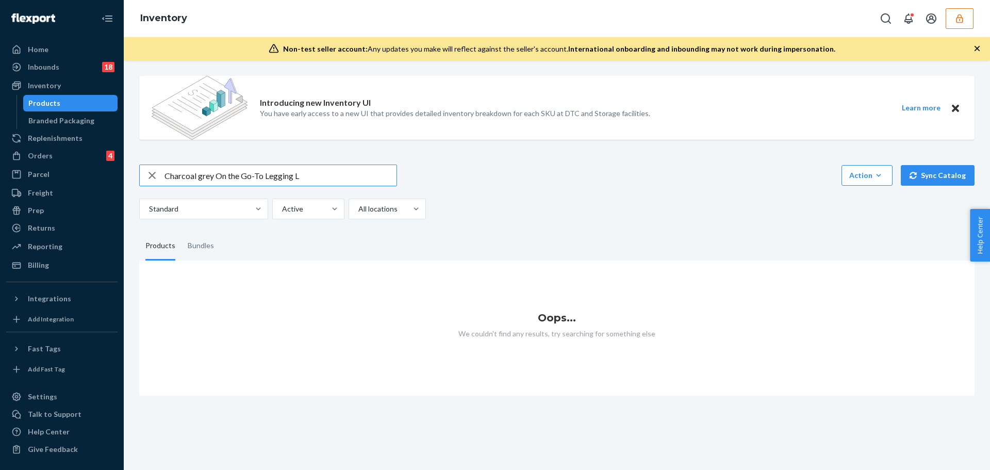
click at [213, 172] on input "Charcoal grey On the Go-To Legging L" at bounding box center [280, 175] width 232 height 21
click at [341, 180] on input "Charcoal grey On the Go-To Legging L" at bounding box center [280, 175] width 232 height 21
drag, startPoint x: 204, startPoint y: 175, endPoint x: 199, endPoint y: 176, distance: 5.3
click at [199, 176] on input "Charcoal grey On the Go-To Legging L" at bounding box center [280, 175] width 232 height 21
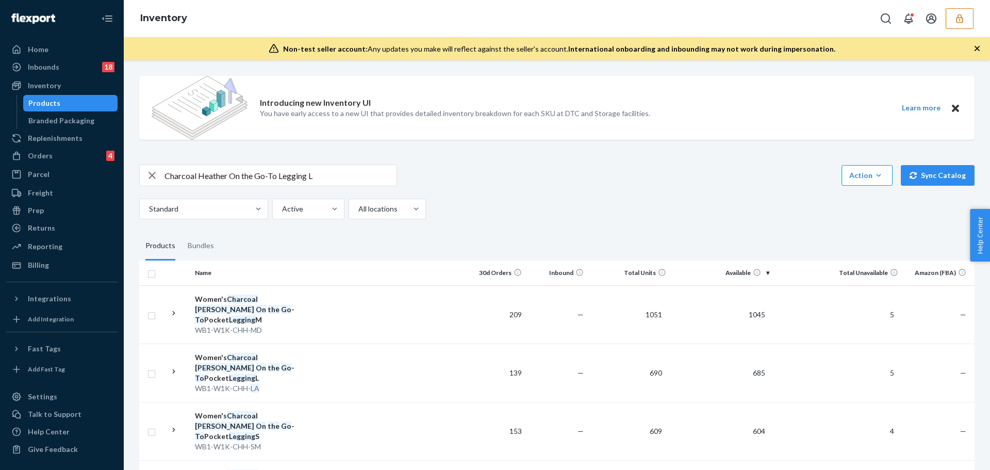
click at [253, 179] on input "Charcoal Heather On the Go-To Legging L" at bounding box center [280, 175] width 232 height 21
click at [472, 188] on div "Charcoal Heather On the Go-To Legging L Action Create product Create bundle Bul…" at bounding box center [556, 191] width 835 height 55
click at [476, 193] on div "Charcoal Heather On the Go-To Legging L Action Create product Create bundle Bul…" at bounding box center [556, 191] width 835 height 55
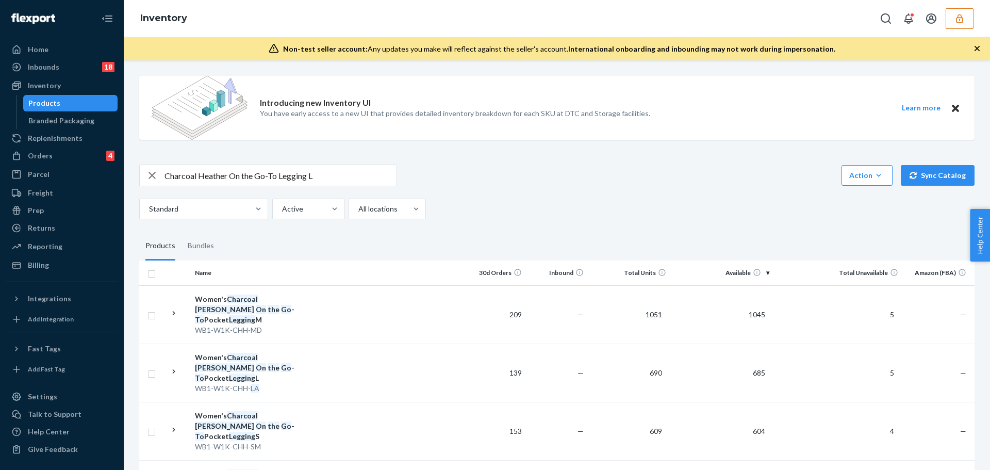
click at [319, 176] on input "Charcoal Heather On the Go-To Legging L" at bounding box center [280, 175] width 232 height 21
click at [311, 166] on input "Charcoal Heather On the Go-To Legging L" at bounding box center [280, 175] width 232 height 21
paste input "wb1-wfz-chh"
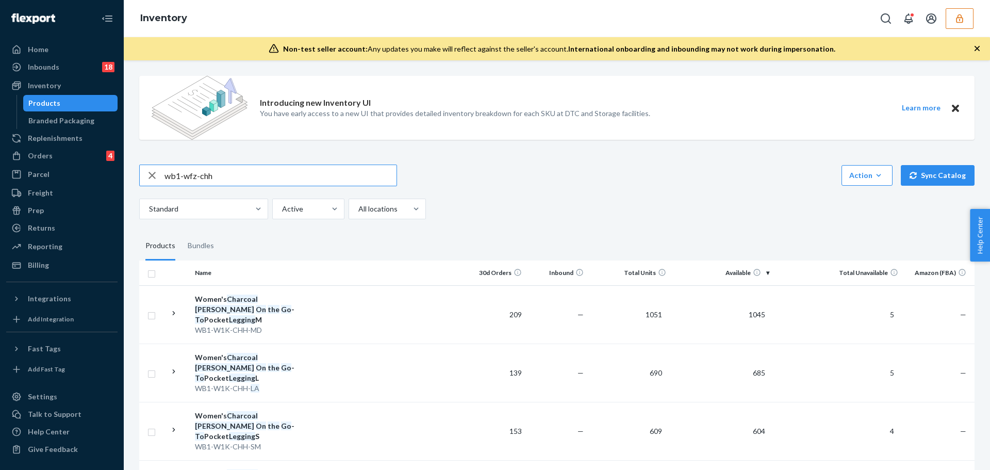
type input "wb1-wfz-chh"
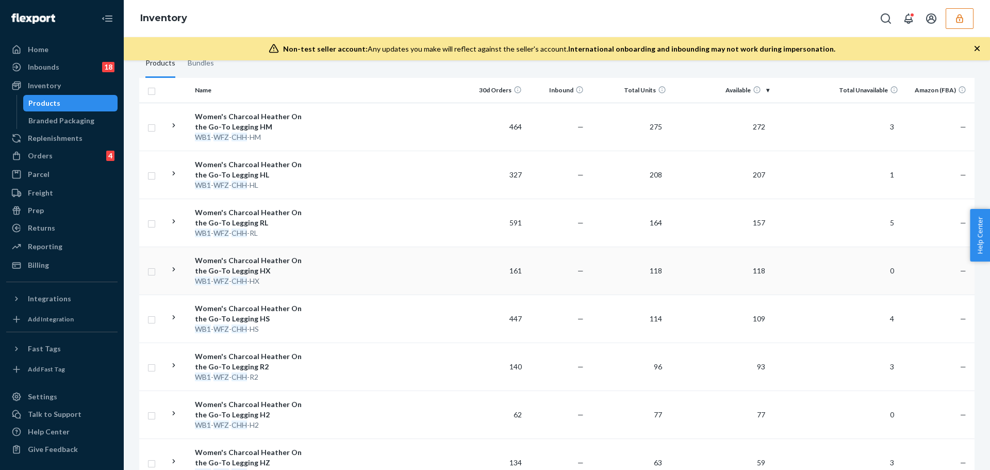
scroll to position [131, 0]
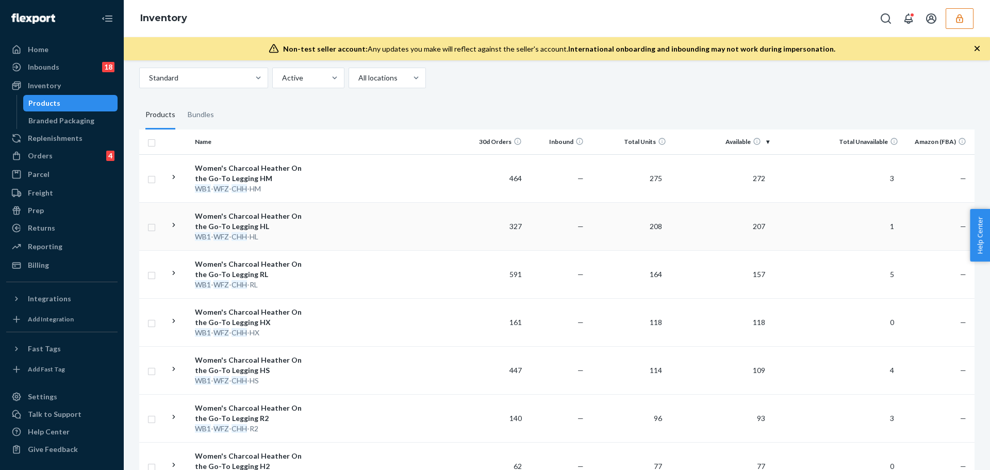
click at [246, 225] on div "Women's Charcoal Heather On the Go-To Legging HL" at bounding box center [249, 221] width 108 height 21
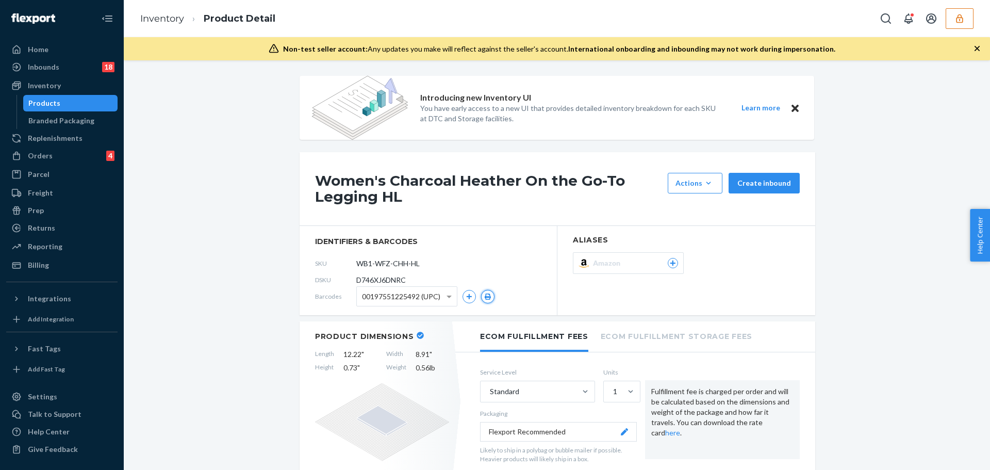
click at [481, 297] on button "button" at bounding box center [487, 296] width 13 height 13
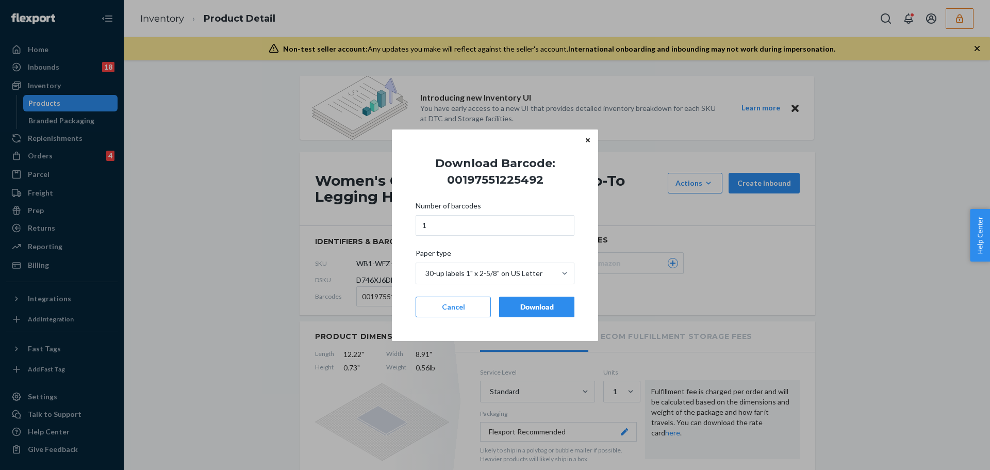
click at [532, 308] on div "Download" at bounding box center [537, 307] width 58 height 10
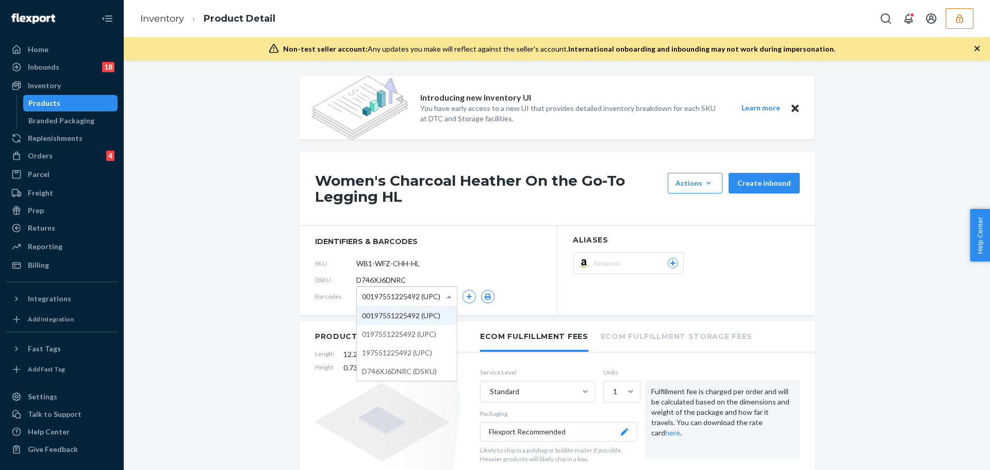
click at [428, 297] on span "00197551225492 (UPC)" at bounding box center [401, 297] width 78 height 18
click at [484, 295] on icon "button" at bounding box center [487, 296] width 7 height 6
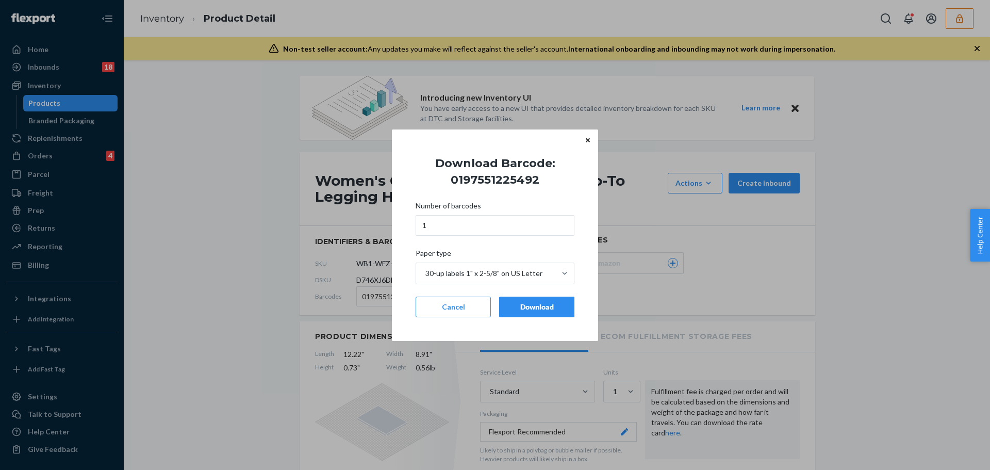
click at [530, 307] on div "Download" at bounding box center [537, 307] width 58 height 10
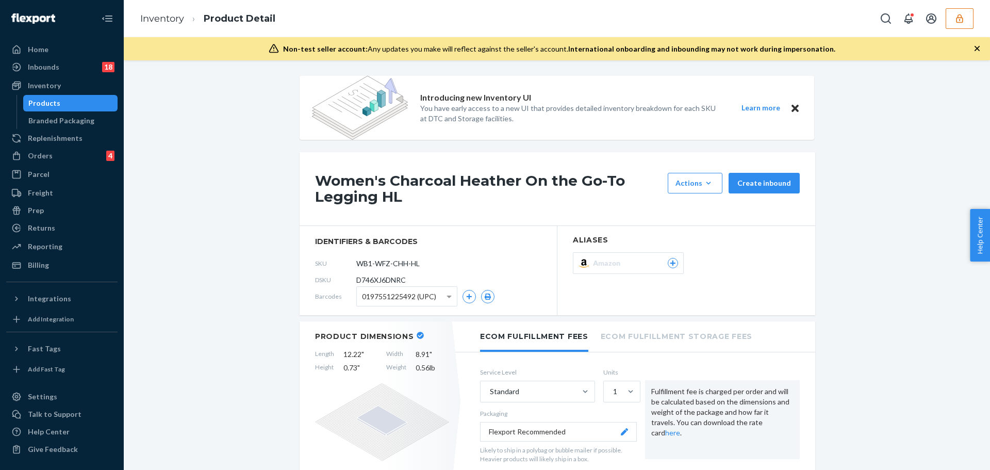
click at [428, 297] on span "0197551225492 (UPC)" at bounding box center [399, 297] width 74 height 18
click at [484, 295] on icon "button" at bounding box center [487, 296] width 7 height 6
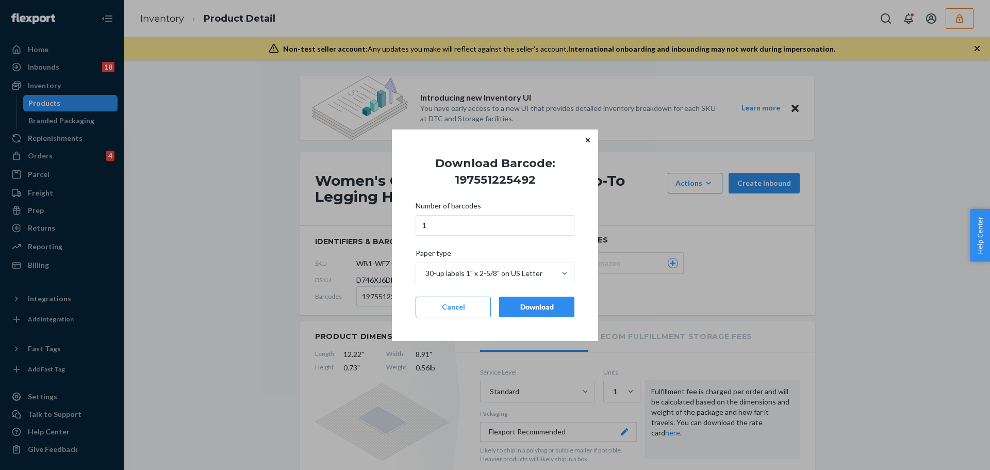
click at [520, 310] on div "Download" at bounding box center [537, 307] width 58 height 10
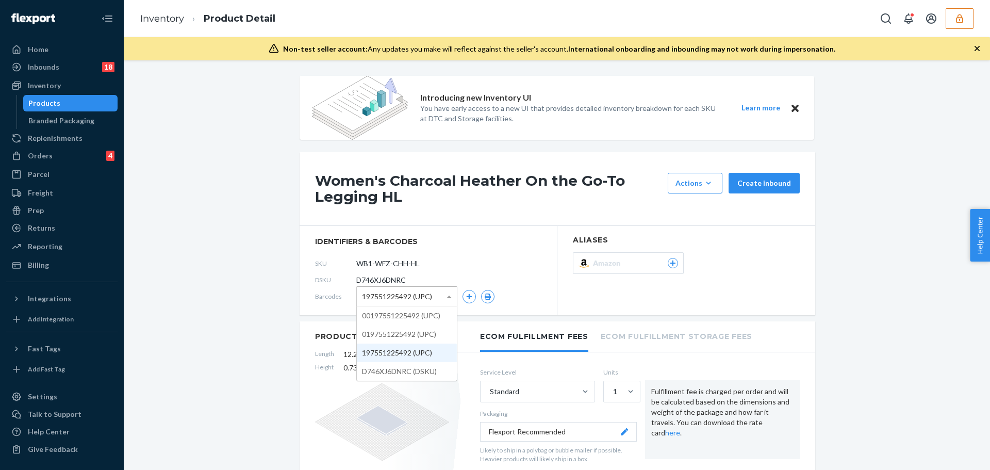
click at [419, 296] on span "197551225492 (UPC)" at bounding box center [397, 297] width 70 height 18
click at [485, 299] on icon "button" at bounding box center [488, 296] width 6 height 6
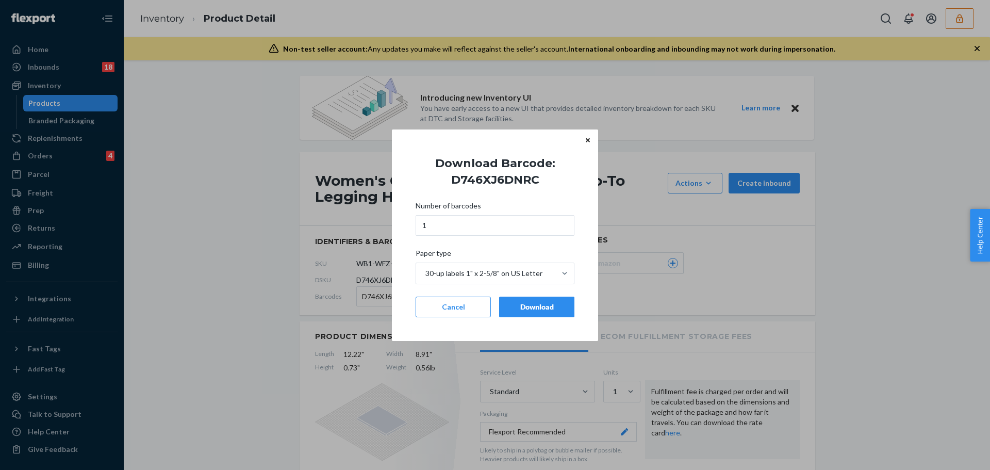
click at [509, 313] on button "Download" at bounding box center [536, 306] width 75 height 21
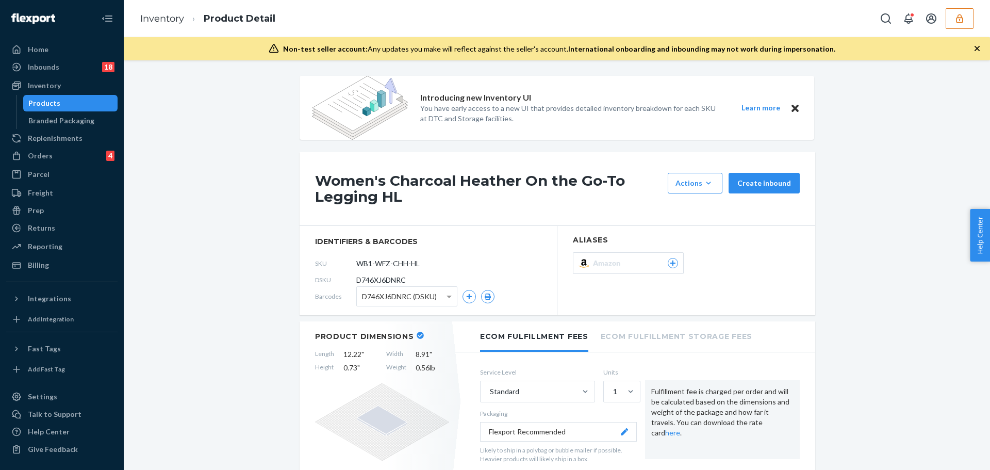
drag, startPoint x: 92, startPoint y: 104, endPoint x: 104, endPoint y: 106, distance: 12.5
click at [92, 104] on div "Products" at bounding box center [70, 103] width 93 height 14
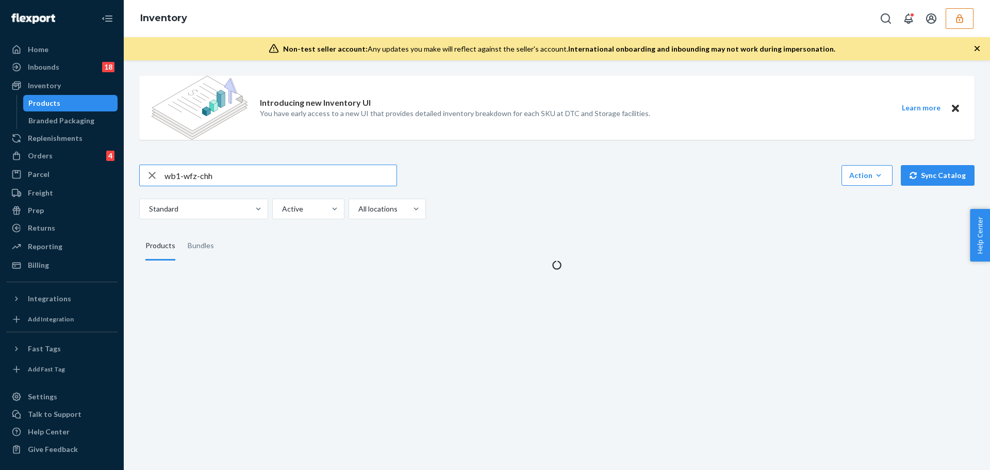
click at [227, 176] on input "wb1-wfz-chh" at bounding box center [280, 175] width 232 height 21
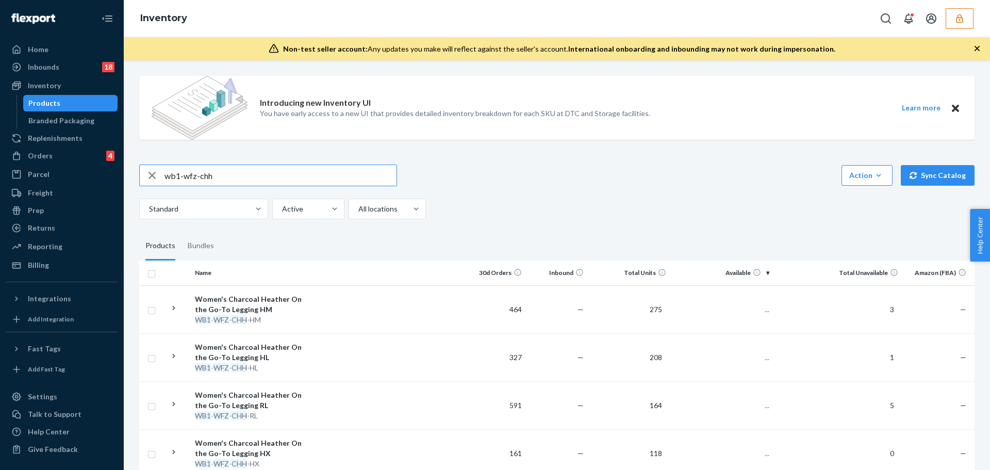
click at [227, 176] on input "wb1-wfz-chh" at bounding box center [280, 175] width 232 height 21
paste input "Airplane Tapered Leg Pant"
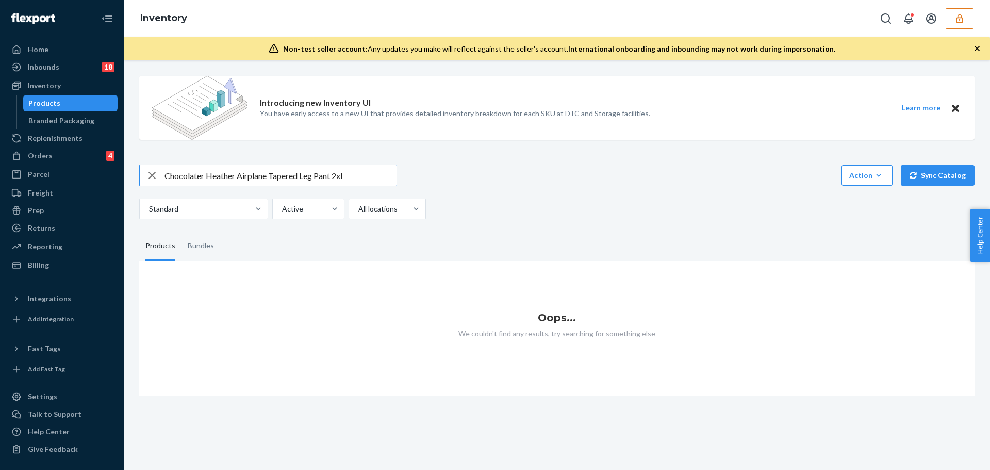
drag, startPoint x: 348, startPoint y: 177, endPoint x: 332, endPoint y: 176, distance: 15.5
click at [332, 176] on input "Chocolater Heather Airplane Tapered Leg Pant 2xl" at bounding box center [280, 175] width 232 height 21
click at [203, 174] on input "Chocolater Heather Airplane Tapered Leg Pant" at bounding box center [280, 175] width 232 height 21
type input "Chocolate Heather Airplane Tapered Leg Pant"
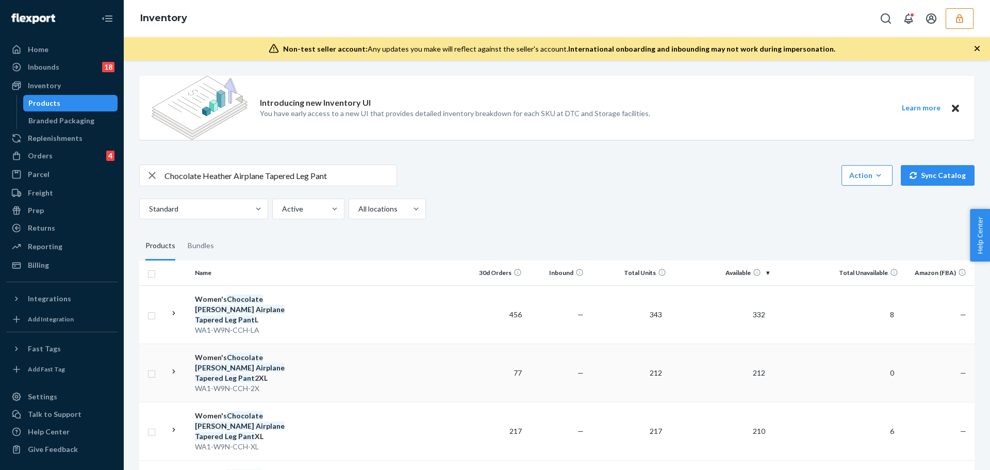
click at [300, 343] on td "Women's Chocolate Heather Airplane Tapered Leg Pant 2XL WA1-W9N-CCH-2X" at bounding box center [249, 372] width 116 height 58
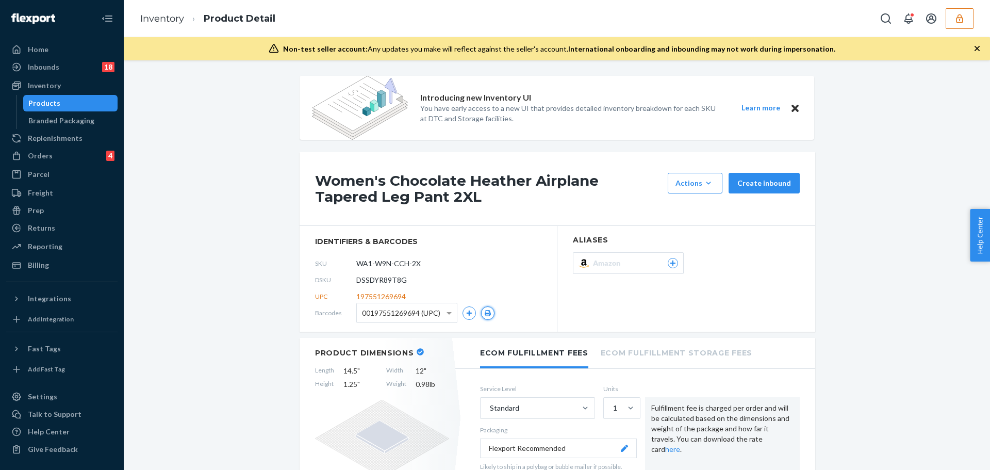
click at [481, 308] on button "button" at bounding box center [487, 312] width 13 height 13
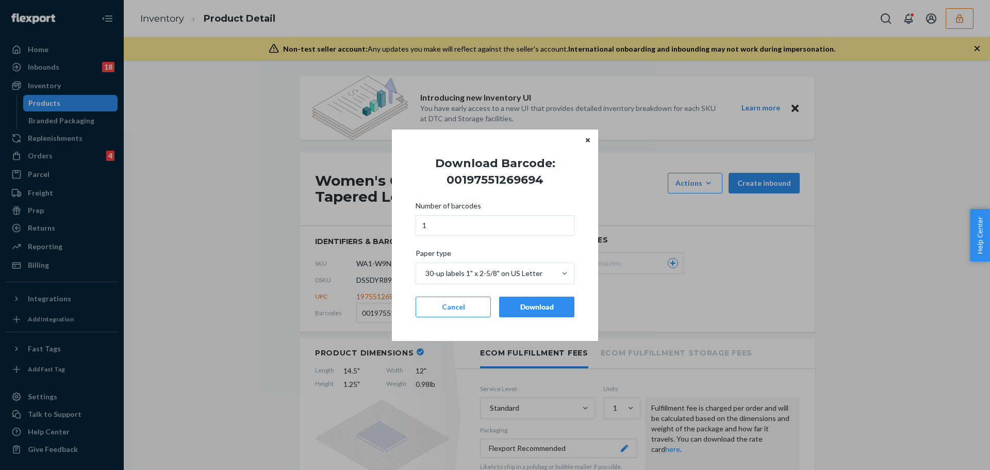
click at [537, 304] on div "Download" at bounding box center [537, 307] width 58 height 10
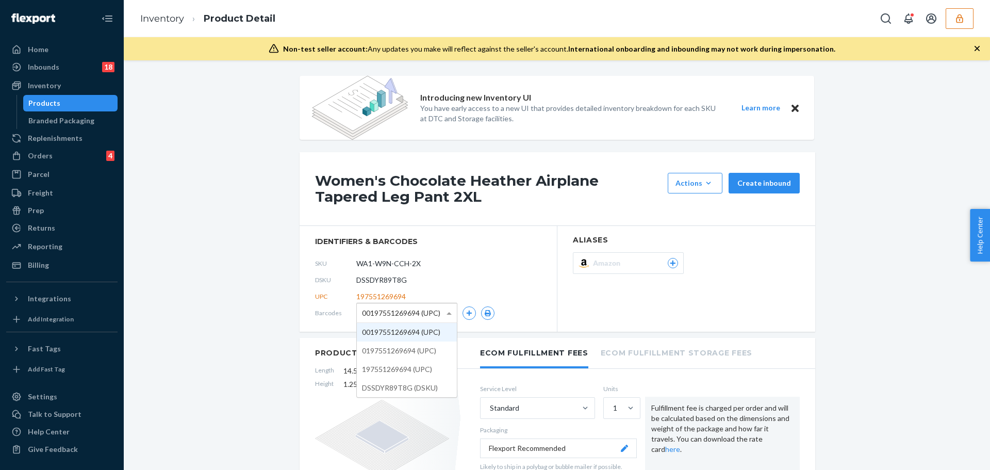
click at [404, 311] on span "00197551269694 (UPC)" at bounding box center [401, 313] width 78 height 18
drag, startPoint x: 423, startPoint y: 345, endPoint x: 437, endPoint y: 347, distance: 14.1
click at [486, 316] on button "button" at bounding box center [487, 312] width 13 height 13
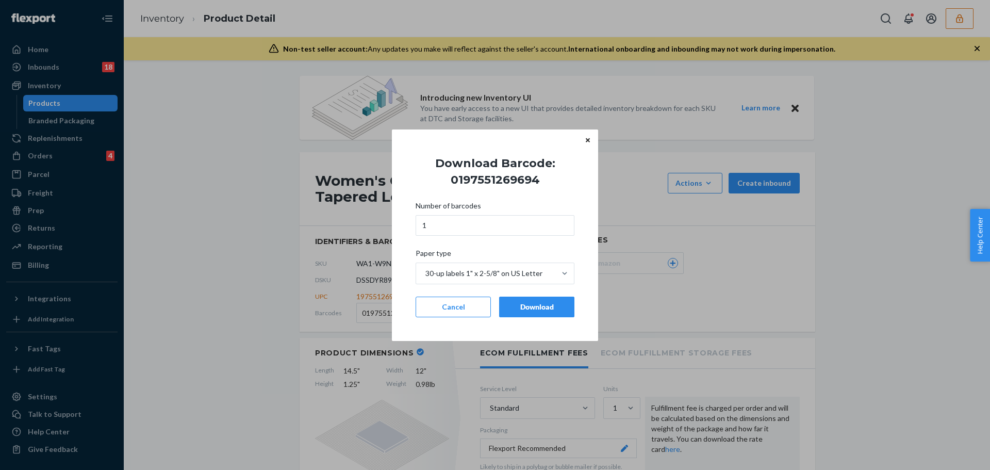
click at [536, 312] on button "Download" at bounding box center [536, 306] width 75 height 21
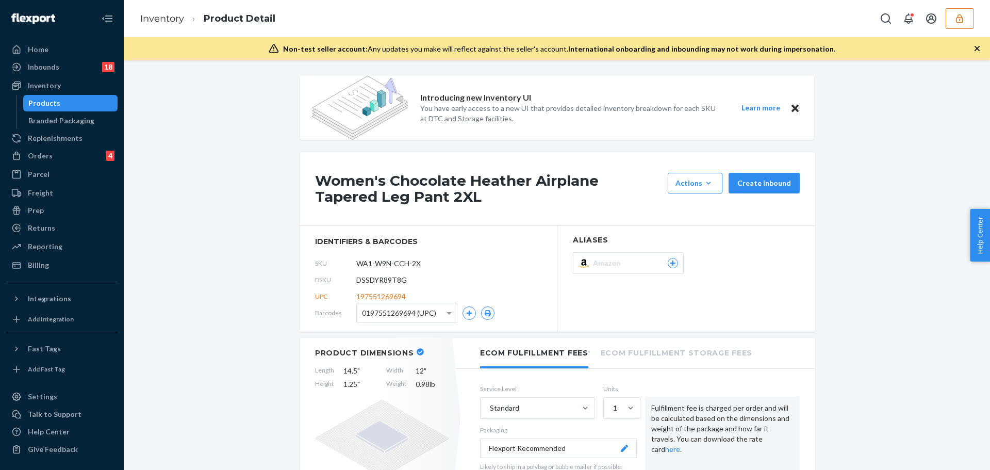
click at [414, 316] on span "0197551269694 (UPC)" at bounding box center [399, 313] width 74 height 18
click at [485, 313] on icon "button" at bounding box center [488, 313] width 6 height 6
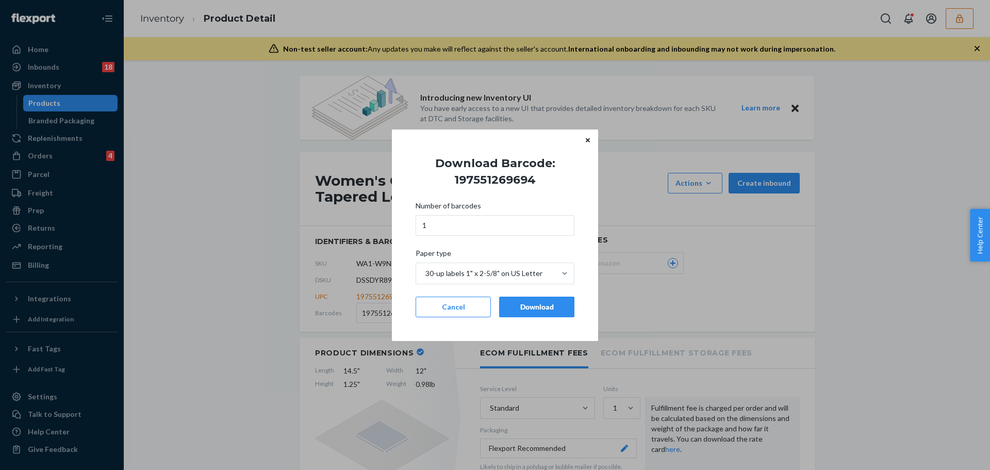
click at [519, 310] on div "Download" at bounding box center [537, 307] width 58 height 10
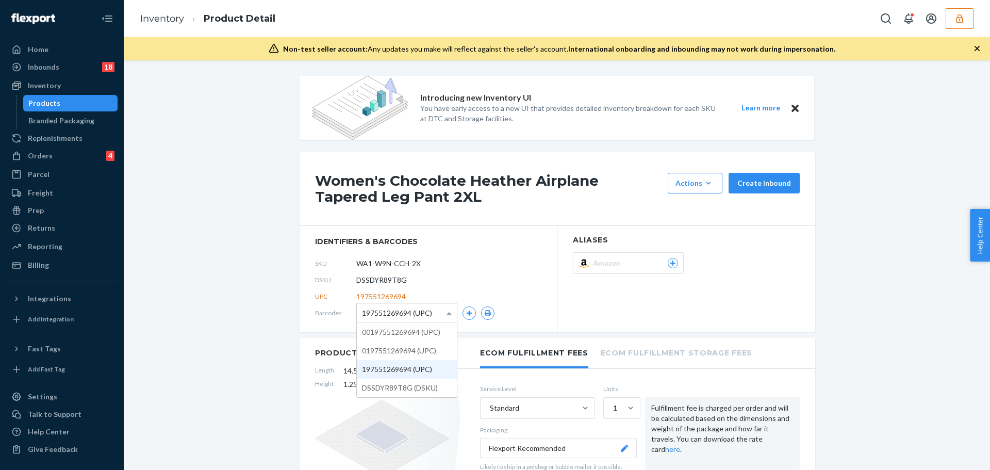
click at [406, 311] on span "197551269694 (UPC)" at bounding box center [397, 313] width 70 height 18
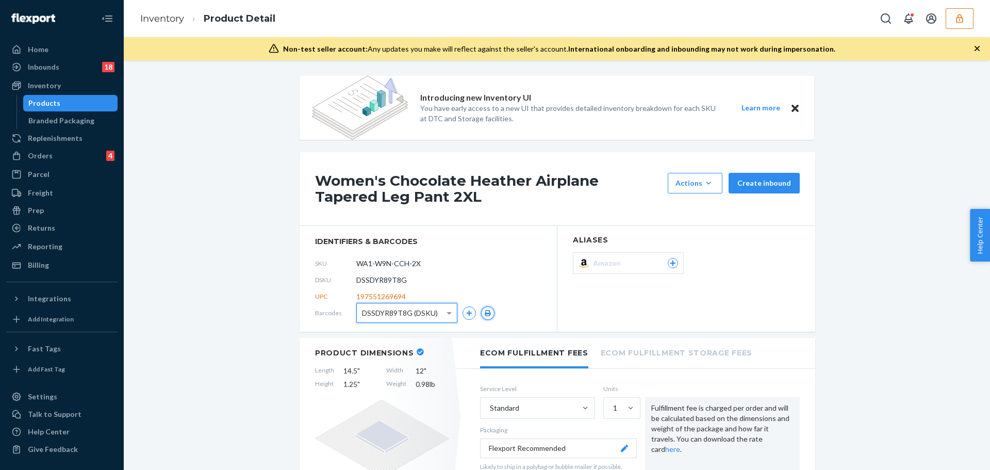
click at [481, 312] on button "button" at bounding box center [487, 312] width 13 height 13
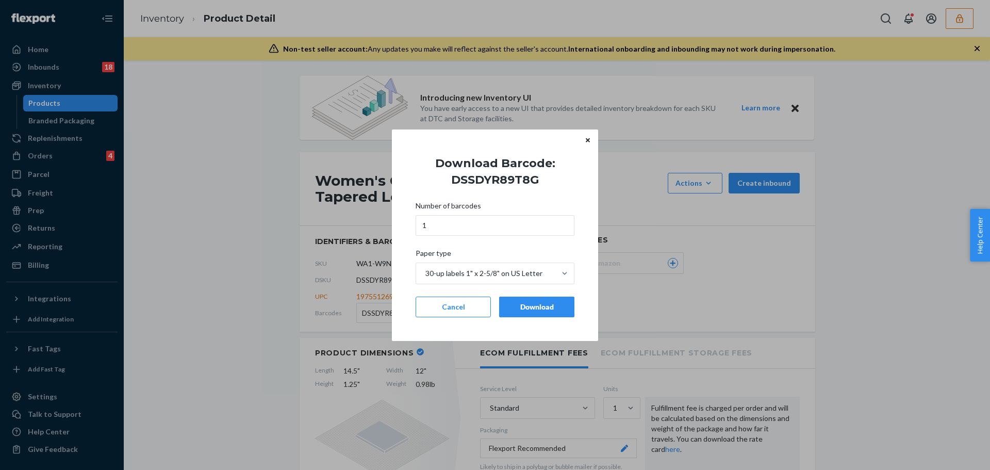
click at [508, 310] on div "Download" at bounding box center [537, 307] width 58 height 10
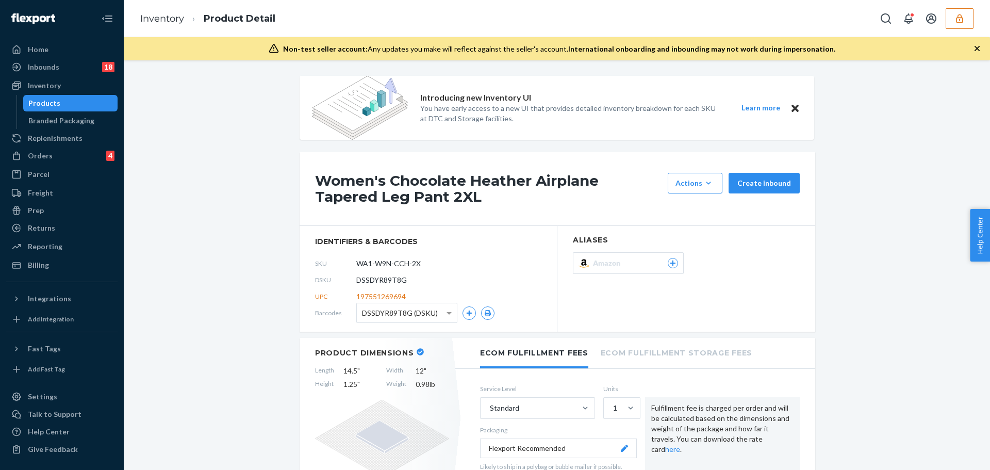
click at [76, 97] on div "Products" at bounding box center [70, 103] width 93 height 14
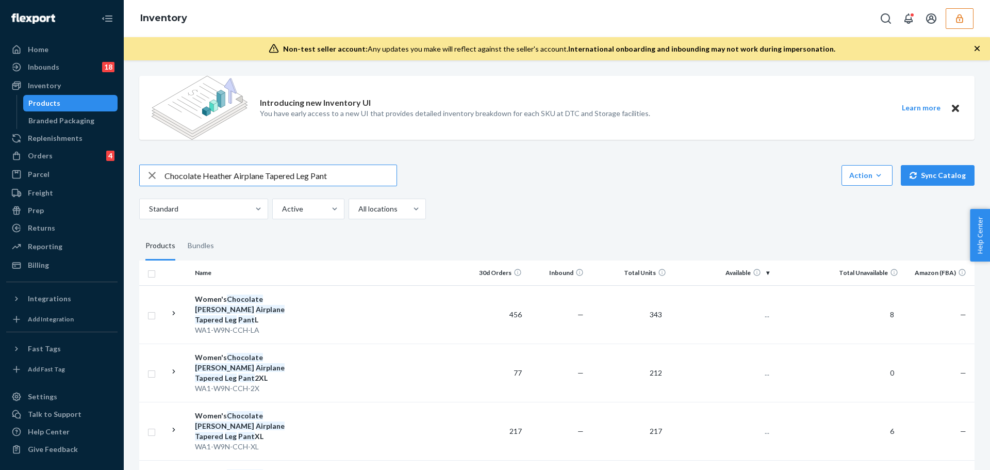
click at [337, 172] on input "Chocolate Heather Airplane Tapered Leg Pant" at bounding box center [280, 175] width 232 height 21
click at [338, 172] on input "Chocolate Heather Airplane Tapered Leg Pant" at bounding box center [280, 175] width 232 height 21
paste input "Softspun Long Sleeve Henley"
type input "Brown Sugar Softspun Long Sleeve Henley S"
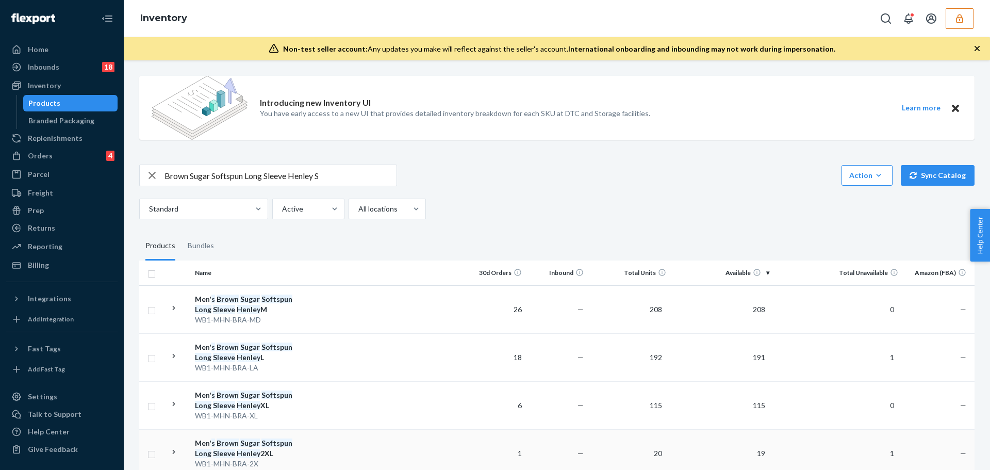
scroll to position [119, 0]
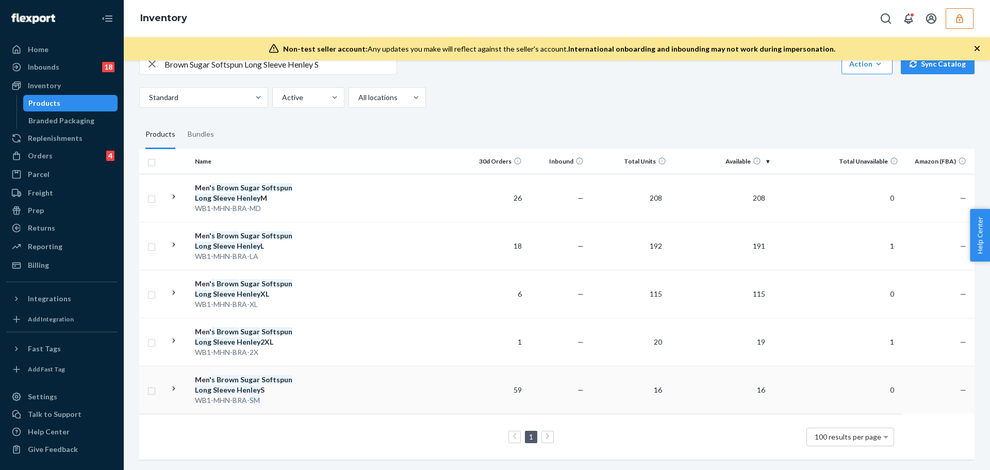
click at [317, 371] on td at bounding box center [385, 389] width 157 height 48
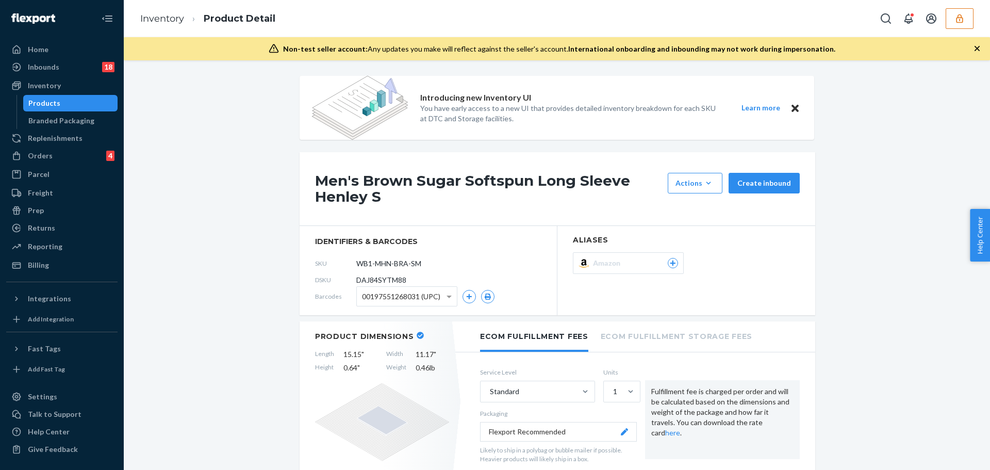
click at [100, 102] on div "Products" at bounding box center [70, 103] width 93 height 14
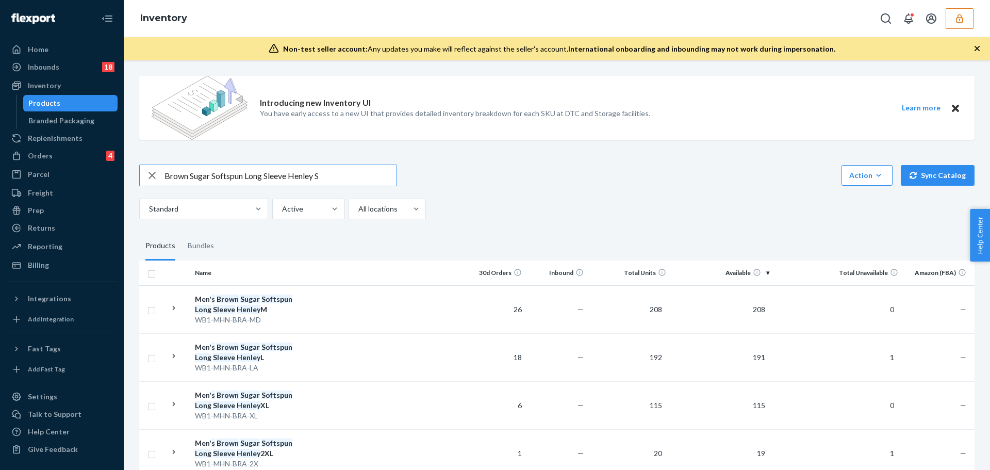
drag, startPoint x: 213, startPoint y: 175, endPoint x: 159, endPoint y: 177, distance: 54.1
click at [159, 177] on div "Brown Sugar Softspun Long Sleeve Henley S" at bounding box center [268, 175] width 257 height 21
type input "Softspun Long Sleeve Henley S"
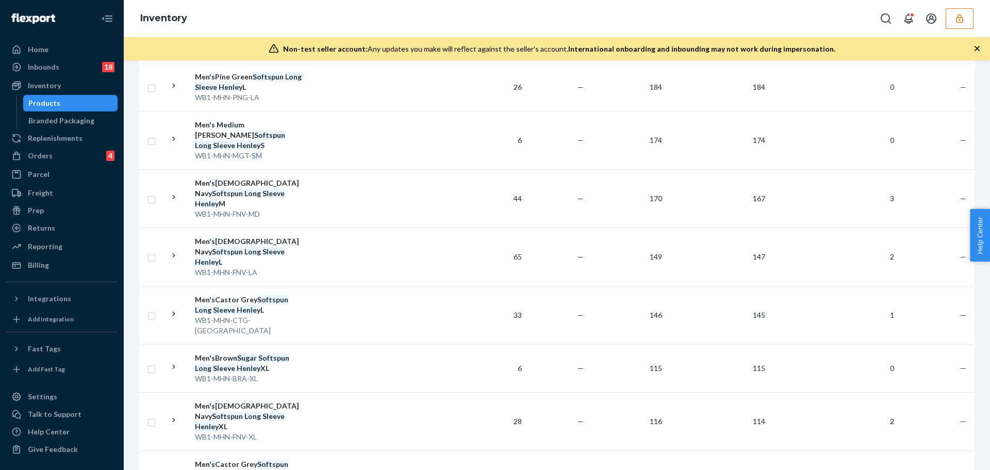
scroll to position [979, 0]
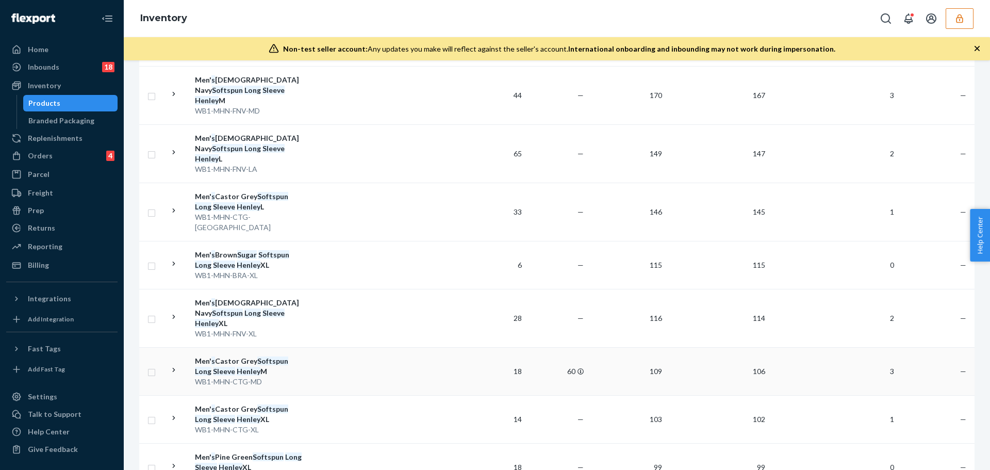
click at [328, 347] on td at bounding box center [385, 371] width 157 height 48
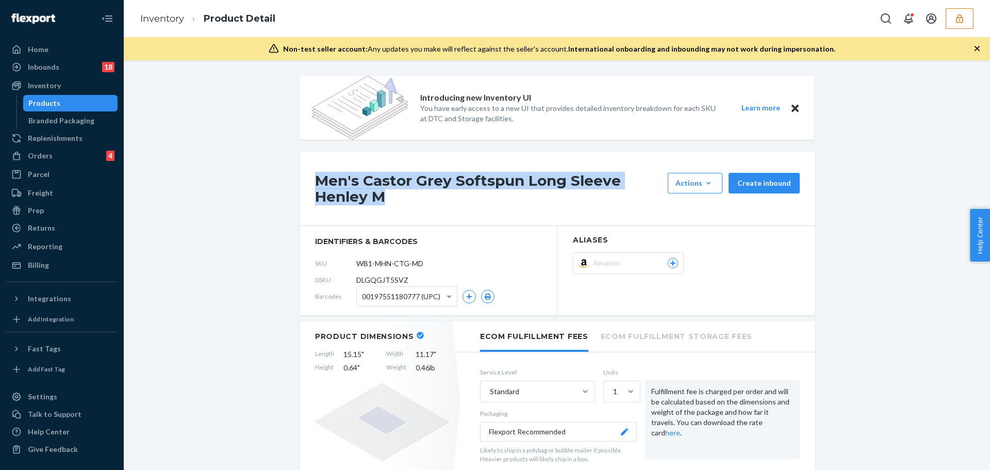
drag, startPoint x: 315, startPoint y: 176, endPoint x: 406, endPoint y: 196, distance: 93.4
click at [406, 196] on h1 "Men's Castor Grey Softspun Long Sleeve Henley M" at bounding box center [488, 189] width 347 height 32
copy h1 "Men's Castor Grey Softspun Long Sleeve Henley M"
click at [69, 101] on div "Products" at bounding box center [70, 103] width 93 height 14
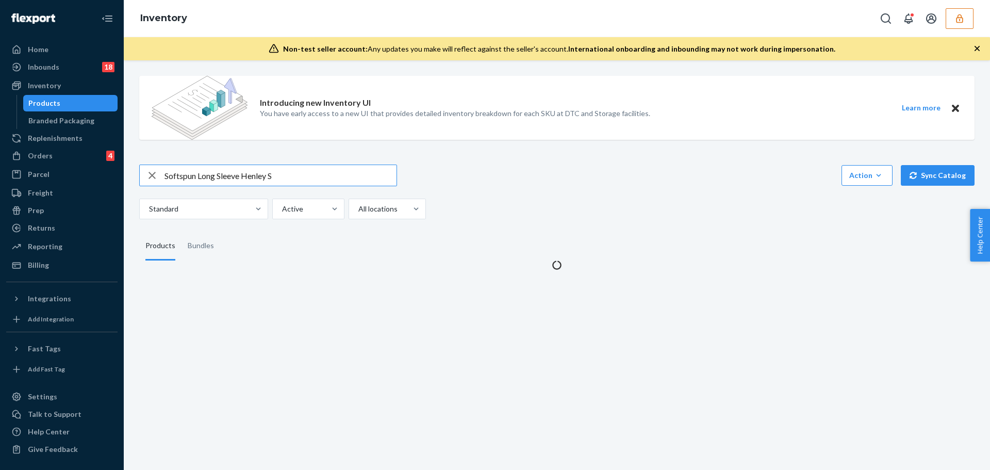
click at [264, 176] on input "Softspun Long Sleeve Henley S" at bounding box center [280, 175] width 232 height 21
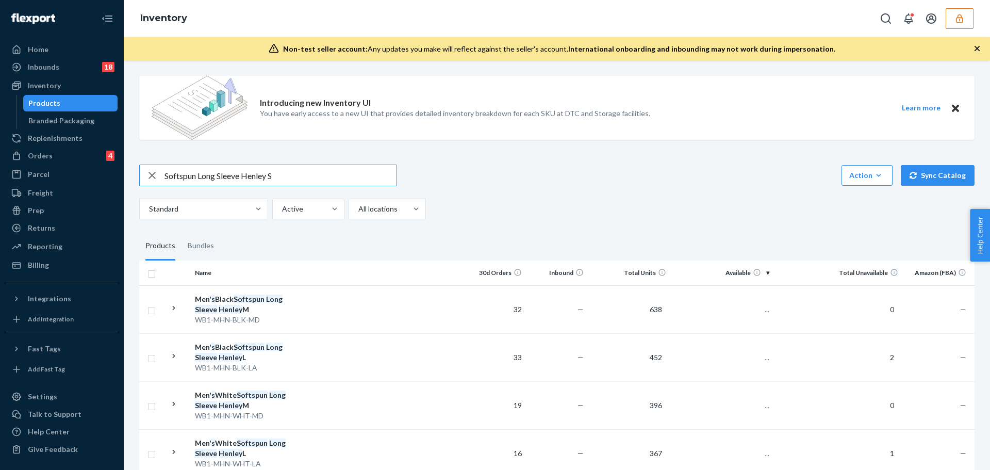
click at [264, 176] on input "Softspun Long Sleeve Henley S" at bounding box center [280, 175] width 232 height 21
type input "Men's Castor Grey Softspun Long Sleeve Henley s"
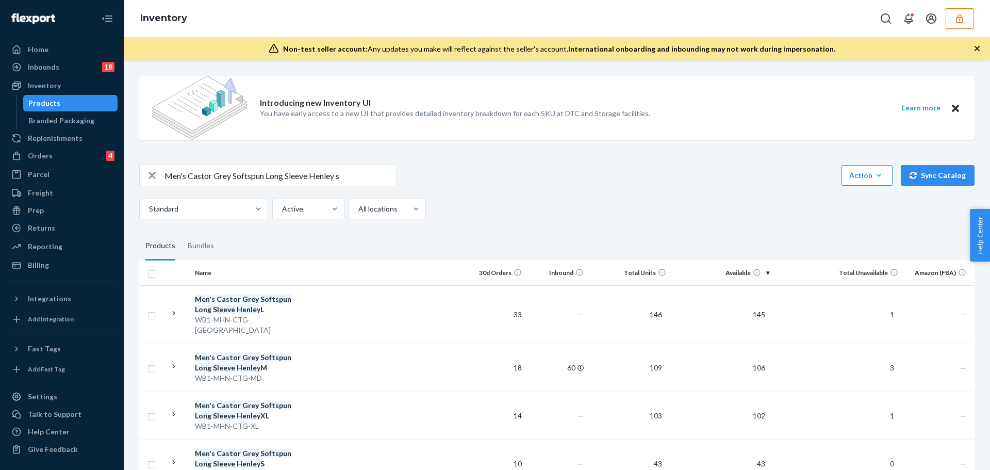
scroll to position [103, 0]
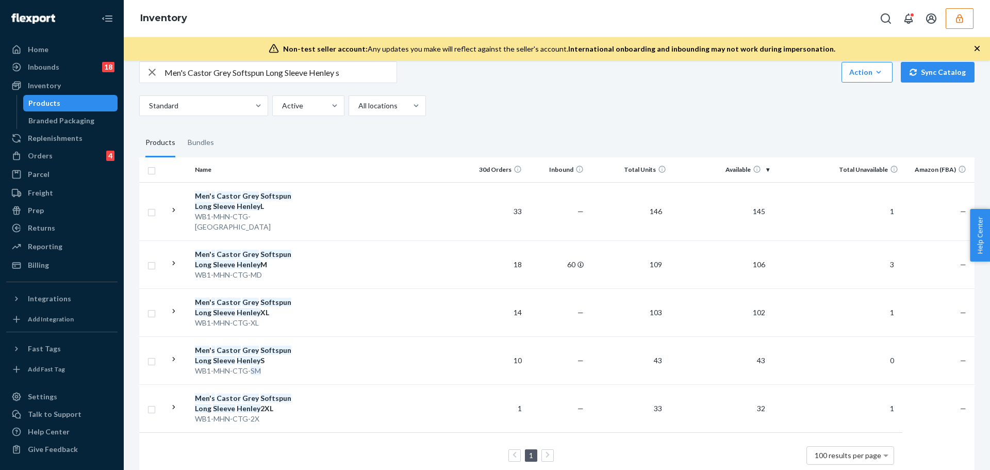
drag, startPoint x: 284, startPoint y: 384, endPoint x: 303, endPoint y: 408, distance: 30.8
click at [283, 393] on em "Softspun" at bounding box center [275, 397] width 31 height 9
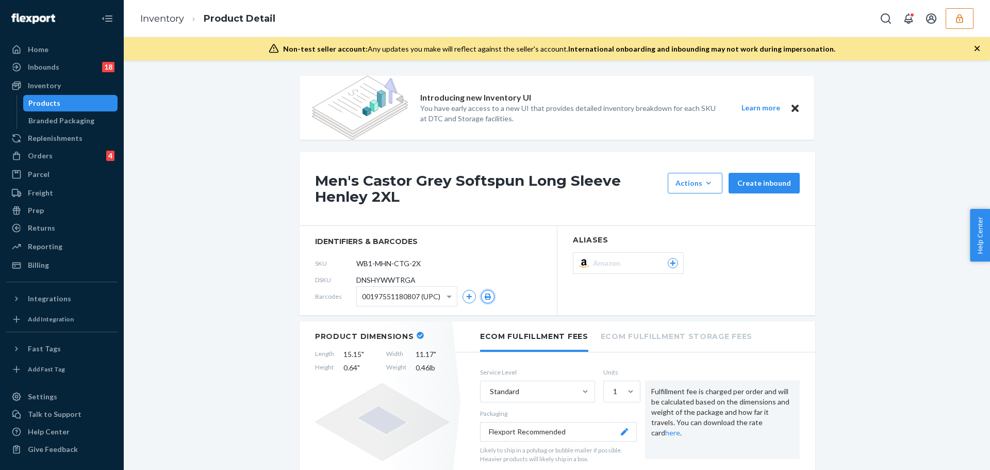
click at [486, 295] on icon "button" at bounding box center [488, 296] width 6 height 6
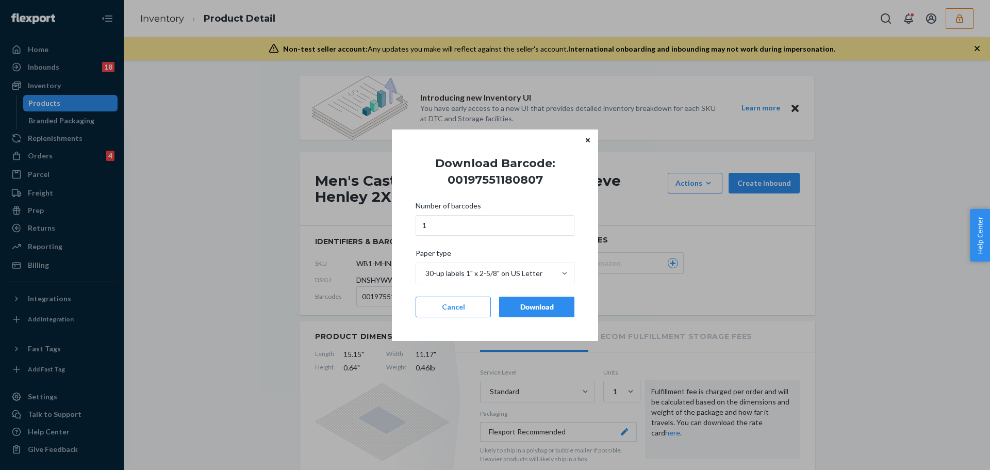
click at [517, 302] on div "Download" at bounding box center [537, 307] width 58 height 10
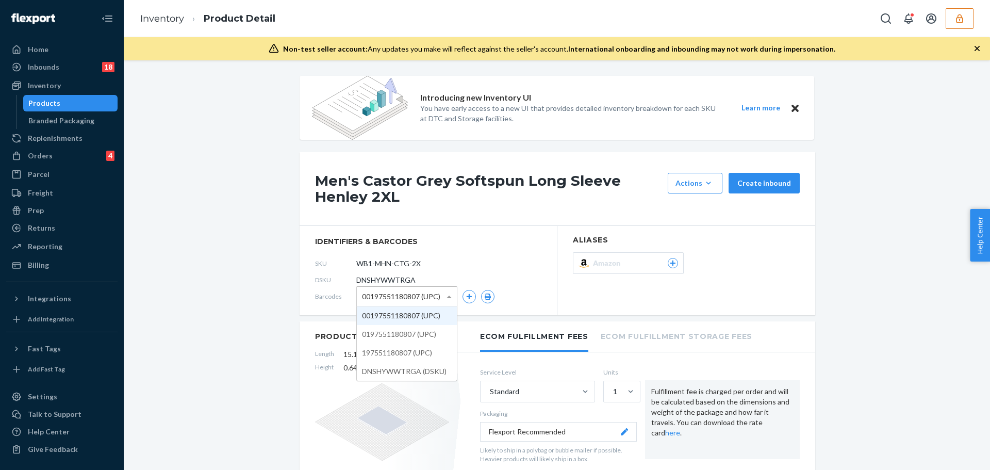
click at [421, 298] on span "00197551180807 (UPC)" at bounding box center [401, 297] width 78 height 18
drag, startPoint x: 425, startPoint y: 332, endPoint x: 460, endPoint y: 328, distance: 35.2
click at [485, 296] on icon "button" at bounding box center [488, 296] width 6 height 6
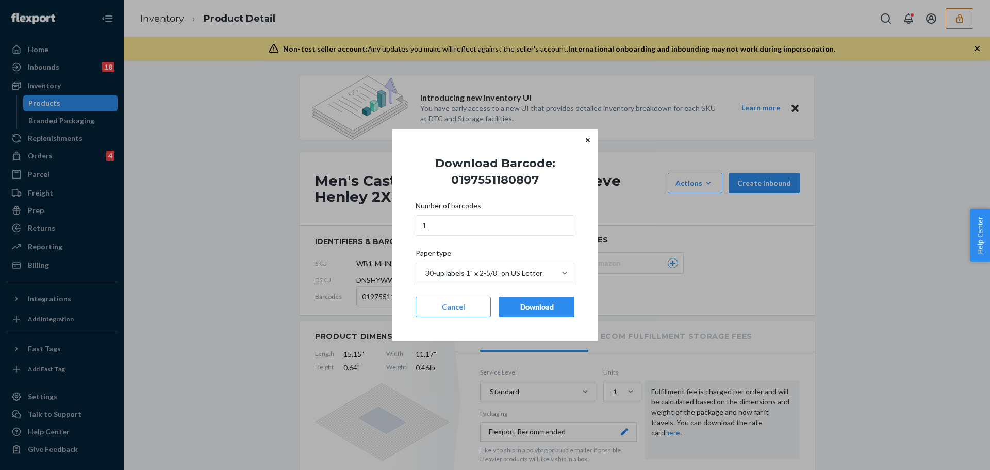
drag, startPoint x: 518, startPoint y: 309, endPoint x: 497, endPoint y: 315, distance: 21.7
click at [518, 309] on div "Download" at bounding box center [537, 307] width 58 height 10
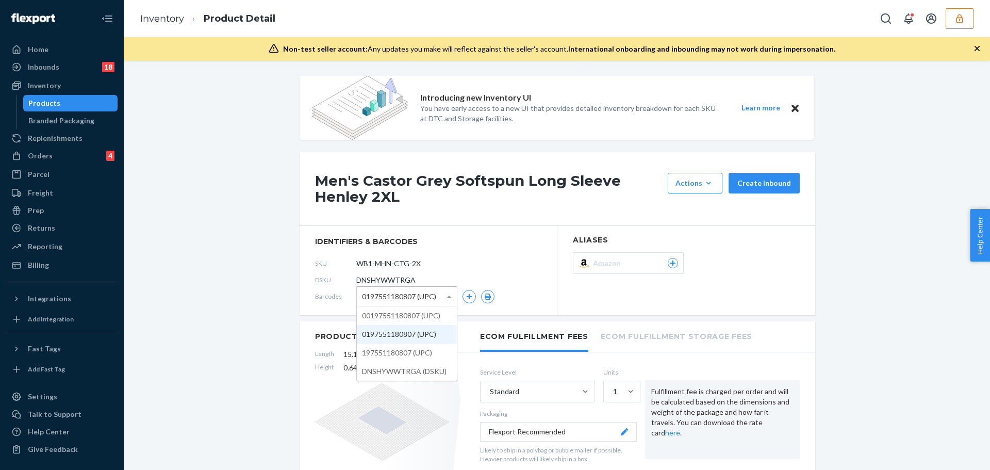
click at [405, 291] on span "0197551180807 (UPC)" at bounding box center [399, 297] width 74 height 18
click at [486, 297] on icon "button" at bounding box center [488, 296] width 6 height 6
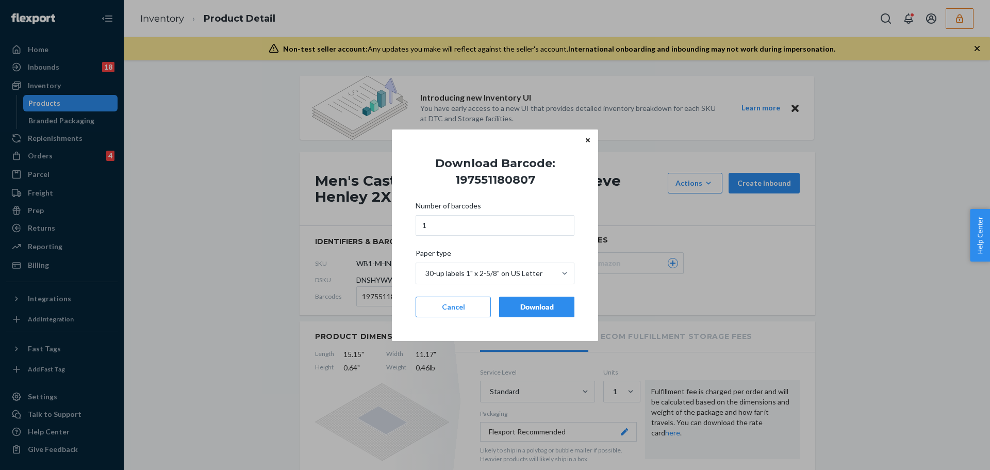
click at [523, 309] on div "Download" at bounding box center [537, 307] width 58 height 10
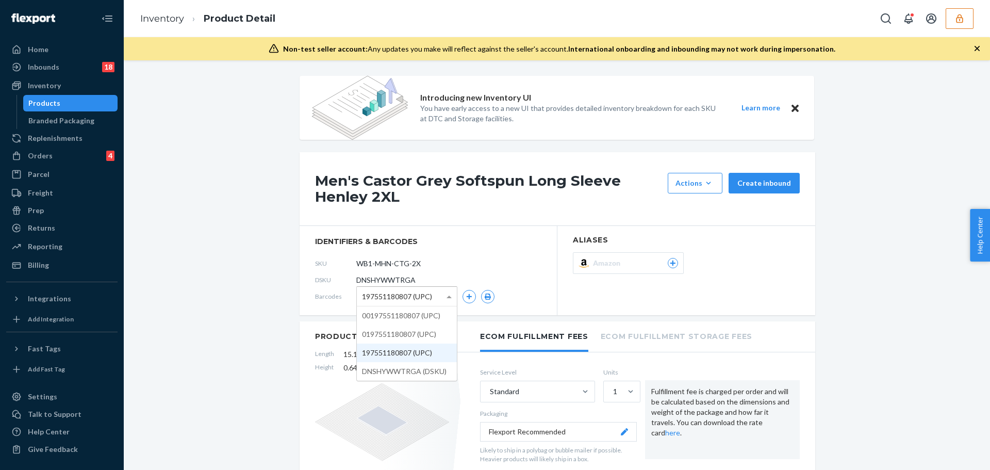
drag, startPoint x: 418, startPoint y: 300, endPoint x: 421, endPoint y: 335, distance: 34.6
click at [418, 300] on span "197551180807 (UPC)" at bounding box center [397, 297] width 70 height 18
click at [485, 294] on icon "button" at bounding box center [488, 296] width 6 height 6
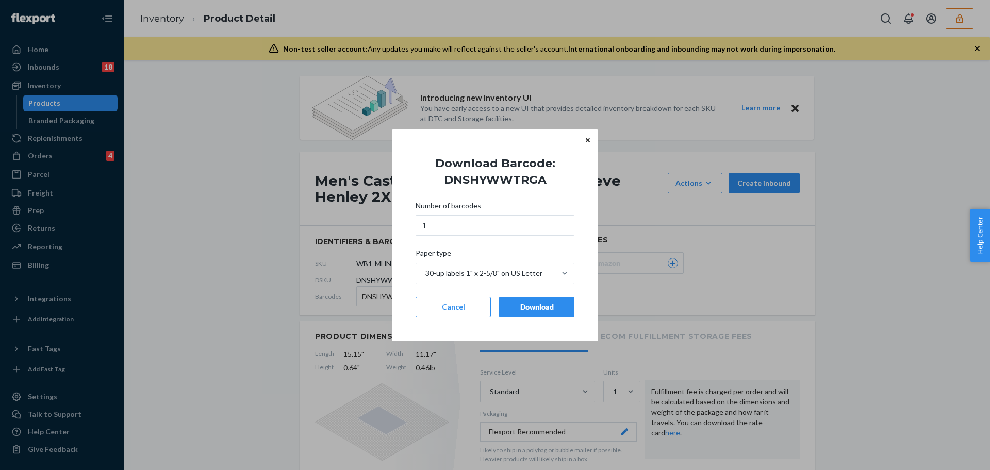
click at [519, 306] on div "Download" at bounding box center [537, 307] width 58 height 10
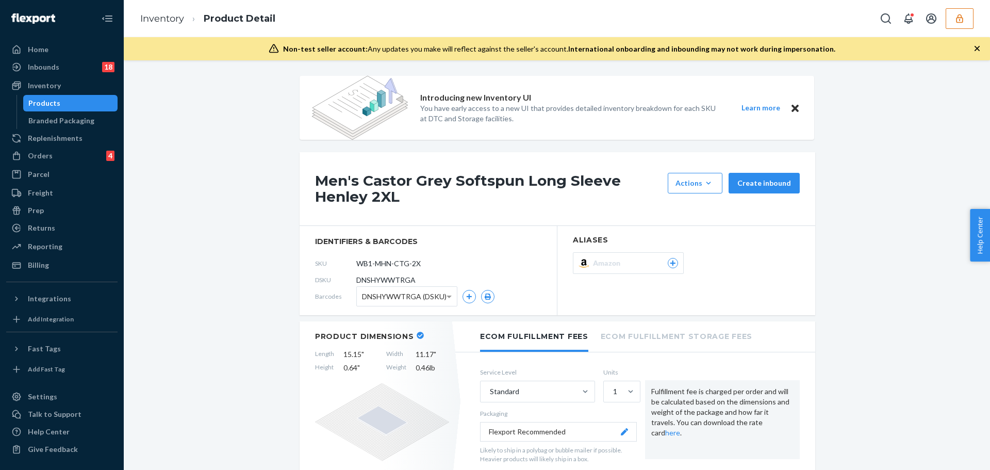
click at [962, 20] on icon "button" at bounding box center [959, 18] width 7 height 9
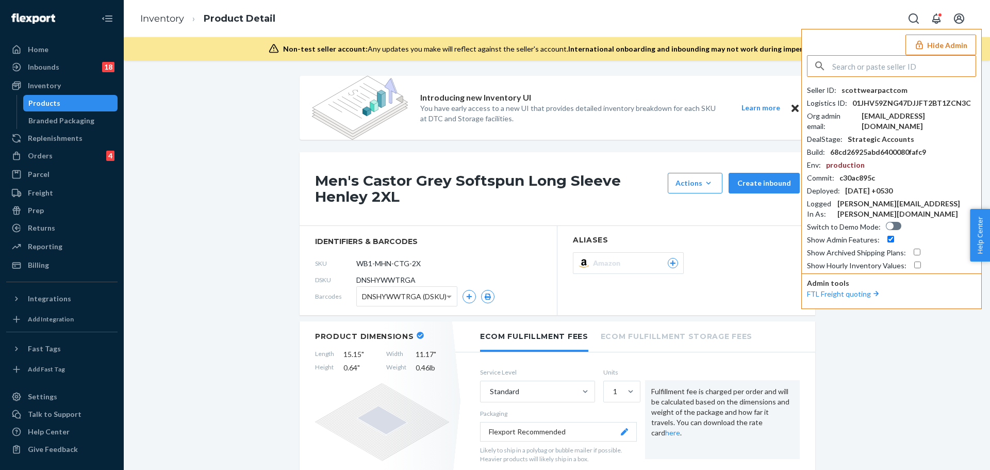
click at [895, 63] on input "text" at bounding box center [903, 66] width 143 height 21
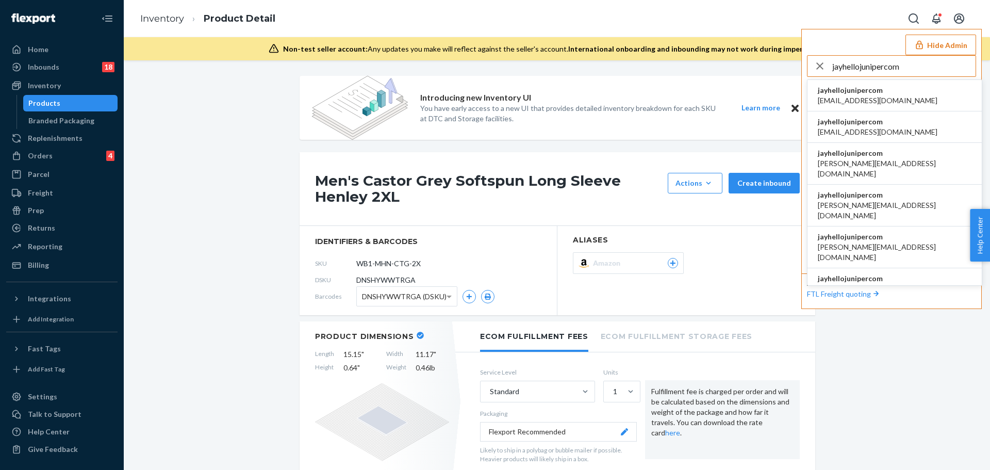
type input "jayhellojunipercom"
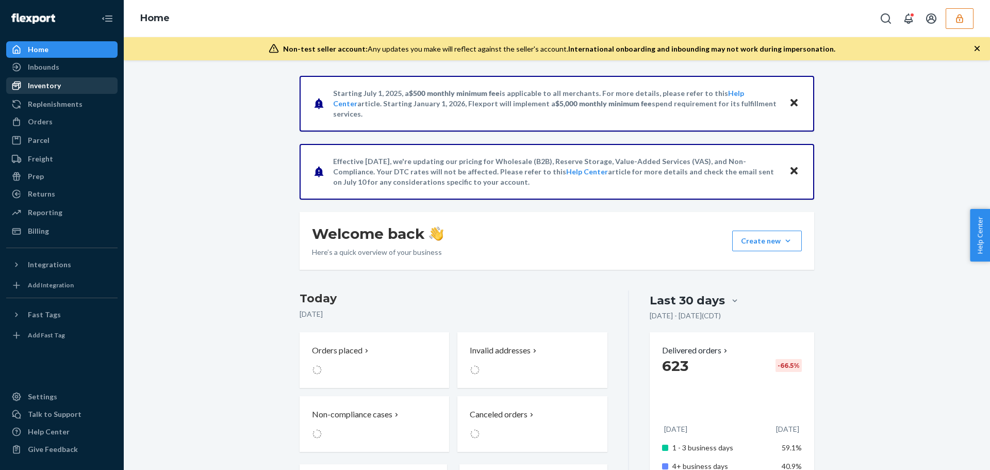
click at [27, 90] on div at bounding box center [19, 85] width 16 height 10
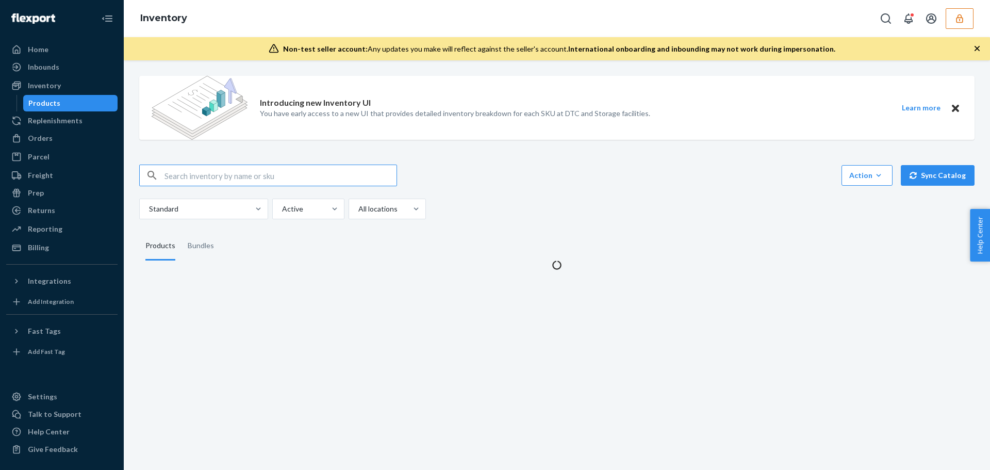
click at [225, 172] on input "text" at bounding box center [280, 175] width 232 height 21
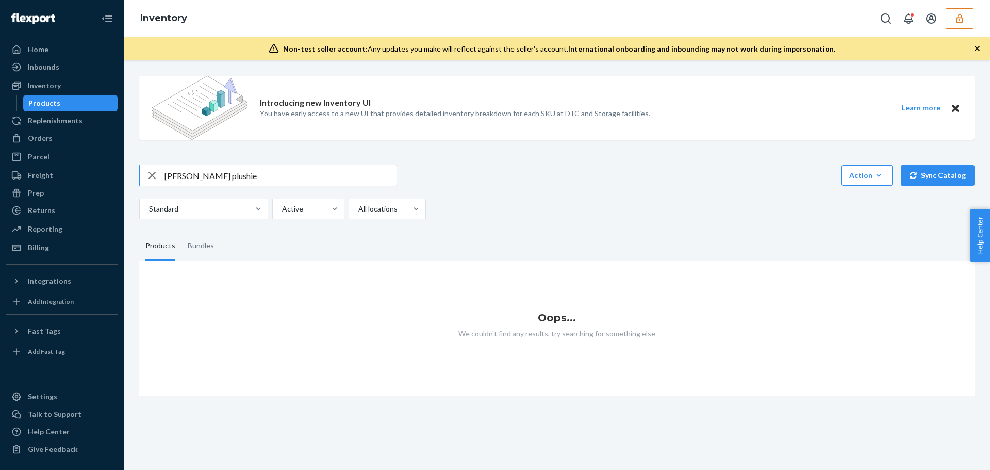
drag, startPoint x: 216, startPoint y: 174, endPoint x: 189, endPoint y: 175, distance: 27.3
click at [189, 175] on input "[PERSON_NAME] plushie" at bounding box center [280, 175] width 232 height 21
type input "[PERSON_NAME]"
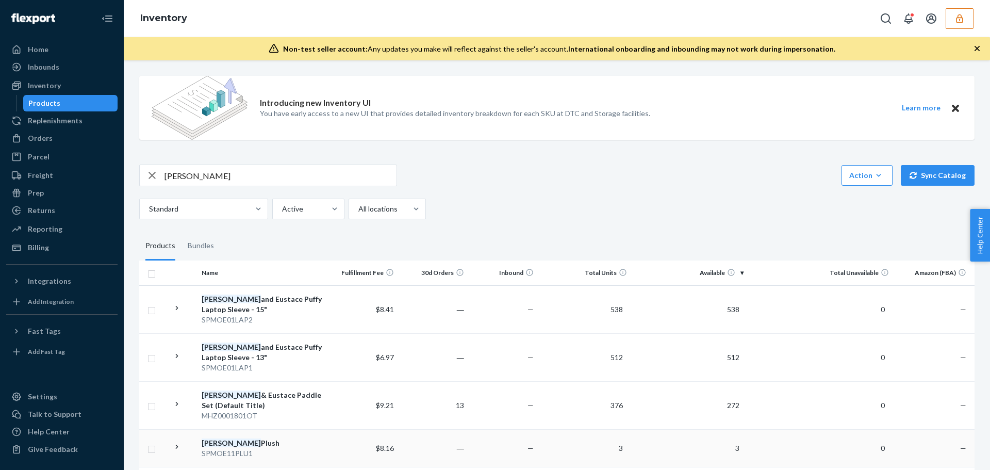
scroll to position [103, 0]
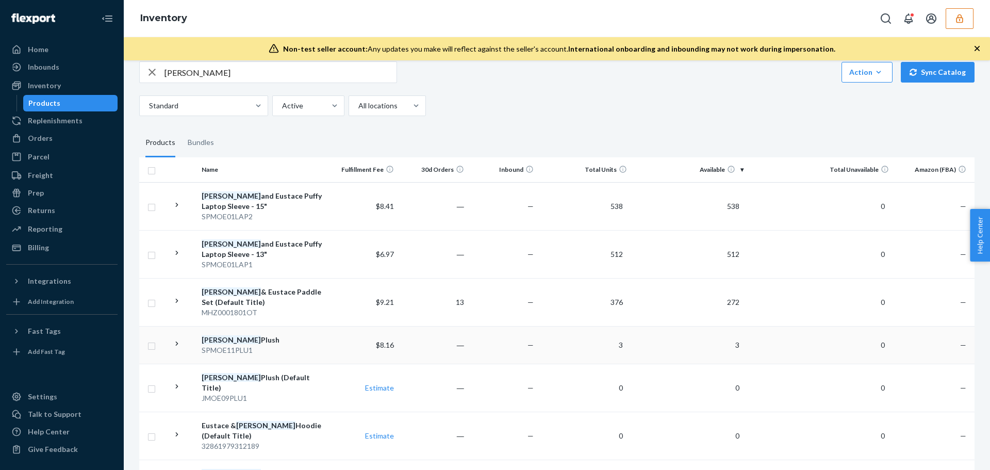
click at [240, 342] on div "[PERSON_NAME] Plush" at bounding box center [263, 340] width 123 height 10
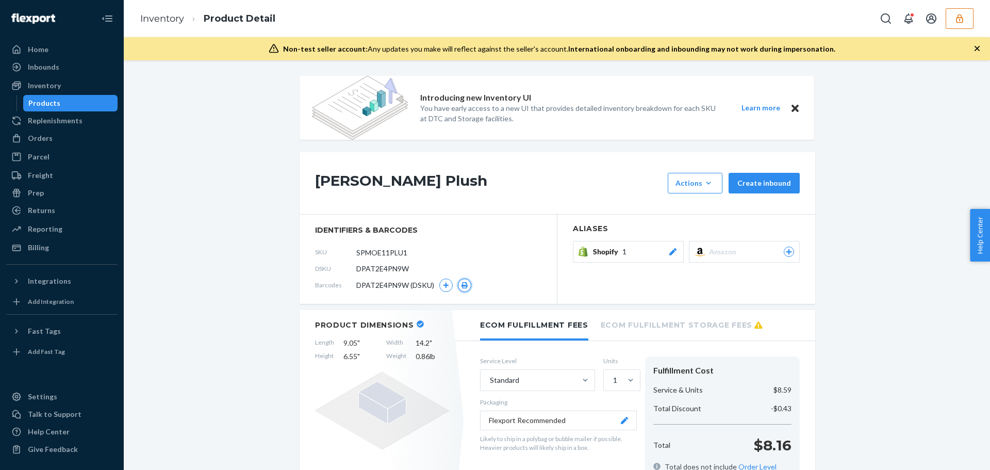
click at [461, 286] on icon "button" at bounding box center [464, 285] width 6 height 6
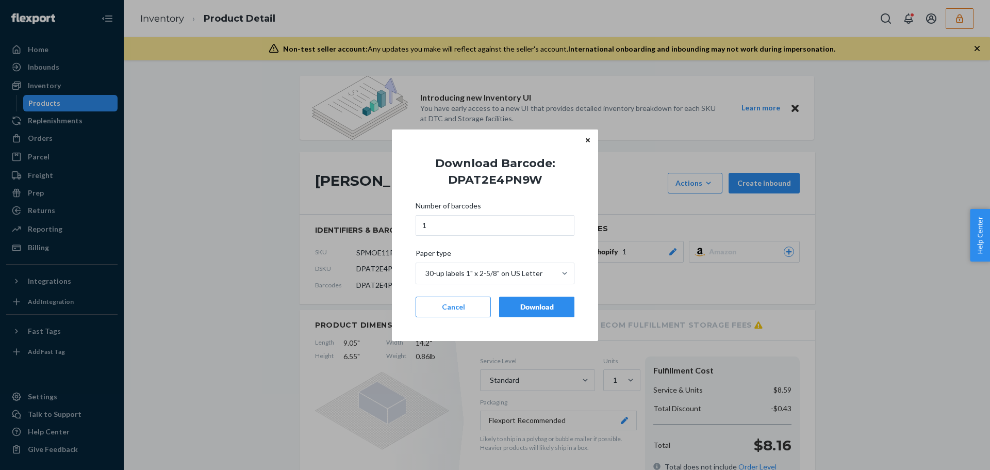
click at [504, 311] on button "Download" at bounding box center [536, 306] width 75 height 21
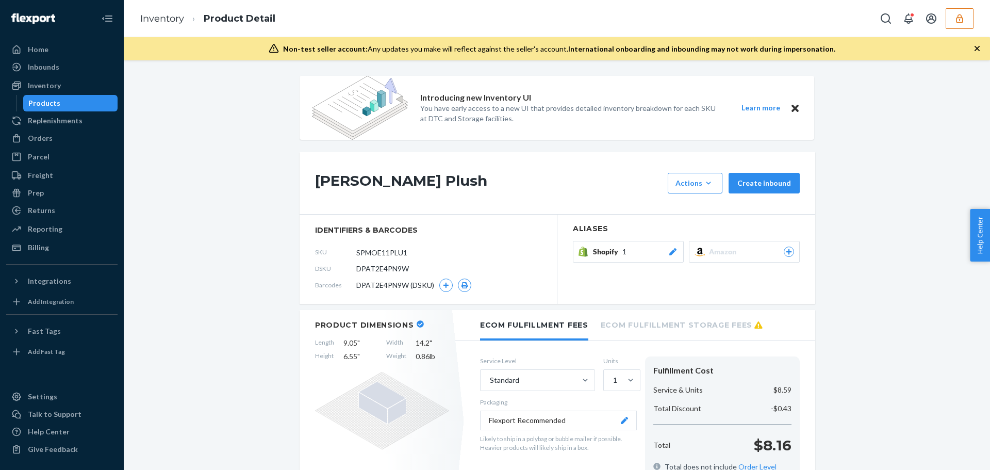
drag, startPoint x: 966, startPoint y: 20, endPoint x: 965, endPoint y: 36, distance: 16.1
click at [965, 23] on button "button" at bounding box center [959, 18] width 28 height 21
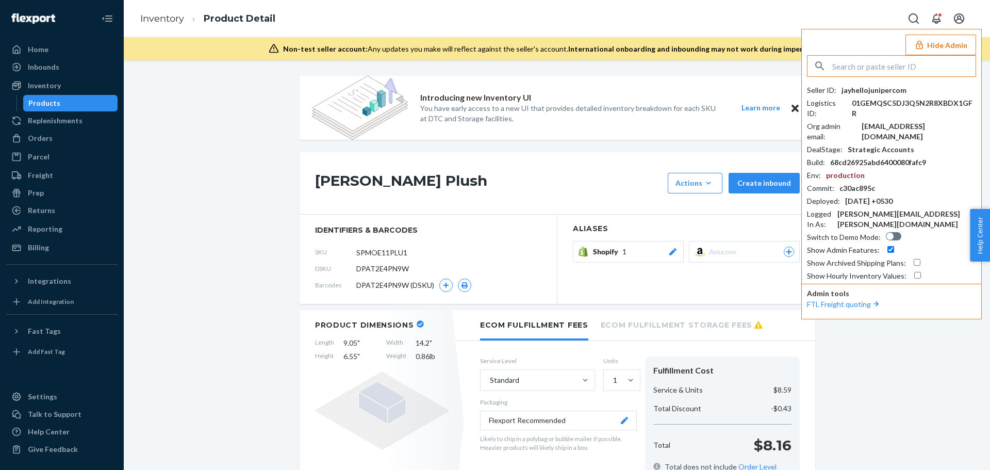
click at [897, 68] on input "text" at bounding box center [903, 66] width 143 height 21
type input "COMFRT"
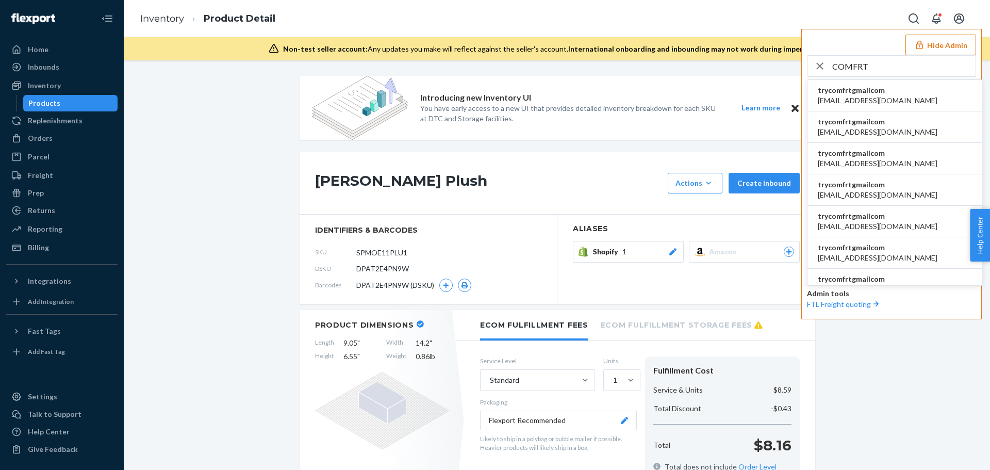
click at [858, 102] on span "[EMAIL_ADDRESS][DOMAIN_NAME]" at bounding box center [878, 100] width 120 height 10
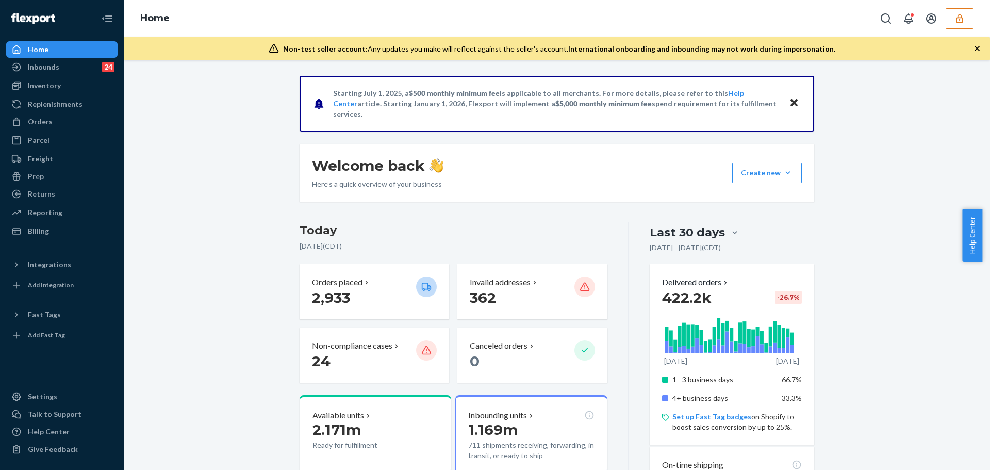
drag, startPoint x: 183, startPoint y: 368, endPoint x: 177, endPoint y: 349, distance: 19.4
click at [81, 87] on div "Inventory" at bounding box center [61, 85] width 109 height 14
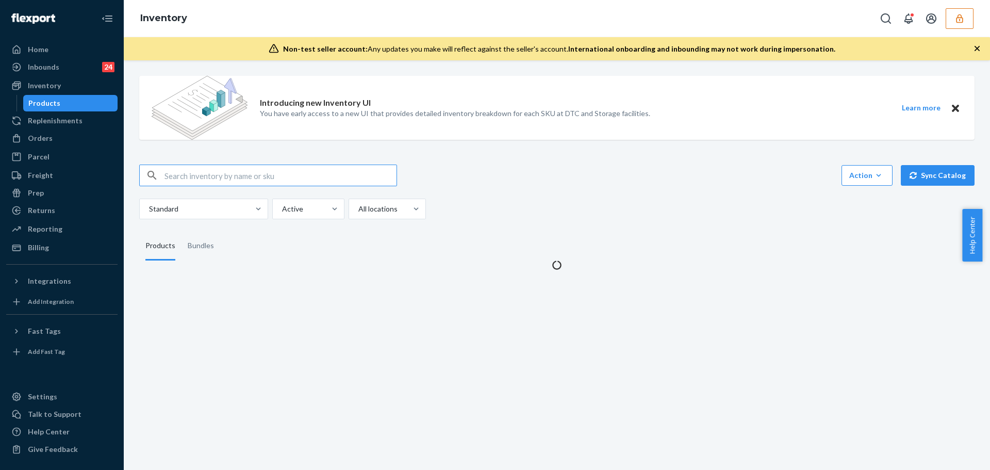
click at [262, 175] on input "text" at bounding box center [280, 175] width 232 height 21
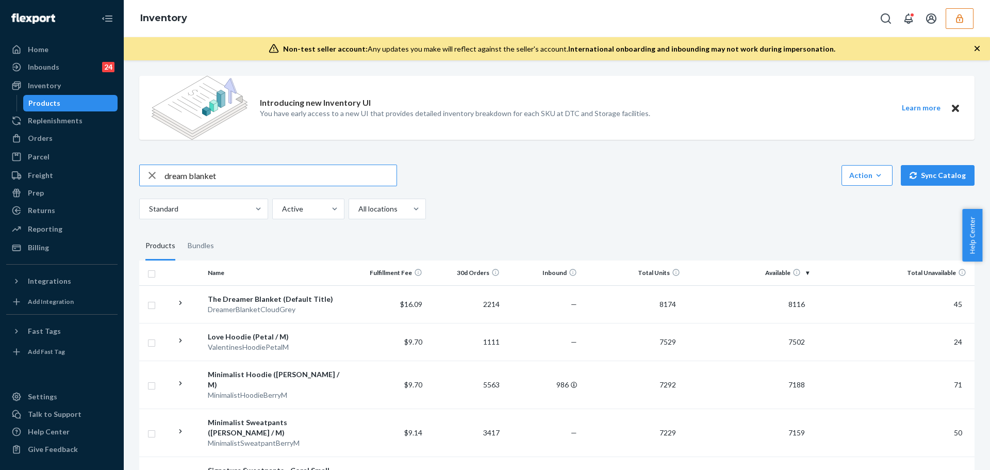
type input "dream blanket"
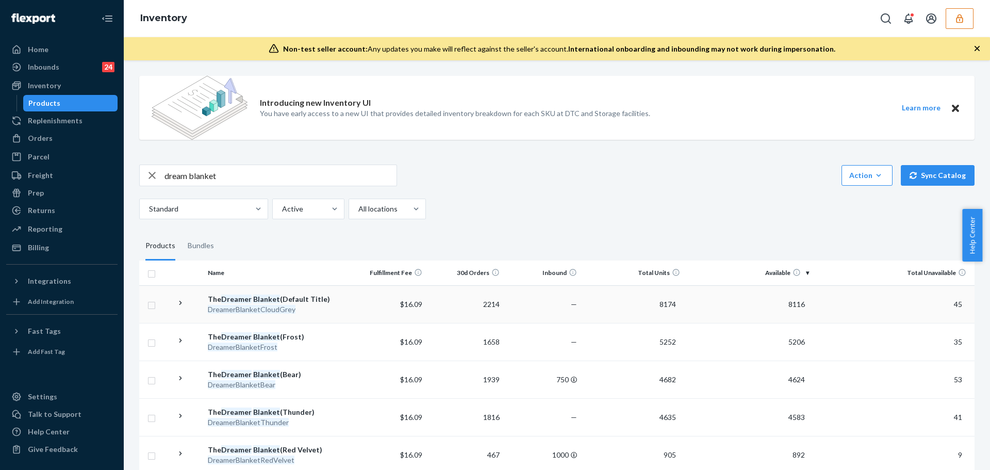
click at [315, 306] on div "DreamerBlanketCloudGrey" at bounding box center [276, 309] width 137 height 10
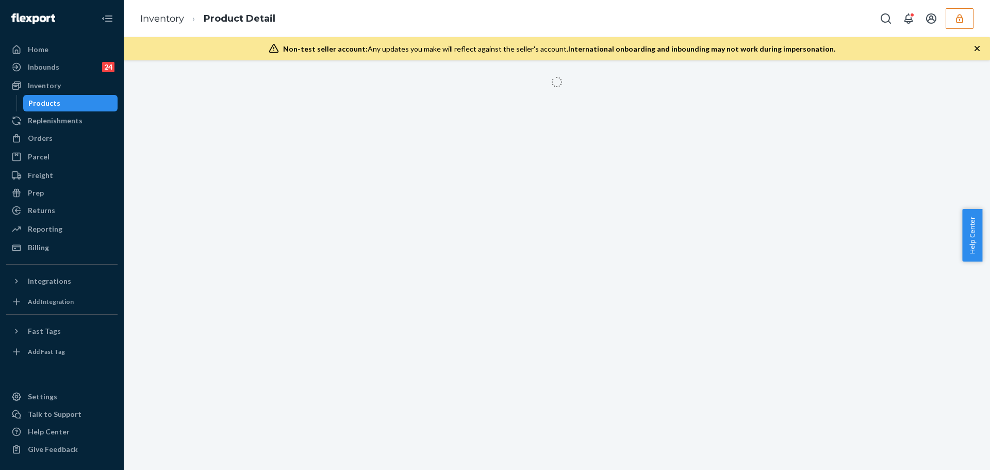
click at [977, 46] on icon "button" at bounding box center [977, 48] width 10 height 10
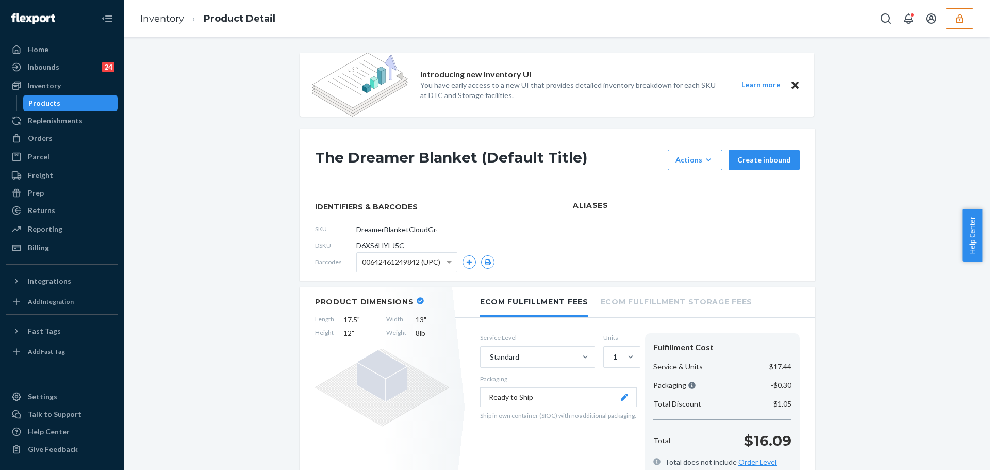
click at [485, 259] on icon "button" at bounding box center [488, 262] width 6 height 6
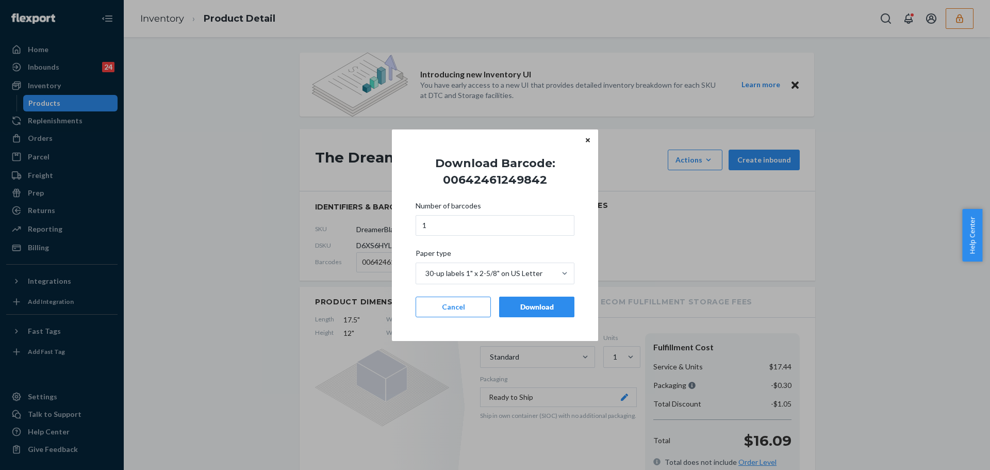
click at [525, 303] on div "Download" at bounding box center [537, 307] width 58 height 10
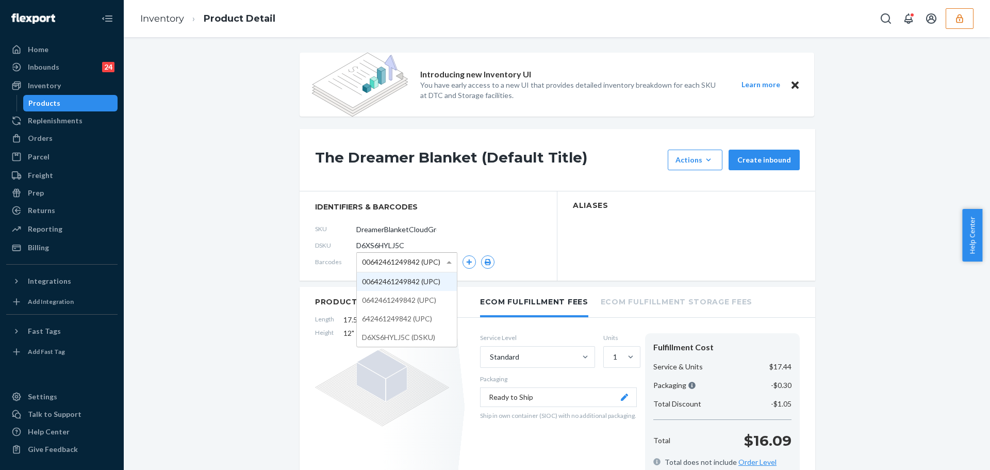
click at [425, 265] on span "00642461249842 (UPC)" at bounding box center [401, 262] width 78 height 18
click at [485, 263] on icon "button" at bounding box center [488, 262] width 6 height 6
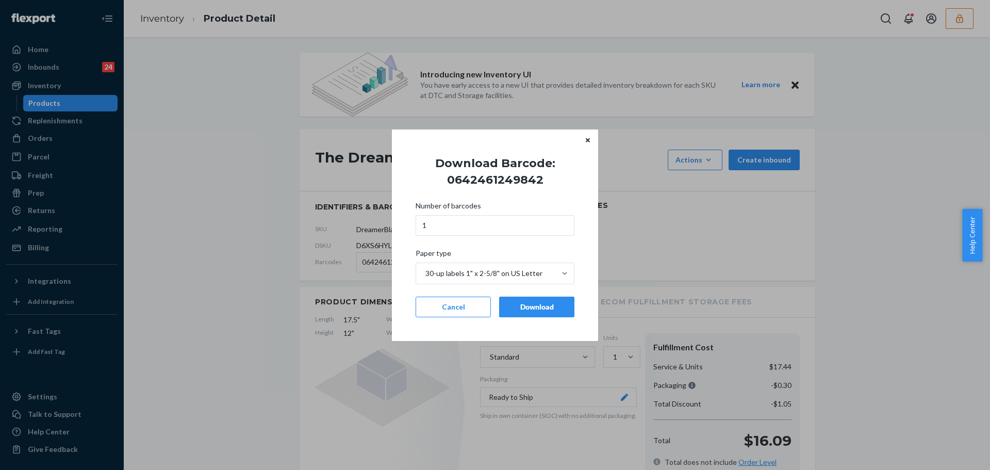
click at [530, 294] on div "Number of barcodes 1 Paper type 30-up labels 1" x 2-5/8" on US Letter Cancel Do…" at bounding box center [494, 258] width 159 height 129
click at [537, 296] on button "Download" at bounding box center [536, 306] width 75 height 21
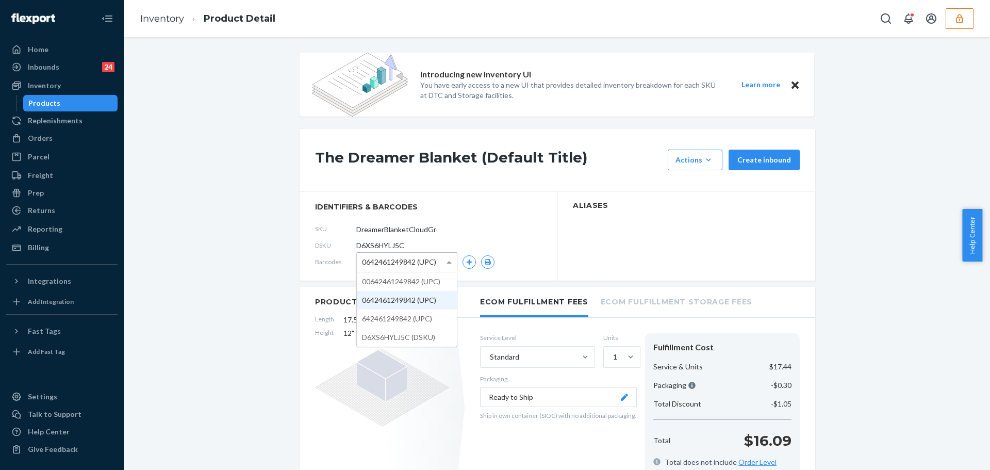
click at [421, 268] on span "0642461249842 (UPC)" at bounding box center [399, 262] width 74 height 18
click at [481, 260] on button "button" at bounding box center [487, 261] width 13 height 13
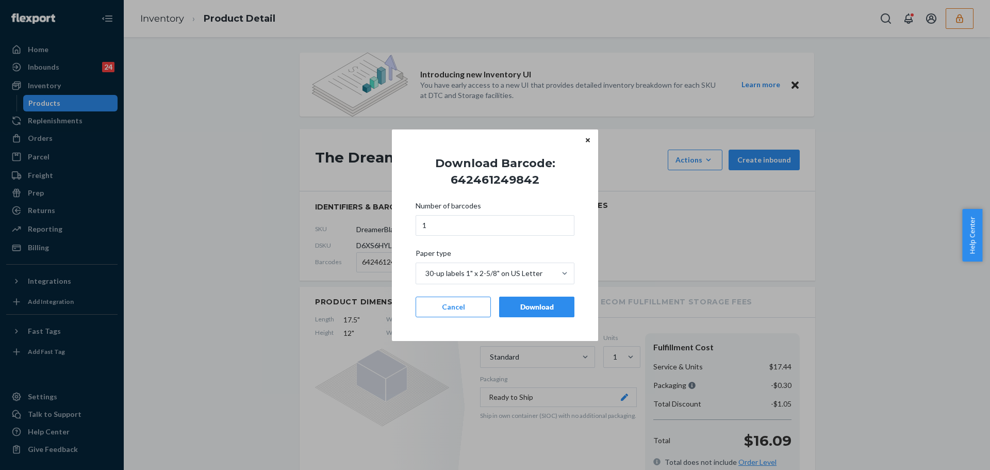
click at [546, 307] on div "Download" at bounding box center [537, 307] width 58 height 10
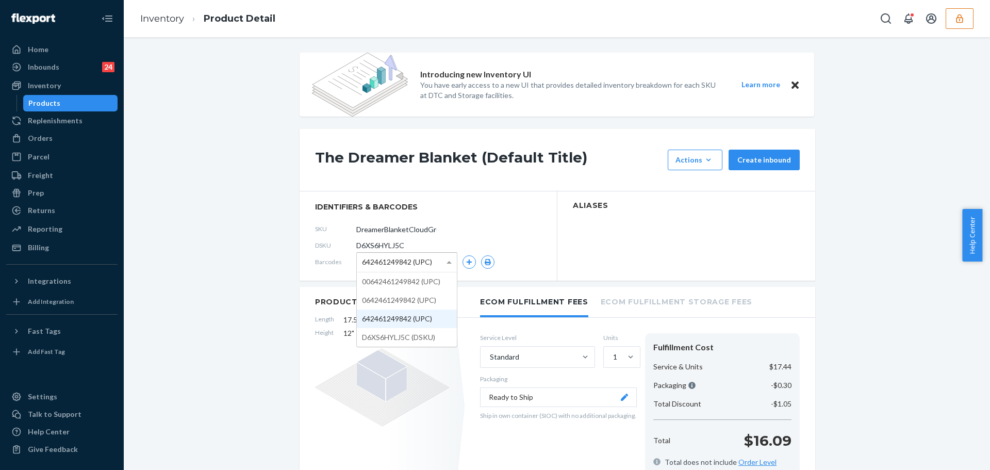
click at [423, 265] on span "642461249842 (UPC)" at bounding box center [397, 262] width 70 height 18
click at [488, 260] on button "button" at bounding box center [487, 261] width 13 height 13
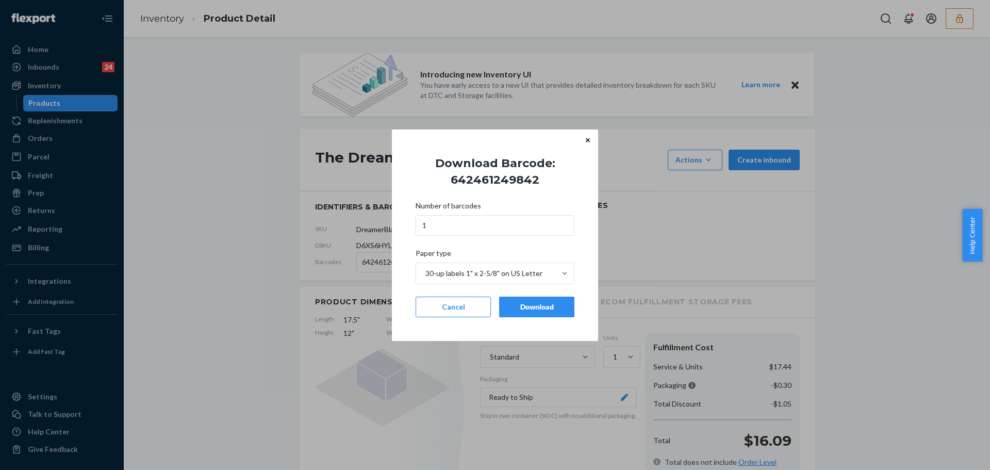
click at [534, 307] on div "Download" at bounding box center [537, 307] width 58 height 10
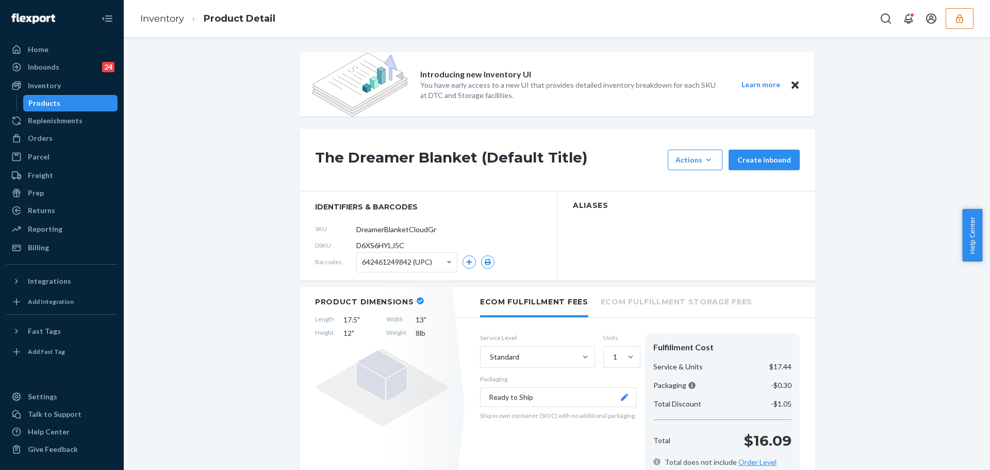
click at [387, 262] on span "642461249842 (UPC)" at bounding box center [397, 262] width 70 height 18
click at [484, 264] on icon "button" at bounding box center [487, 262] width 7 height 6
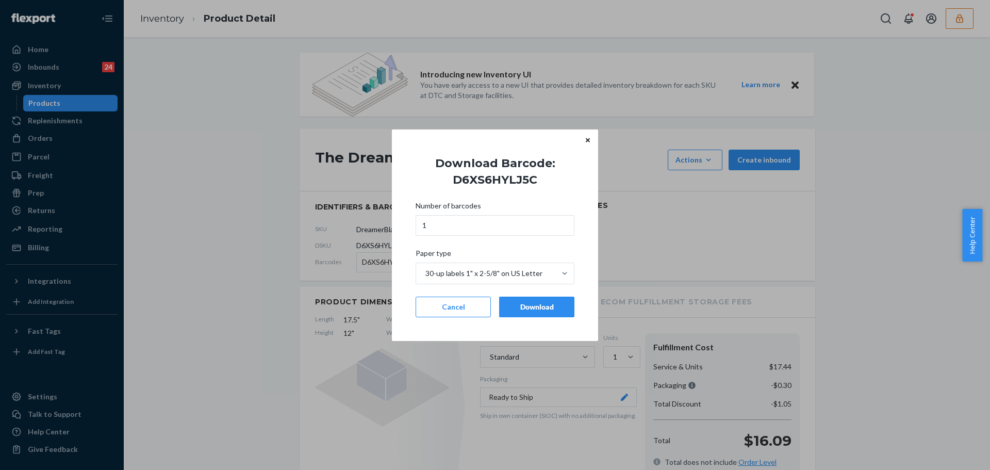
click at [519, 309] on div "Download" at bounding box center [537, 307] width 58 height 10
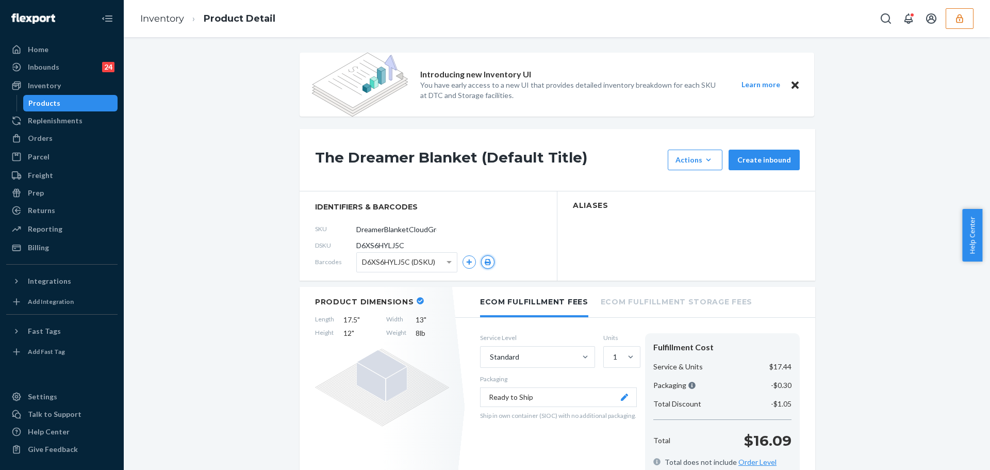
click at [483, 265] on button "button" at bounding box center [487, 261] width 13 height 13
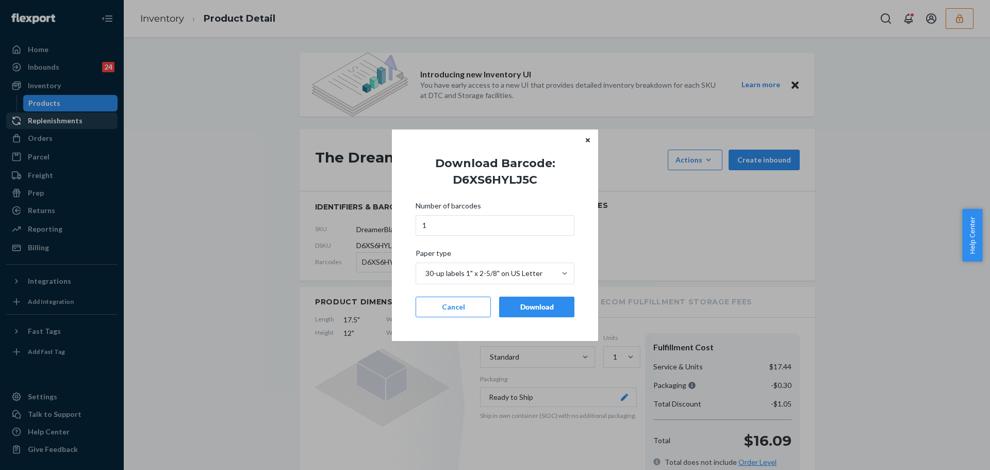
drag, startPoint x: 216, startPoint y: 214, endPoint x: 106, endPoint y: 117, distance: 146.8
click at [209, 202] on div "Download Barcode: D6XS6HYLJ5C Number of barcodes 1 Paper type 30-up labels 1" x…" at bounding box center [495, 235] width 990 height 470
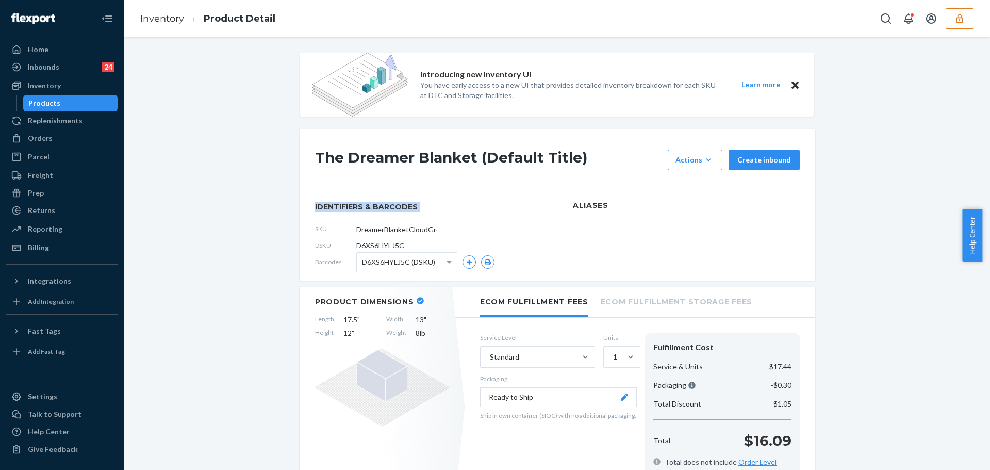
click at [957, 11] on button "button" at bounding box center [959, 18] width 28 height 21
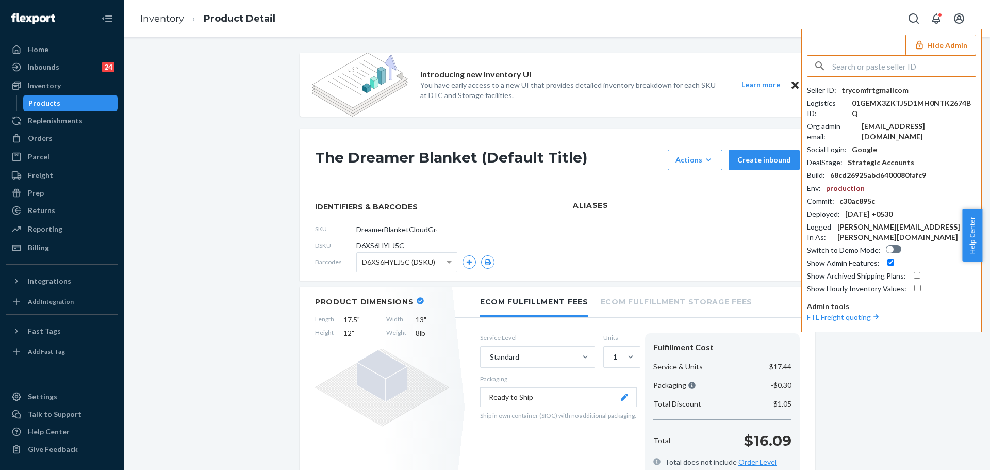
click at [916, 62] on input "text" at bounding box center [903, 66] width 143 height 21
type input "]"
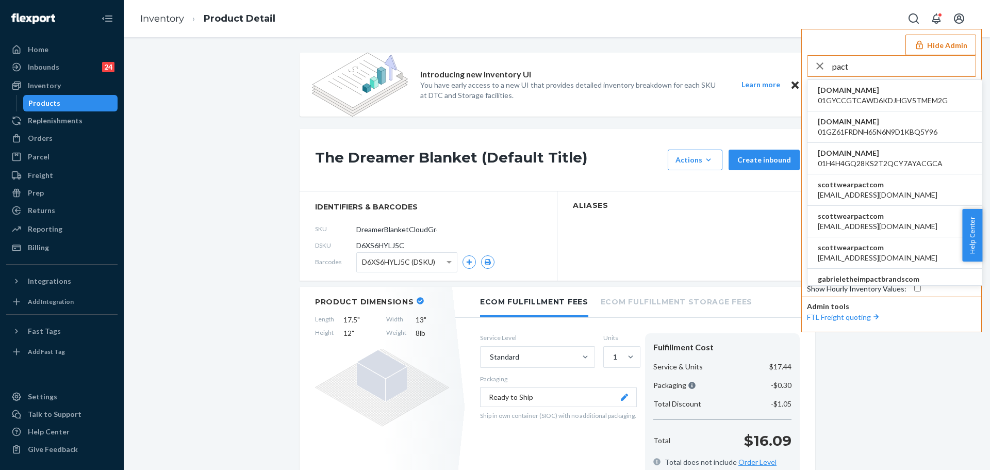
type input "pact"
click at [873, 193] on span "[EMAIL_ADDRESS][DOMAIN_NAME]" at bounding box center [878, 195] width 120 height 10
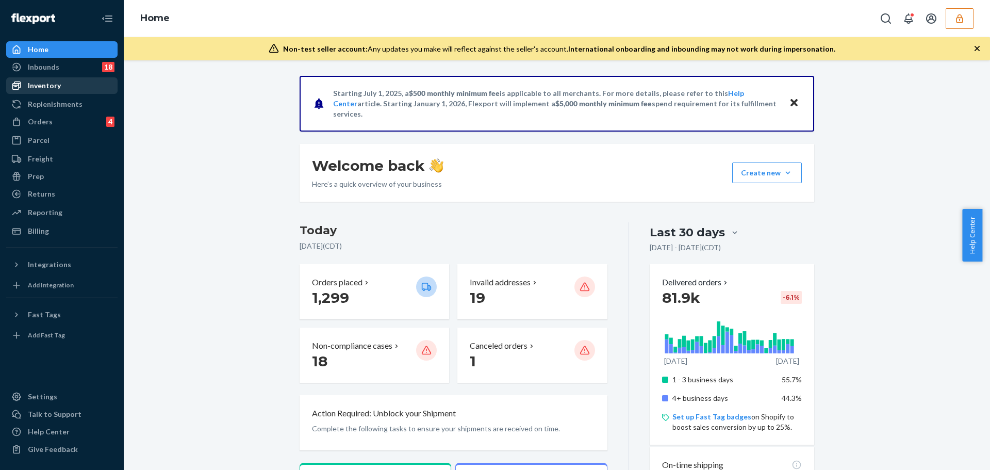
click at [19, 86] on icon at bounding box center [16, 85] width 9 height 9
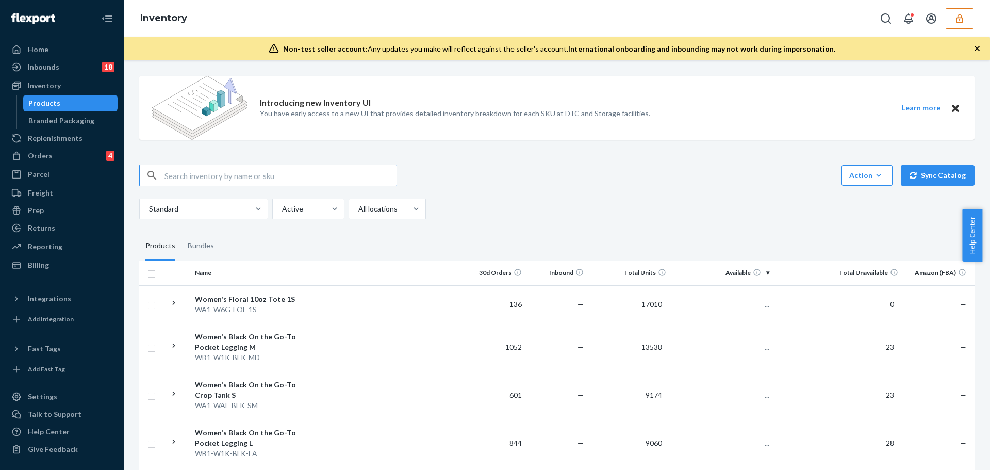
click at [212, 171] on input "text" at bounding box center [280, 175] width 232 height 21
type input "CloudKnit Wide Leg Pant"
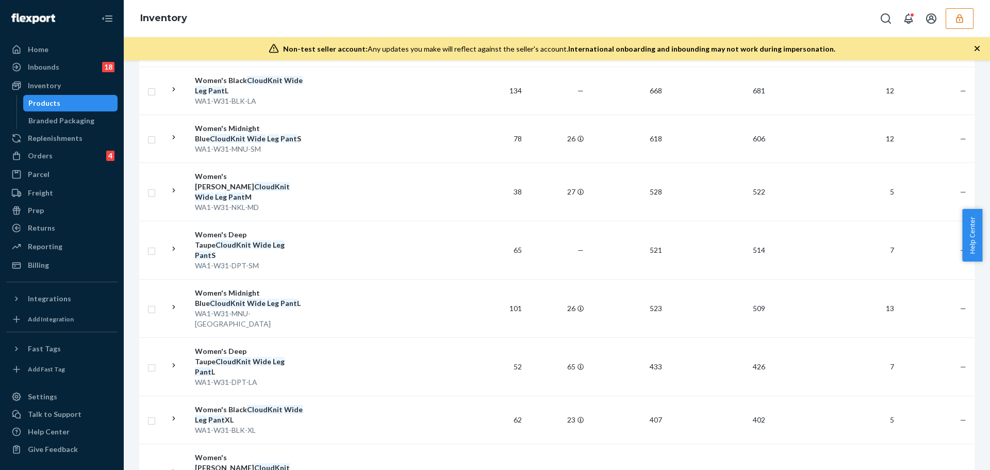
scroll to position [184, 0]
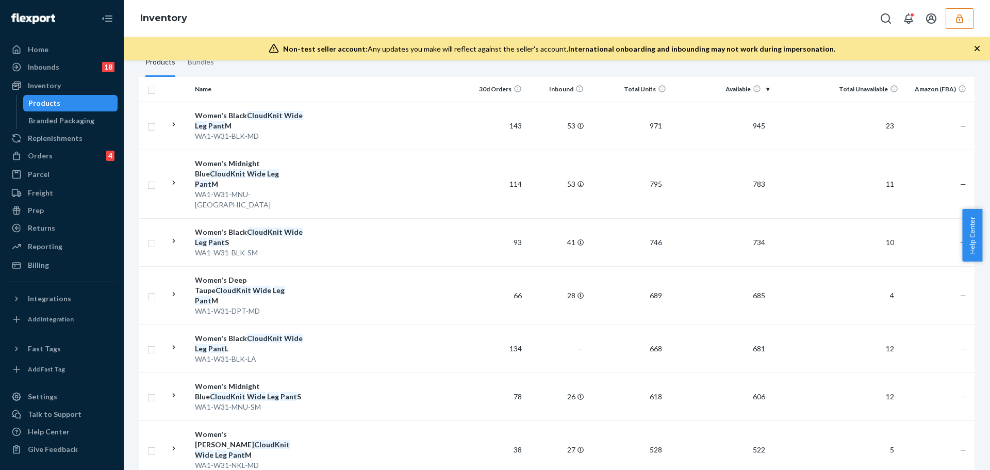
click at [953, 18] on button "button" at bounding box center [959, 18] width 28 height 21
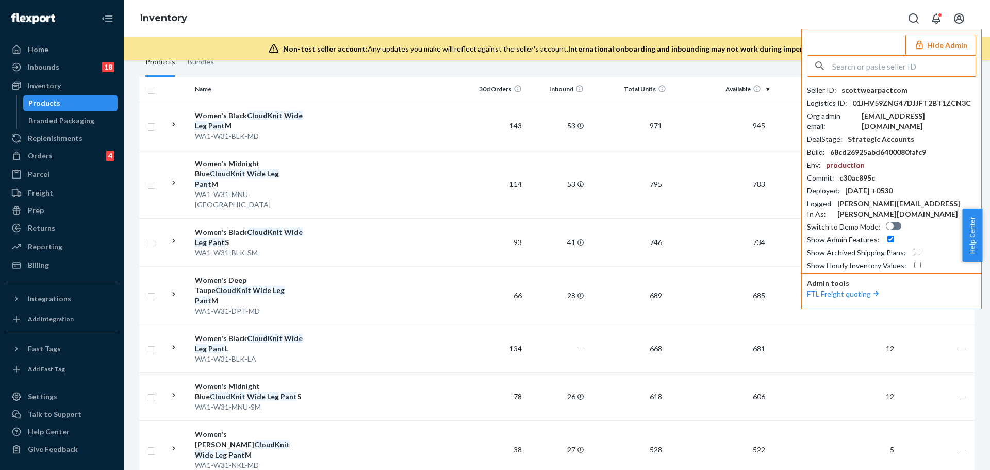
click at [912, 68] on input "text" at bounding box center [903, 66] width 143 height 21
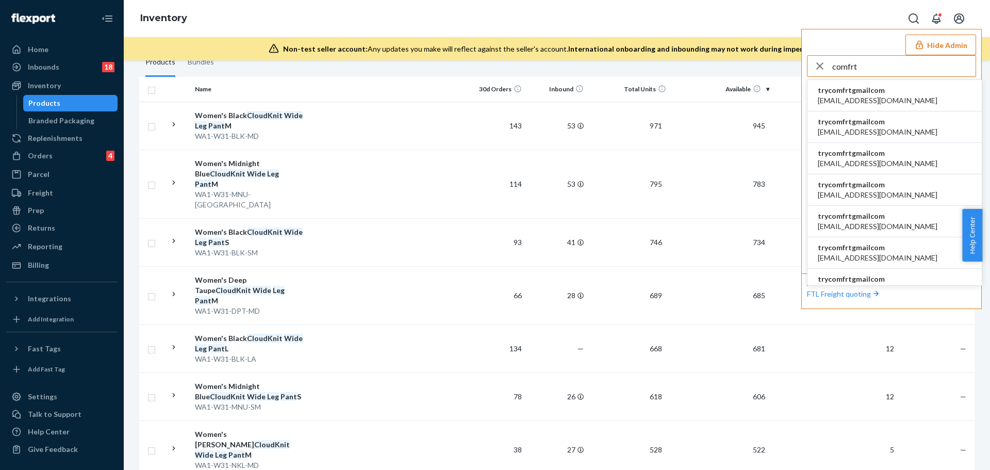
type input "comfrt"
click at [852, 88] on span "trycomfrtgmailcom" at bounding box center [878, 90] width 120 height 10
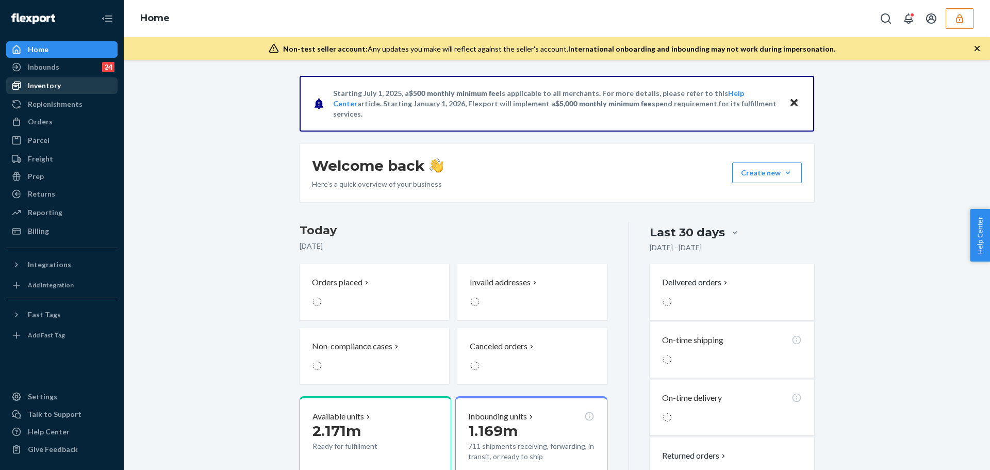
drag, startPoint x: 57, startPoint y: 84, endPoint x: 91, endPoint y: 90, distance: 35.1
click at [57, 84] on div "Inventory" at bounding box center [44, 85] width 33 height 10
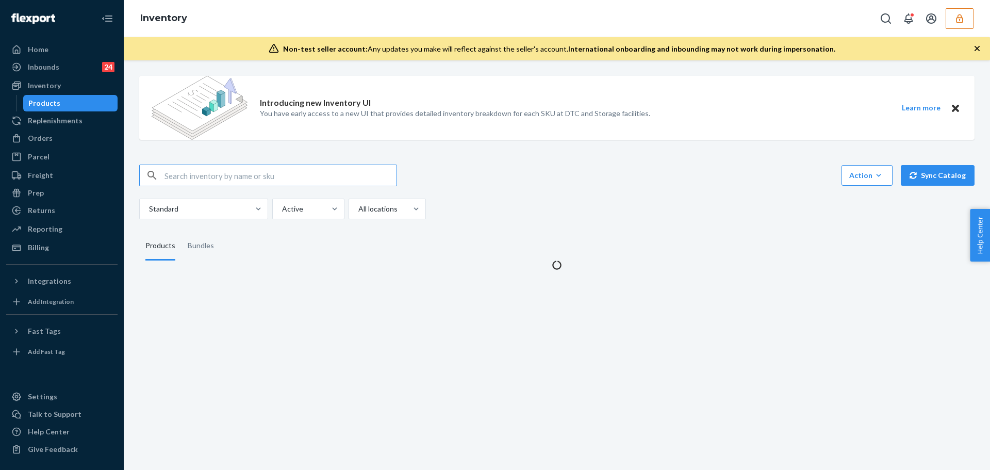
click at [208, 176] on input "text" at bounding box center [280, 175] width 232 height 21
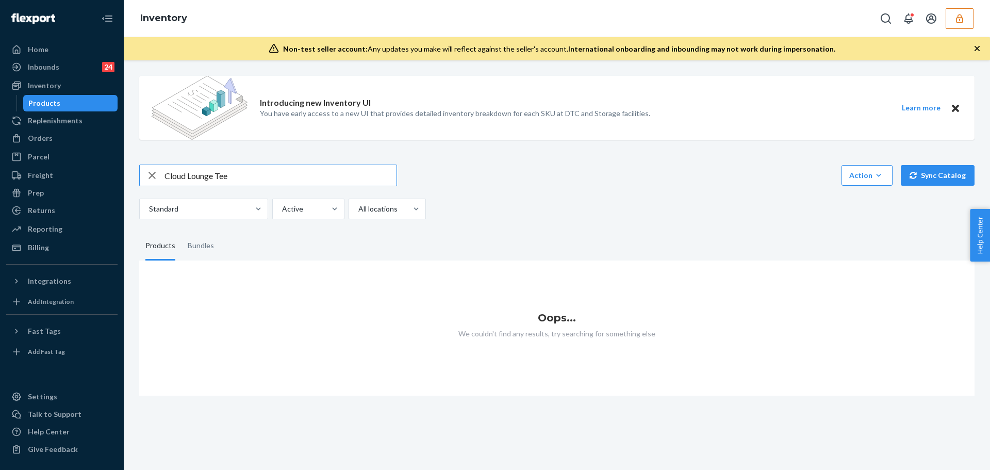
drag, startPoint x: 213, startPoint y: 177, endPoint x: 188, endPoint y: 179, distance: 25.3
click at [188, 179] on input "Cloud Lounge Tee" at bounding box center [280, 175] width 232 height 21
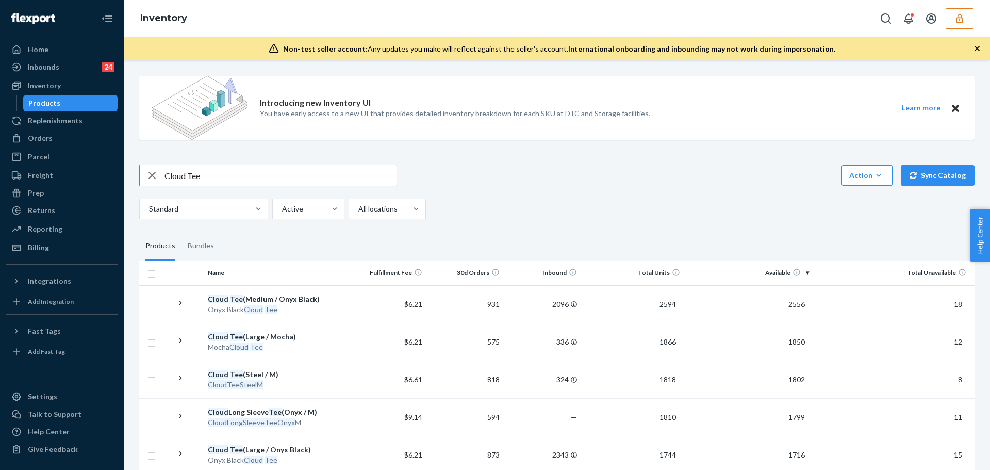
click at [237, 173] on input "Cloud Tee" at bounding box center [280, 175] width 232 height 21
click at [247, 170] on input "Cloud Tee (Peach /" at bounding box center [280, 175] width 232 height 21
type input "Cloud Tee (Peach / M)"
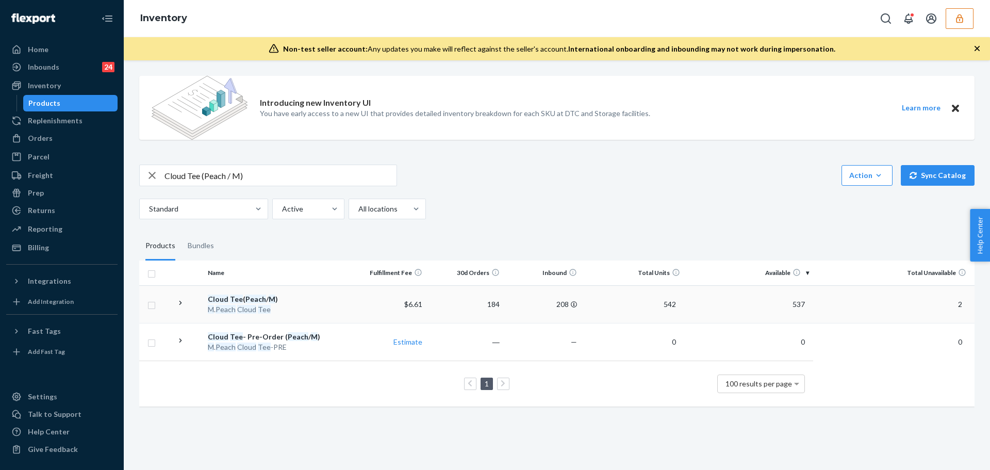
click at [327, 298] on div "Cloud Tee ( Peach / M )" at bounding box center [276, 299] width 137 height 10
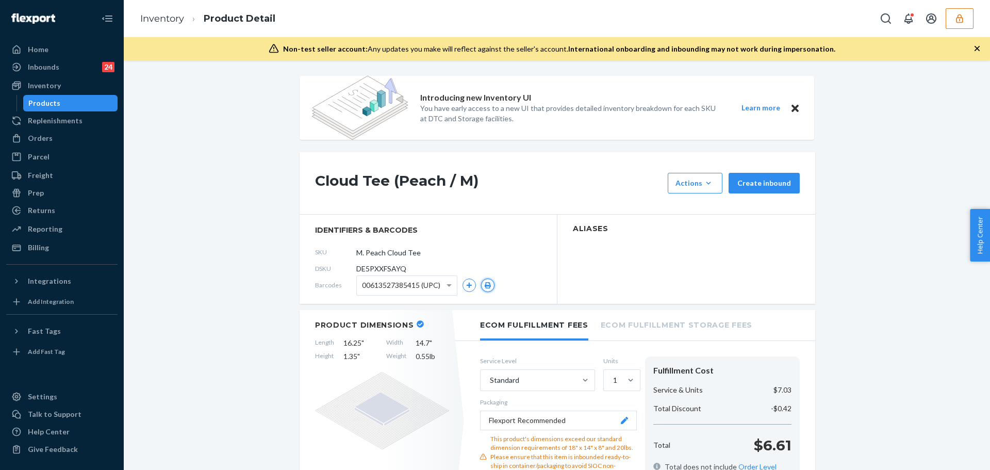
click at [485, 288] on icon "button" at bounding box center [488, 285] width 6 height 6
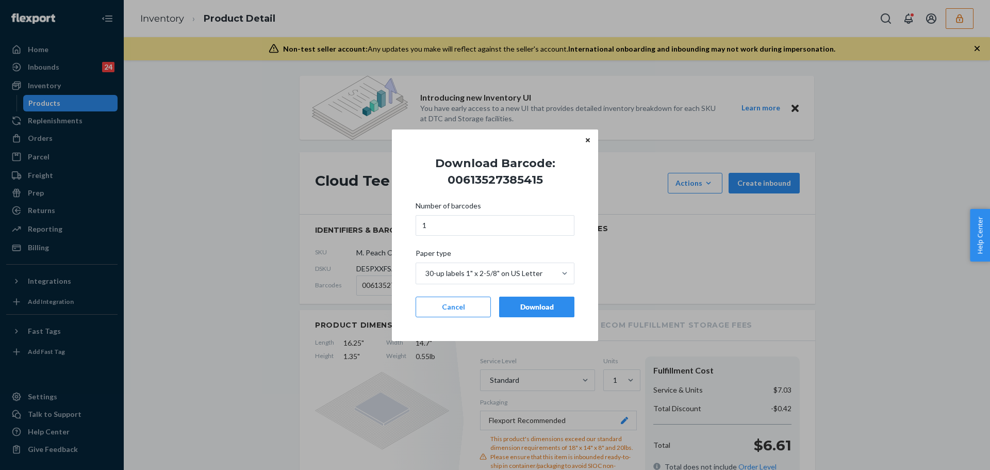
click at [509, 309] on div "Download" at bounding box center [537, 307] width 58 height 10
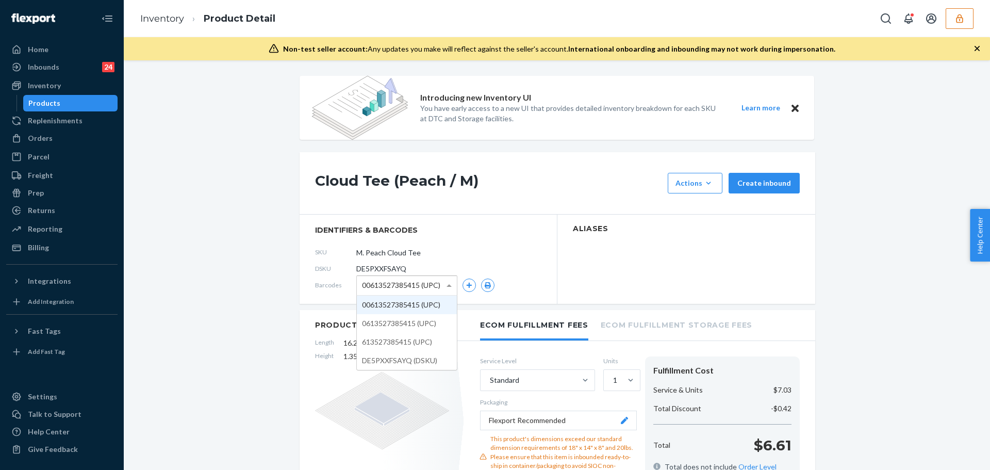
click at [411, 286] on span "00613527385415 (UPC)" at bounding box center [401, 285] width 78 height 18
click at [481, 289] on button "button" at bounding box center [487, 284] width 13 height 13
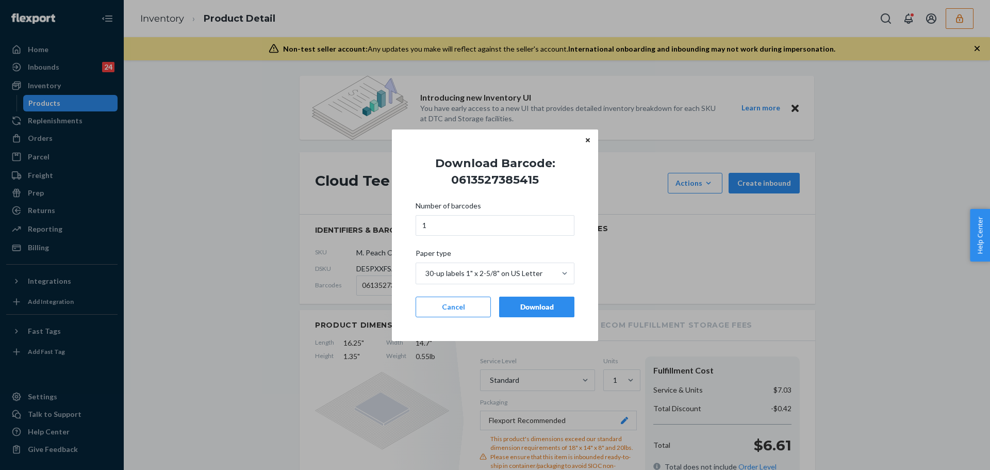
click at [521, 307] on div "Download" at bounding box center [537, 307] width 58 height 10
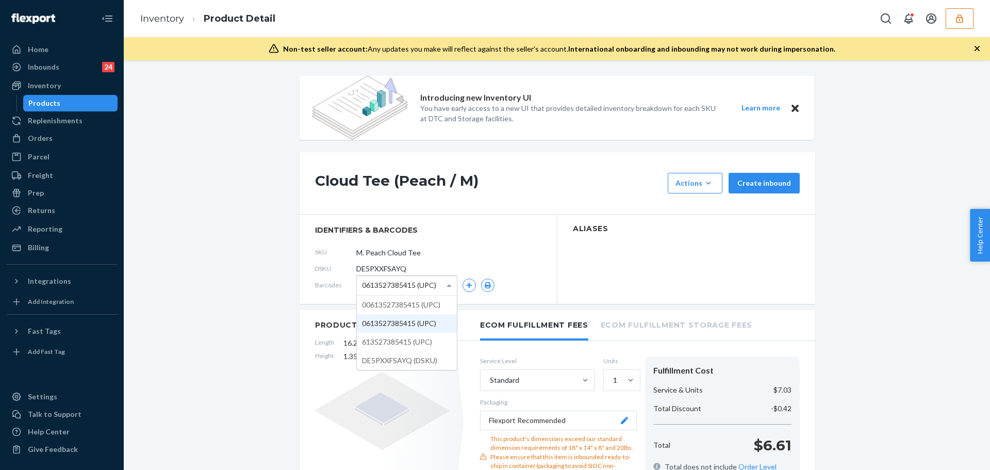
click at [412, 278] on span "0613527385415 (UPC)" at bounding box center [399, 285] width 74 height 18
click at [481, 284] on button "button" at bounding box center [487, 284] width 13 height 13
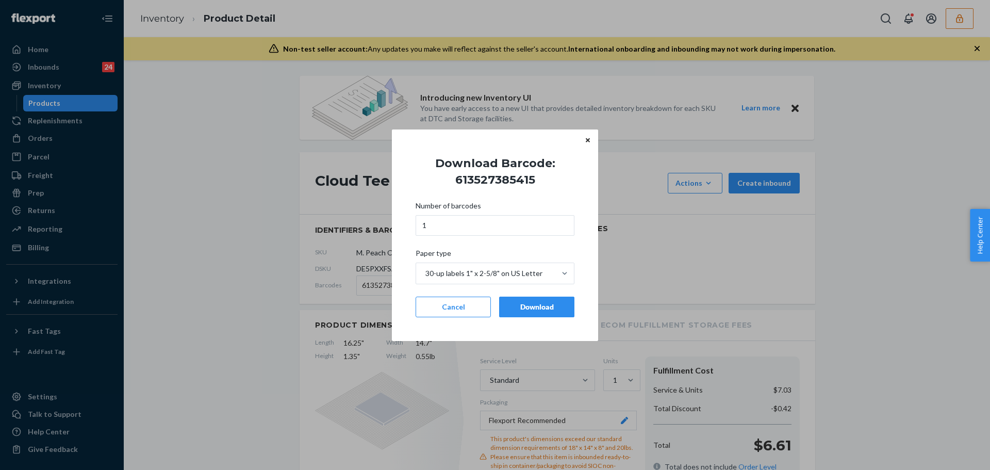
click at [531, 305] on div "Download" at bounding box center [537, 307] width 58 height 10
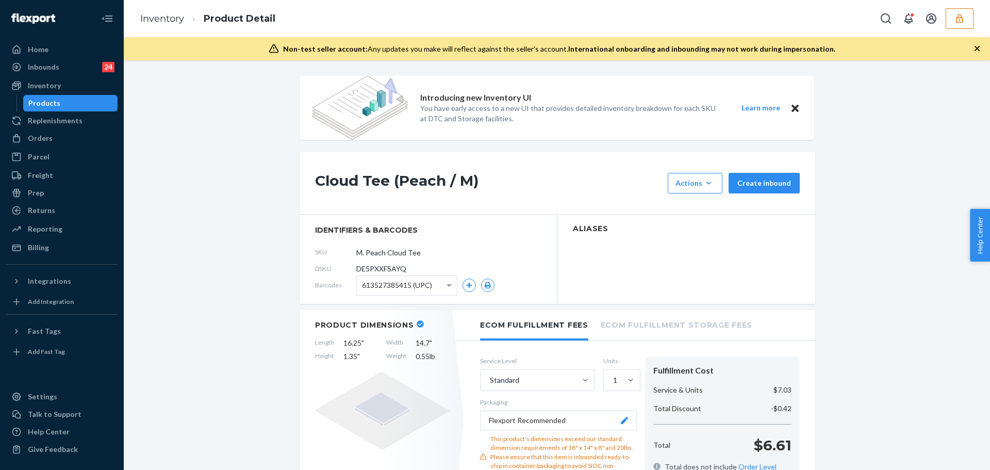
click at [429, 286] on div "613527385415 (UPC)" at bounding box center [407, 285] width 100 height 19
click at [482, 289] on button "button" at bounding box center [487, 284] width 13 height 13
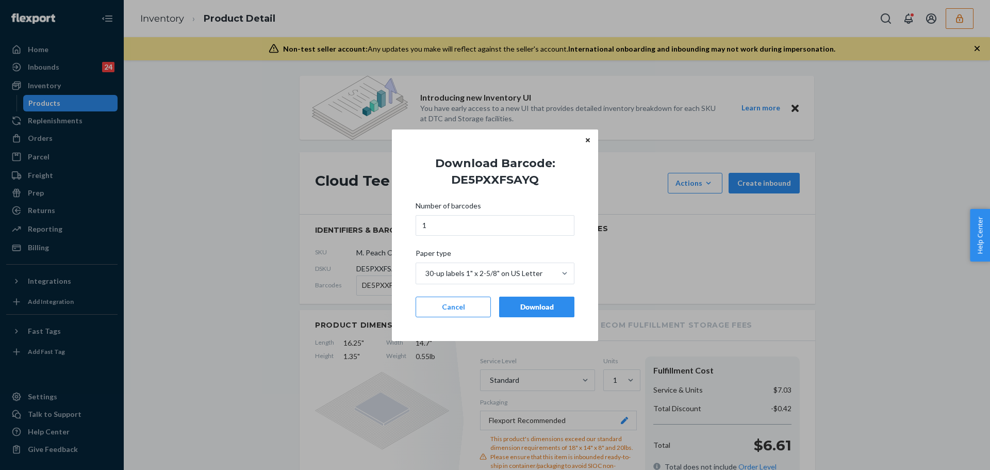
click at [515, 301] on button "Download" at bounding box center [536, 306] width 75 height 21
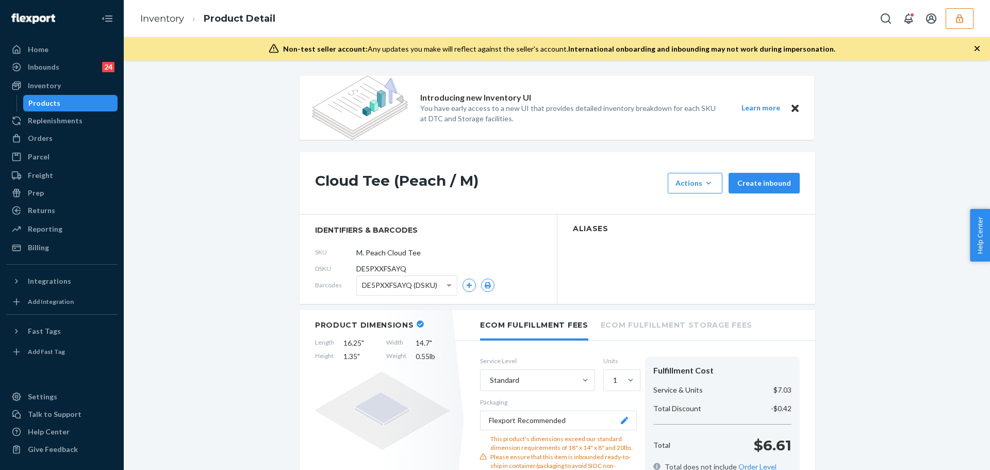
click at [956, 24] on button "button" at bounding box center [959, 18] width 28 height 21
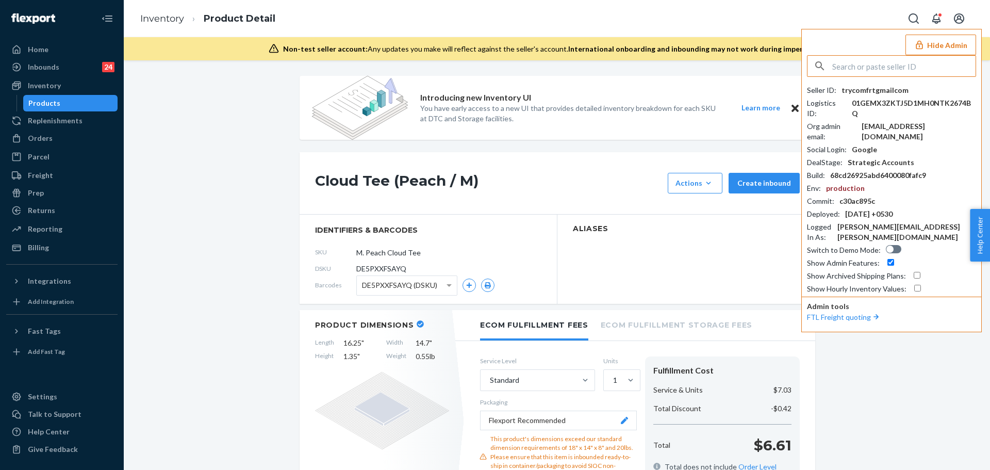
click at [935, 62] on input "text" at bounding box center [903, 66] width 143 height 21
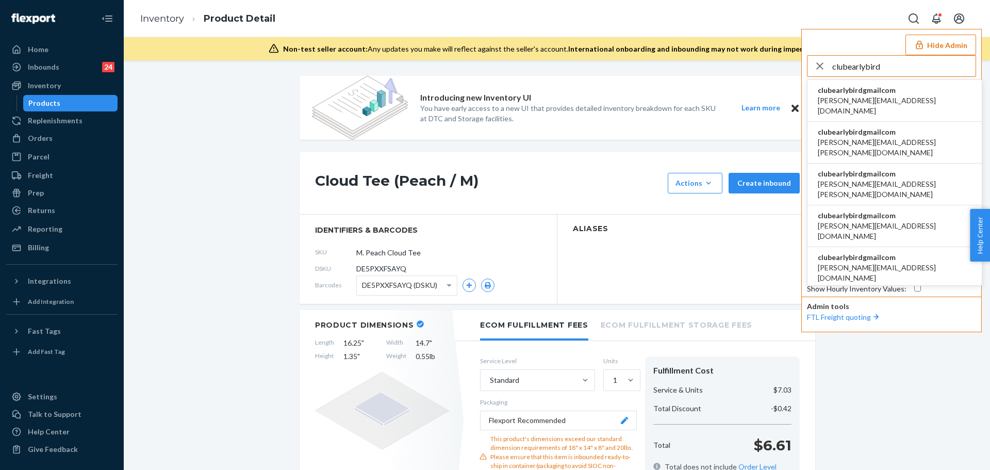
type input "clubearlybird"
click at [870, 95] on span "clubearlybirdgmailcom" at bounding box center [895, 90] width 154 height 10
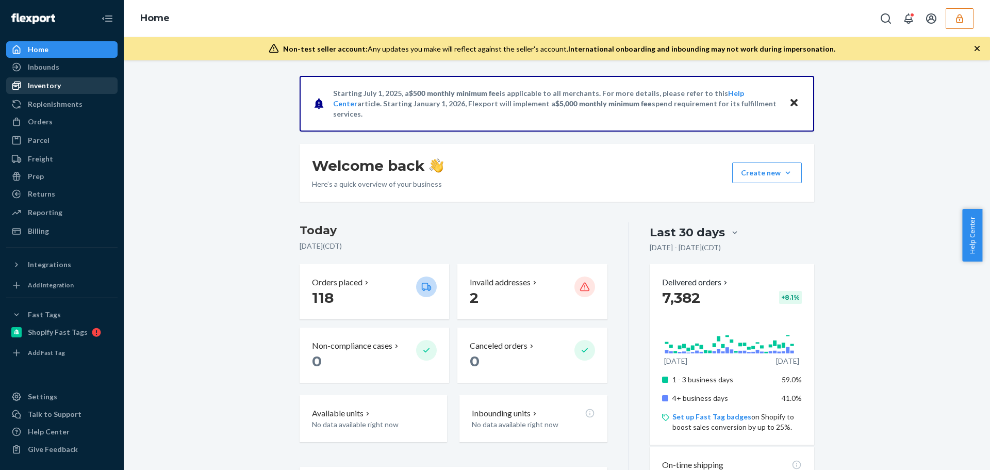
click at [51, 89] on div "Inventory" at bounding box center [44, 85] width 33 height 10
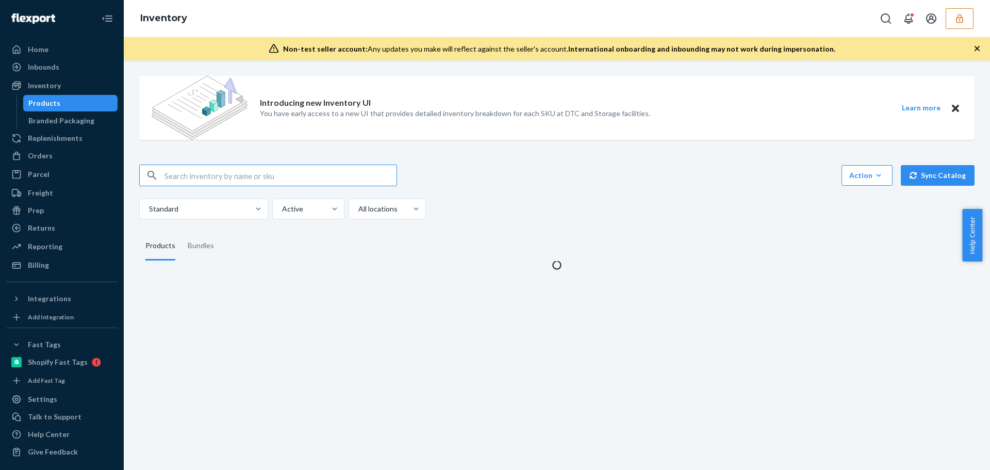
click at [185, 180] on input "text" at bounding box center [280, 175] width 232 height 21
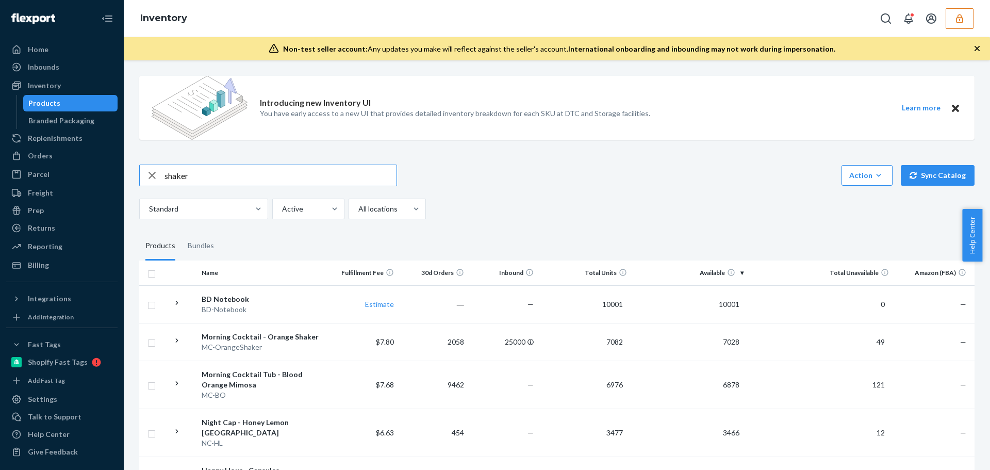
type input "shaker"
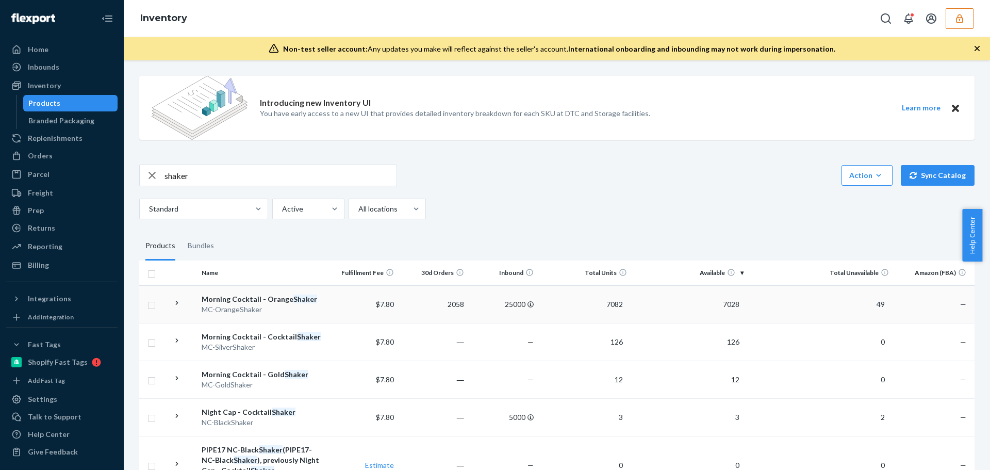
click at [326, 306] on td "Morning Cocktail - Orange Shaker MC-OrangeShaker" at bounding box center [262, 304] width 131 height 38
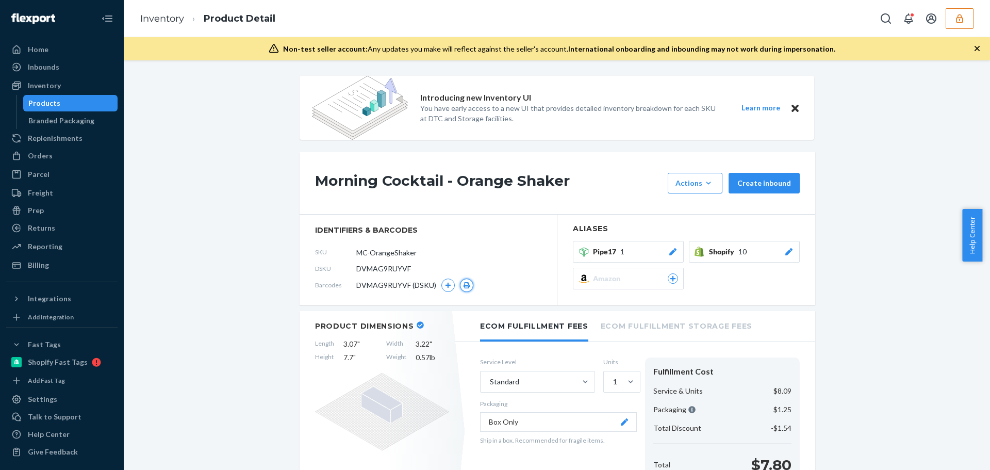
click at [466, 288] on button "button" at bounding box center [466, 284] width 13 height 13
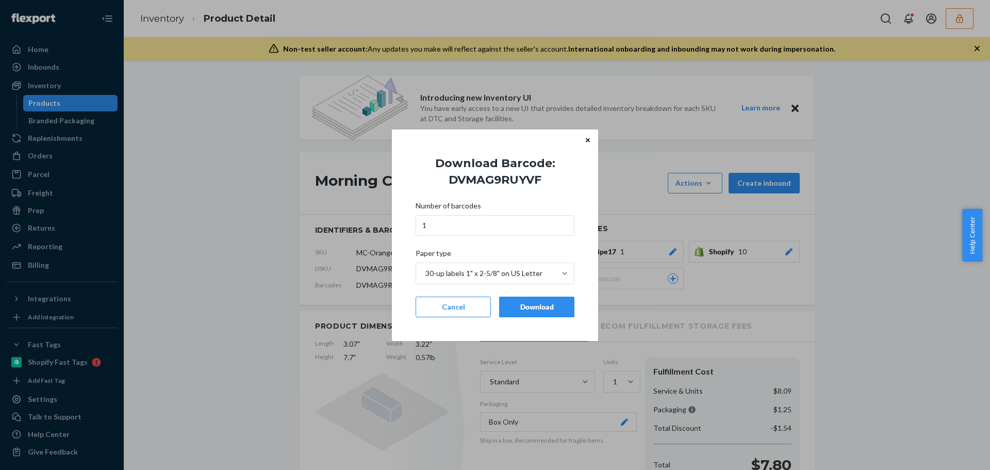
click at [520, 316] on button "Download" at bounding box center [536, 306] width 75 height 21
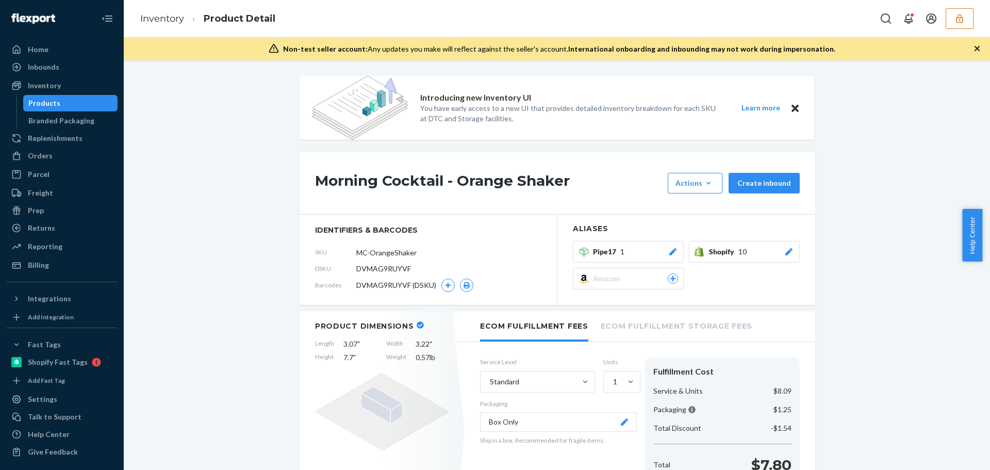
drag, startPoint x: 969, startPoint y: 17, endPoint x: 978, endPoint y: 21, distance: 10.6
click at [968, 18] on button "button" at bounding box center [959, 18] width 28 height 21
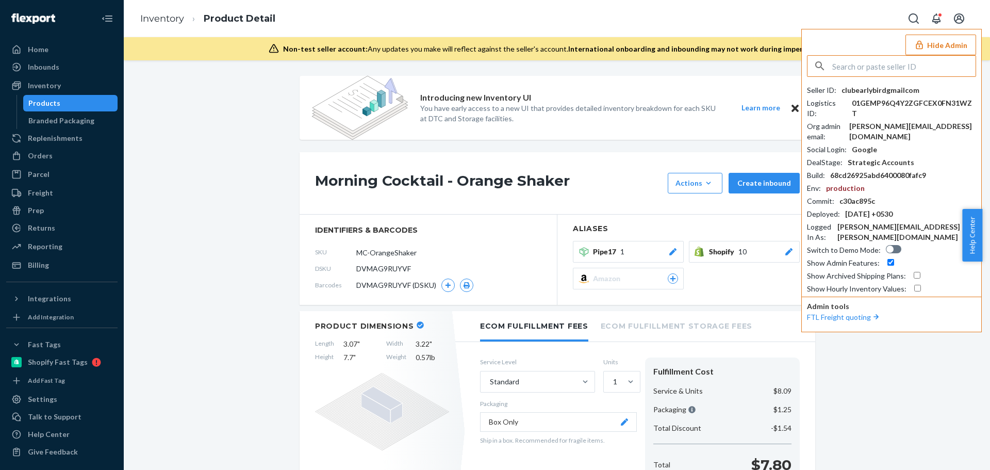
click at [925, 63] on input "text" at bounding box center [903, 66] width 143 height 21
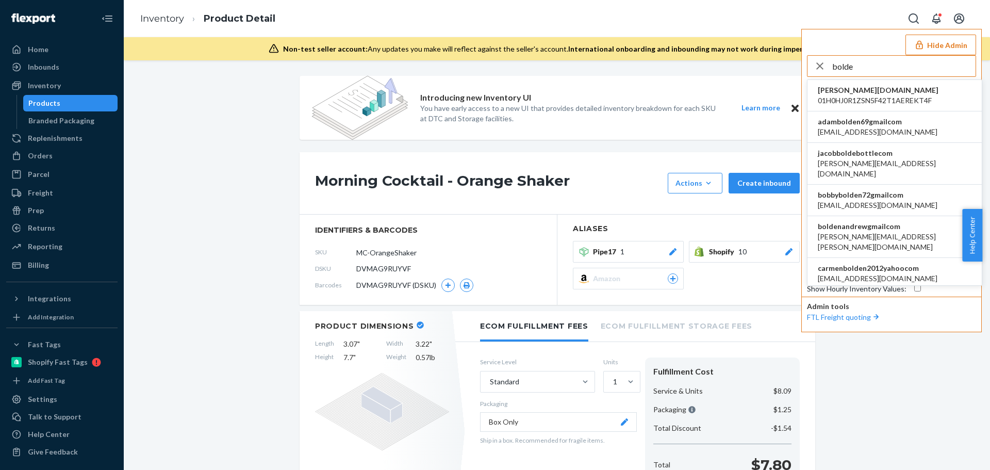
type input "bolde"
click at [845, 157] on span "jacobboldebottlecom" at bounding box center [895, 153] width 154 height 10
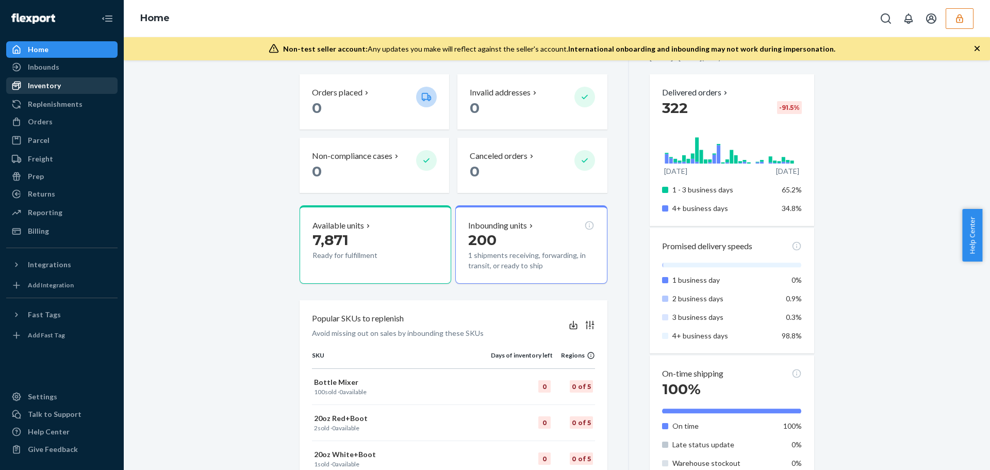
scroll to position [206, 0]
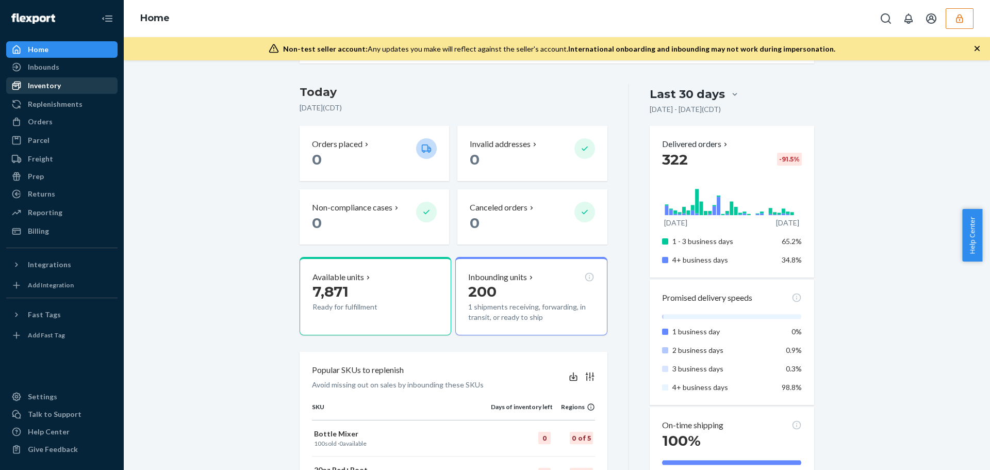
click at [37, 80] on div "Inventory" at bounding box center [44, 85] width 33 height 10
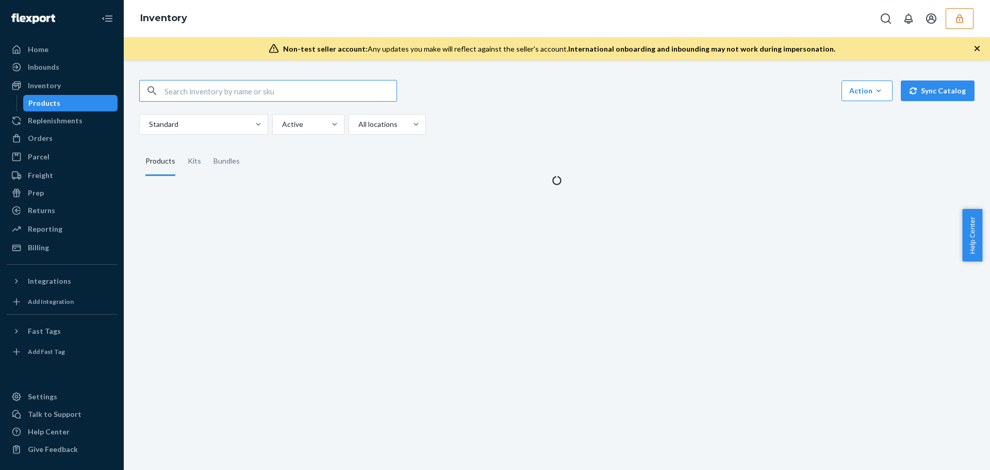
click at [224, 94] on input "text" at bounding box center [280, 90] width 232 height 21
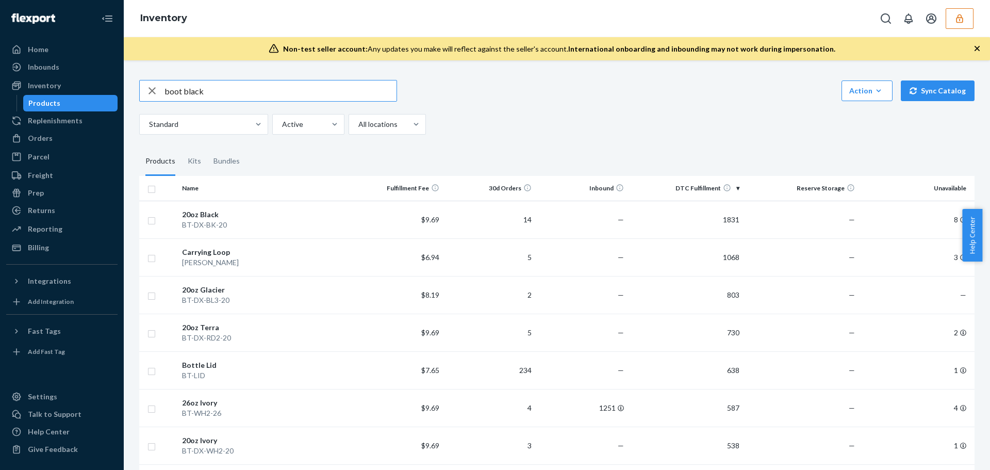
type input "boot black"
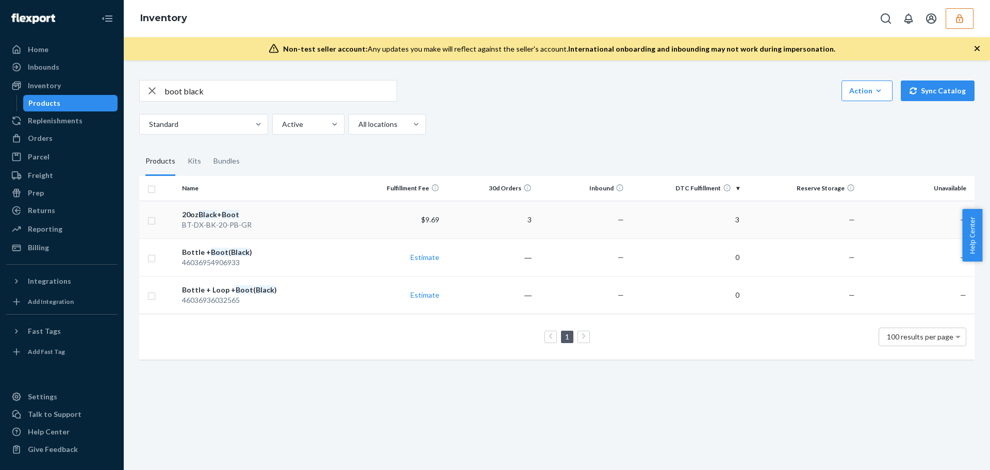
click at [249, 217] on span "20oz Black + Boot BT-DX-BK-20-PB-GR" at bounding box center [264, 219] width 165 height 21
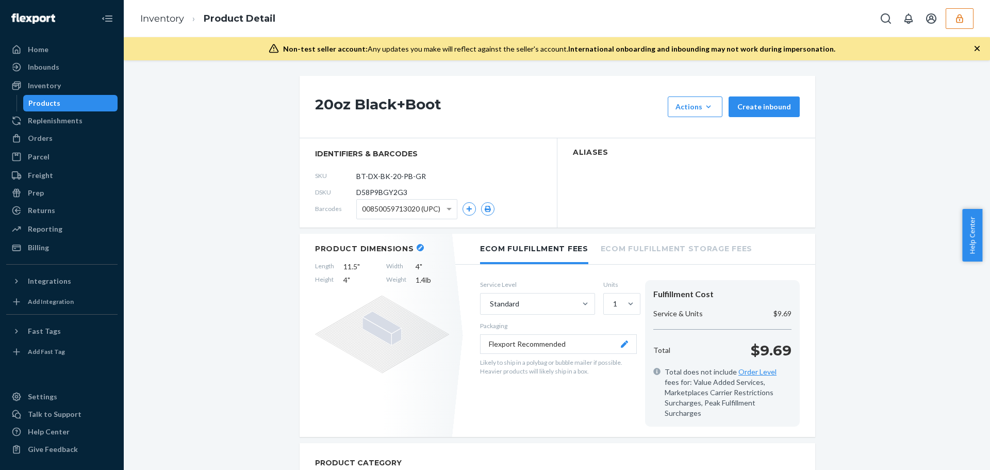
click at [404, 106] on h1 "20oz Black+Boot" at bounding box center [488, 106] width 347 height 21
copy h1 "Boot"
drag, startPoint x: 85, startPoint y: 98, endPoint x: 92, endPoint y: 102, distance: 7.9
click at [85, 98] on div "Products" at bounding box center [70, 103] width 93 height 14
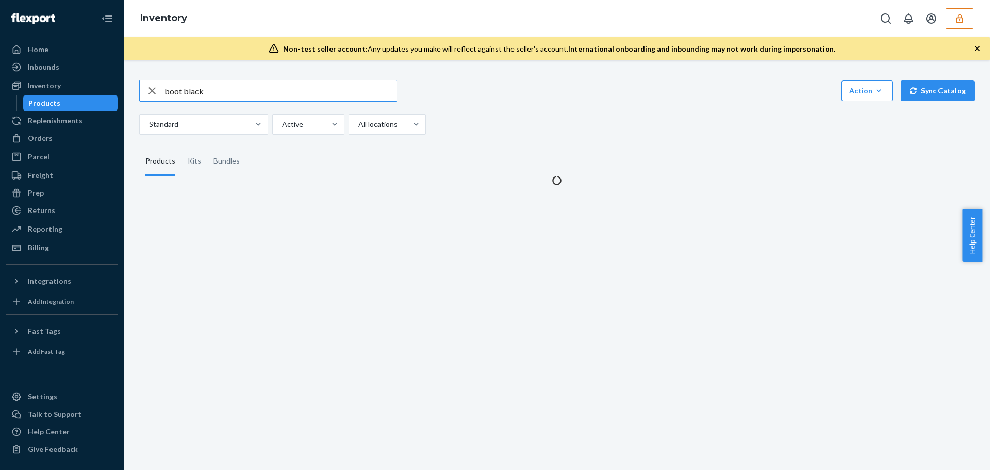
click at [206, 87] on input "boot black" at bounding box center [280, 90] width 232 height 21
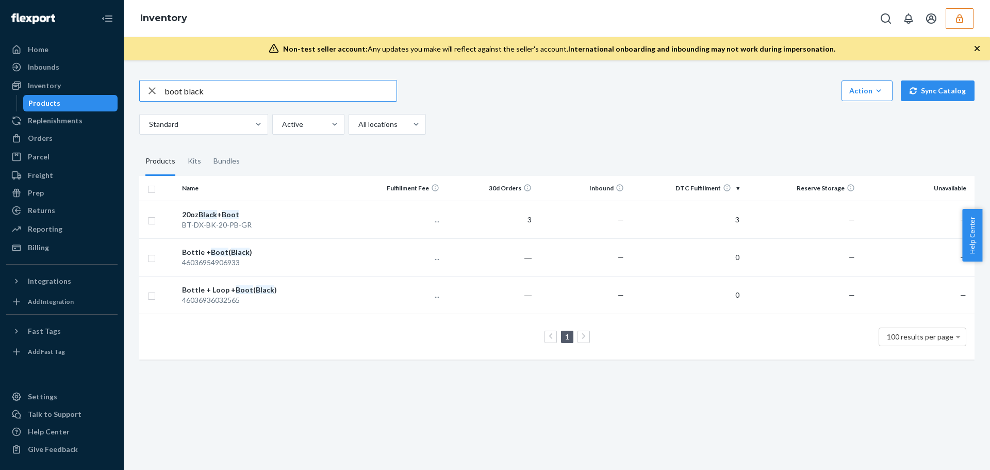
drag, startPoint x: 207, startPoint y: 90, endPoint x: 182, endPoint y: 96, distance: 24.9
click at [182, 96] on input "boot black" at bounding box center [280, 90] width 232 height 21
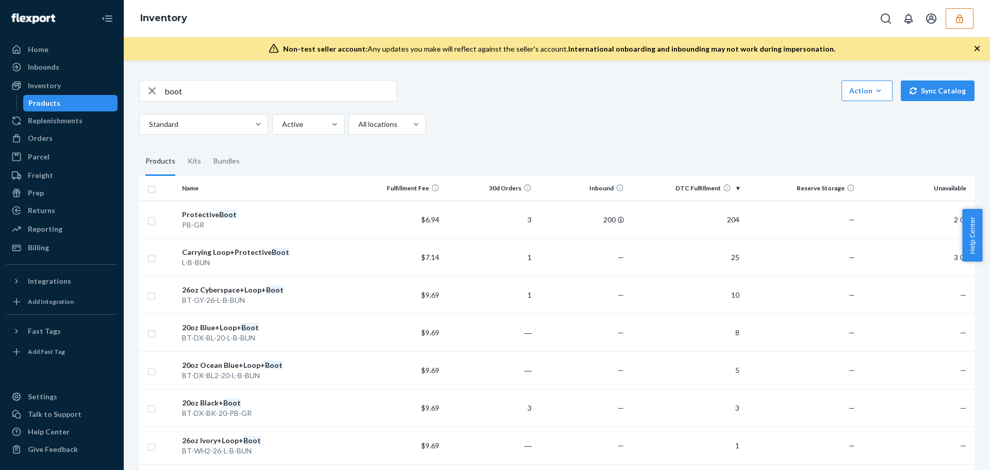
click at [187, 97] on input "boot" at bounding box center [280, 90] width 232 height 21
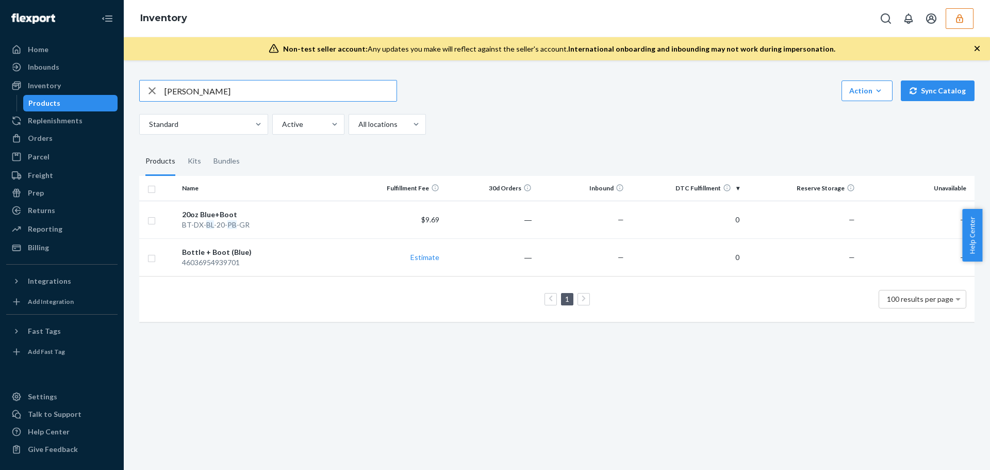
click at [195, 94] on input "[PERSON_NAME]" at bounding box center [280, 90] width 232 height 21
click at [189, 91] on input "PB-BK" at bounding box center [280, 90] width 232 height 21
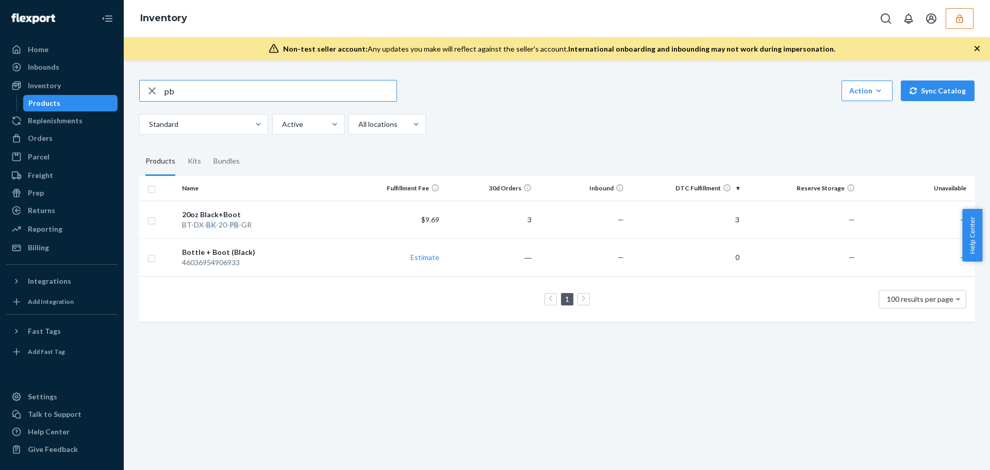
type input "pb"
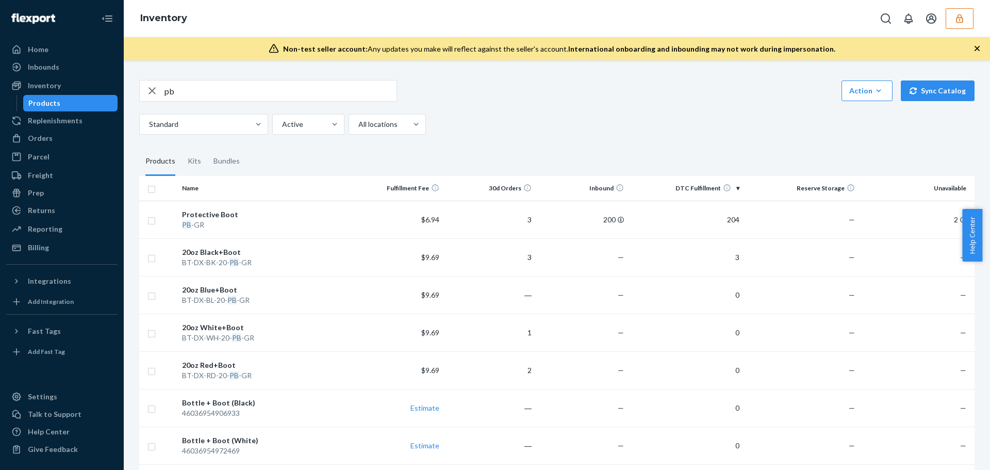
click at [188, 91] on input "pb" at bounding box center [280, 90] width 232 height 21
type input "boot"
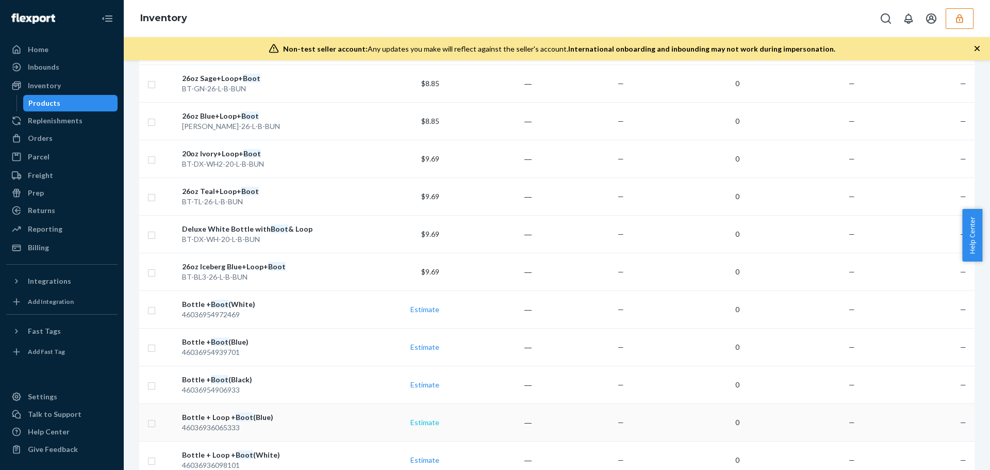
scroll to position [536, 0]
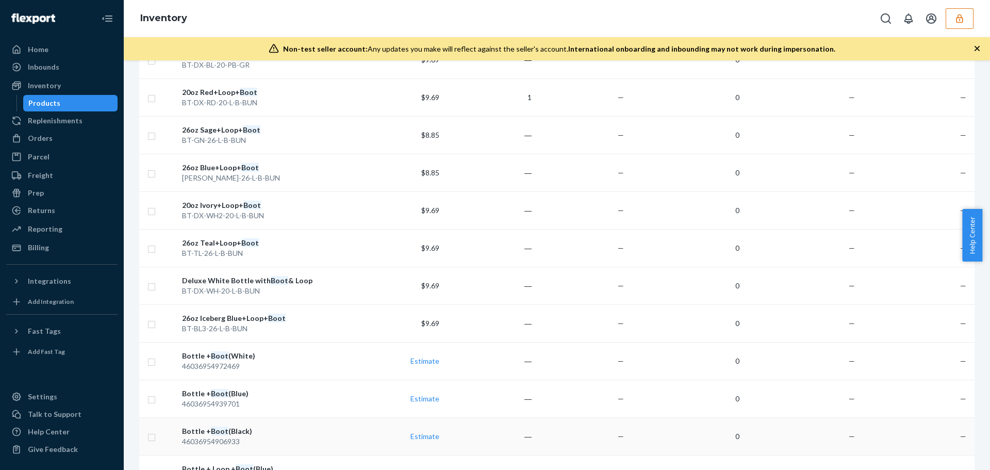
click at [252, 433] on div "Bottle + Boot (Black)" at bounding box center [264, 431] width 165 height 10
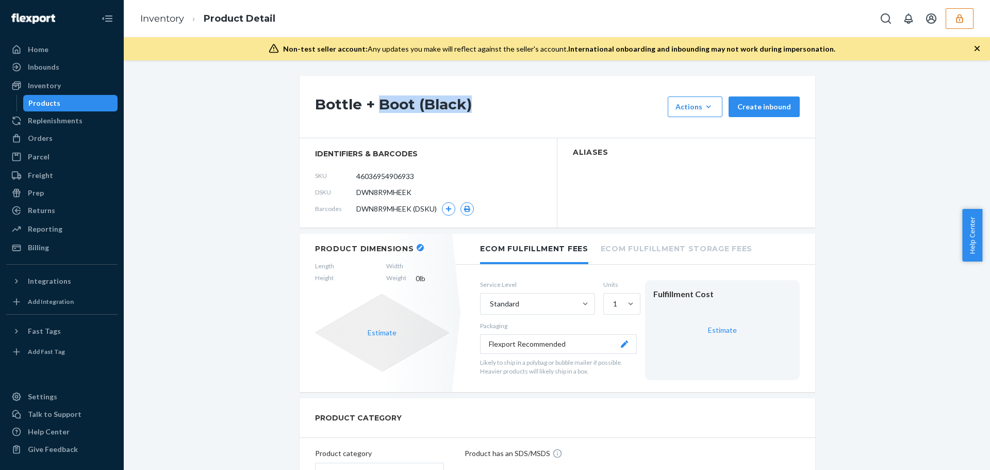
drag, startPoint x: 374, startPoint y: 104, endPoint x: 475, endPoint y: 109, distance: 101.2
click at [475, 109] on h1 "Bottle + Boot (Black)" at bounding box center [488, 106] width 347 height 21
copy h1 "Boot (Black)"
click at [56, 103] on div "Products" at bounding box center [44, 103] width 32 height 10
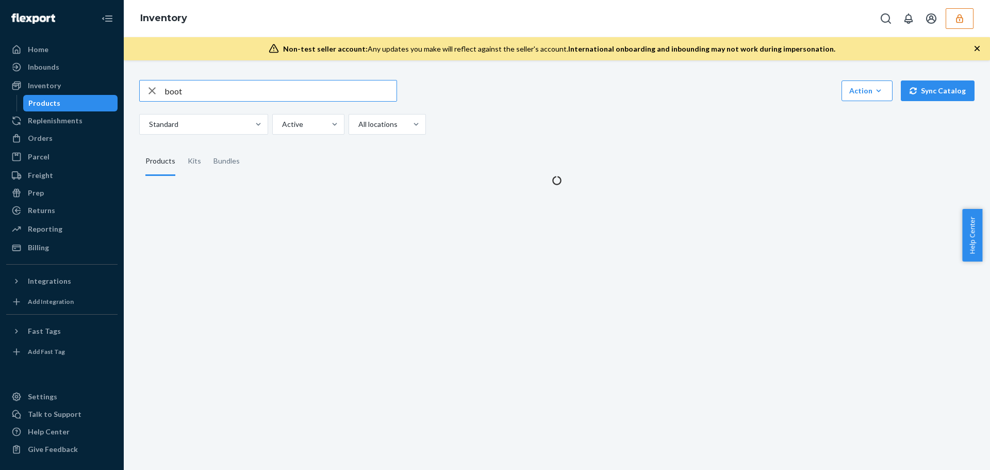
click at [281, 94] on input "boot" at bounding box center [280, 90] width 232 height 21
click at [280, 94] on input "boot" at bounding box center [280, 90] width 232 height 21
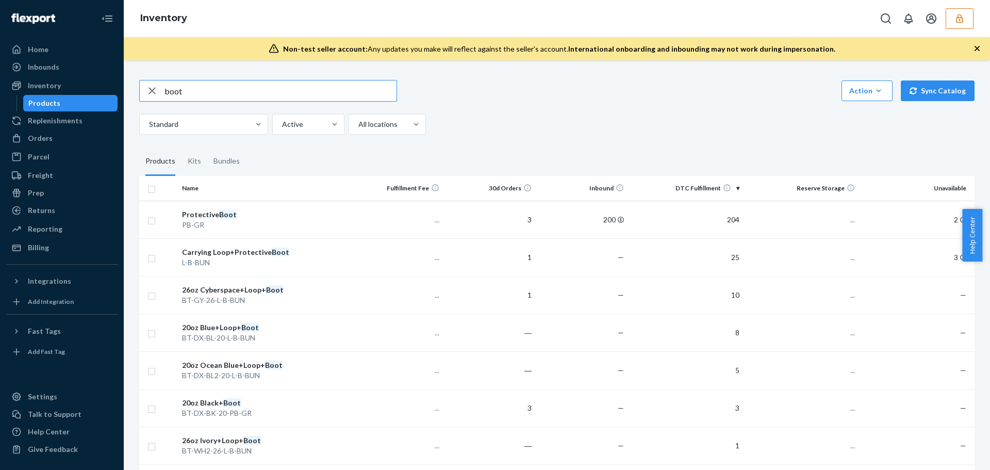
click at [280, 94] on input "boot" at bounding box center [280, 90] width 232 height 21
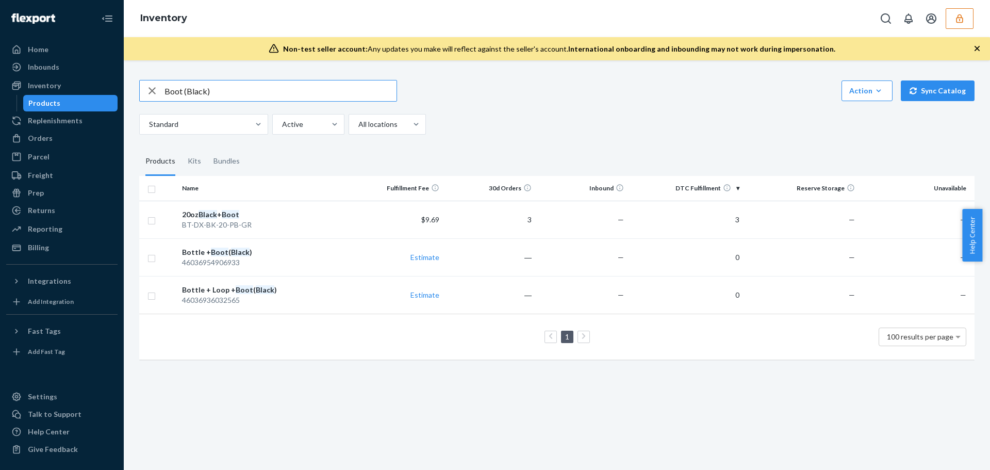
click at [209, 91] on input "Boot (Black)" at bounding box center [280, 90] width 232 height 21
drag, startPoint x: 209, startPoint y: 91, endPoint x: 182, endPoint y: 90, distance: 26.8
click at [182, 90] on input "Boot (Black)" at bounding box center [280, 90] width 232 height 21
type input "Boot"
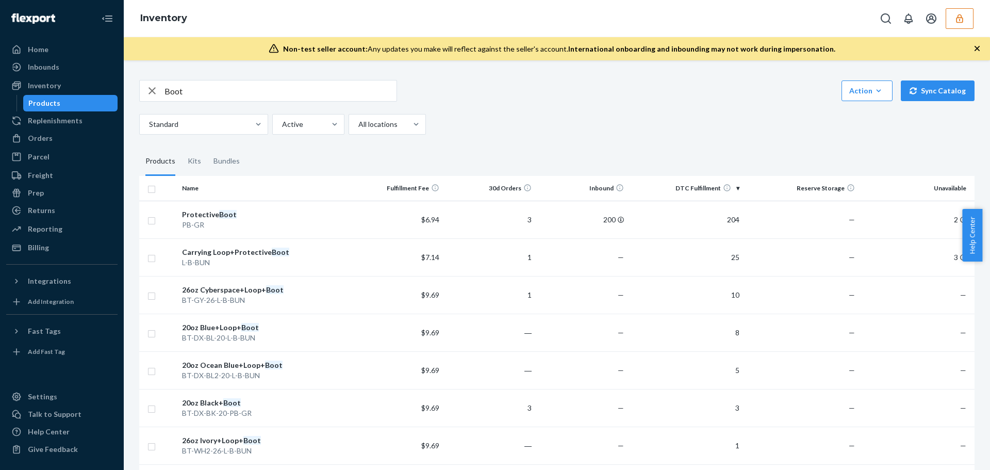
click at [255, 210] on div "Protective Boot" at bounding box center [264, 214] width 165 height 10
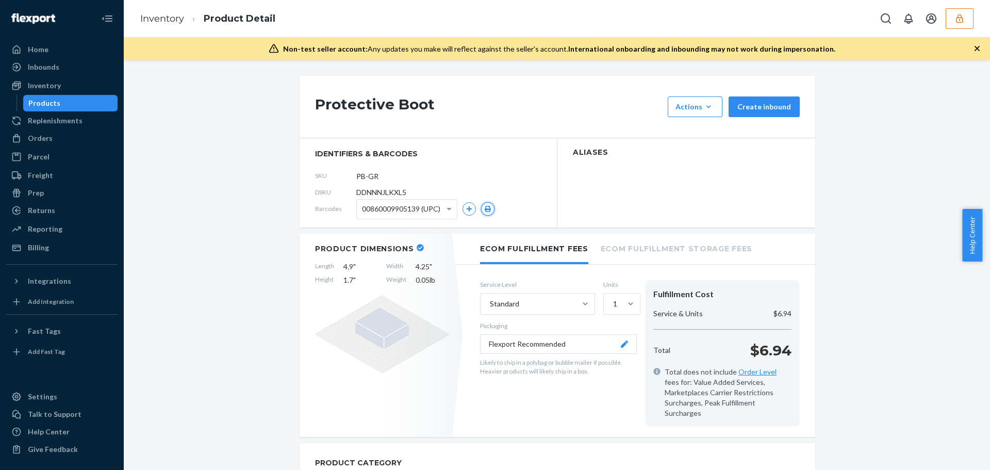
click at [487, 209] on icon "button" at bounding box center [488, 209] width 6 height 6
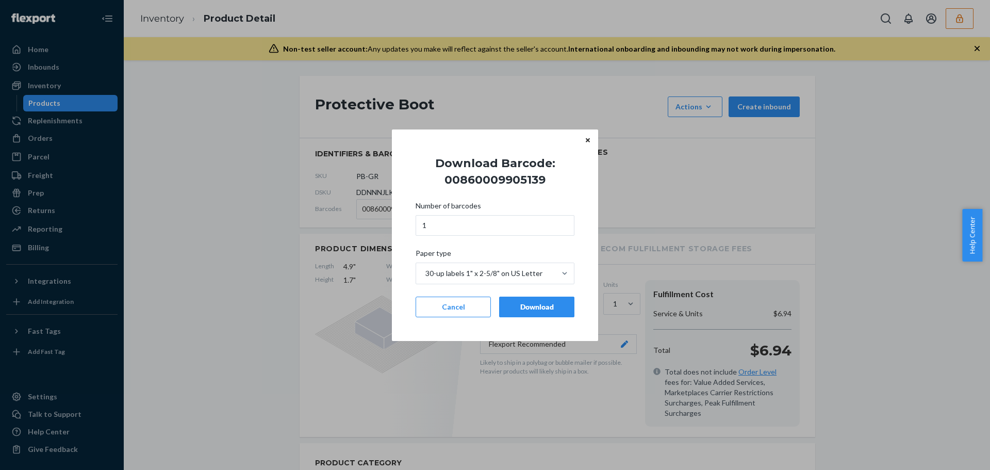
click at [544, 307] on div "Download" at bounding box center [537, 307] width 58 height 10
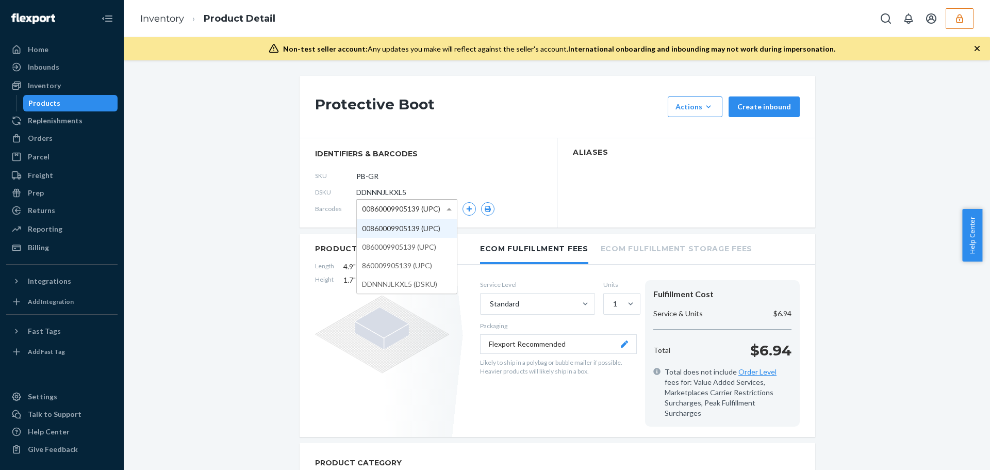
click at [405, 206] on span "00860009905139 (UPC)" at bounding box center [401, 209] width 78 height 18
drag, startPoint x: 418, startPoint y: 252, endPoint x: 441, endPoint y: 242, distance: 24.5
click at [487, 207] on icon "button" at bounding box center [487, 209] width 7 height 6
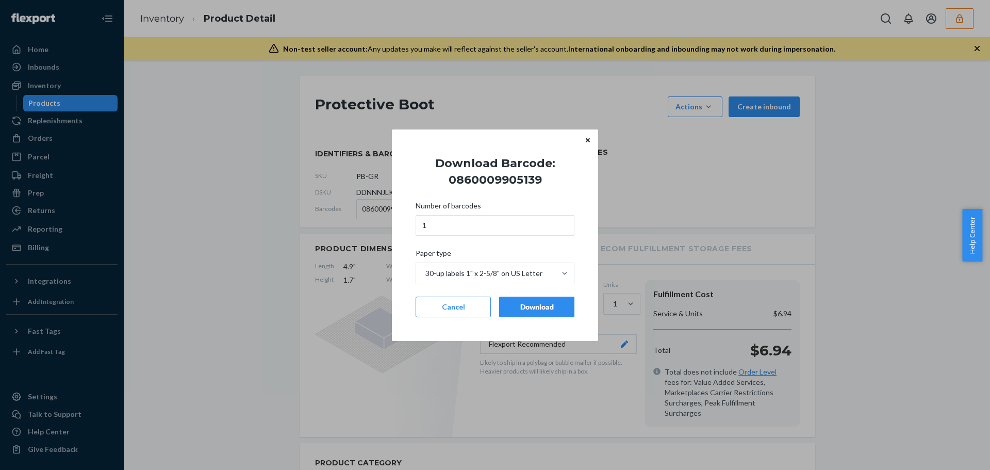
click at [538, 307] on div "Download" at bounding box center [537, 307] width 58 height 10
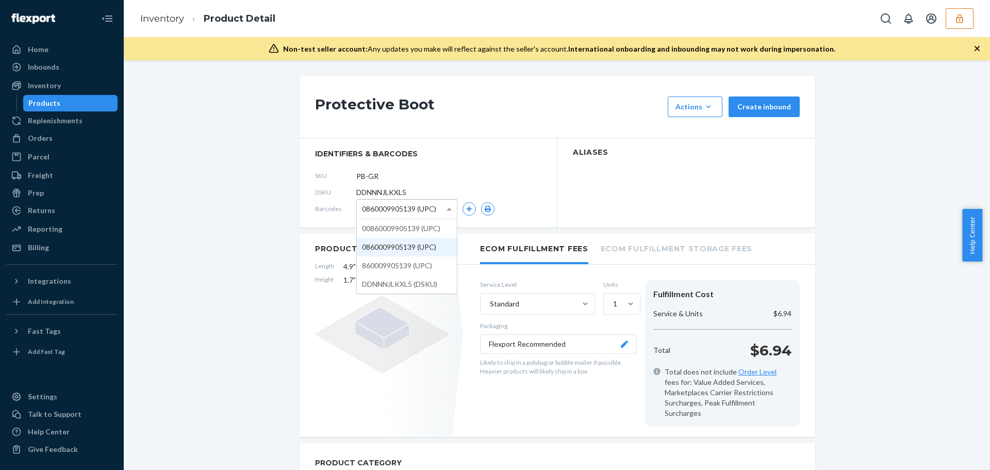
click at [431, 204] on span "0860009905139 (UPC)" at bounding box center [399, 209] width 74 height 18
click at [492, 204] on div "Barcodes 860009905139 (UPC)" at bounding box center [428, 209] width 226 height 16
click at [484, 208] on icon "button" at bounding box center [487, 209] width 7 height 6
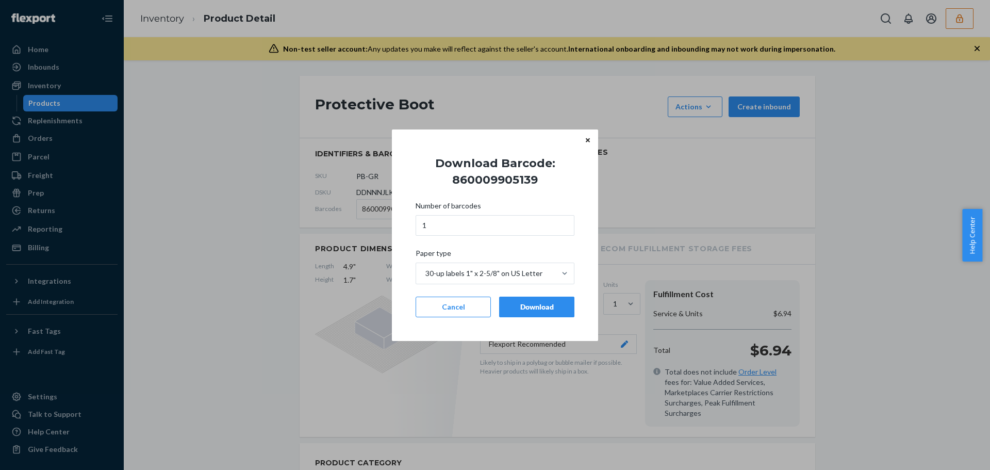
click at [536, 310] on div "Download" at bounding box center [537, 307] width 58 height 10
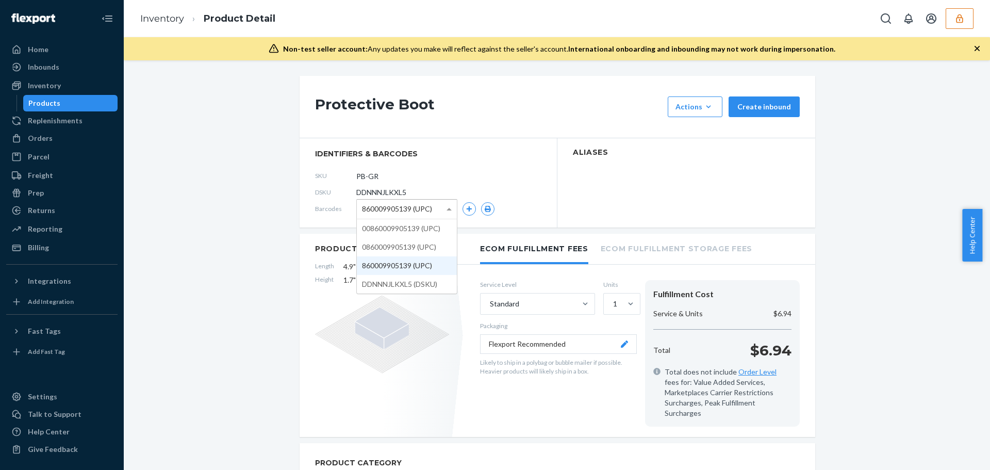
click at [414, 213] on span "860009905139 (UPC)" at bounding box center [397, 209] width 70 height 18
click at [484, 207] on icon "button" at bounding box center [487, 209] width 7 height 6
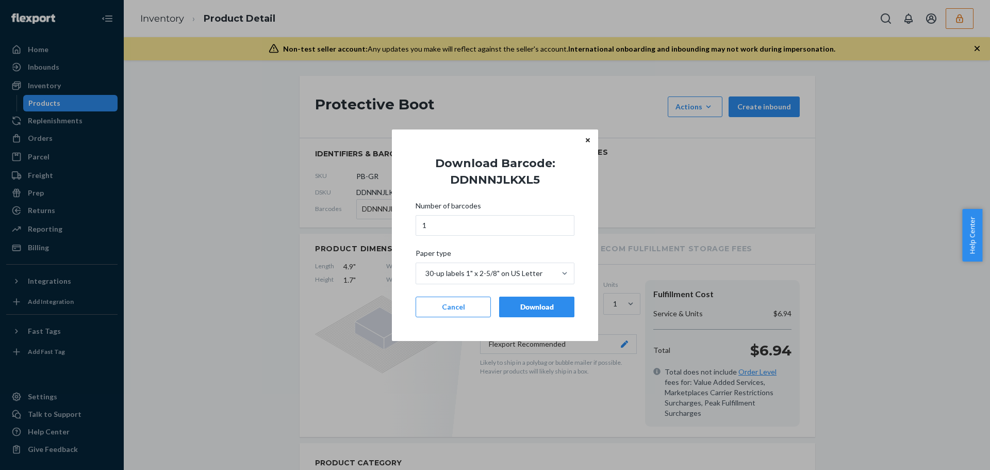
click at [524, 308] on div "Download" at bounding box center [537, 307] width 58 height 10
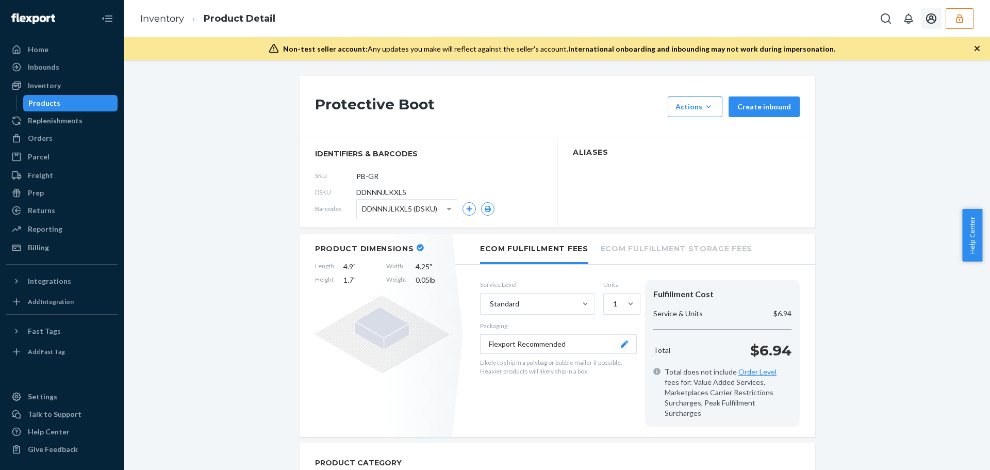
click at [962, 25] on button "button" at bounding box center [959, 18] width 28 height 21
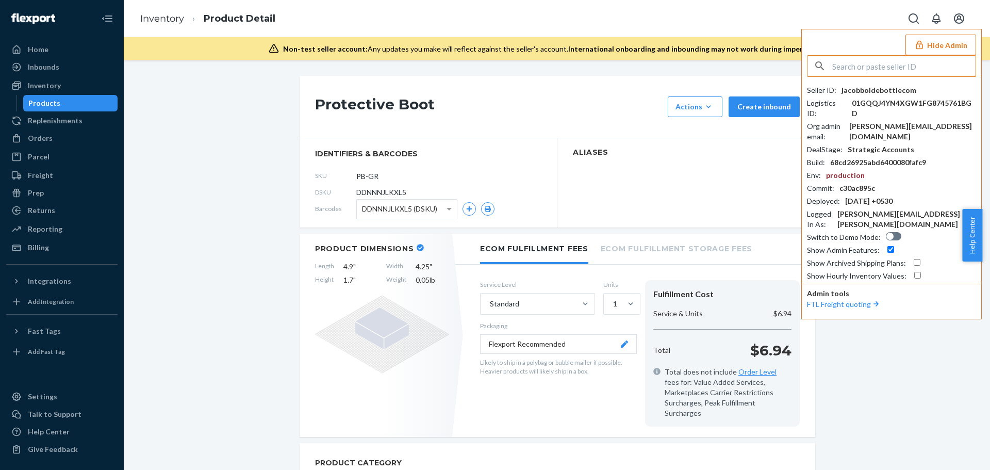
click at [903, 65] on input "text" at bounding box center [903, 66] width 143 height 21
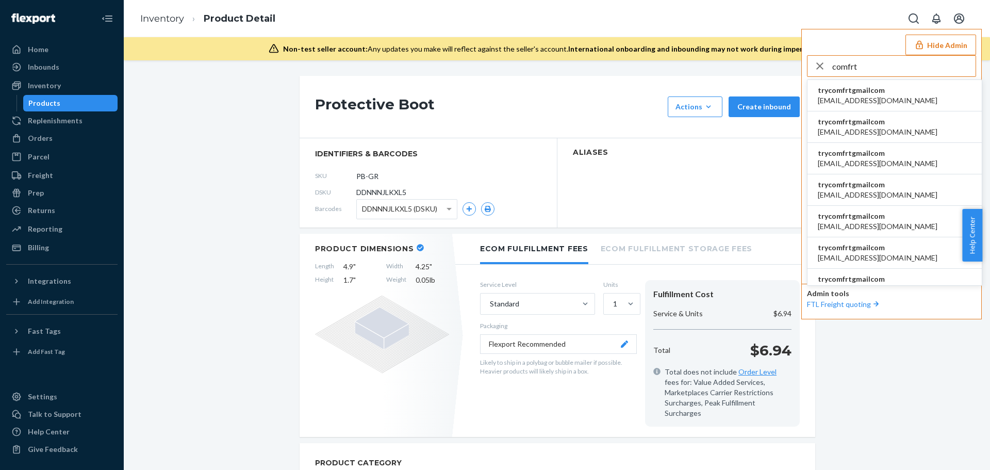
type input "comfrt"
click at [858, 97] on span "[EMAIL_ADDRESS][DOMAIN_NAME]" at bounding box center [878, 100] width 120 height 10
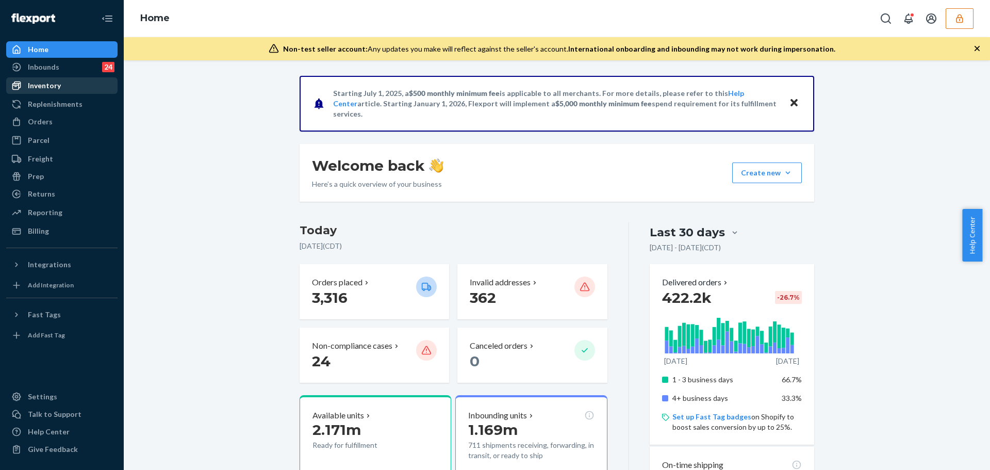
click at [82, 89] on div "Inventory" at bounding box center [61, 85] width 109 height 14
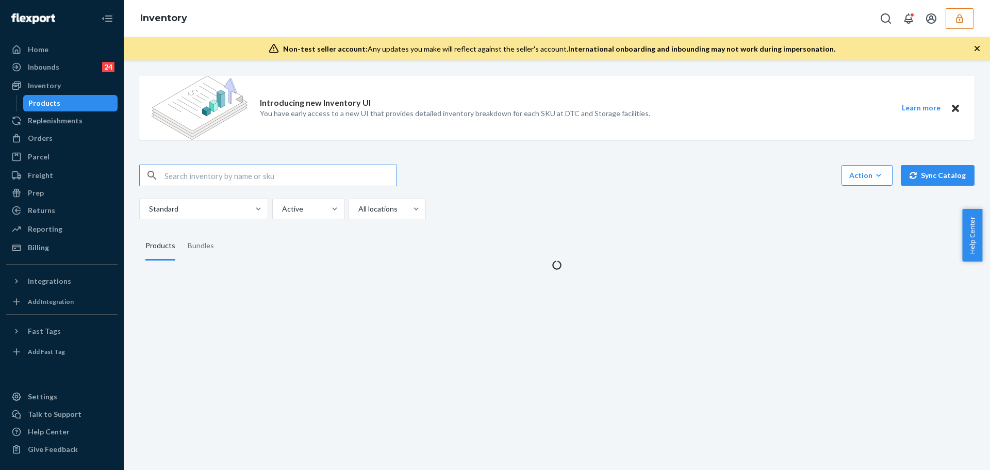
click at [210, 173] on input "text" at bounding box center [280, 175] width 232 height 21
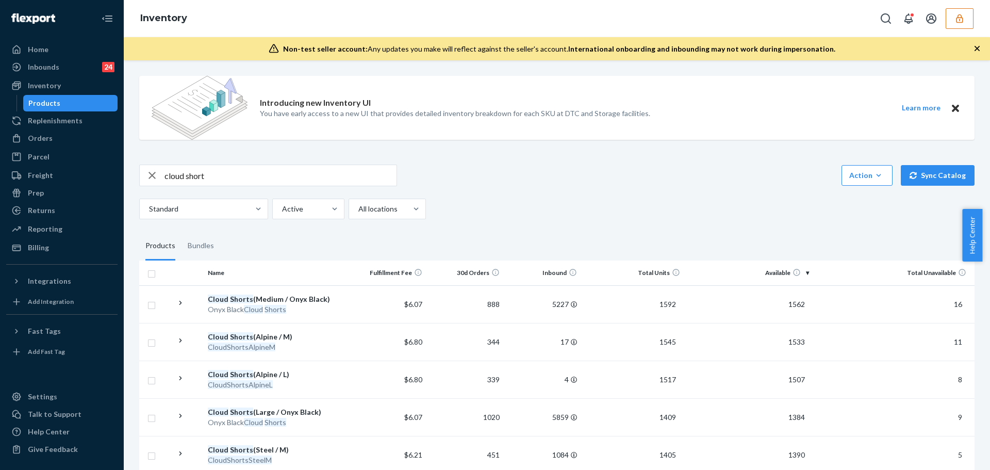
click at [229, 175] on input "cloud short" at bounding box center [280, 175] width 232 height 21
type input "cloud short onyx black"
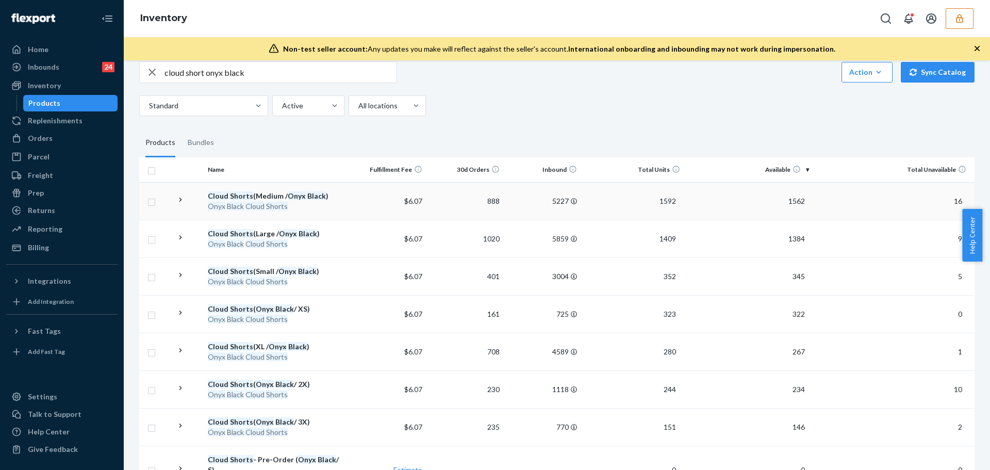
click at [293, 205] on div "Onyx Black Cloud Shorts" at bounding box center [276, 206] width 137 height 10
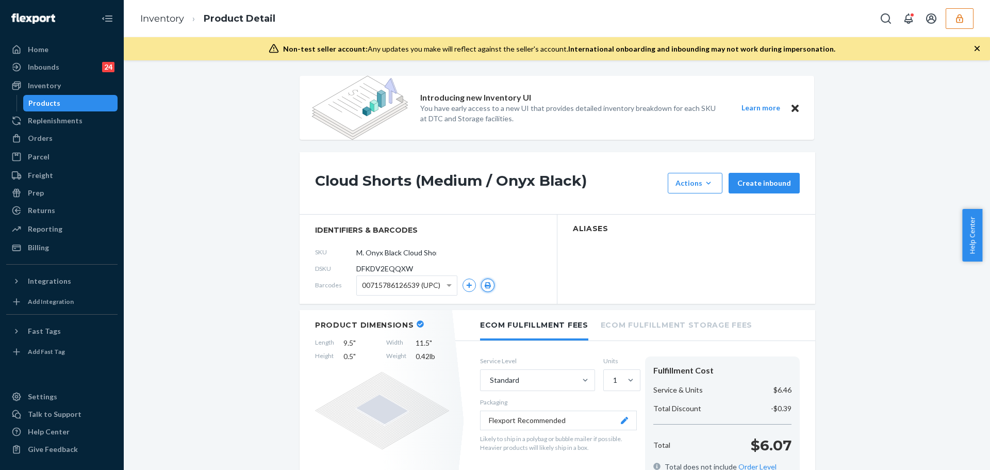
click at [485, 286] on icon "button" at bounding box center [488, 285] width 6 height 6
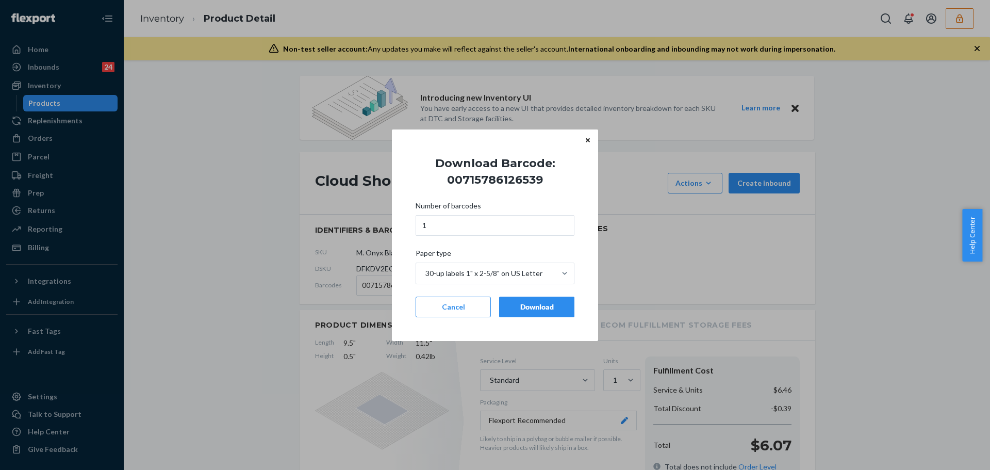
click at [526, 311] on div "Download" at bounding box center [537, 307] width 58 height 10
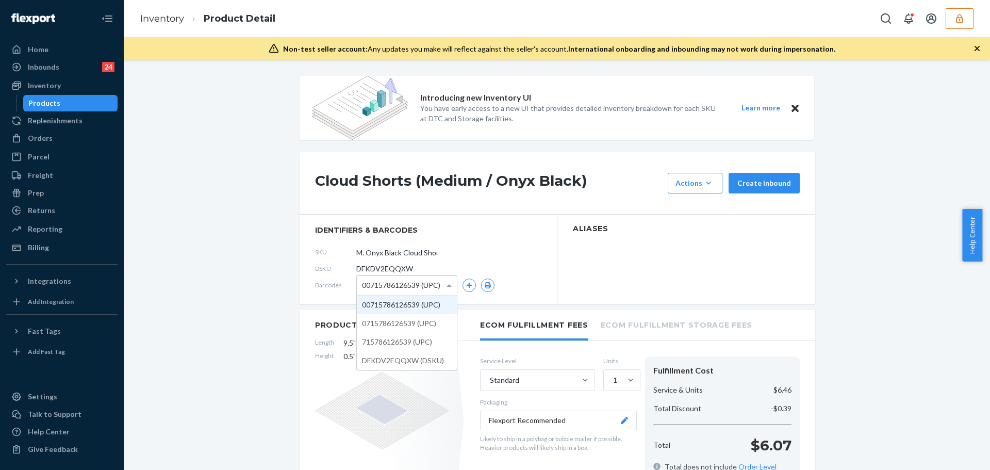
click at [425, 292] on span "00715786126539 (UPC)" at bounding box center [401, 285] width 78 height 18
click at [485, 285] on icon "button" at bounding box center [488, 285] width 6 height 6
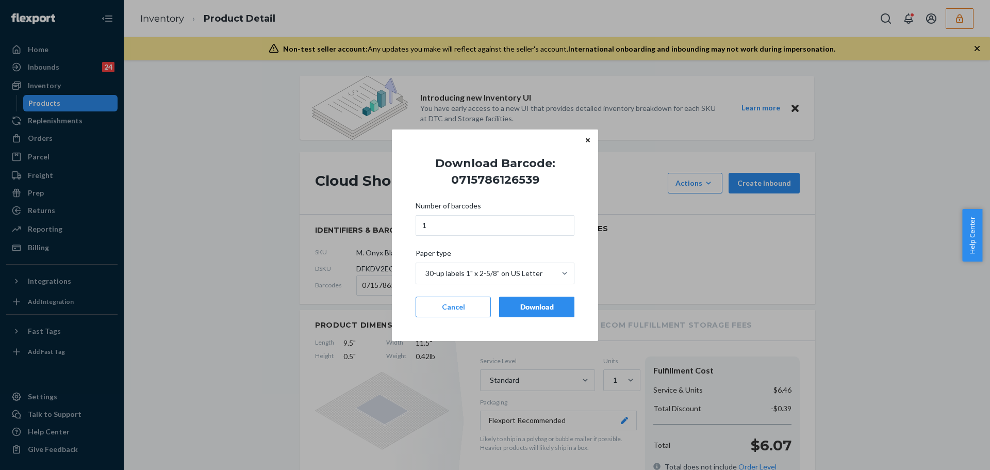
click at [528, 310] on div "Download" at bounding box center [537, 307] width 58 height 10
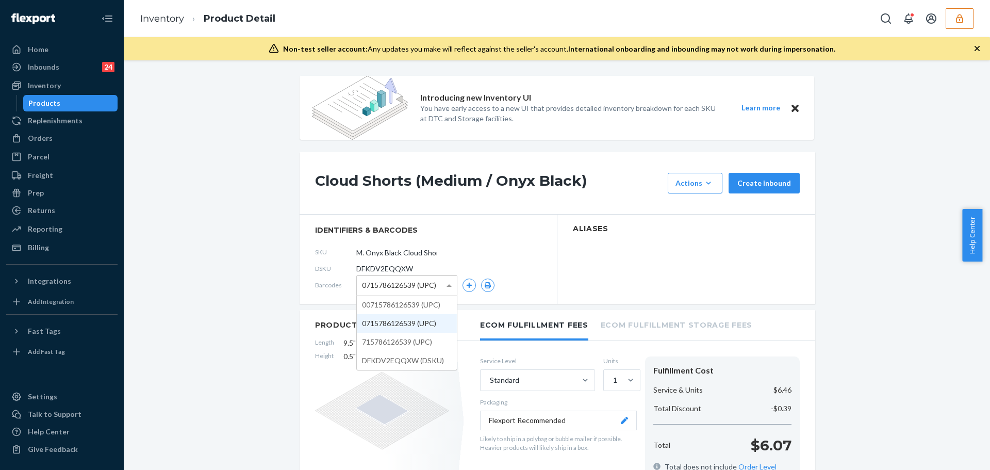
drag, startPoint x: 394, startPoint y: 285, endPoint x: 393, endPoint y: 306, distance: 21.7
click at [394, 285] on span "0715786126539 (UPC)" at bounding box center [399, 285] width 74 height 18
click at [481, 284] on button "button" at bounding box center [487, 284] width 13 height 13
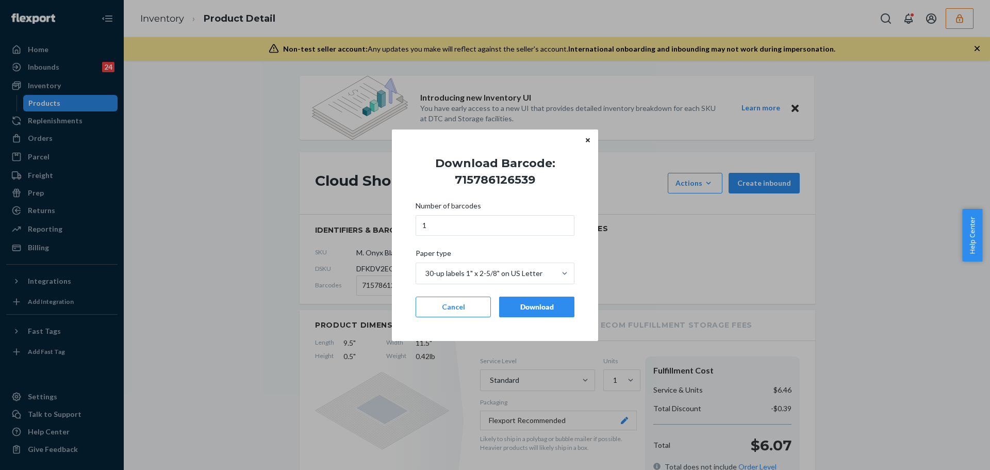
click at [526, 306] on div "Download" at bounding box center [537, 307] width 58 height 10
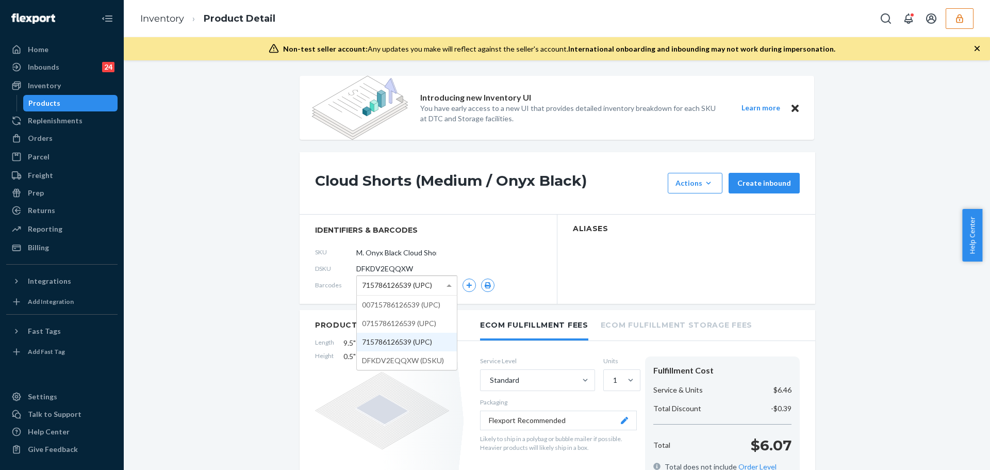
click at [394, 291] on span "715786126539 (UPC)" at bounding box center [397, 285] width 70 height 18
click at [485, 285] on icon "button" at bounding box center [488, 285] width 6 height 6
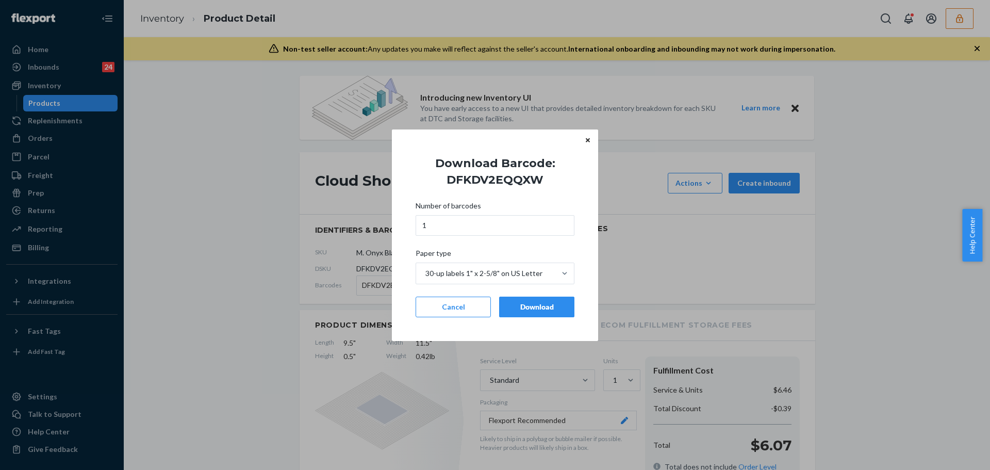
click at [559, 310] on div "Download" at bounding box center [537, 307] width 58 height 10
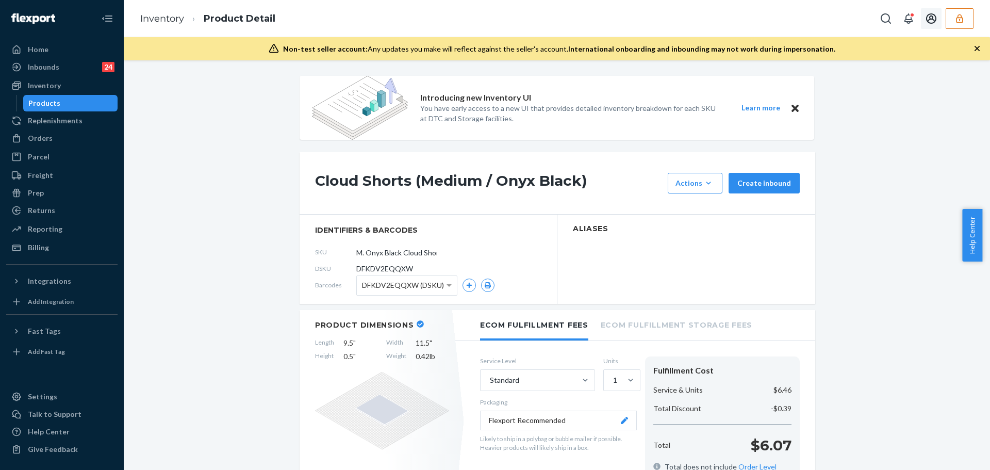
click at [964, 19] on icon "button" at bounding box center [959, 18] width 10 height 10
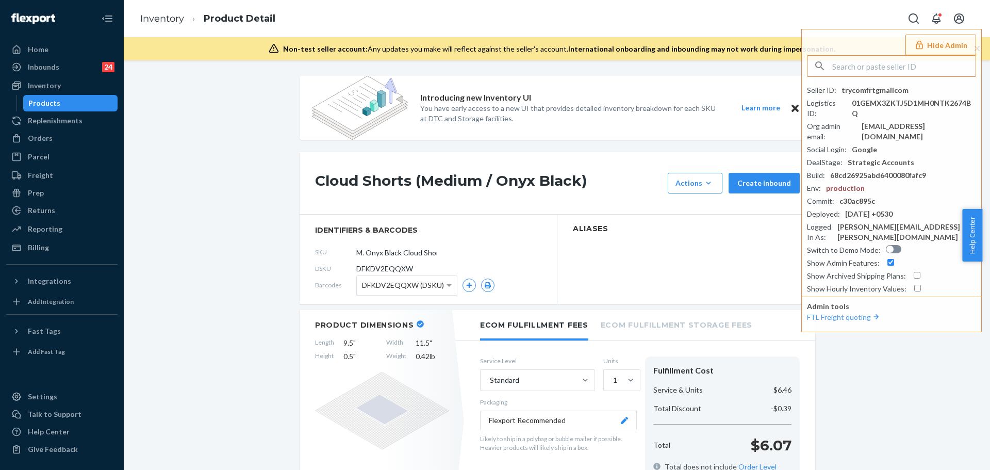
click at [70, 93] on link "Inventory" at bounding box center [61, 85] width 111 height 16
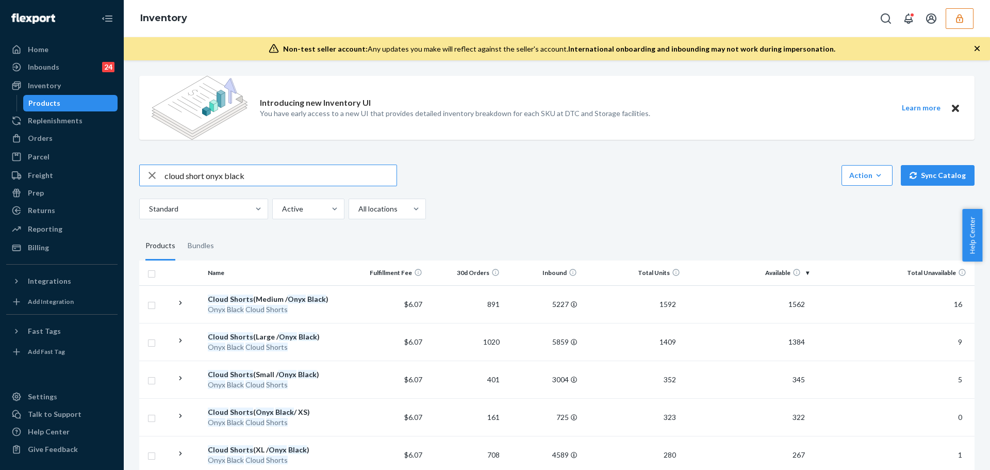
click at [256, 176] on input "cloud short onyx black" at bounding box center [280, 175] width 232 height 21
click at [254, 176] on input "cloud short onyx black" at bounding box center [280, 175] width 232 height 21
click at [255, 176] on input "cloud short onyx black" at bounding box center [280, 175] width 232 height 21
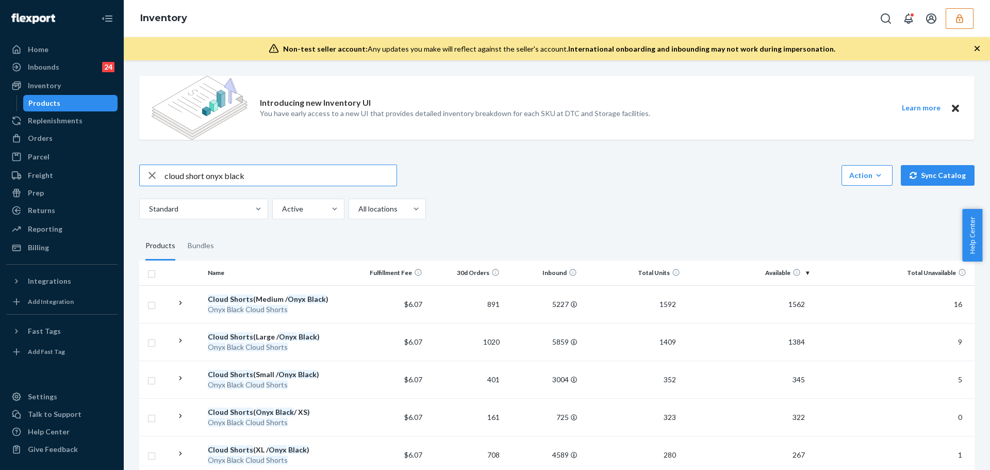
click at [255, 176] on input "cloud short onyx black" at bounding box center [280, 175] width 232 height 21
click at [256, 176] on input "cloud short onyx black" at bounding box center [280, 175] width 232 height 21
paste input "Signature Hoodie"
click at [249, 173] on input "Signature hoodie" at bounding box center [280, 175] width 232 height 21
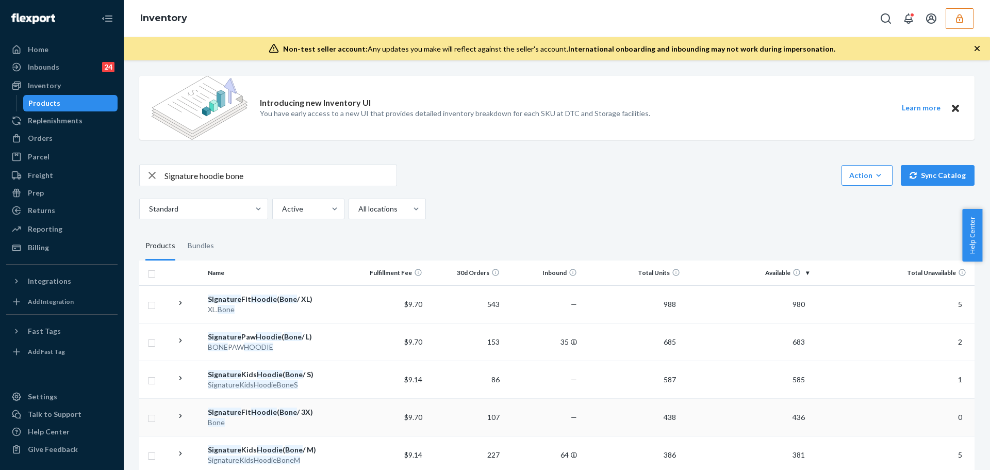
scroll to position [52, 0]
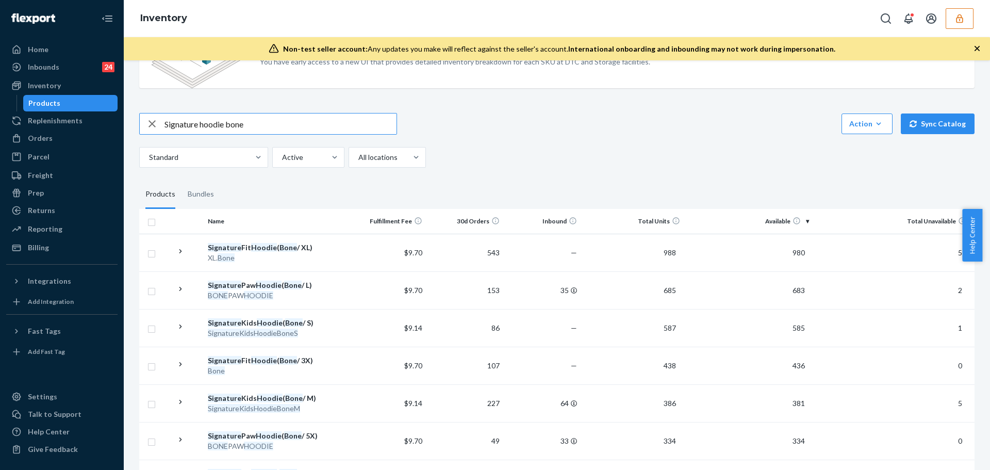
click at [272, 128] on input "Signature hoodie bone" at bounding box center [280, 123] width 232 height 21
type input "Signature hoodie bone M"
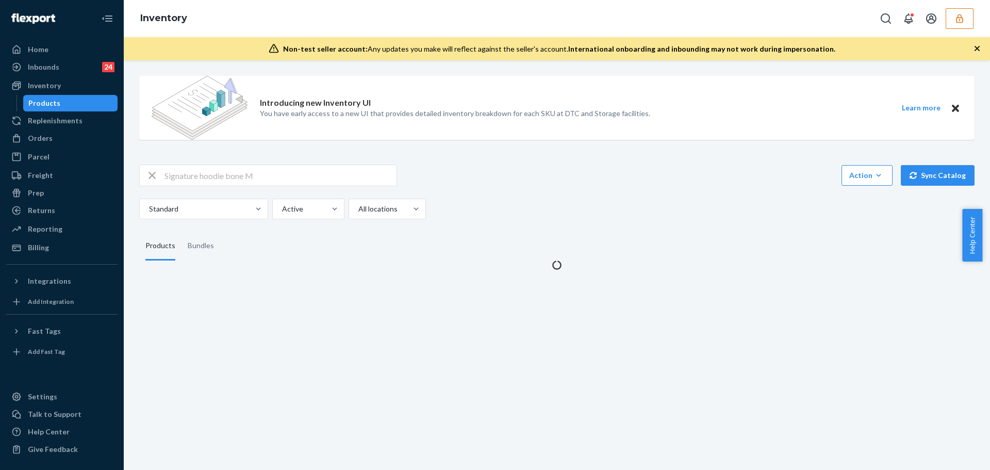
scroll to position [0, 0]
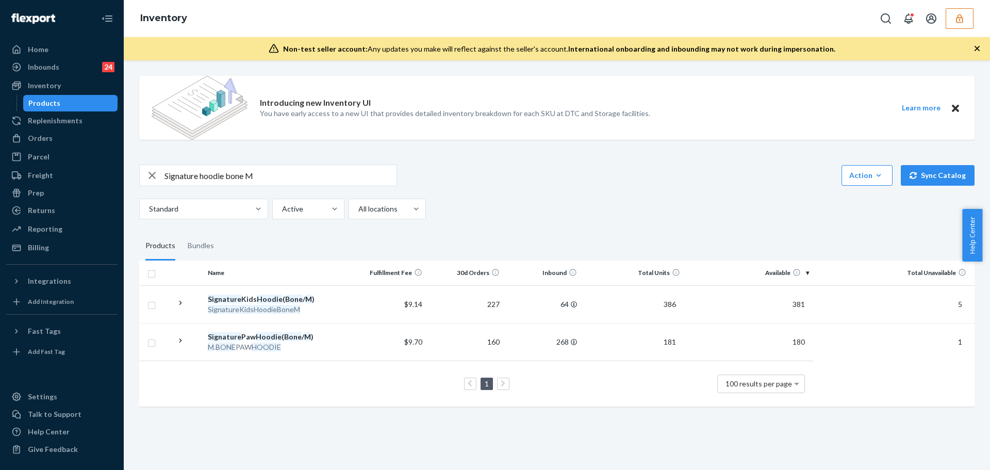
click at [520, 138] on div "Introducing new Inventory UI You have early access to a new UI that provides de…" at bounding box center [455, 108] width 390 height 64
click at [289, 294] on div "Signature Kids Hoodie ( Bone / M )" at bounding box center [276, 299] width 137 height 10
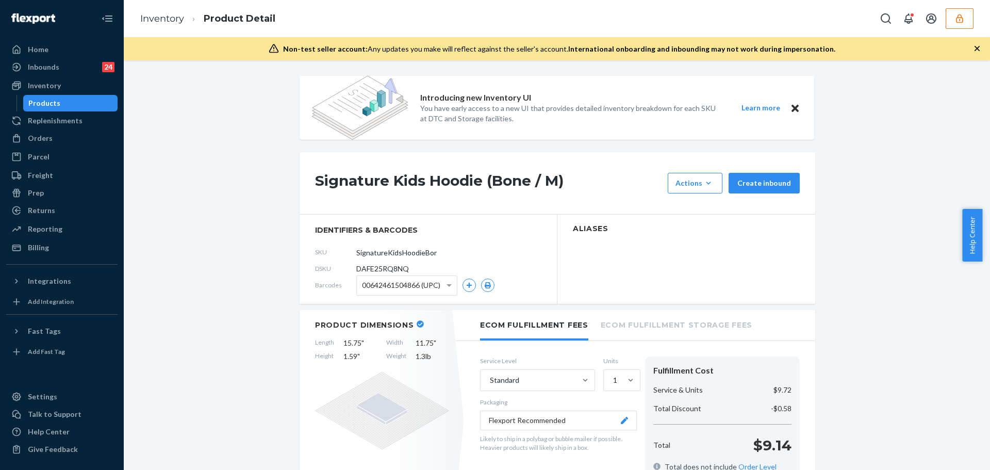
click at [84, 101] on div "Products" at bounding box center [70, 103] width 93 height 14
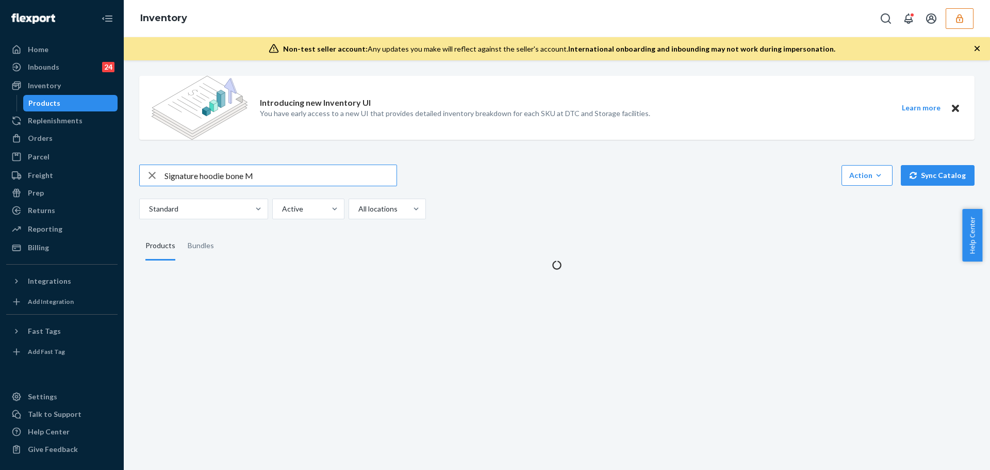
click at [255, 176] on input "Signature hoodie bone M" at bounding box center [280, 175] width 232 height 21
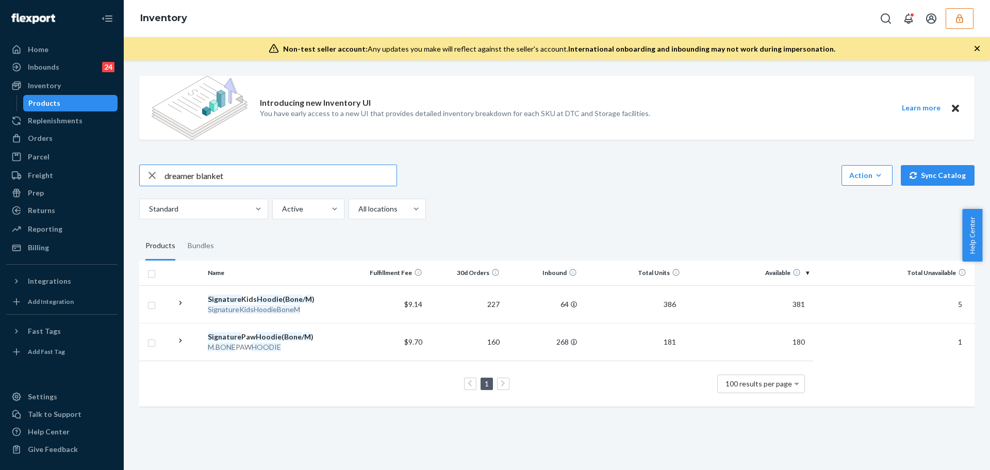
type input "dreamer blanket"
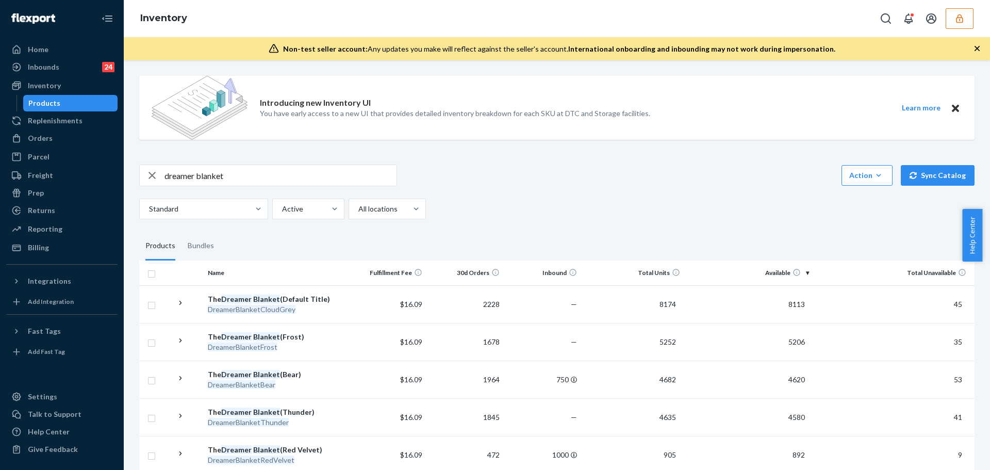
drag, startPoint x: 220, startPoint y: 304, endPoint x: 322, endPoint y: 297, distance: 102.3
click at [220, 304] on div "DreamerBlanketCloudGrey" at bounding box center [276, 309] width 137 height 10
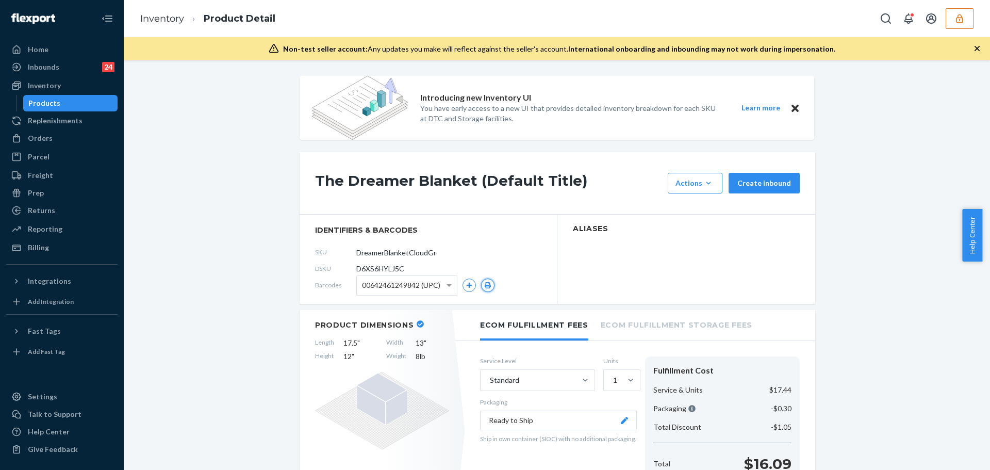
click at [481, 285] on button "button" at bounding box center [487, 284] width 13 height 13
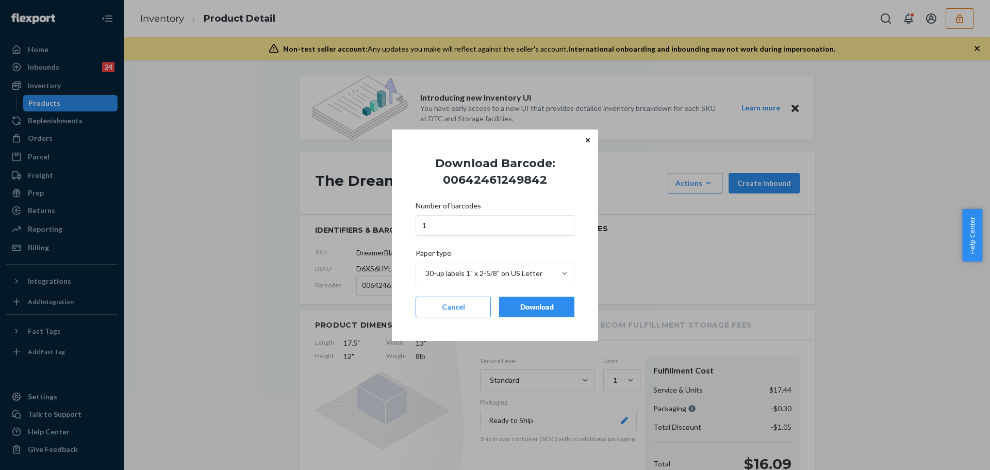
drag, startPoint x: 526, startPoint y: 308, endPoint x: 526, endPoint y: 313, distance: 5.2
click at [526, 309] on div "Download" at bounding box center [537, 307] width 58 height 10
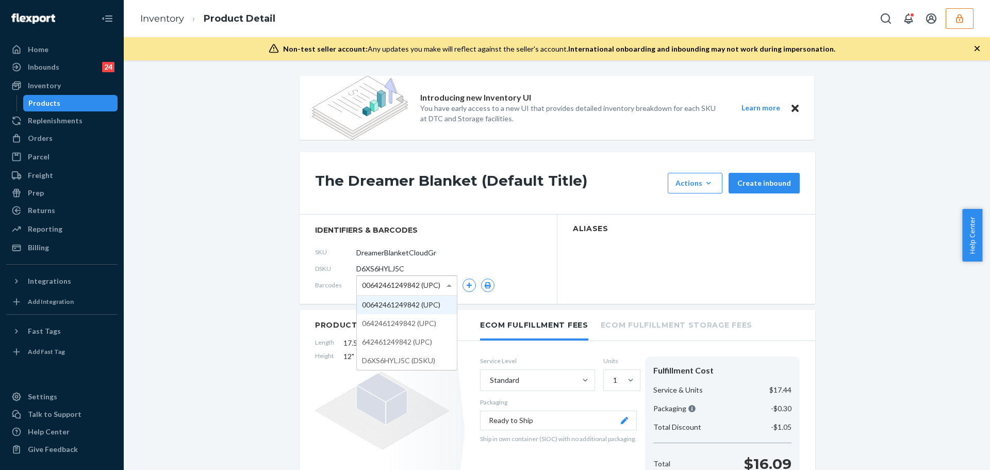
click at [425, 278] on span "00642461249842 (UPC)" at bounding box center [401, 285] width 78 height 18
click at [483, 290] on button "button" at bounding box center [487, 284] width 13 height 13
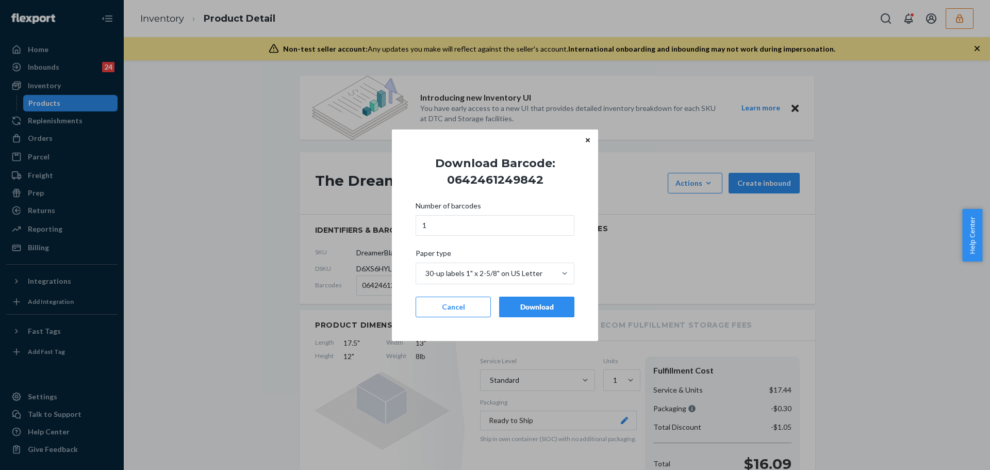
click at [514, 310] on div "Download" at bounding box center [537, 307] width 58 height 10
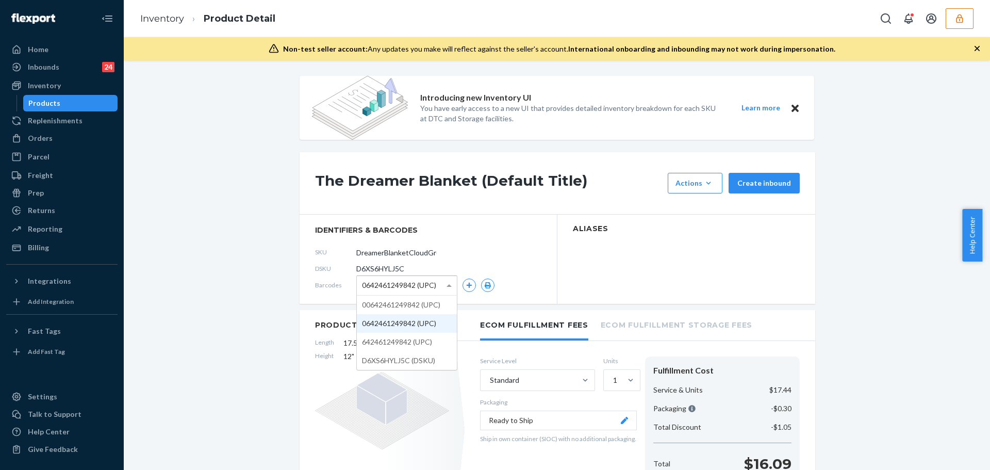
click at [394, 284] on span "0642461249842 (UPC)" at bounding box center [399, 285] width 74 height 18
click at [481, 289] on button "button" at bounding box center [487, 284] width 13 height 13
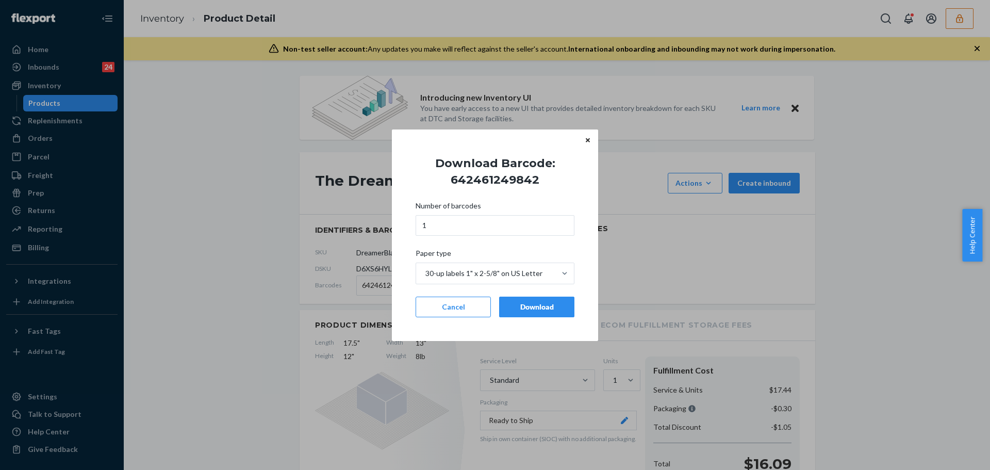
drag, startPoint x: 530, startPoint y: 313, endPoint x: 537, endPoint y: 303, distance: 12.3
click at [531, 313] on button "Download" at bounding box center [536, 306] width 75 height 21
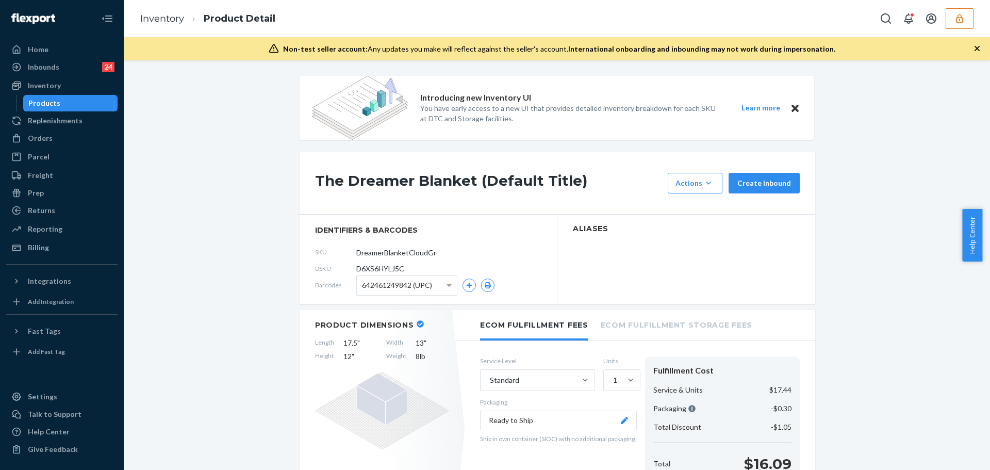
click at [425, 282] on span "642461249842 (UPC)" at bounding box center [397, 285] width 70 height 18
click at [485, 286] on icon "button" at bounding box center [487, 285] width 7 height 6
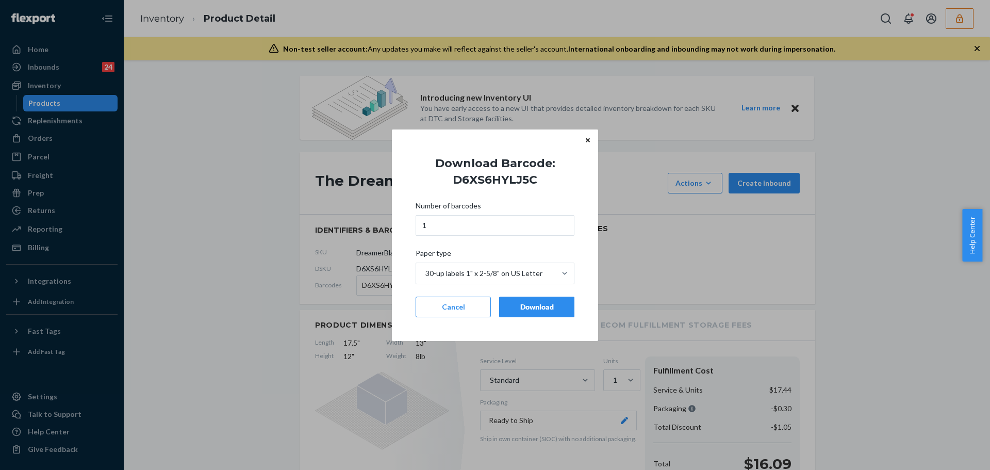
click at [536, 300] on button "Download" at bounding box center [536, 306] width 75 height 21
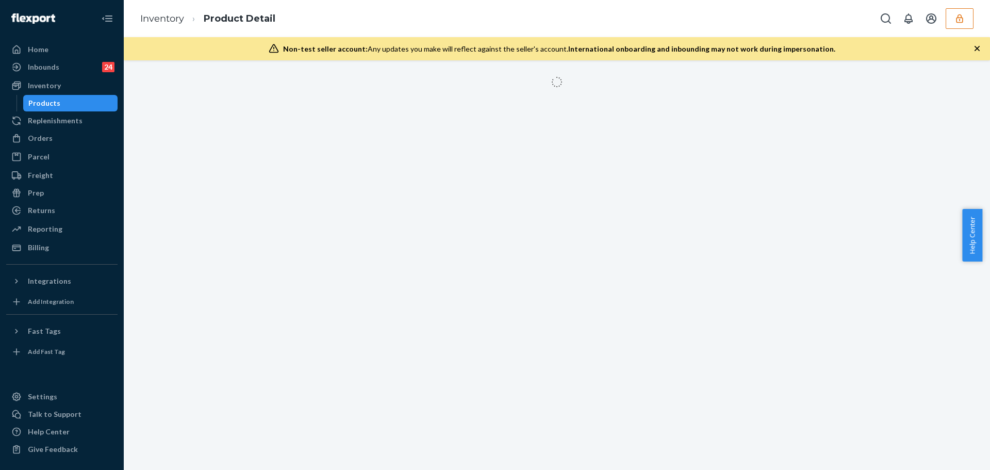
click at [972, 48] on icon "button" at bounding box center [977, 48] width 10 height 10
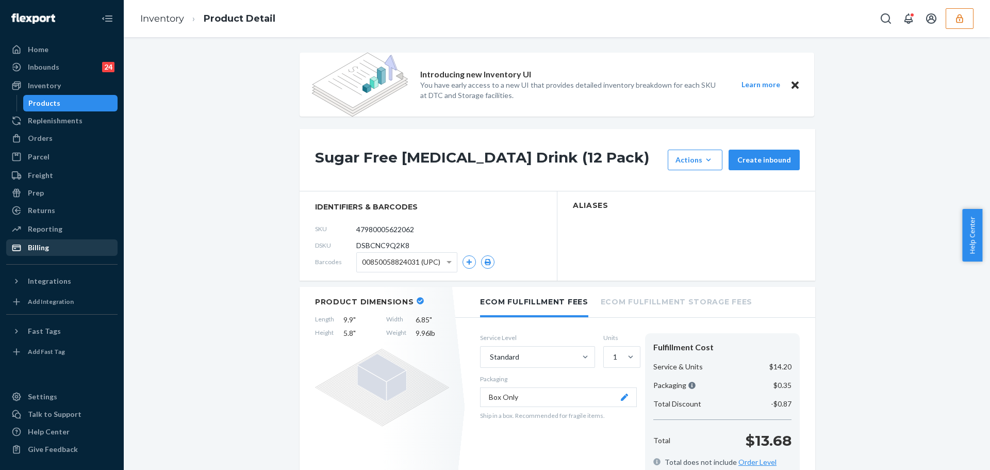
click at [50, 244] on div "Billing" at bounding box center [61, 247] width 109 height 14
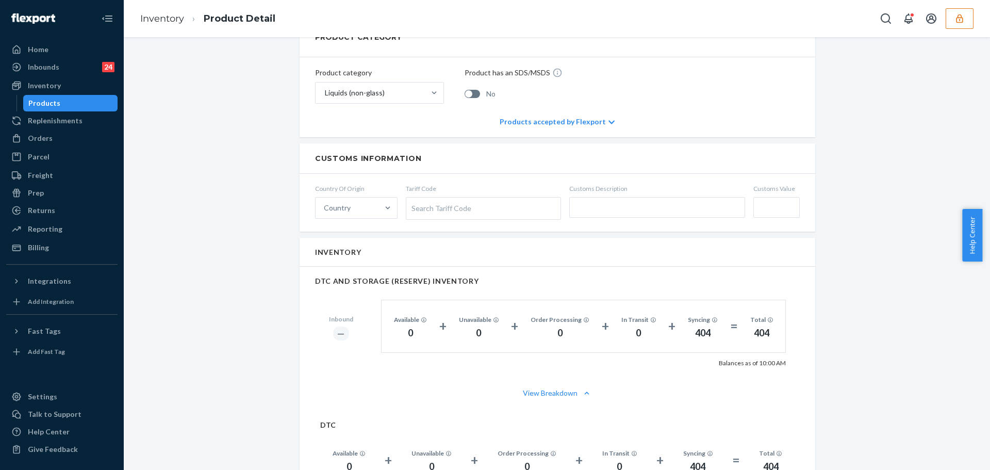
scroll to position [670, 0]
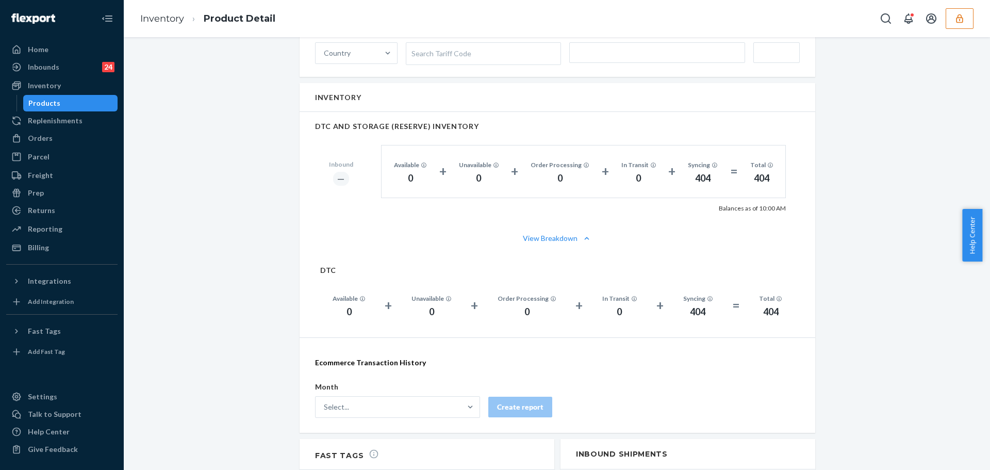
click at [959, 14] on icon "button" at bounding box center [959, 18] width 10 height 10
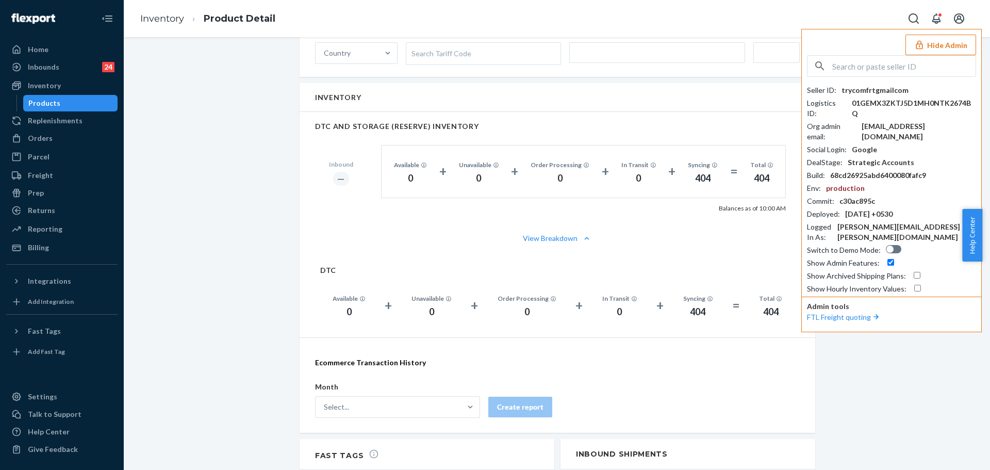
click at [254, 123] on div "Introducing new Inventory UI You have early access to a new UI that provides de…" at bounding box center [556, 54] width 851 height 1345
click at [941, 41] on button "Hide Admin" at bounding box center [940, 45] width 71 height 21
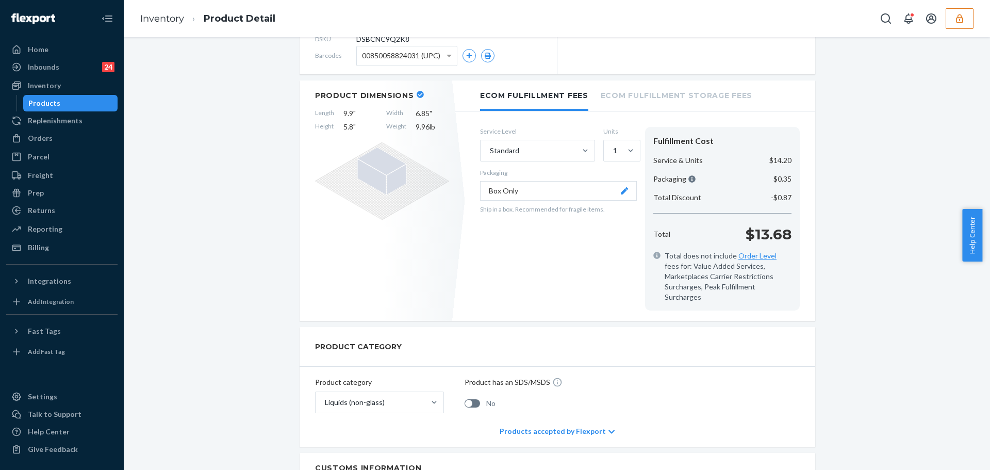
scroll to position [0, 0]
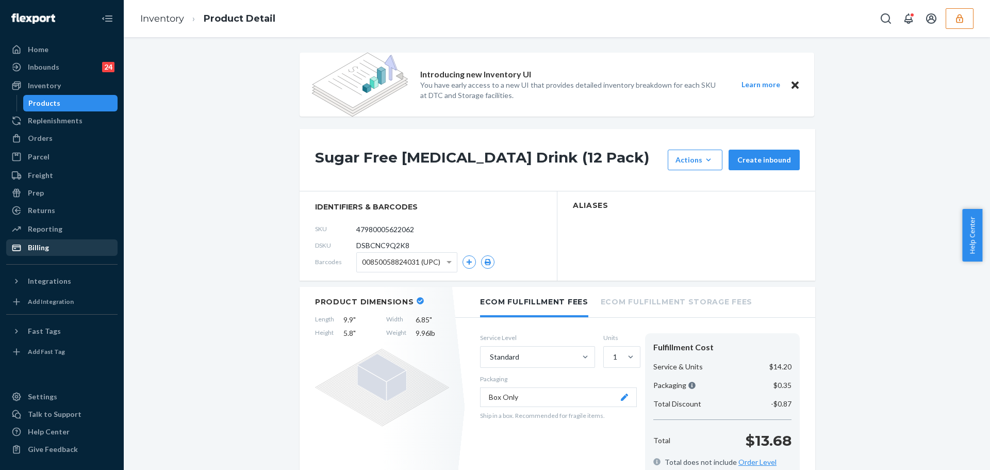
drag, startPoint x: 52, startPoint y: 245, endPoint x: 65, endPoint y: 239, distance: 14.1
click at [52, 245] on div "Billing" at bounding box center [61, 247] width 109 height 14
